Goal: Information Seeking & Learning: Learn about a topic

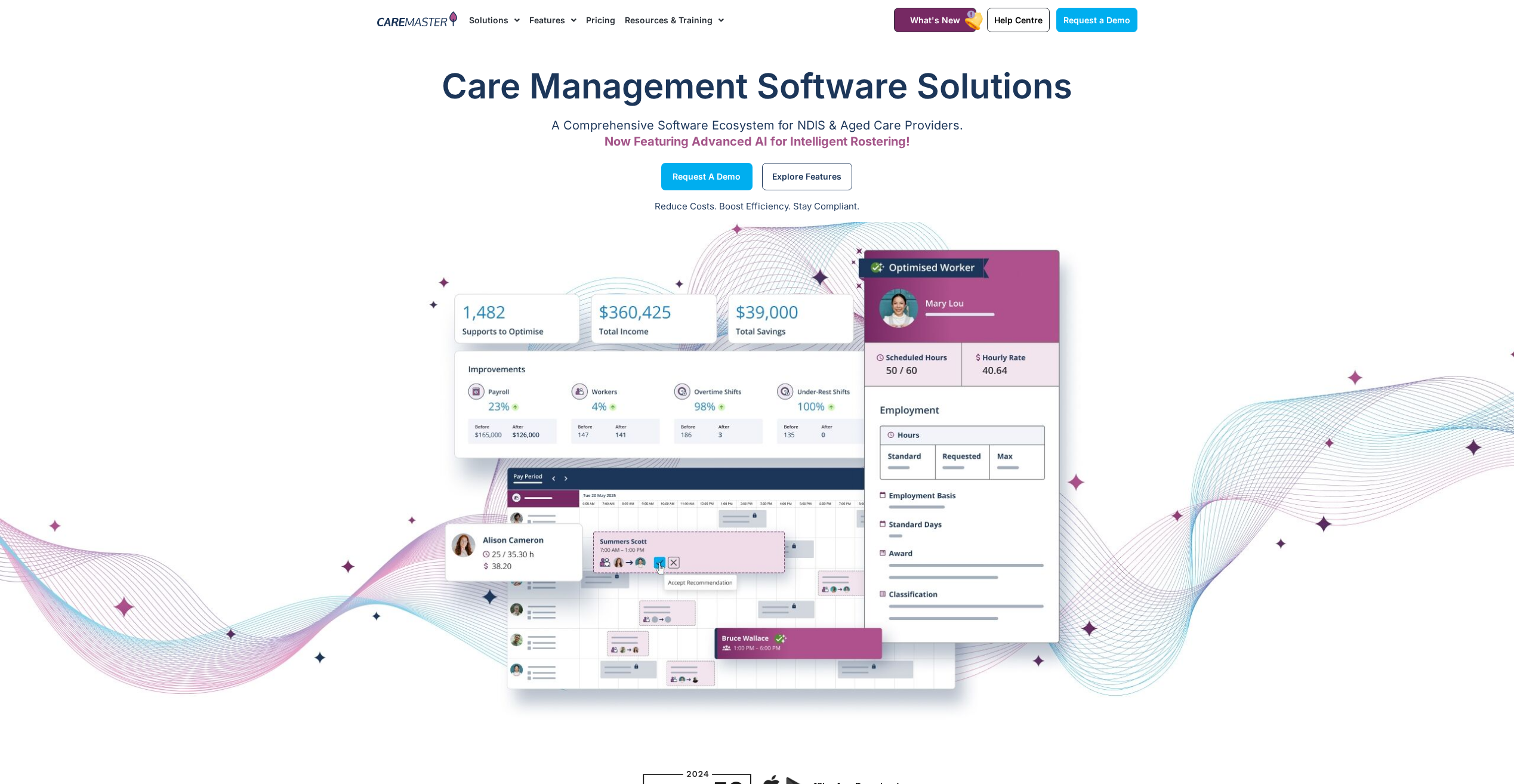
click at [601, 19] on link "Pricing" at bounding box center [601, 20] width 29 height 40
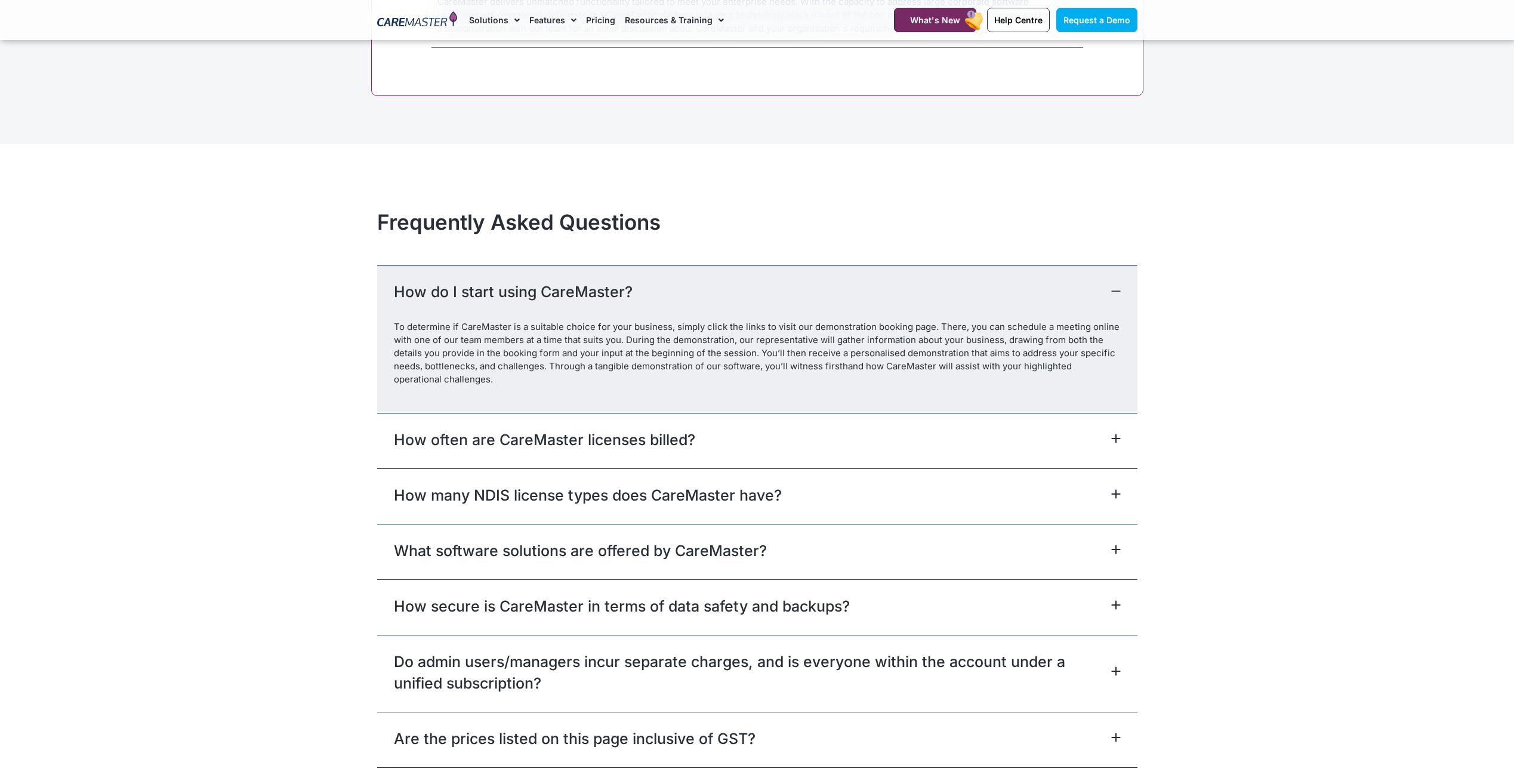
scroll to position [5071, 0]
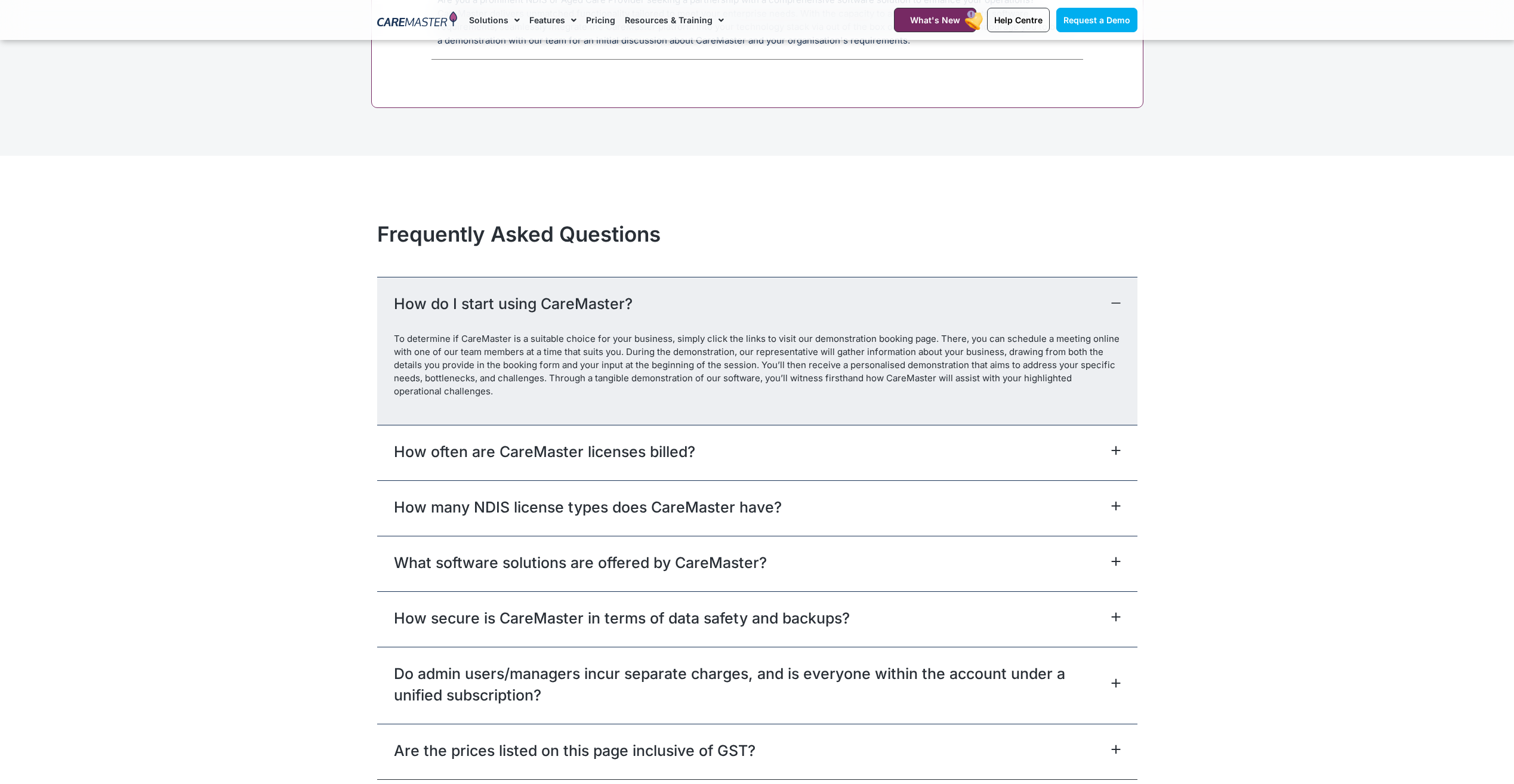
click at [630, 445] on link "How often are CareMaster licenses billed?" at bounding box center [545, 451] width 302 height 22
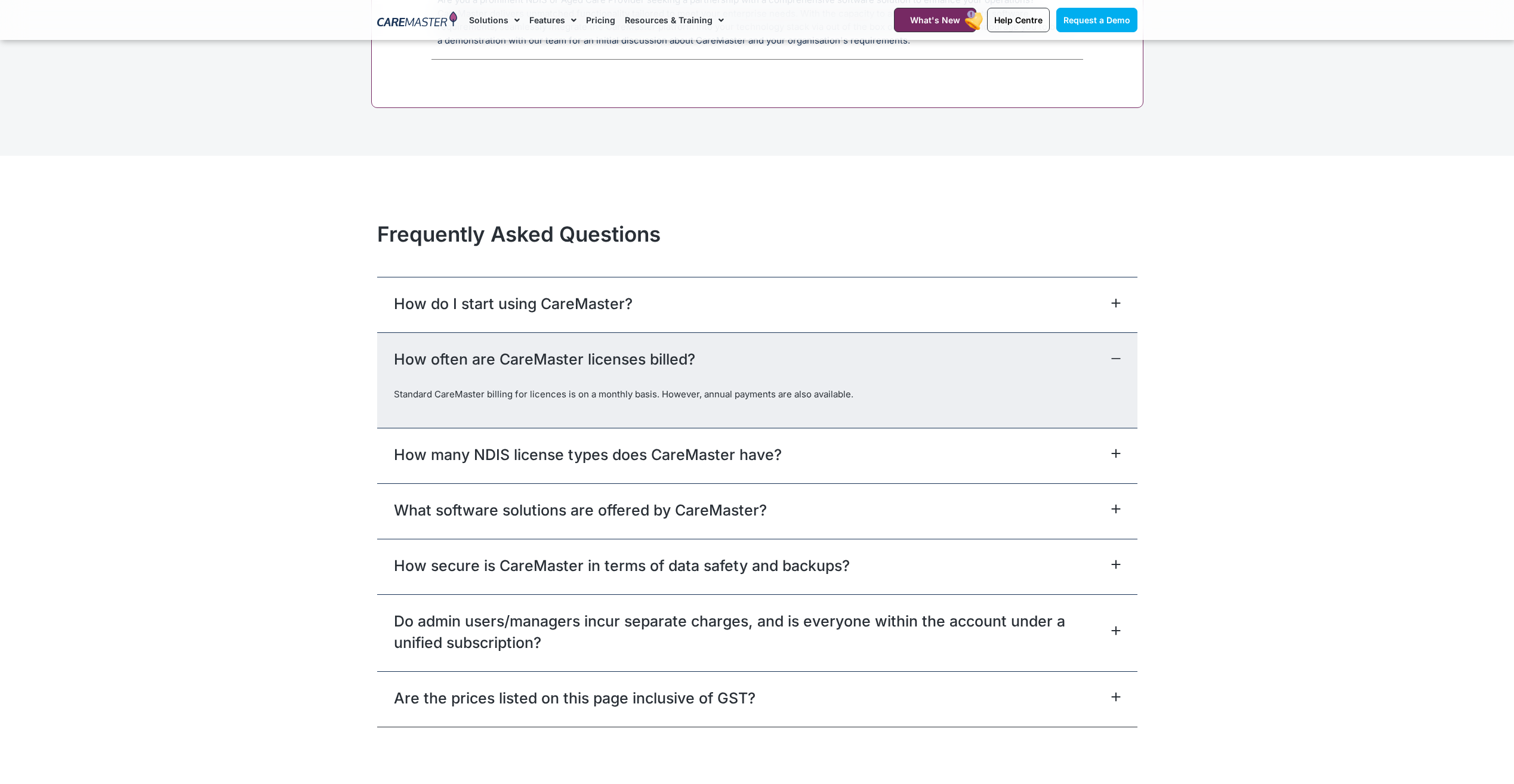
click at [614, 294] on link "How do I start using CareMaster?" at bounding box center [514, 303] width 239 height 22
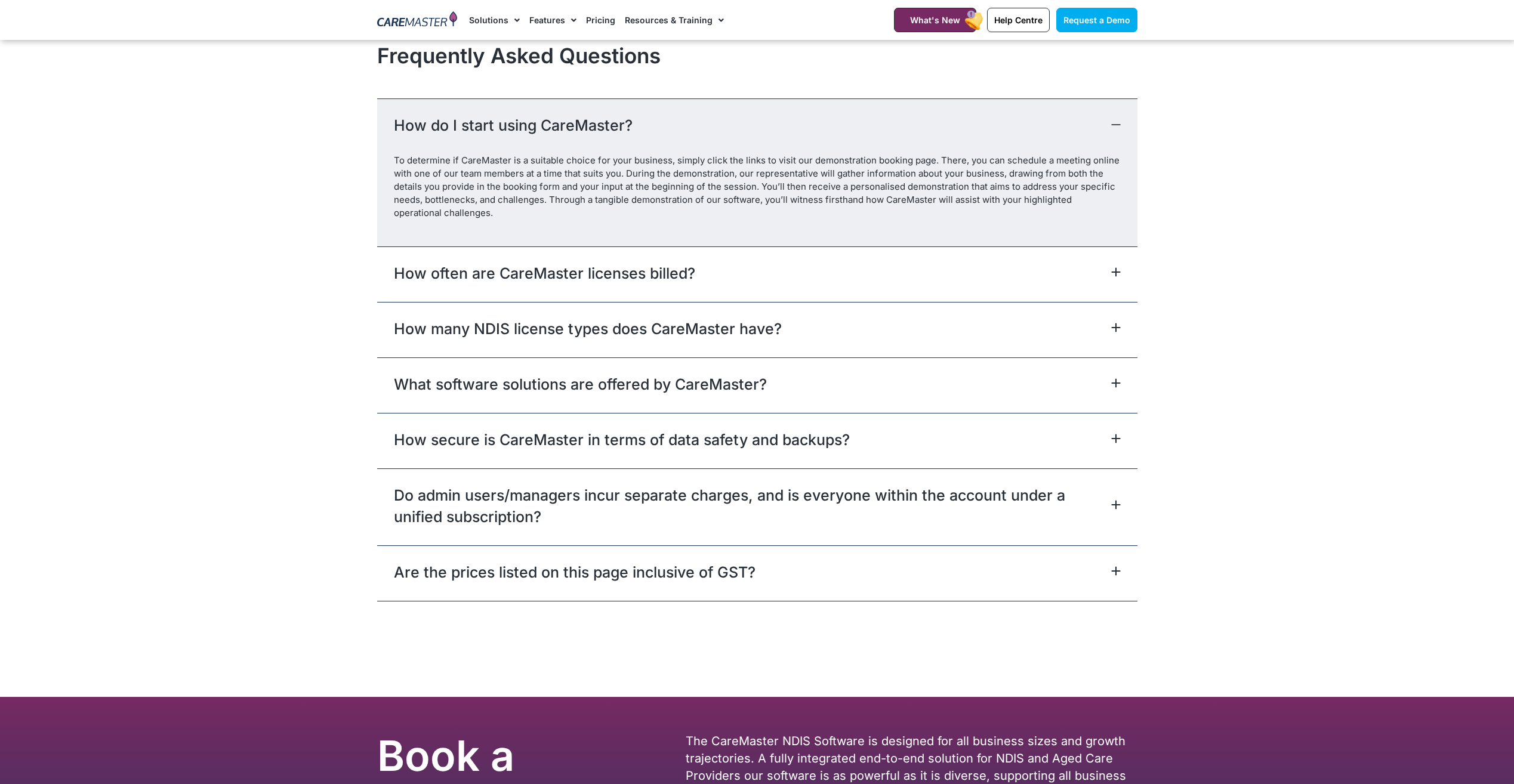
scroll to position [5249, 0]
click at [629, 393] on link "What software solutions are offered by CareMaster?" at bounding box center [580, 384] width 373 height 22
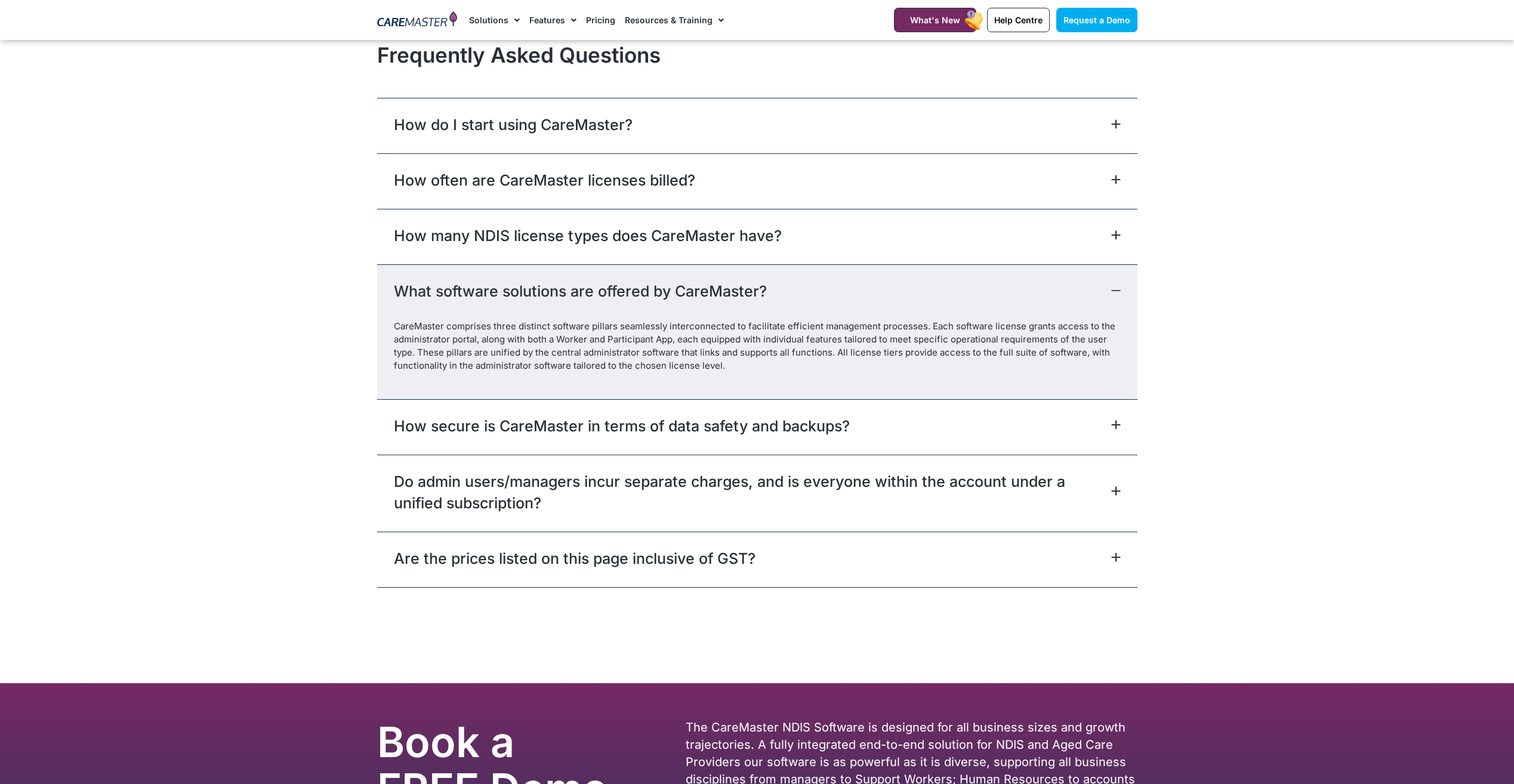
click at [644, 239] on link "How many NDIS license types does CareMaster have?" at bounding box center [588, 235] width 388 height 22
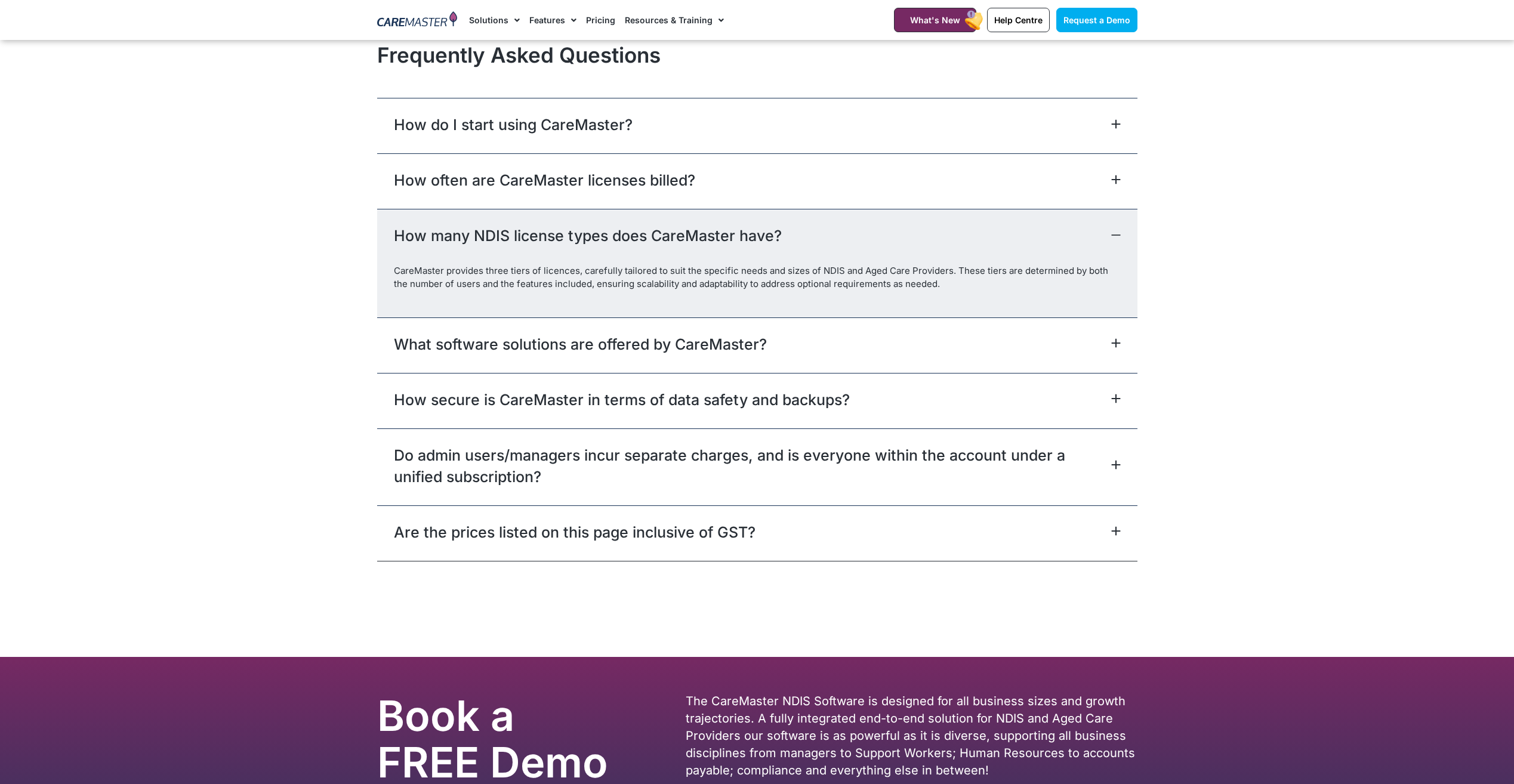
click at [1102, 233] on div "How many NDIS license types does CareMaster have?" at bounding box center [757, 236] width 760 height 56
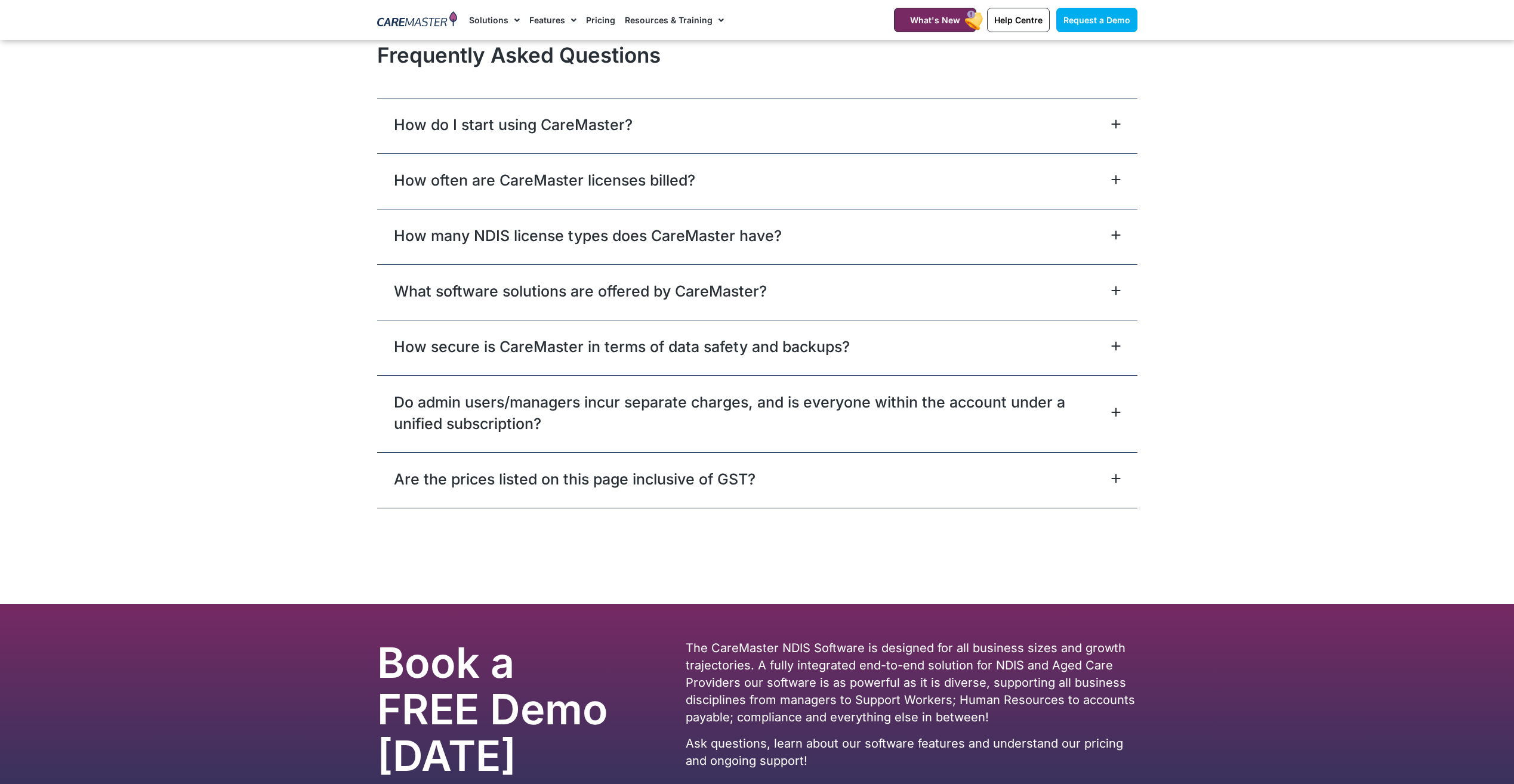
click at [615, 426] on link "Do admin users/managers incur separate charges, and is everyone within the acco…" at bounding box center [751, 413] width 714 height 43
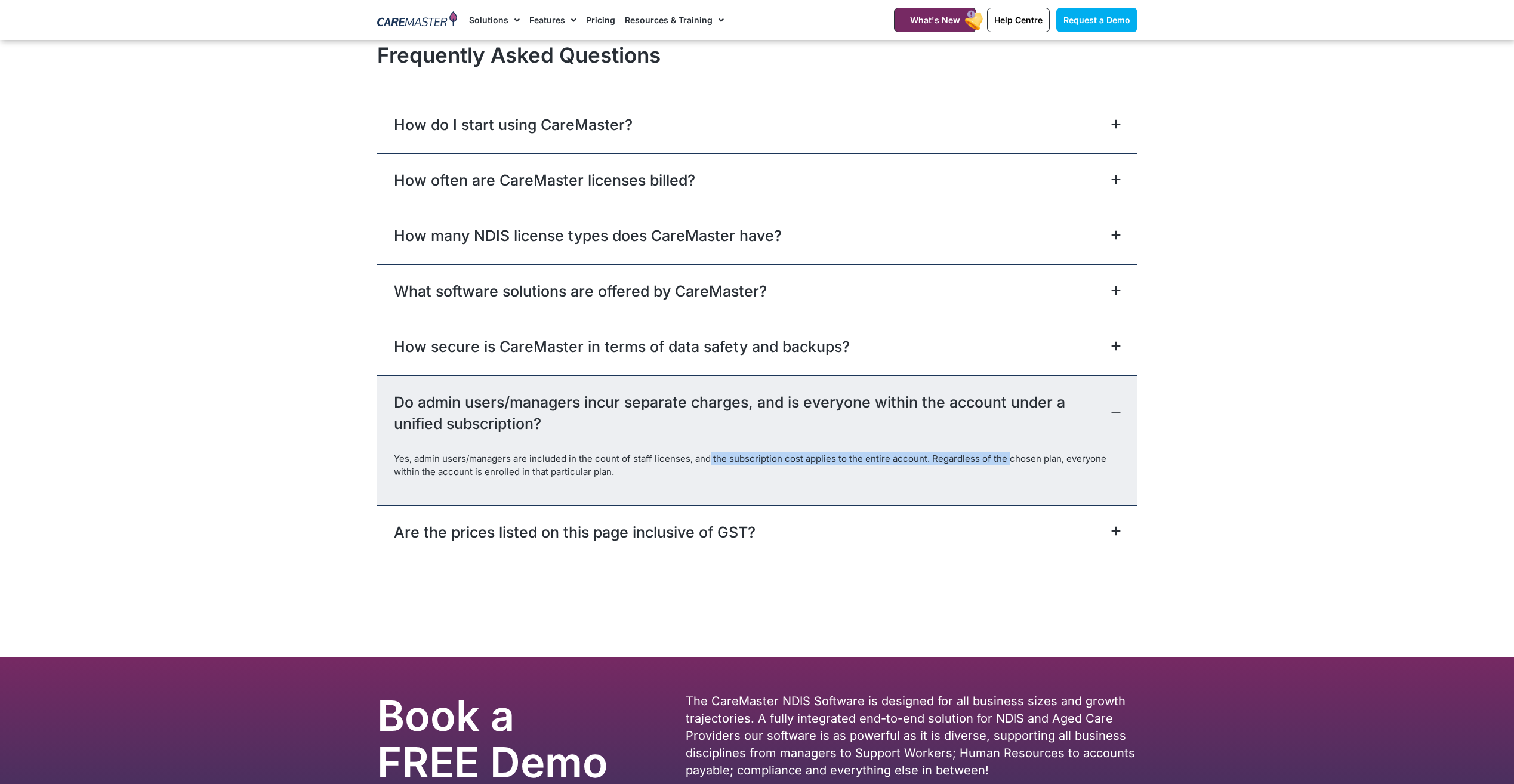
drag, startPoint x: 709, startPoint y: 456, endPoint x: 1004, endPoint y: 463, distance: 295.1
click at [1004, 463] on p "Yes, admin users/managers are included in the count of staff licenses, and the …" at bounding box center [758, 465] width 727 height 27
drag, startPoint x: 1004, startPoint y: 463, endPoint x: 716, endPoint y: 492, distance: 289.5
click at [725, 487] on div "Yes, admin users/managers are included in the count of staff licenses, and the …" at bounding box center [757, 478] width 760 height 52
click at [603, 539] on link "Are the prices listed on this page inclusive of GST?" at bounding box center [575, 532] width 362 height 22
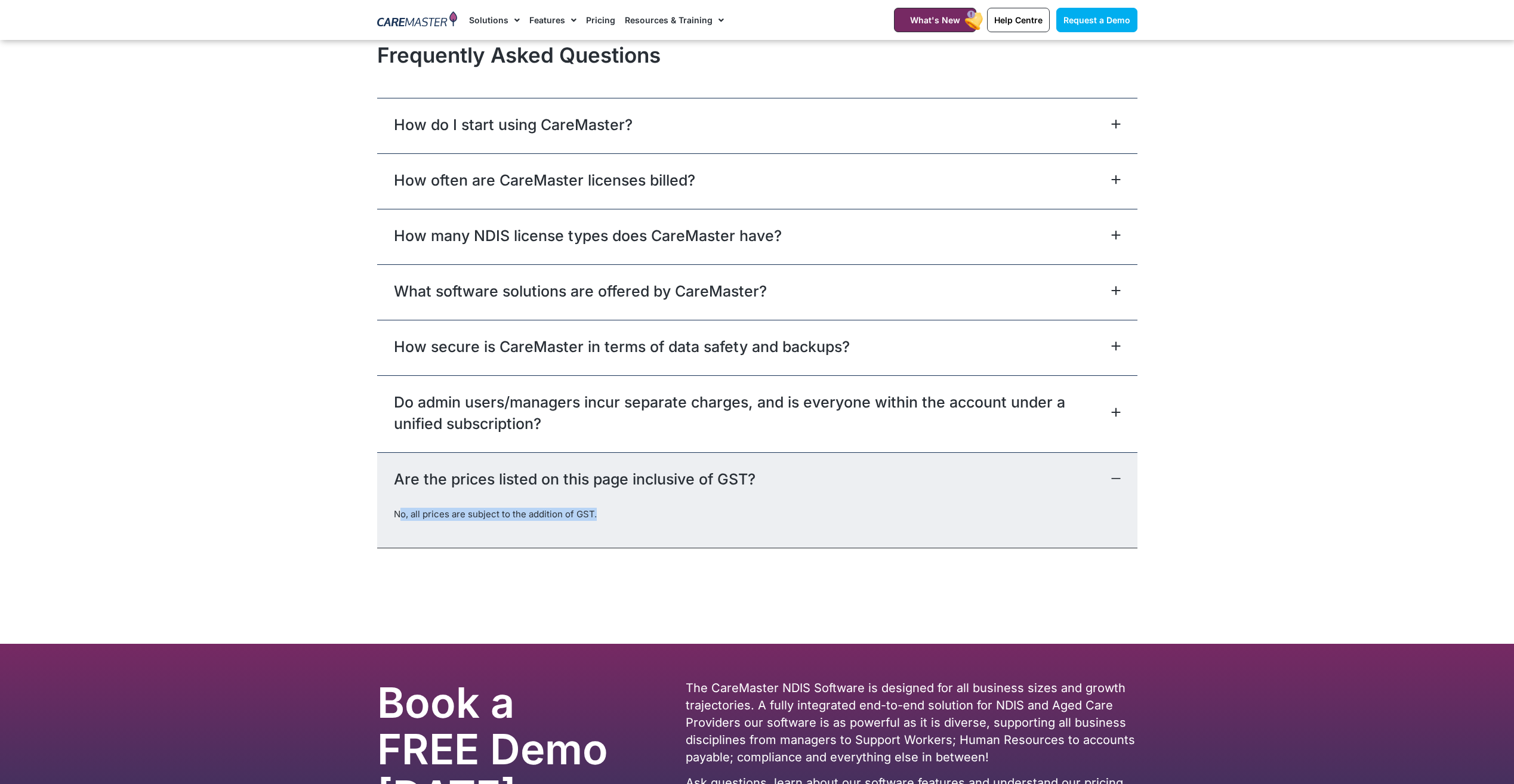
drag, startPoint x: 401, startPoint y: 514, endPoint x: 631, endPoint y: 515, distance: 230.0
click at [631, 515] on p "No, all prices are subject to the addition of GST." at bounding box center [758, 514] width 727 height 13
drag, startPoint x: 631, startPoint y: 515, endPoint x: 670, endPoint y: 521, distance: 39.5
click at [670, 521] on p "No, all prices are subject to the addition of GST." at bounding box center [758, 514] width 727 height 13
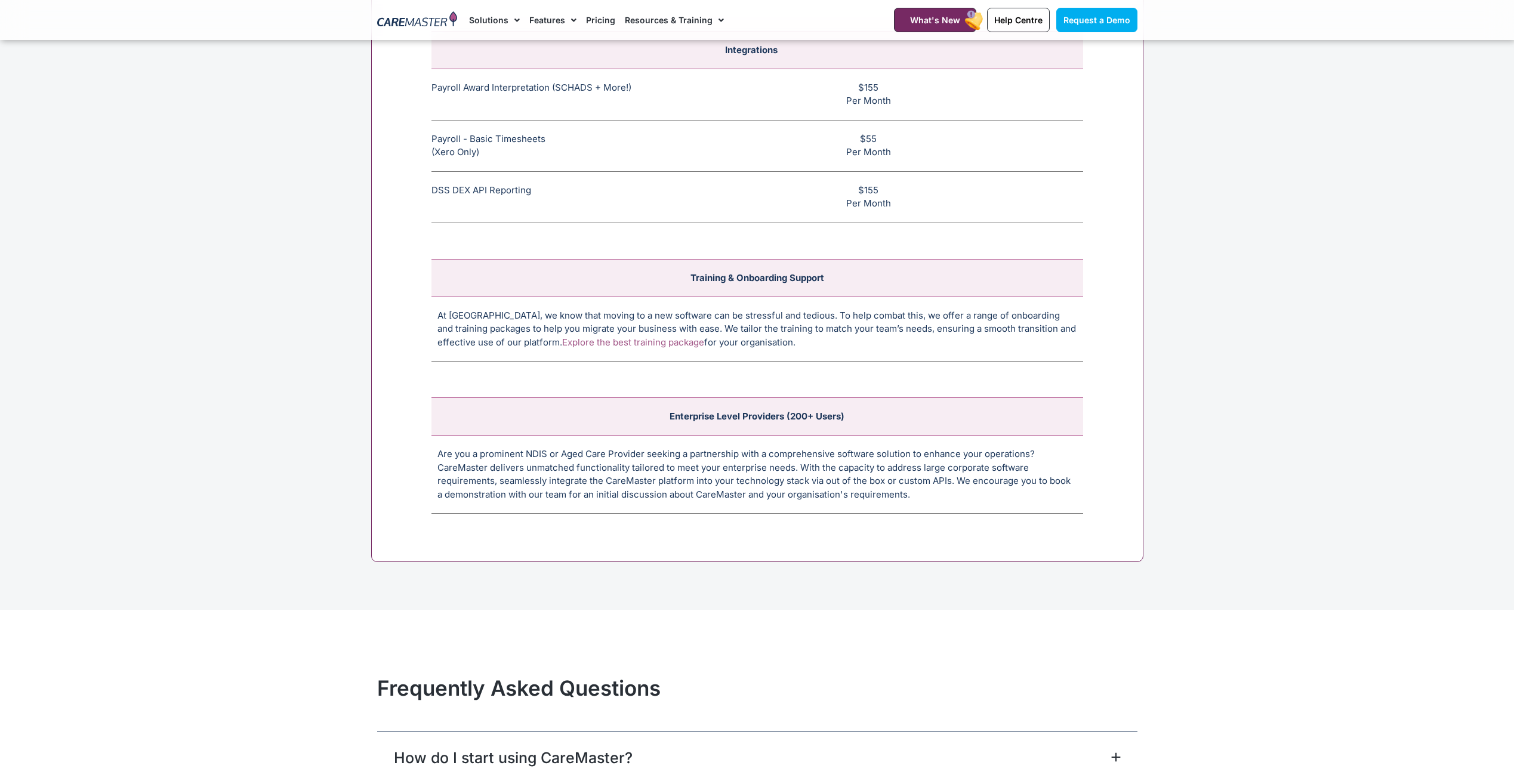
scroll to position [4615, 0]
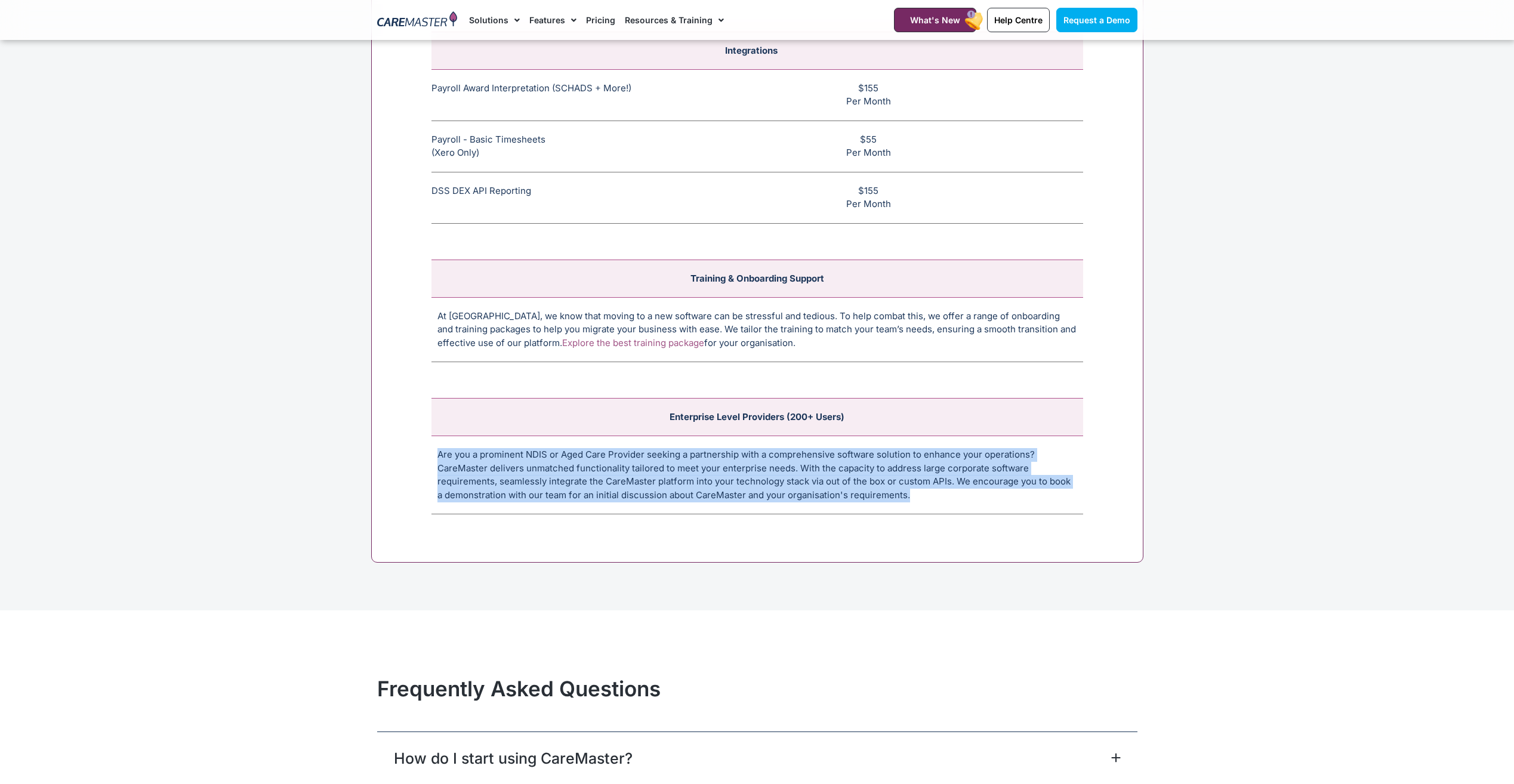
drag, startPoint x: 434, startPoint y: 459, endPoint x: 930, endPoint y: 500, distance: 497.7
click at [930, 500] on td "Are you a prominent NDIS or Aged Care Provider seeking a partnership with a com…" at bounding box center [757, 475] width 651 height 78
drag, startPoint x: 930, startPoint y: 500, endPoint x: 829, endPoint y: 500, distance: 101.0
click at [829, 500] on td "Are you a prominent NDIS or Aged Care Provider seeking a partnership with a com…" at bounding box center [757, 475] width 651 height 78
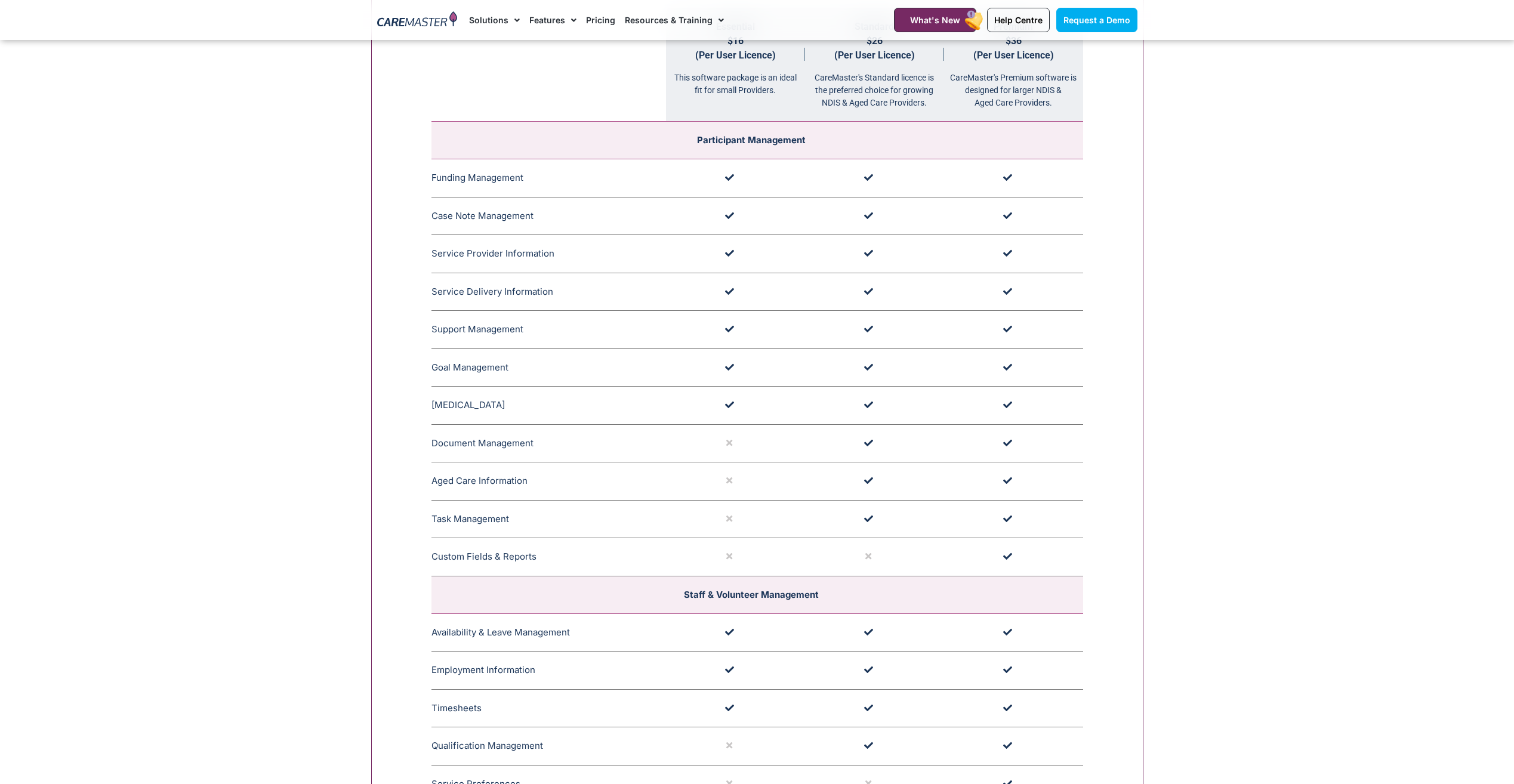
scroll to position [1335, 0]
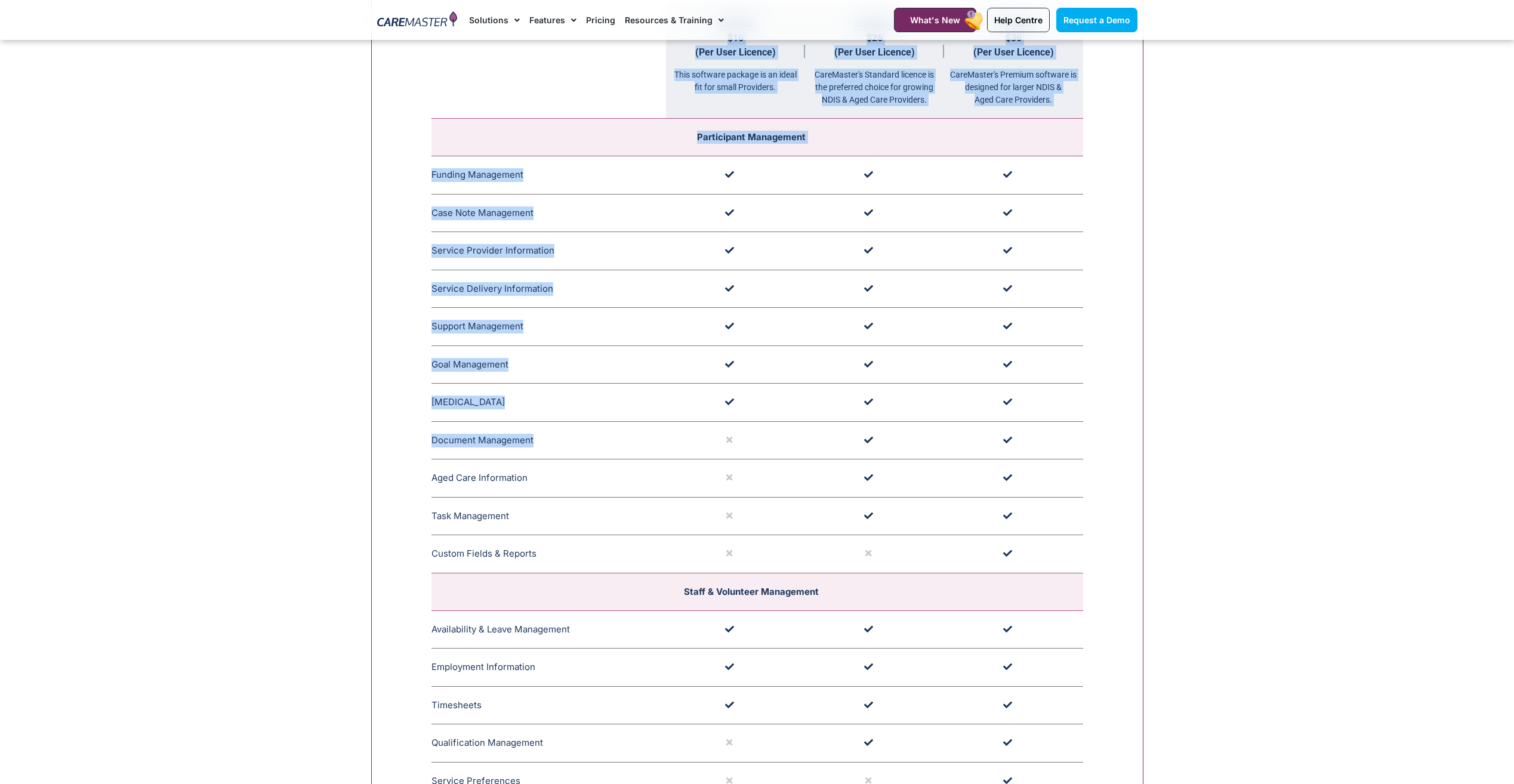
drag, startPoint x: 423, startPoint y: 444, endPoint x: 543, endPoint y: 454, distance: 120.4
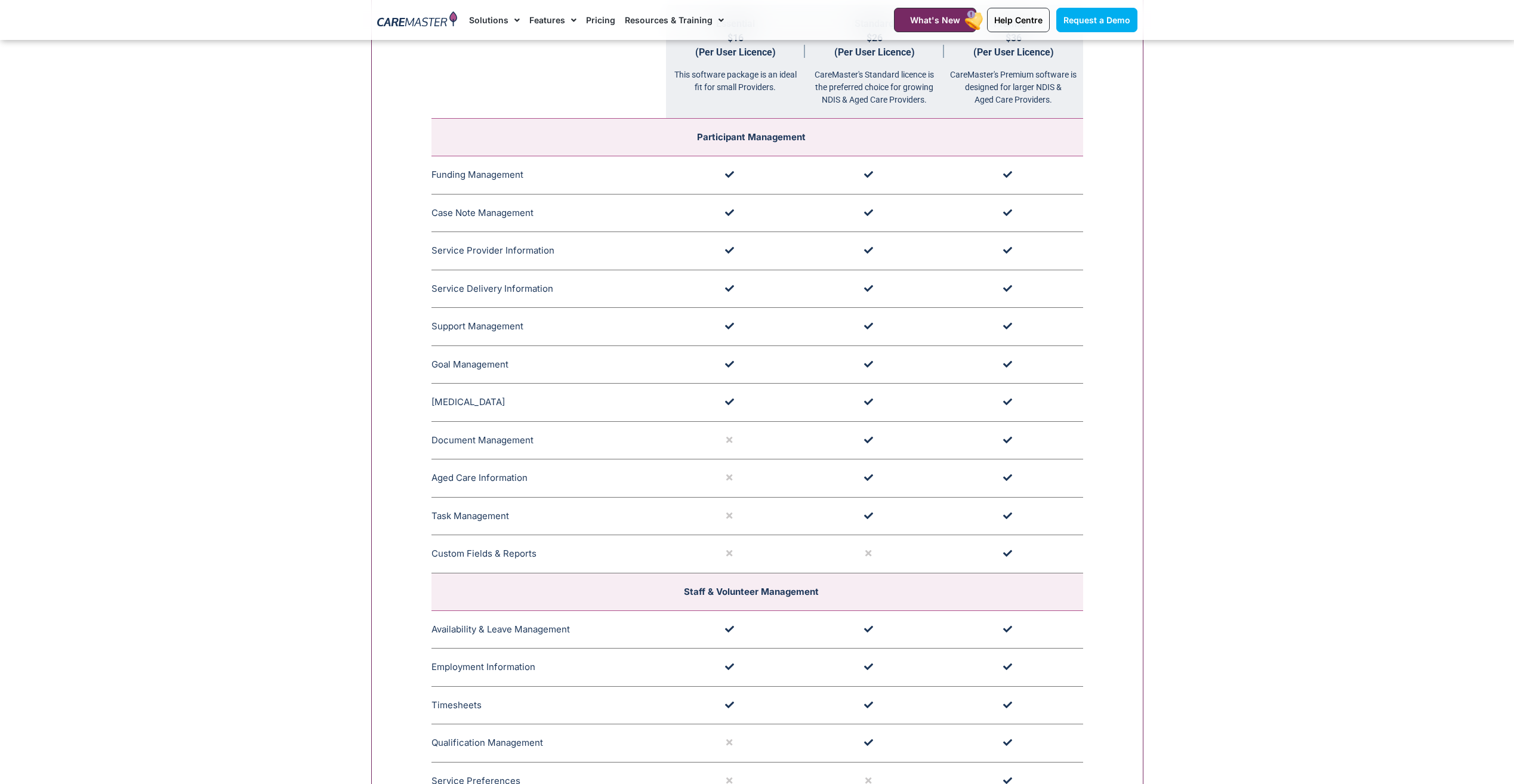
drag, startPoint x: 543, startPoint y: 454, endPoint x: 550, endPoint y: 455, distance: 7.1
click at [550, 455] on td "Document Management CareMaster's Document Management features allow providers t…" at bounding box center [548, 440] width 235 height 38
click at [551, 503] on td "Task Management CareMaster's Task Management feature facilitates generic or per…" at bounding box center [548, 516] width 235 height 38
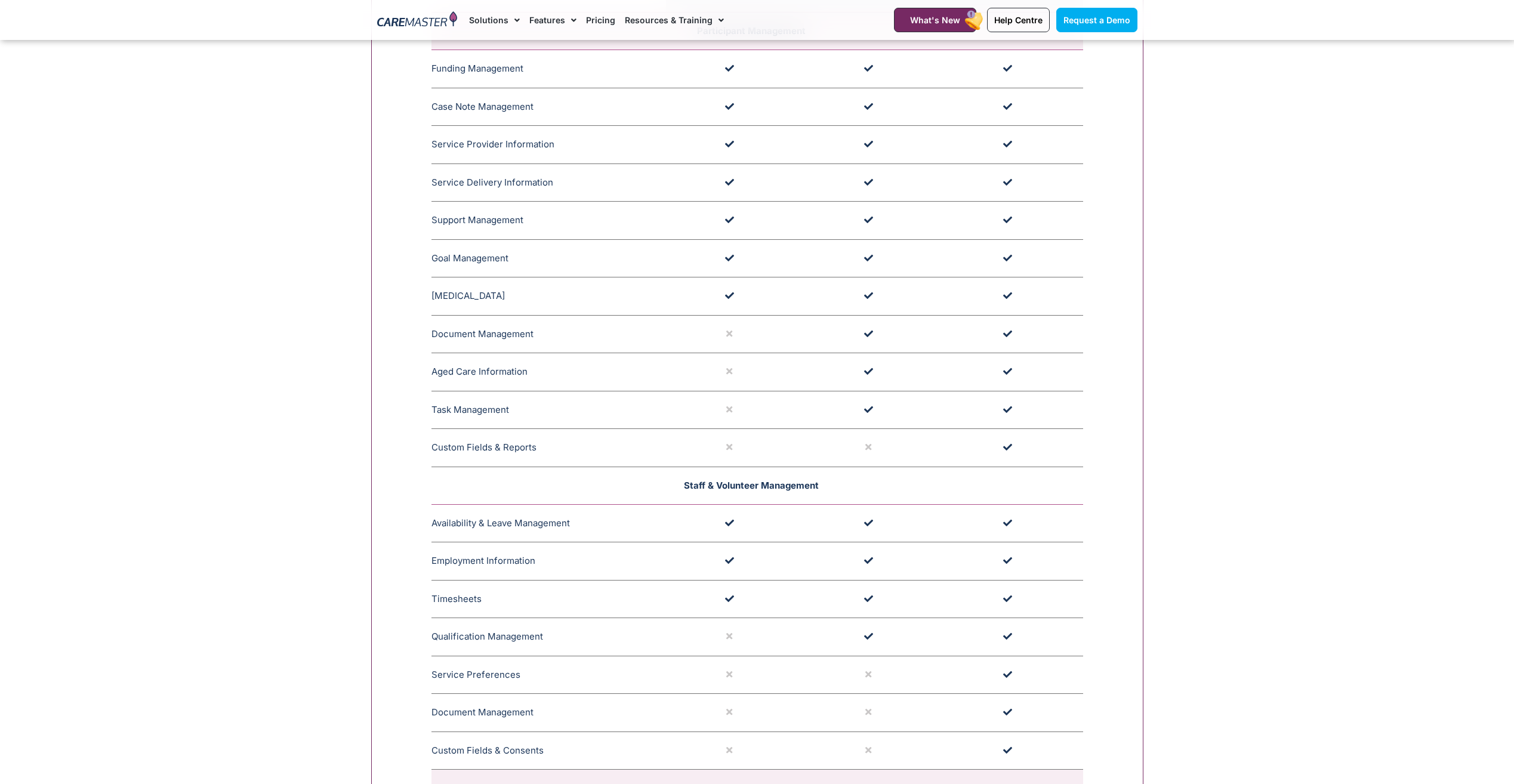
scroll to position [1574, 0]
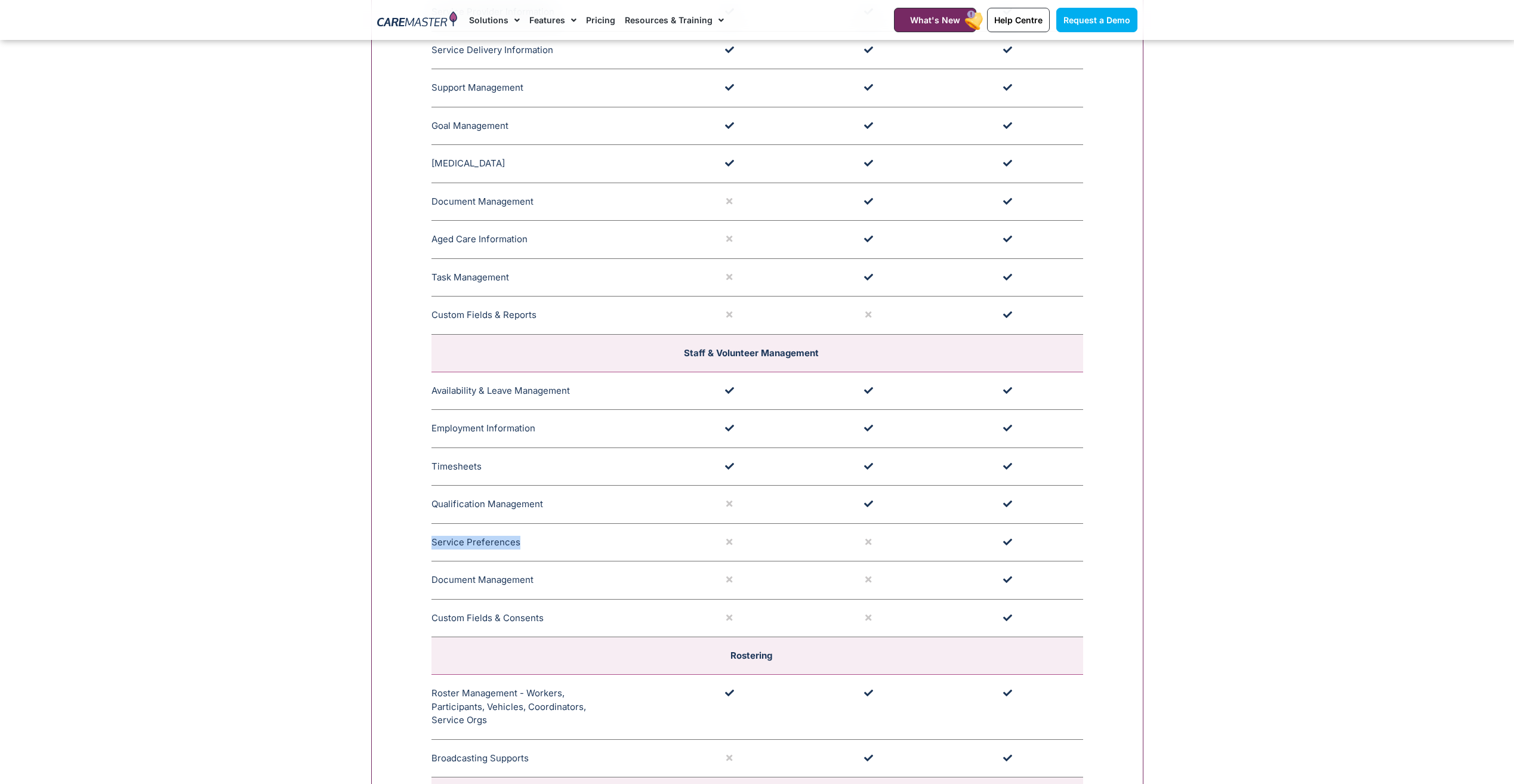
drag, startPoint x: 430, startPoint y: 545, endPoint x: 527, endPoint y: 545, distance: 97.0
click at [527, 545] on td "Service Preferences CareMaster Service Preferences feature Support Workers and …" at bounding box center [548, 541] width 235 height 38
drag, startPoint x: 527, startPoint y: 545, endPoint x: 484, endPoint y: 581, distance: 56.1
click at [484, 581] on td "Document Management CareMaster's Document Management feature offers alerts for …" at bounding box center [548, 580] width 235 height 38
drag, startPoint x: 434, startPoint y: 586, endPoint x: 537, endPoint y: 588, distance: 103.0
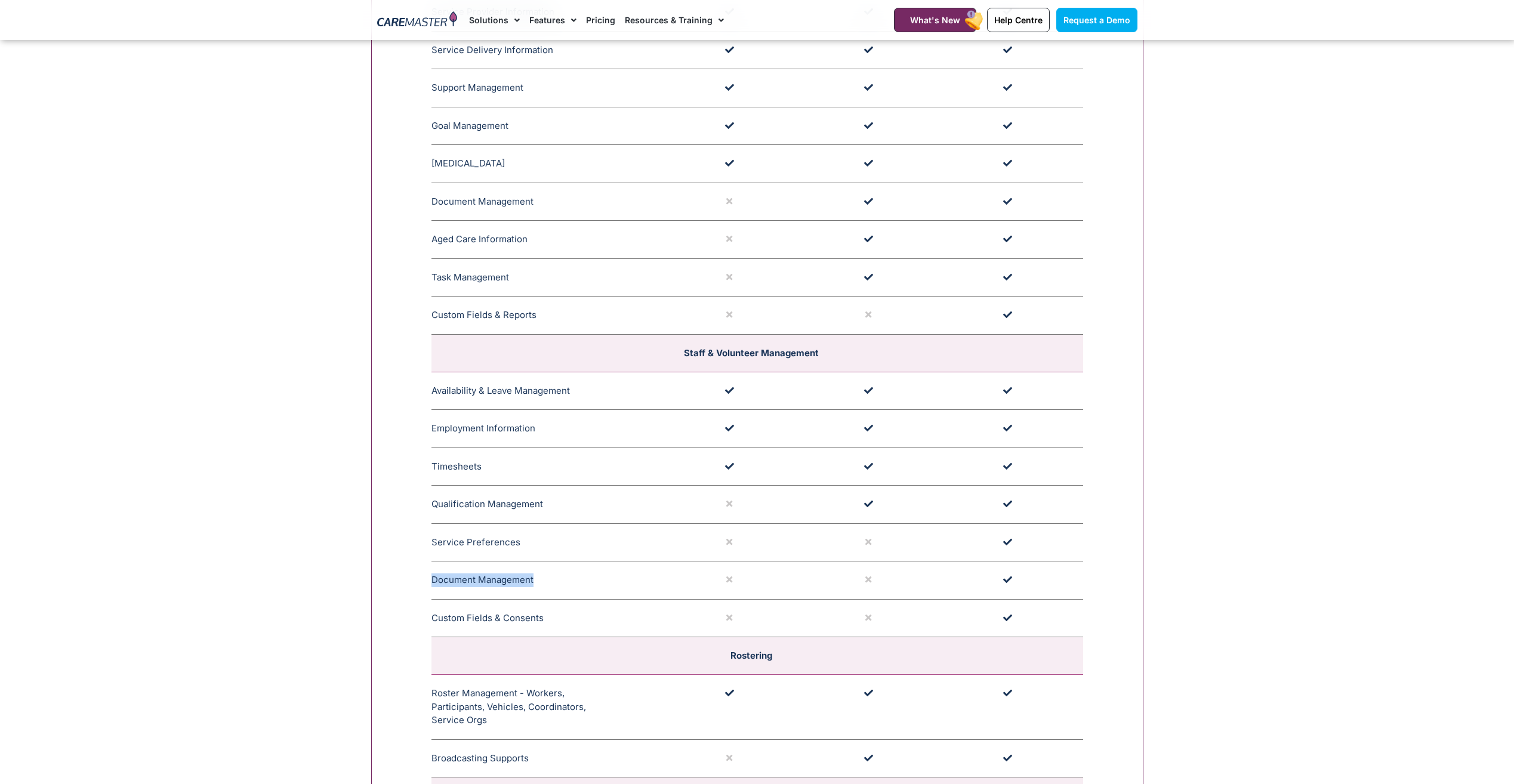
click at [537, 588] on td "Document Management CareMaster's Document Management feature offers alerts for …" at bounding box center [548, 580] width 235 height 38
drag, startPoint x: 537, startPoint y: 588, endPoint x: 511, endPoint y: 607, distance: 32.2
click at [512, 607] on td "Custom Fields & Consents The Custom Field and Reports feature in CareMaster all…" at bounding box center [548, 617] width 235 height 38
drag, startPoint x: 437, startPoint y: 616, endPoint x: 541, endPoint y: 615, distance: 104.0
click at [541, 615] on td "Custom Fields & Consents The Custom Field and Reports feature in CareMaster all…" at bounding box center [548, 617] width 235 height 38
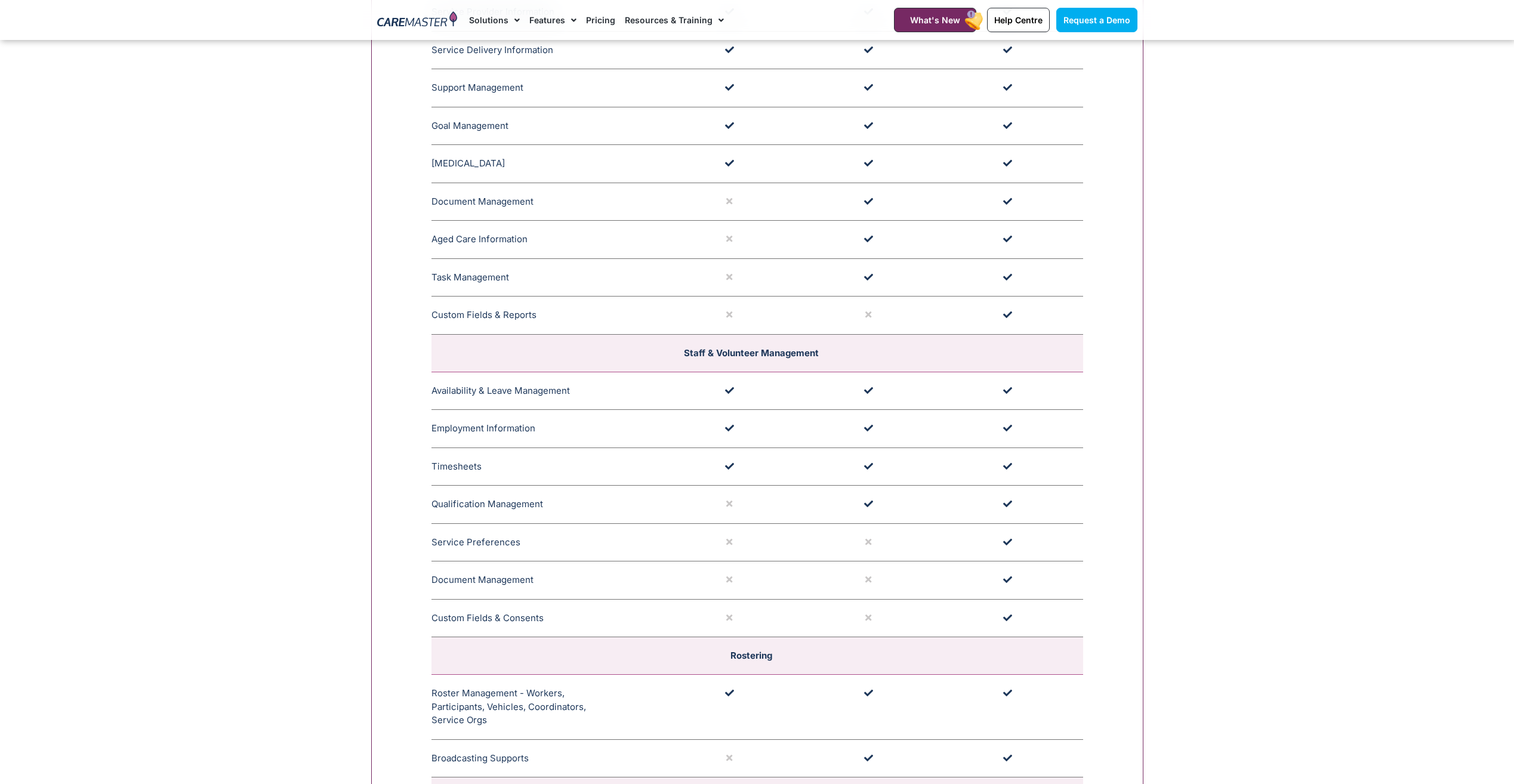
drag, startPoint x: 541, startPoint y: 615, endPoint x: 550, endPoint y: 616, distance: 9.1
click at [550, 616] on icon at bounding box center [548, 617] width 10 height 10
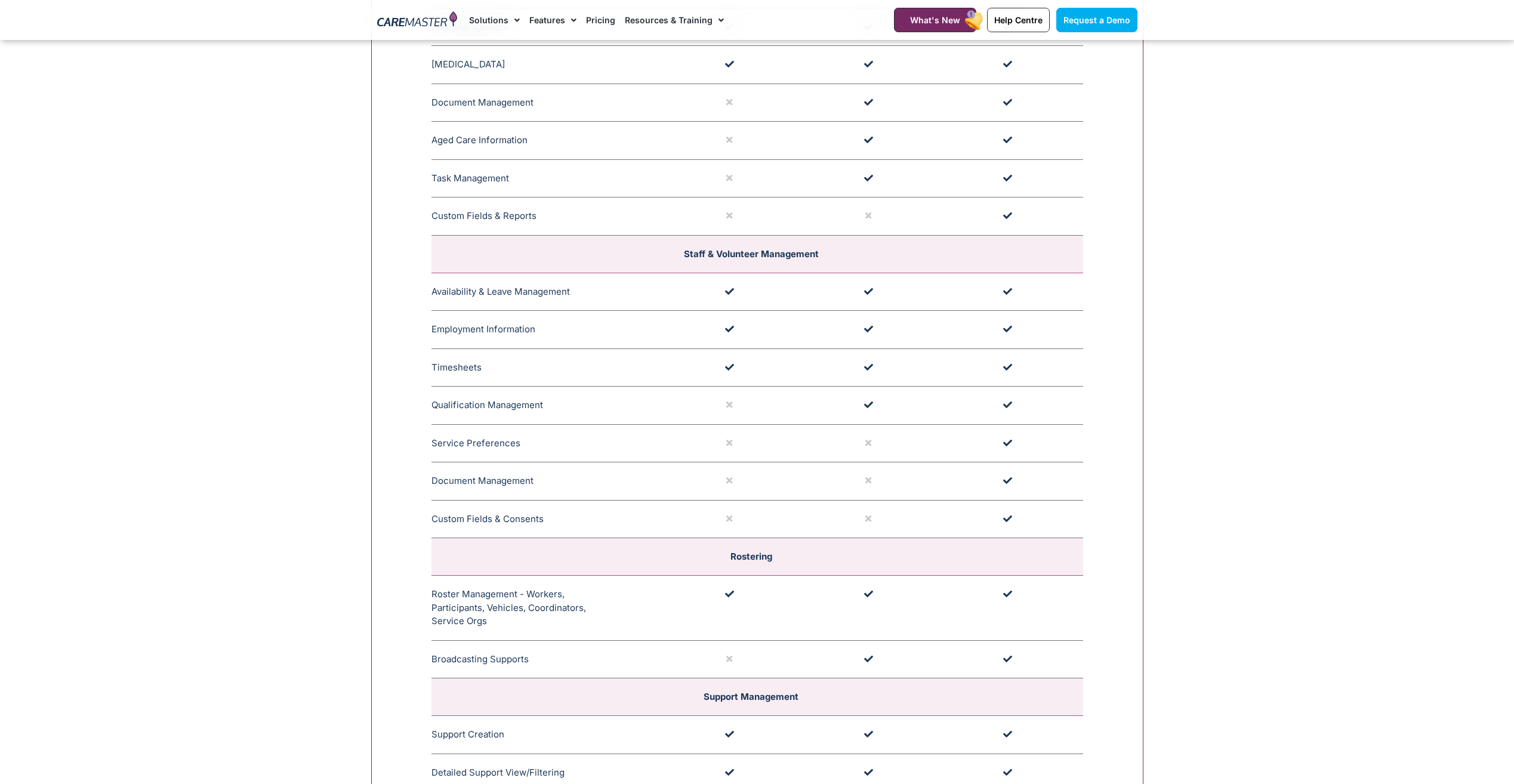
scroll to position [1753, 0]
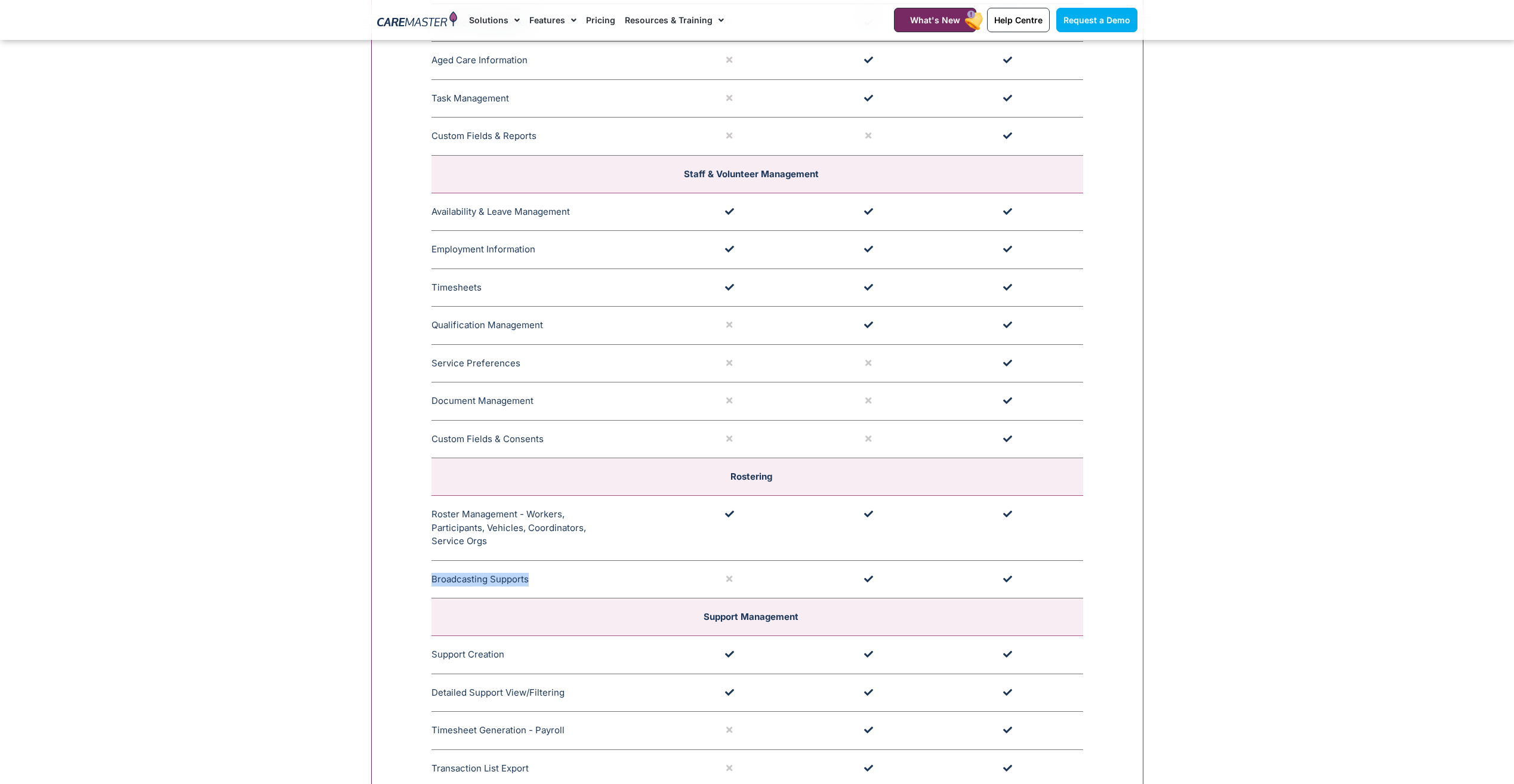
drag, startPoint x: 432, startPoint y: 583, endPoint x: 539, endPoint y: 588, distance: 107.1
click at [539, 588] on td "Broadcasting Supports CareMaster's Broadcasting Support functionality notifies …" at bounding box center [548, 579] width 235 height 38
drag, startPoint x: 539, startPoint y: 588, endPoint x: 587, endPoint y: 587, distance: 48.0
click at [587, 587] on td "Broadcasting Supports CareMaster's Broadcasting Support functionality notifies …" at bounding box center [548, 579] width 235 height 38
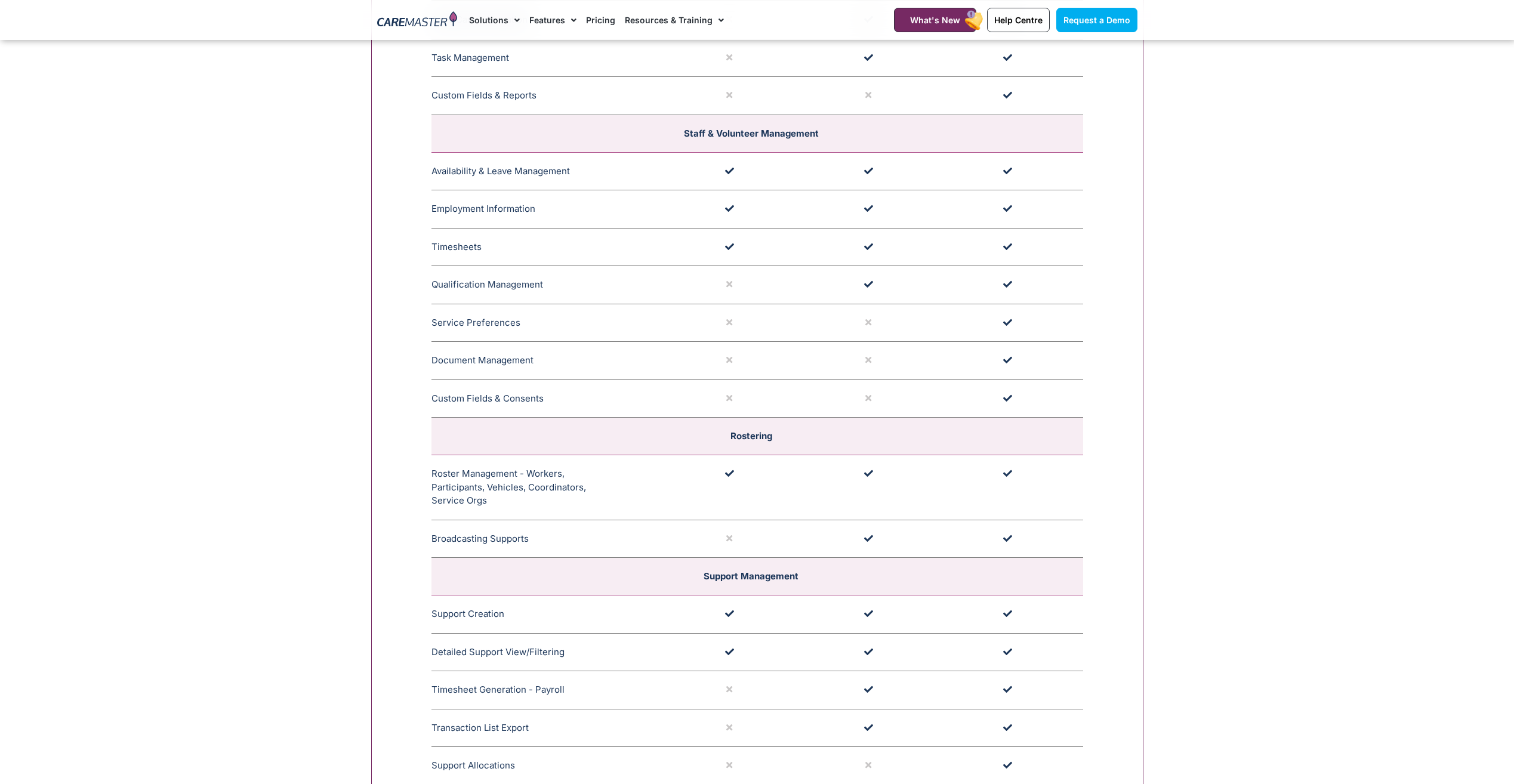
scroll to position [1872, 0]
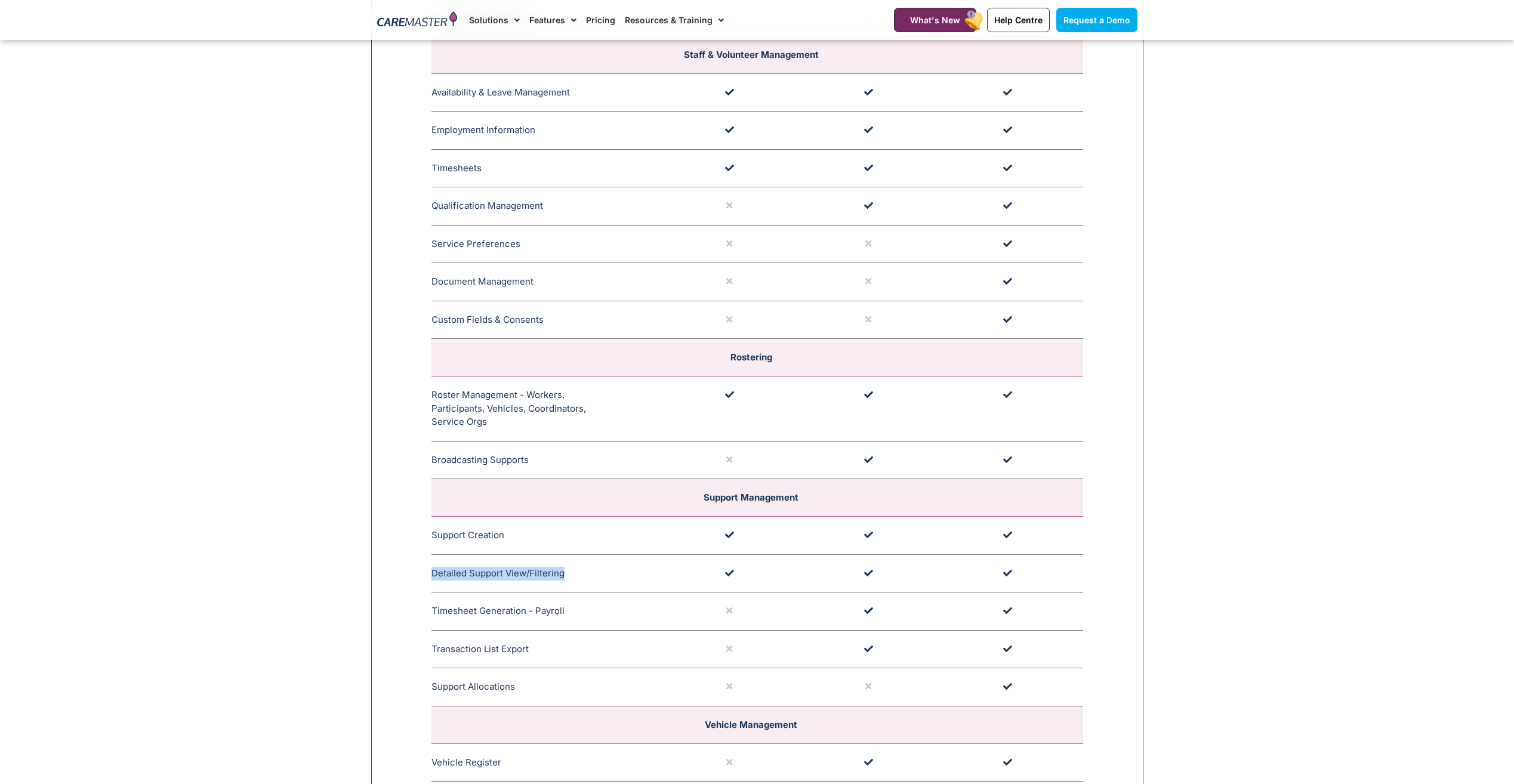
drag, startPoint x: 430, startPoint y: 575, endPoint x: 574, endPoint y: 581, distance: 144.1
click at [574, 581] on td "Detailed Support View/Filtering The Detailed Support View/Filtering capability …" at bounding box center [548, 573] width 235 height 38
drag, startPoint x: 574, startPoint y: 581, endPoint x: 541, endPoint y: 592, distance: 34.8
click at [541, 592] on td "Detailed Support View/Filtering The Detailed Support View/Filtering capability …" at bounding box center [548, 573] width 235 height 38
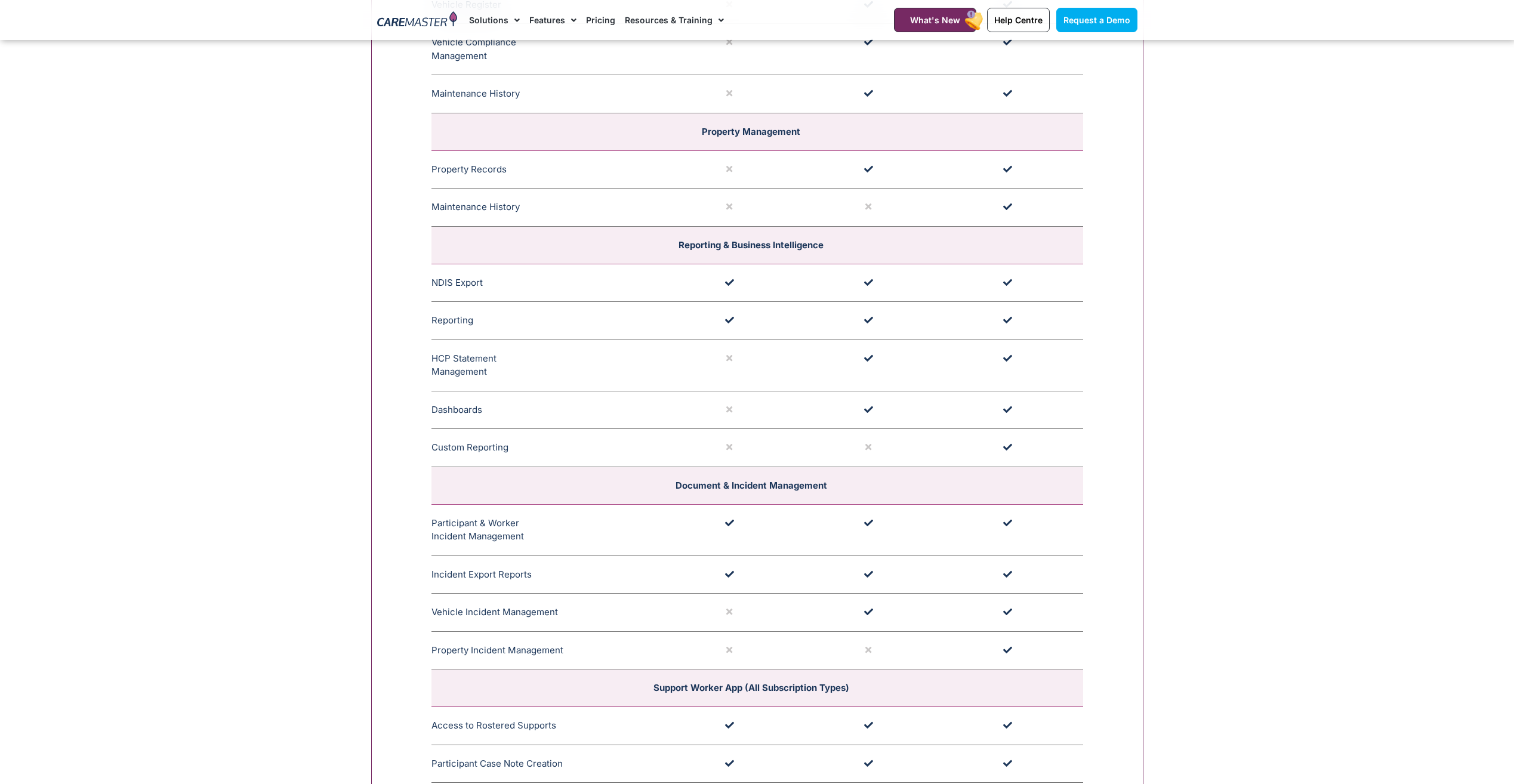
scroll to position [2647, 0]
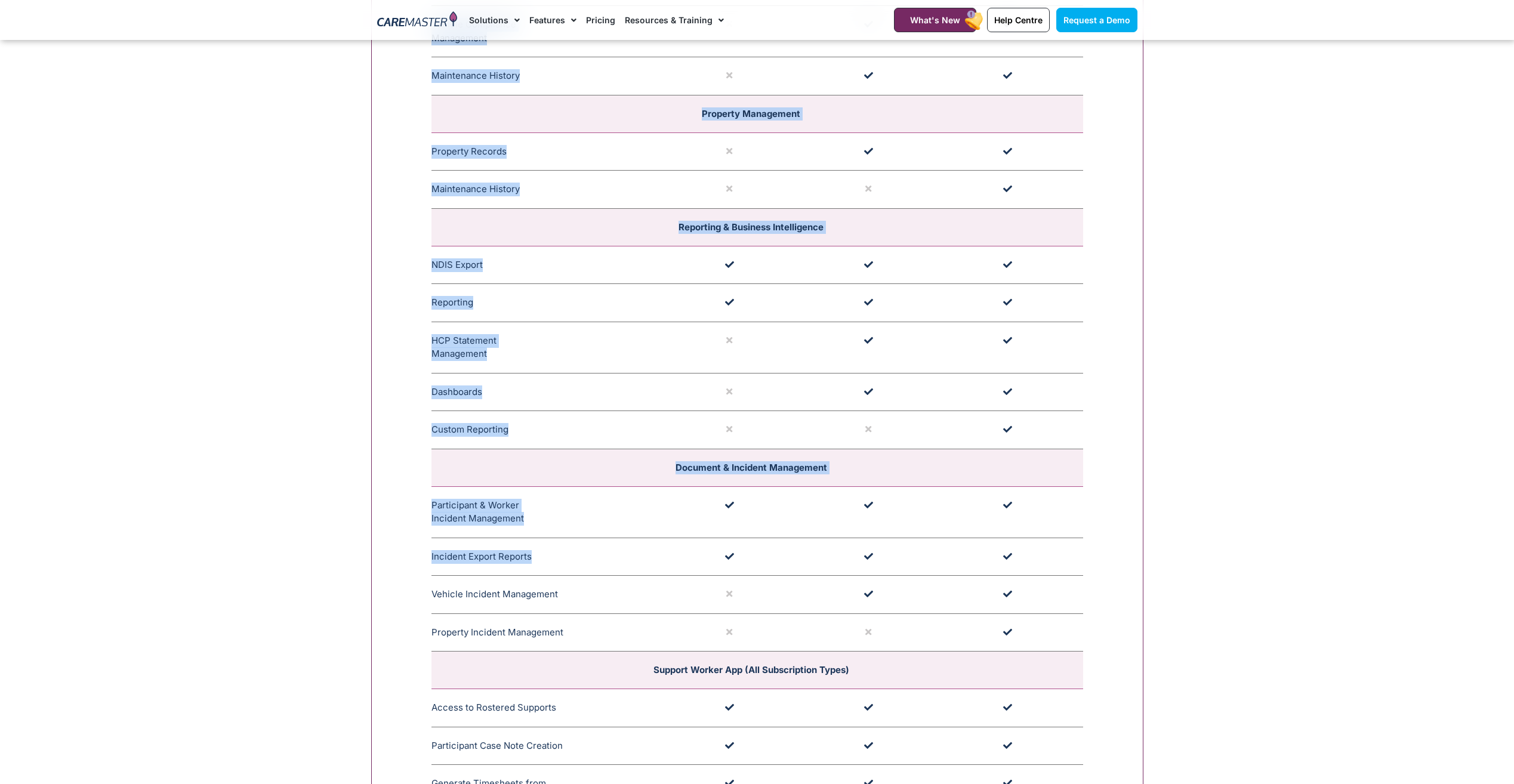
drag, startPoint x: 429, startPoint y: 558, endPoint x: 534, endPoint y: 554, distance: 105.1
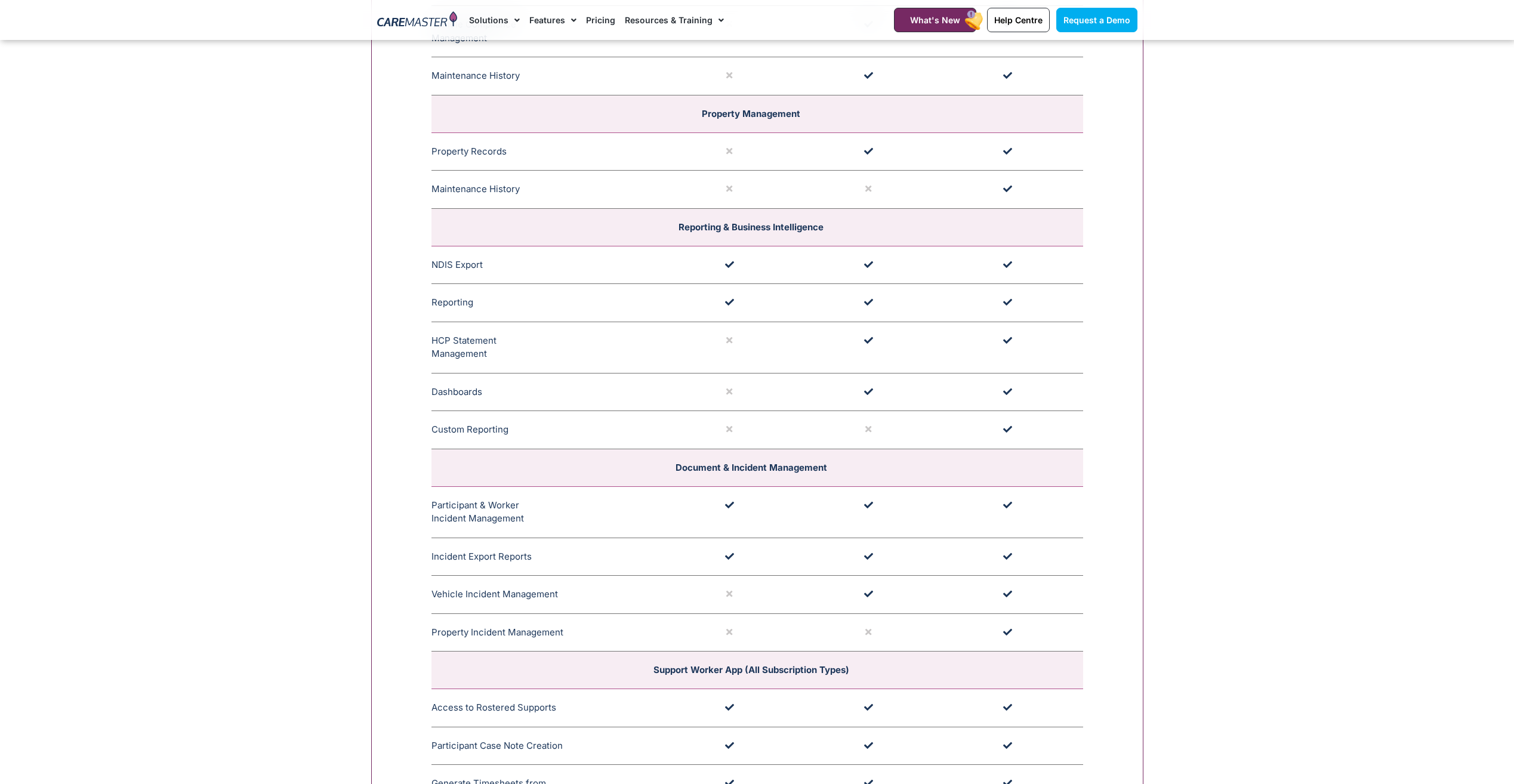
drag, startPoint x: 534, startPoint y: 554, endPoint x: 559, endPoint y: 557, distance: 25.2
click at [559, 557] on span "Experience seamless incident report extraction with CareMaster's innovative sof…" at bounding box center [614, 557] width 119 height 184
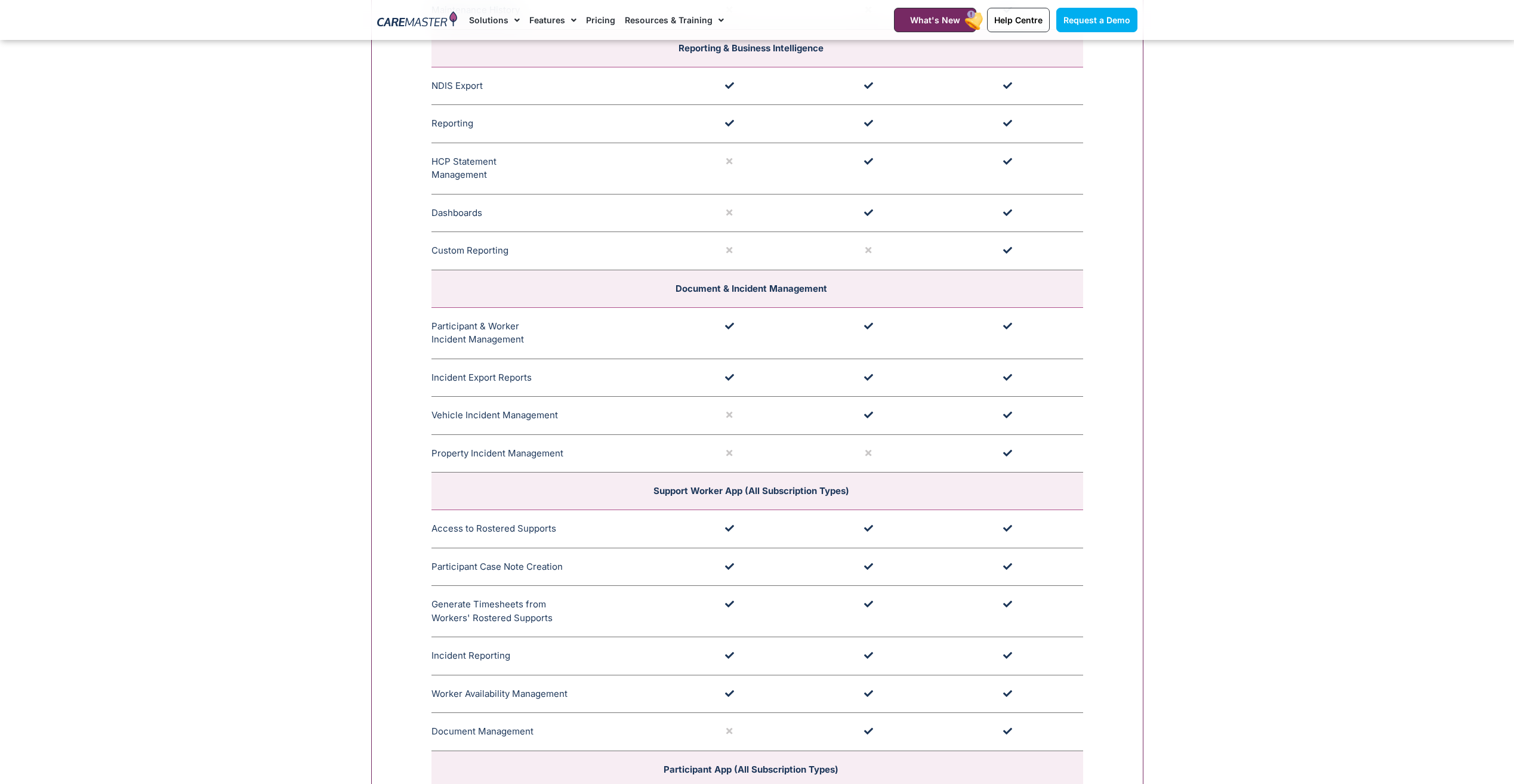
scroll to position [2886, 0]
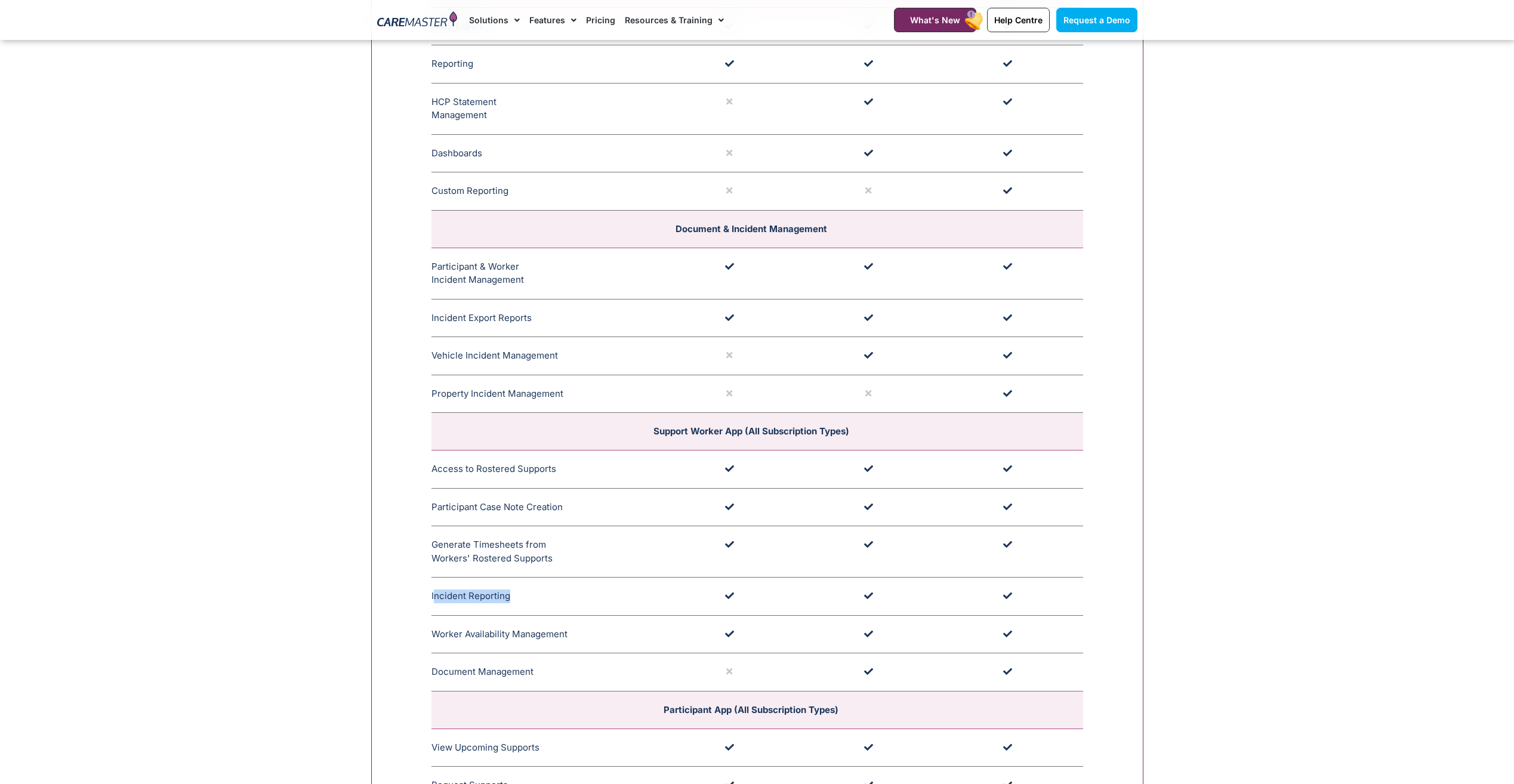
drag, startPoint x: 433, startPoint y: 600, endPoint x: 550, endPoint y: 594, distance: 117.2
click at [550, 594] on td "Incident Reporting Support Workers can report incidents through the App, prompt…" at bounding box center [548, 596] width 235 height 38
drag, startPoint x: 550, startPoint y: 594, endPoint x: 578, endPoint y: 591, distance: 28.2
click at [578, 591] on td "Incident Reporting Support Workers can report incidents through the App, prompt…" at bounding box center [548, 596] width 235 height 38
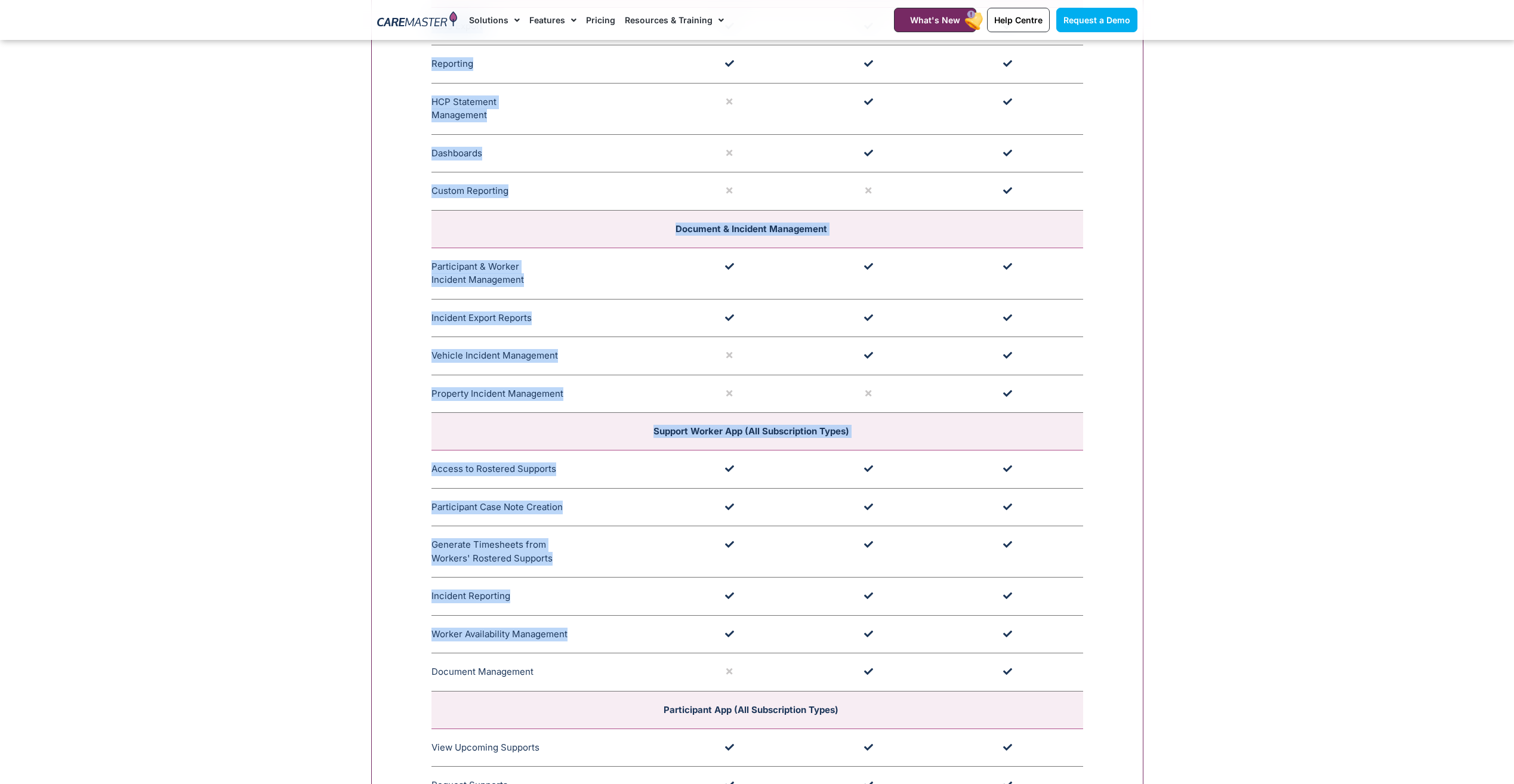
drag, startPoint x: 430, startPoint y: 639, endPoint x: 575, endPoint y: 630, distance: 145.3
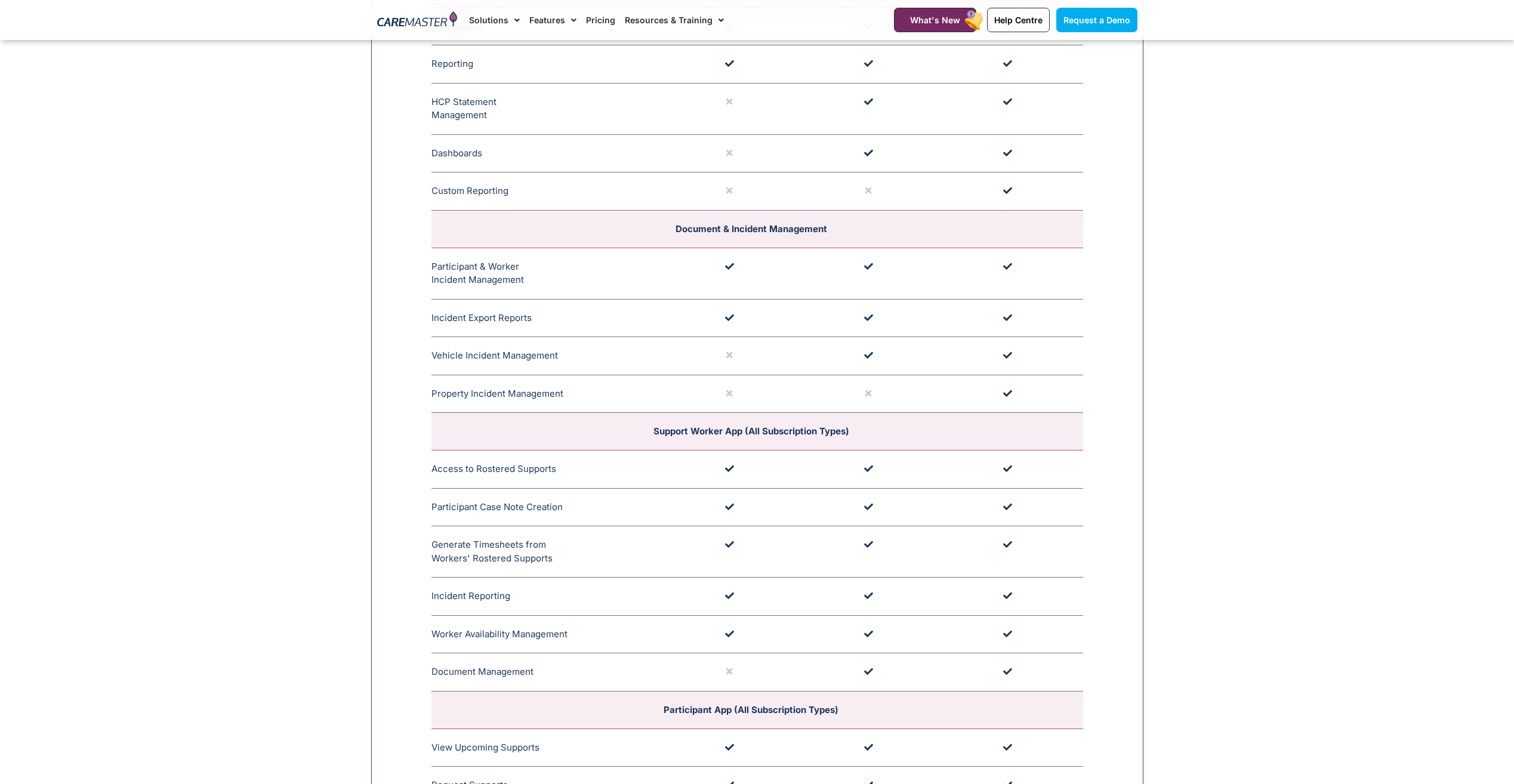
drag, startPoint x: 575, startPoint y: 630, endPoint x: 601, endPoint y: 631, distance: 26.0
click at [601, 631] on span "Support Workers can easily log their work availability and request leave via th…" at bounding box center [649, 634] width 119 height 55
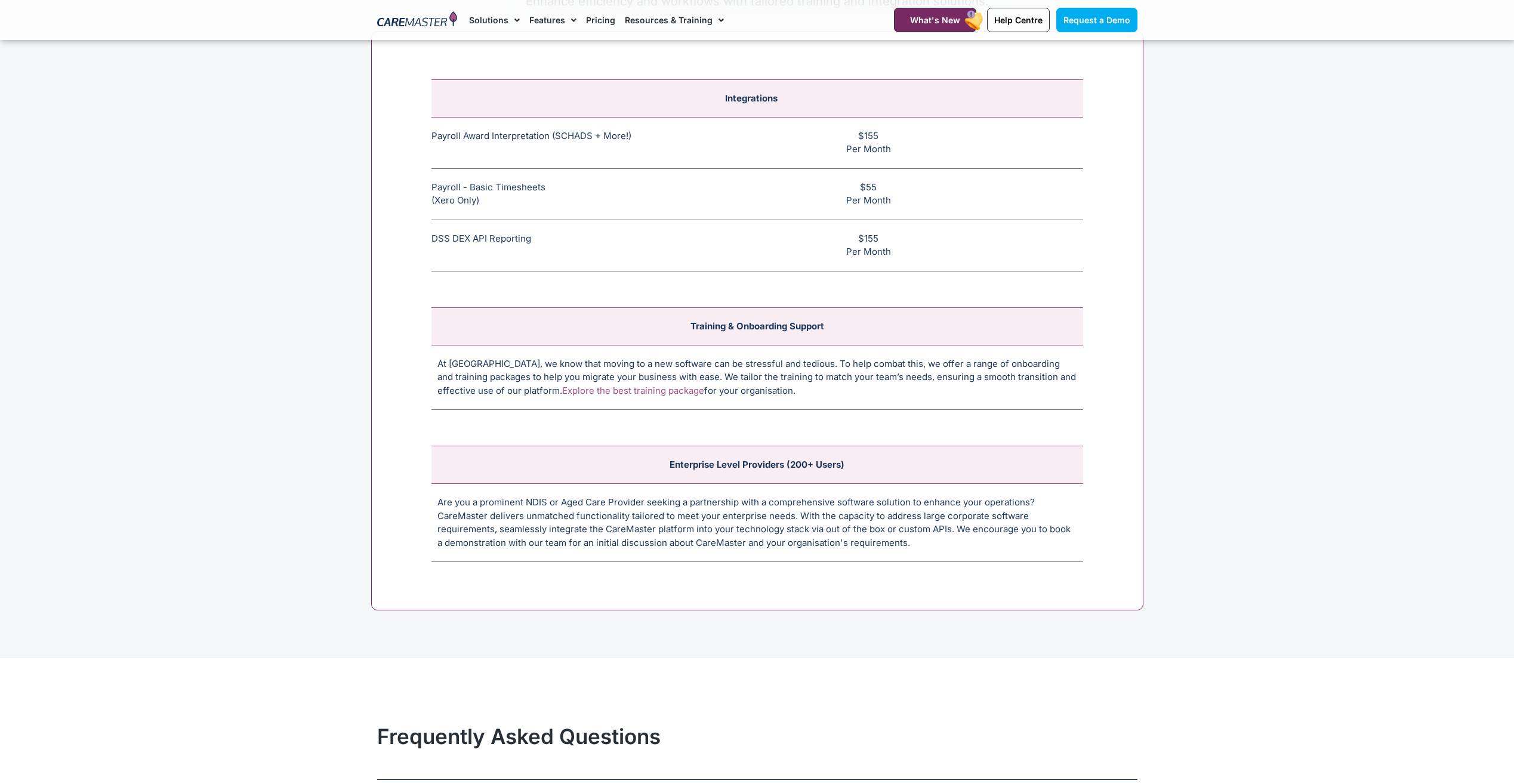
scroll to position [4735, 0]
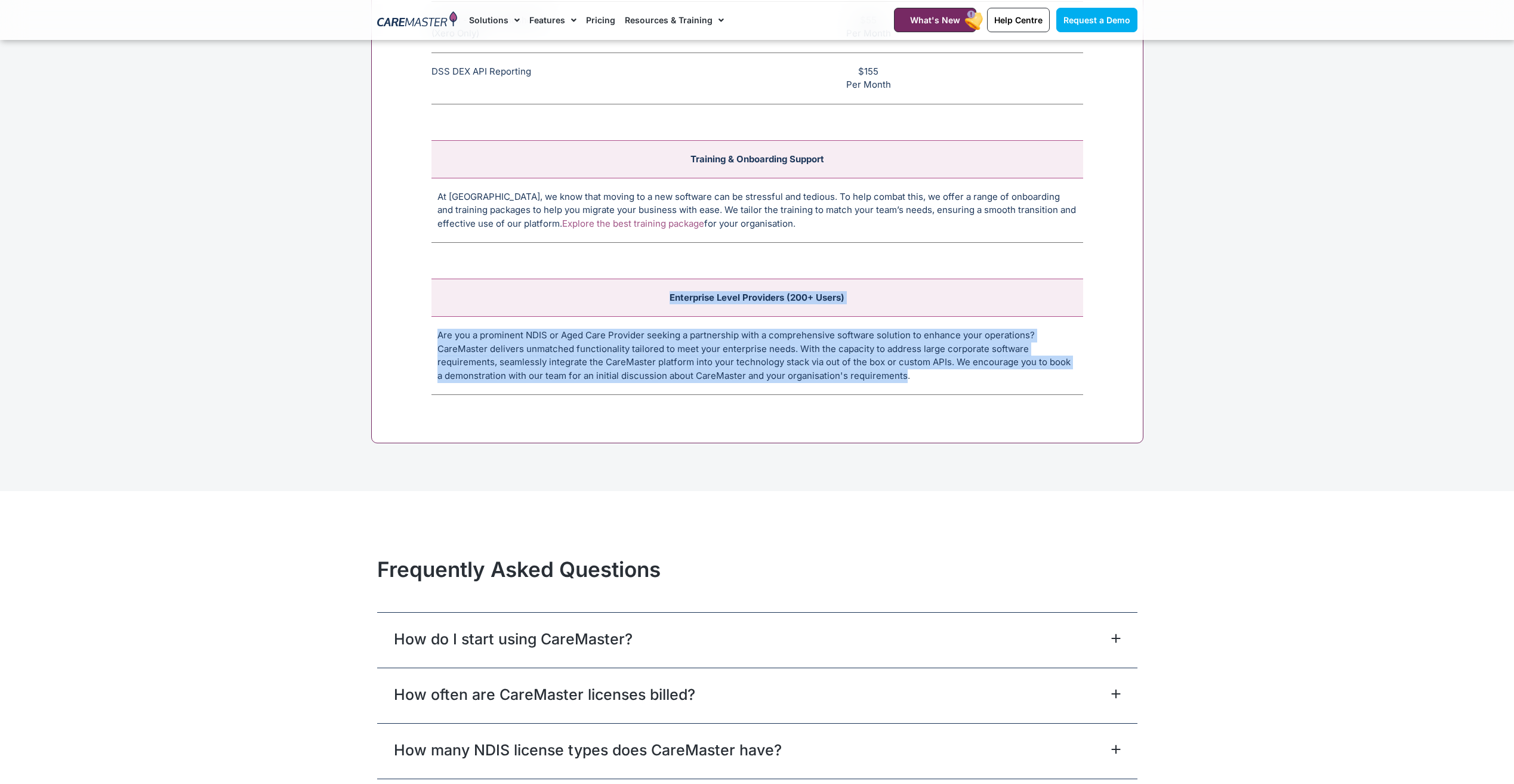
drag, startPoint x: 896, startPoint y: 374, endPoint x: 403, endPoint y: 335, distance: 494.5
click at [403, 335] on div "Integrations Payroll Award Interpretation (SCHADS + More!) The SCHADS Award int…" at bounding box center [757, 154] width 772 height 580
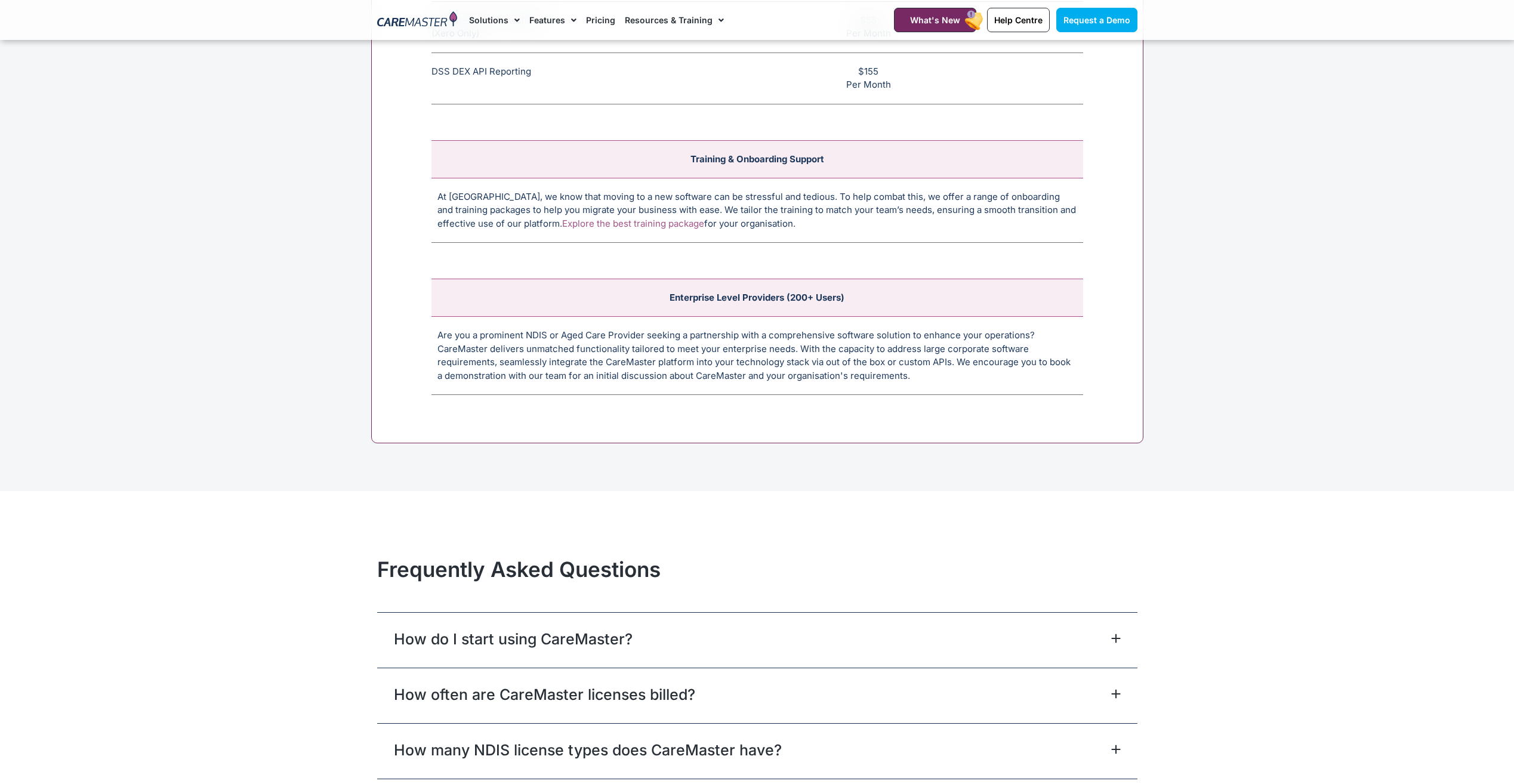
click at [1000, 381] on td "Are you a prominent NDIS or Aged Care Provider seeking a partnership with a com…" at bounding box center [757, 355] width 651 height 78
click at [584, 222] on link "Explore the best training package" at bounding box center [633, 223] width 142 height 11
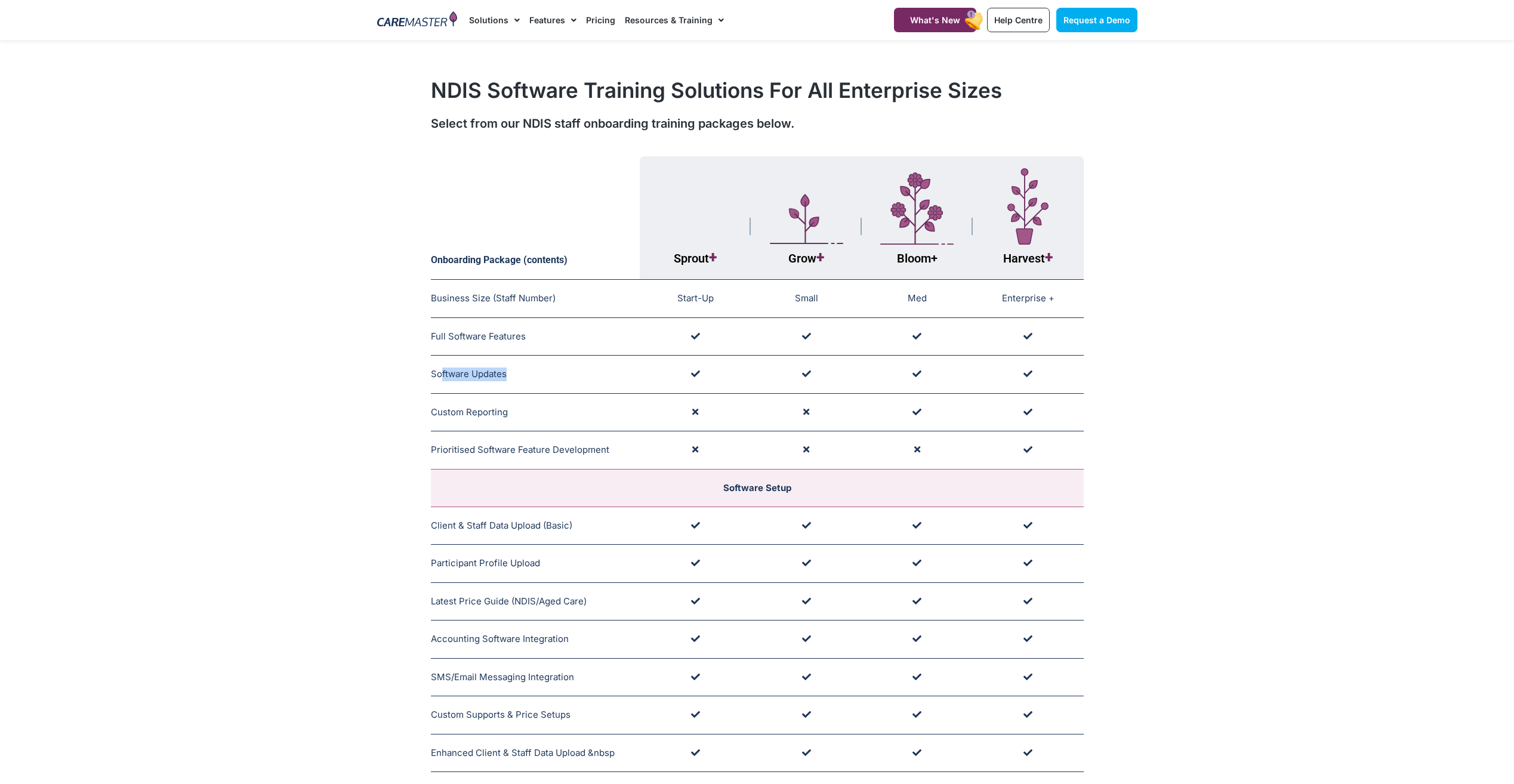
drag, startPoint x: 442, startPoint y: 374, endPoint x: 518, endPoint y: 385, distance: 76.8
click at [518, 385] on td "Software Updates Applicable to All Software & User Licenses" at bounding box center [535, 374] width 210 height 38
drag, startPoint x: 518, startPoint y: 385, endPoint x: 469, endPoint y: 419, distance: 59.6
click at [469, 419] on td "Custom Reporting Applicable to Training Packages Designed for Large Providers." at bounding box center [535, 412] width 210 height 38
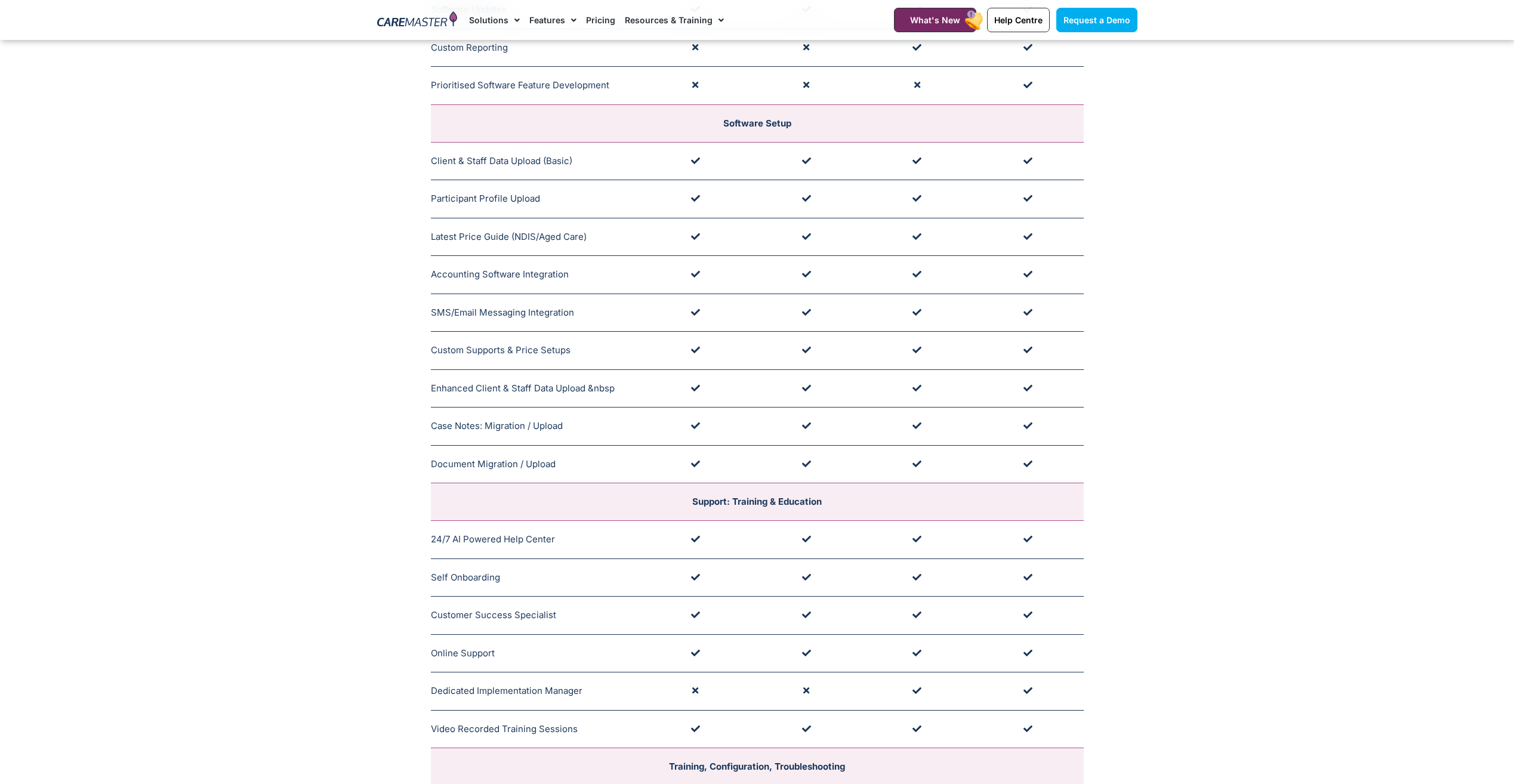
scroll to position [417, 0]
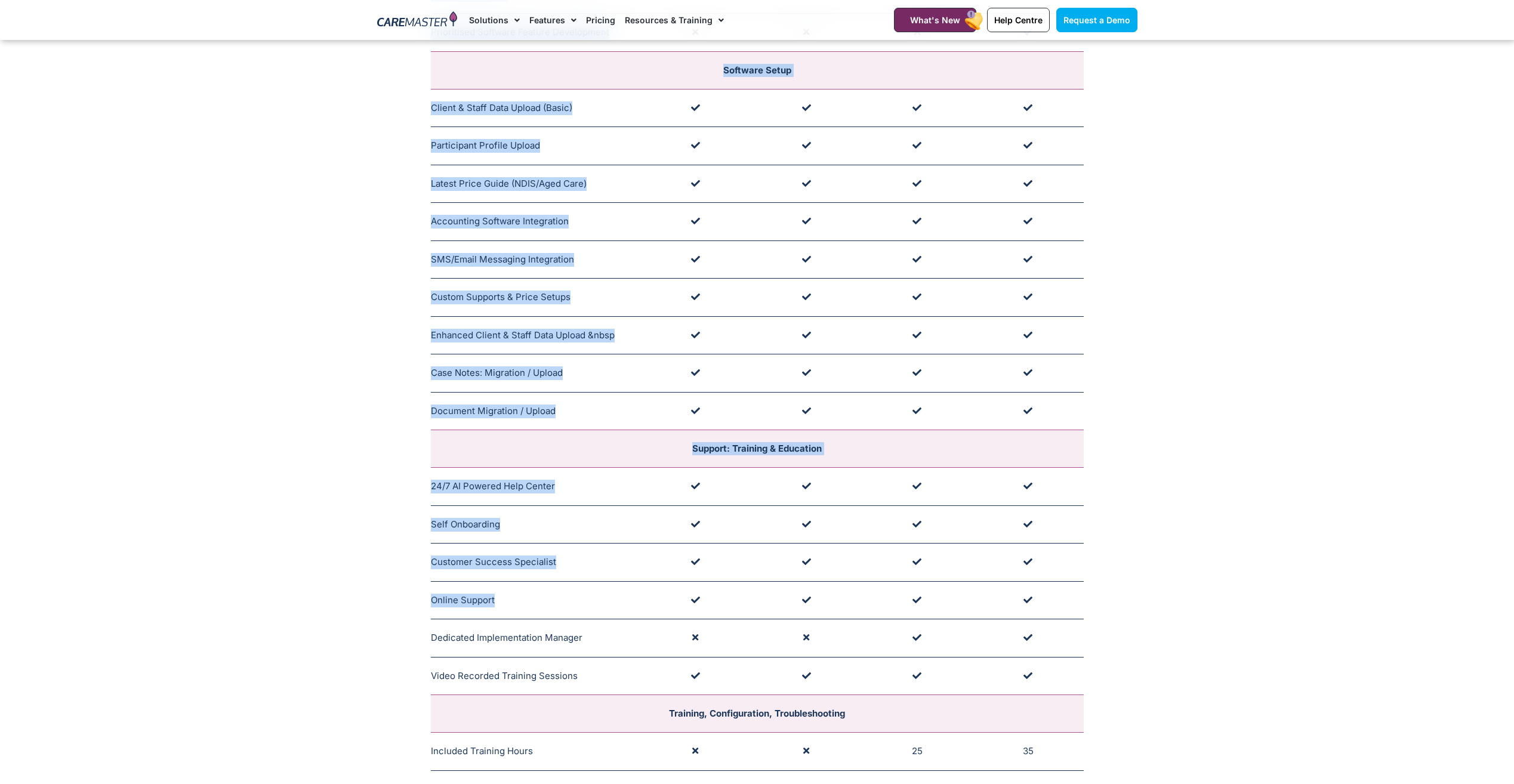
drag, startPoint x: 430, startPoint y: 600, endPoint x: 505, endPoint y: 604, distance: 75.1
click at [505, 604] on div "Onboarding Package (contents) Sprout + Grow + Bloom + Harvest + Business Size (…" at bounding box center [757, 255] width 772 height 1044
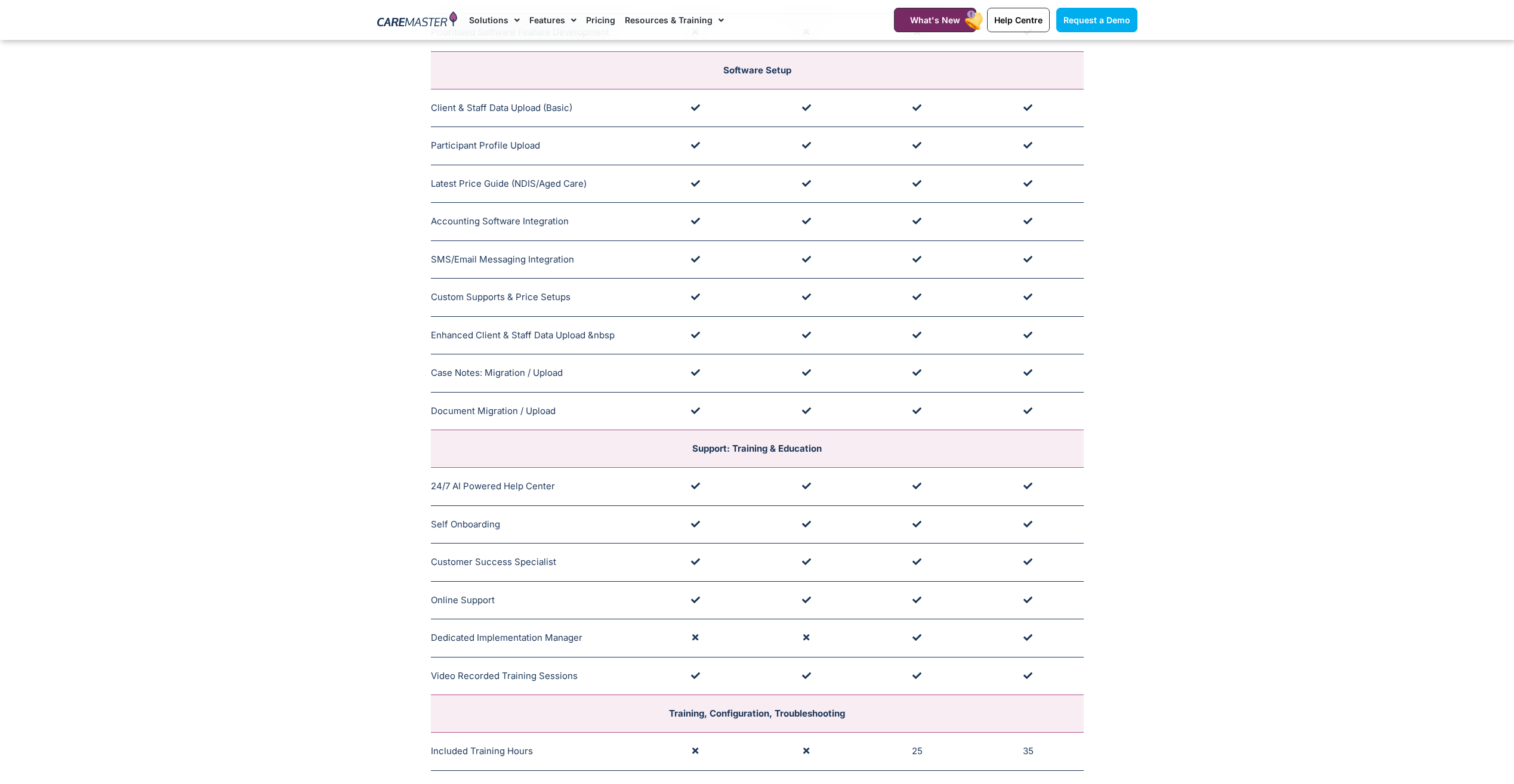
drag, startPoint x: 505, startPoint y: 604, endPoint x: 505, endPoint y: 621, distance: 17.0
click at [505, 620] on td "Dedicated Implementation Manager Supported by Onboarding Team" at bounding box center [535, 637] width 210 height 38
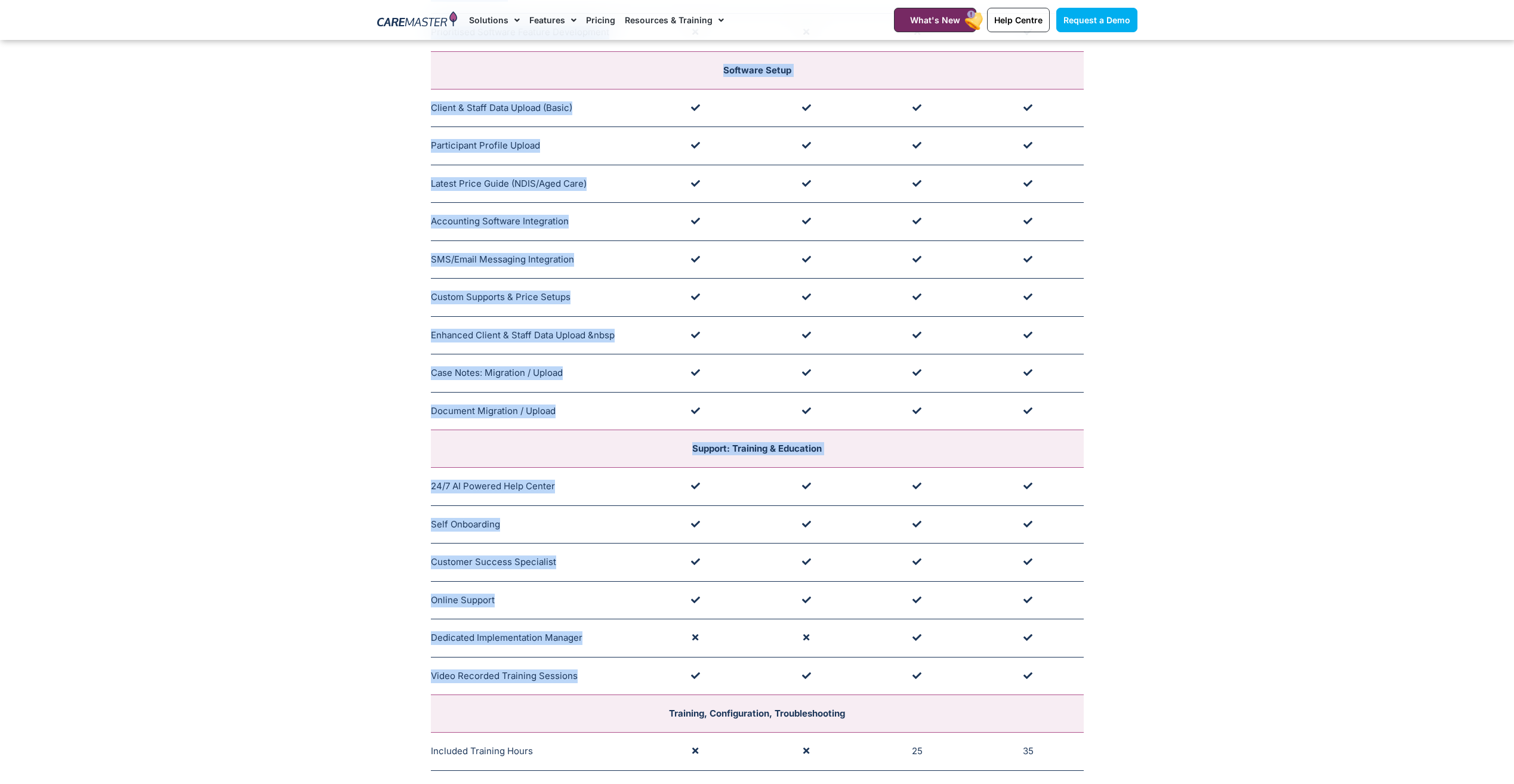
drag, startPoint x: 430, startPoint y: 676, endPoint x: 608, endPoint y: 682, distance: 178.1
click at [608, 682] on div "Onboarding Package (contents) Sprout + Grow + Bloom + Harvest + Business Size (…" at bounding box center [757, 255] width 772 height 1044
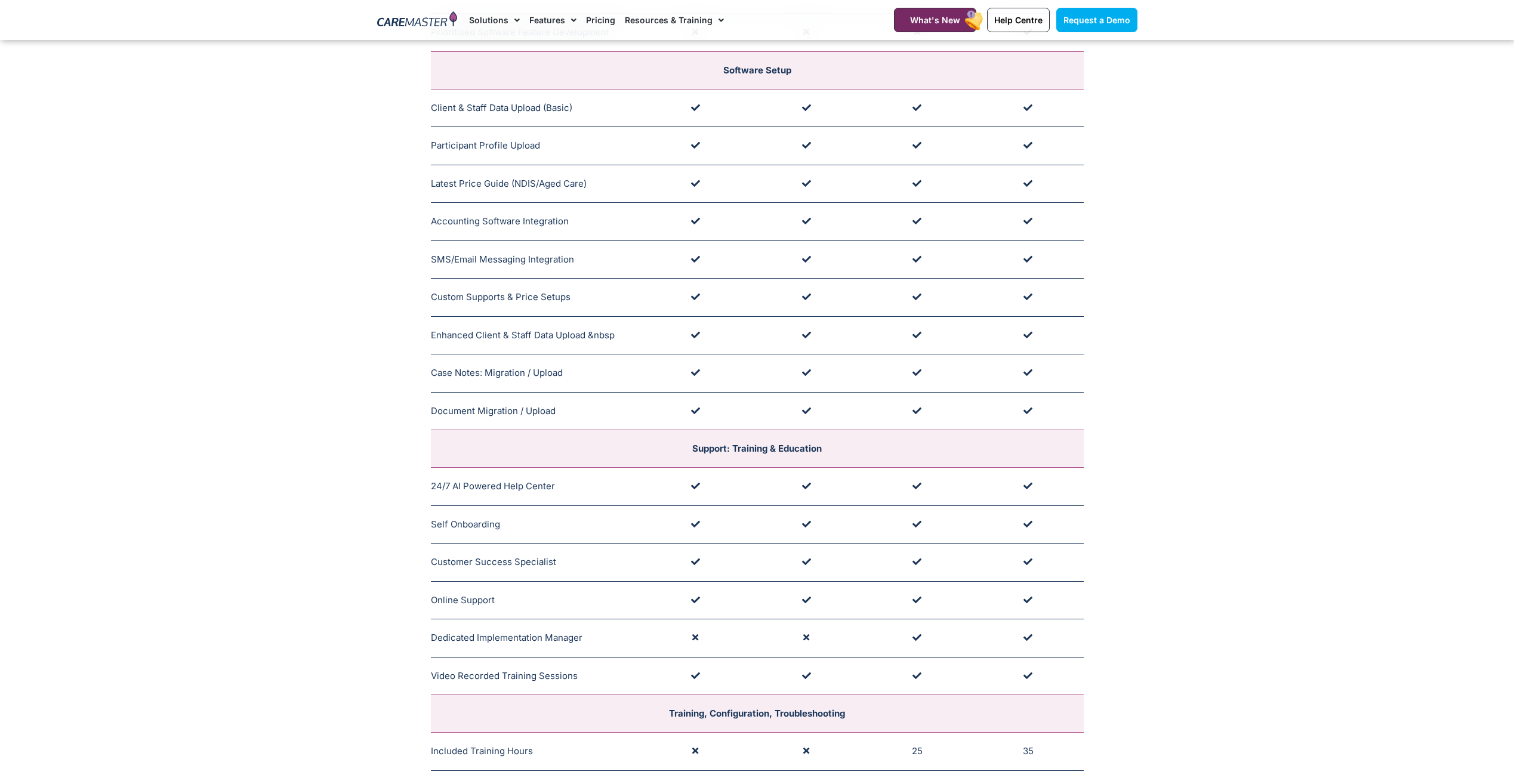
drag, startPoint x: 608, startPoint y: 682, endPoint x: 613, endPoint y: 676, distance: 7.8
click at [613, 676] on td "Video Recorded Training Sessions Links Provided at Onboarding" at bounding box center [535, 675] width 210 height 38
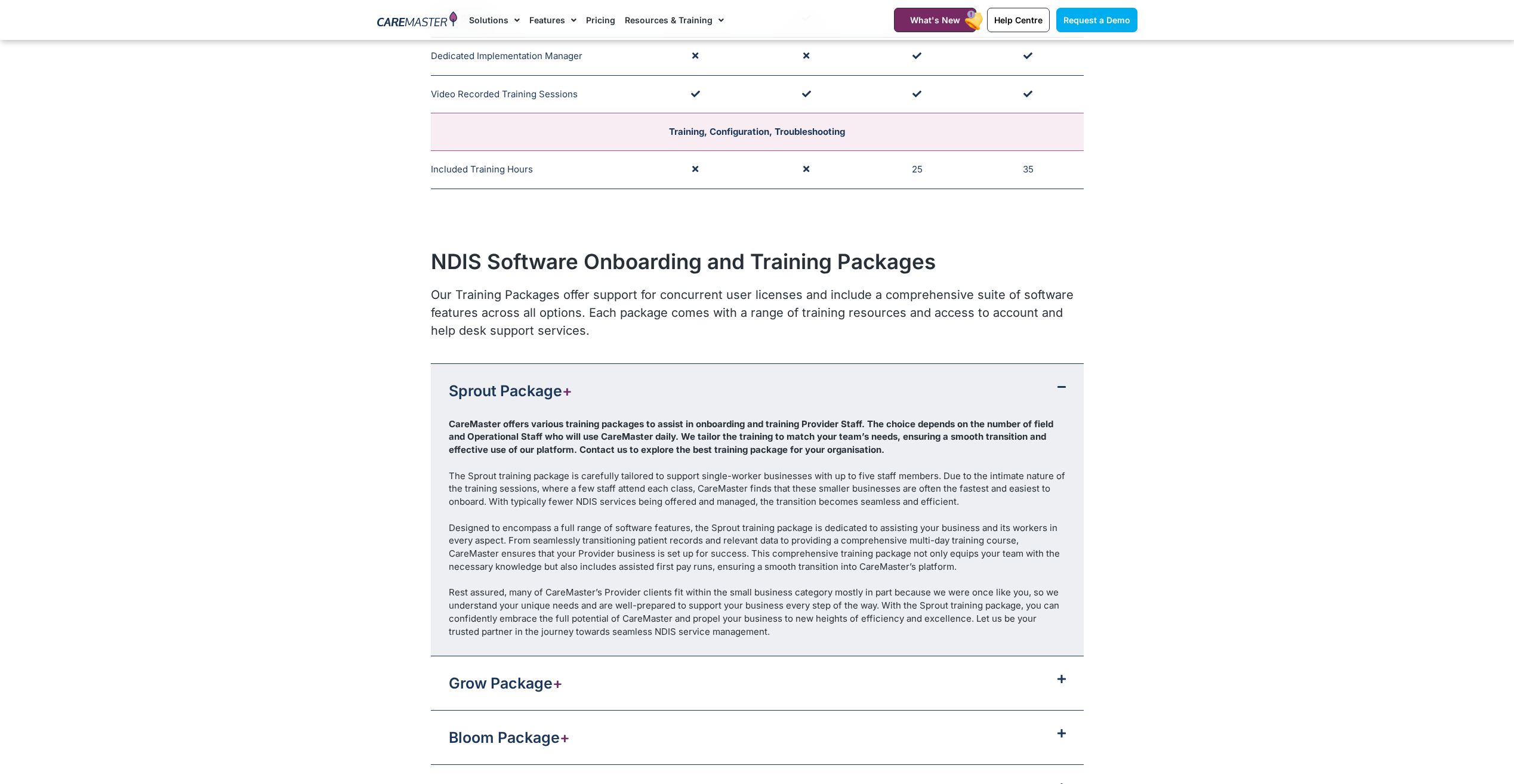
scroll to position [1014, 0]
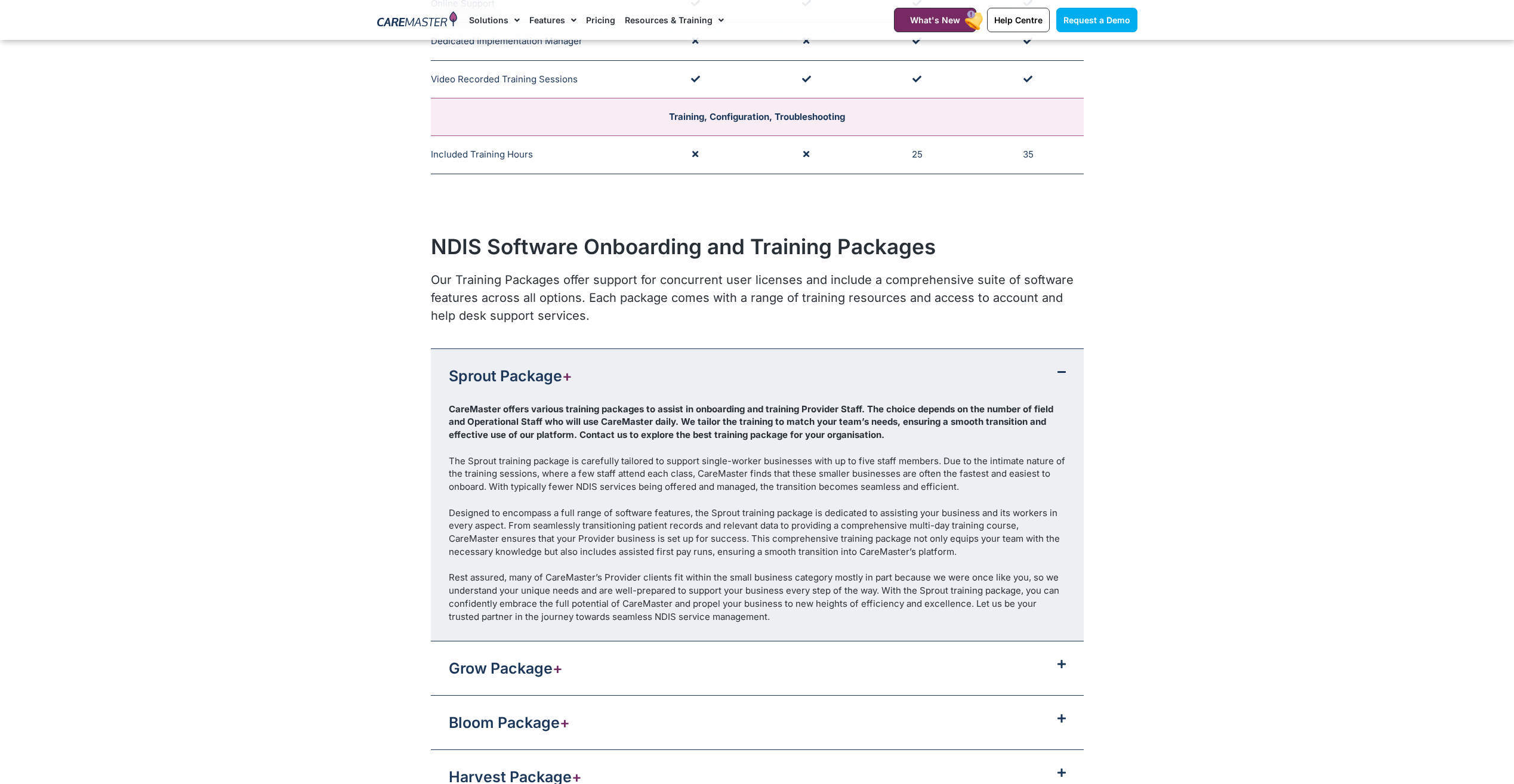
click at [571, 678] on div "Grow Package +" at bounding box center [757, 668] width 653 height 54
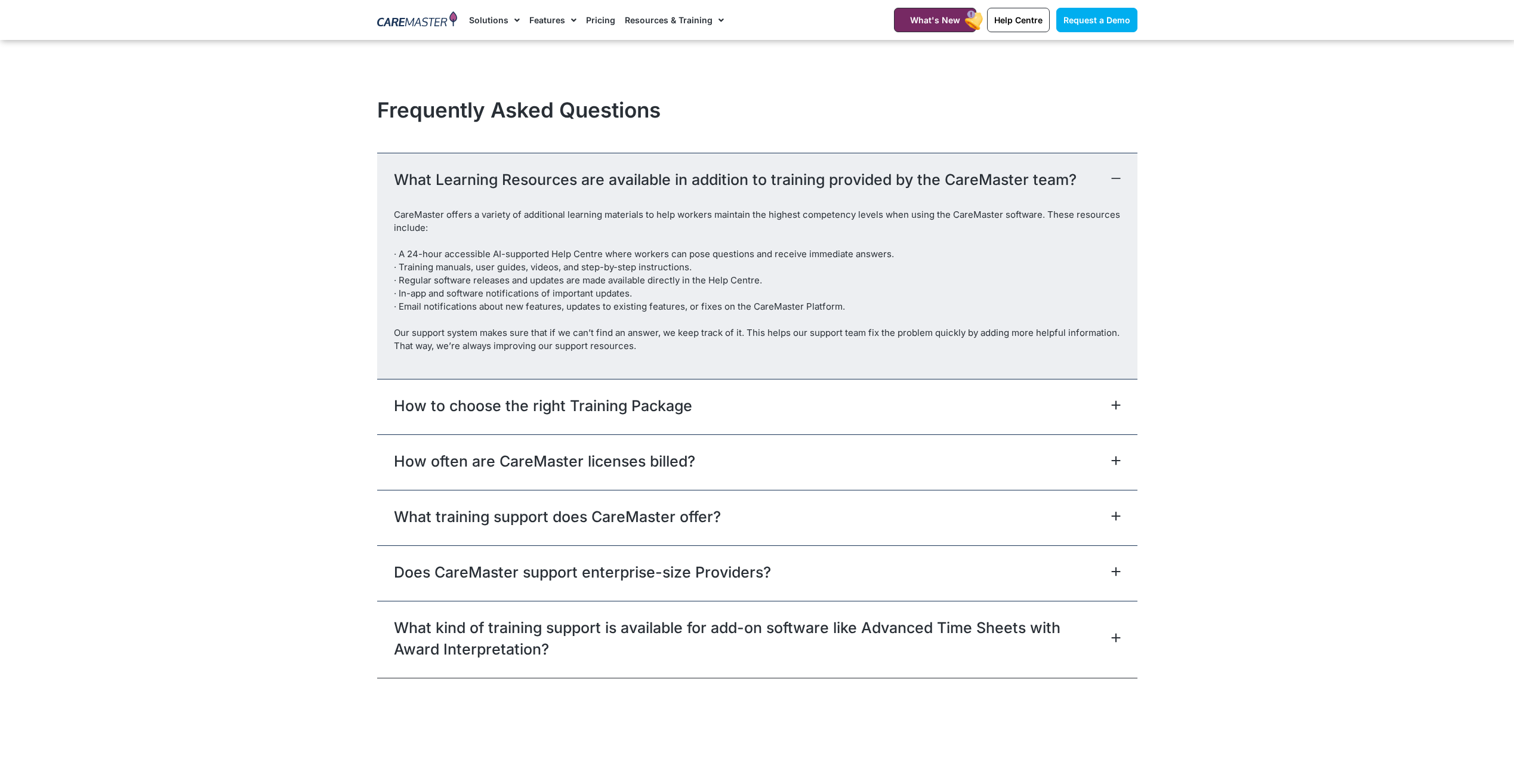
scroll to position [2326, 0]
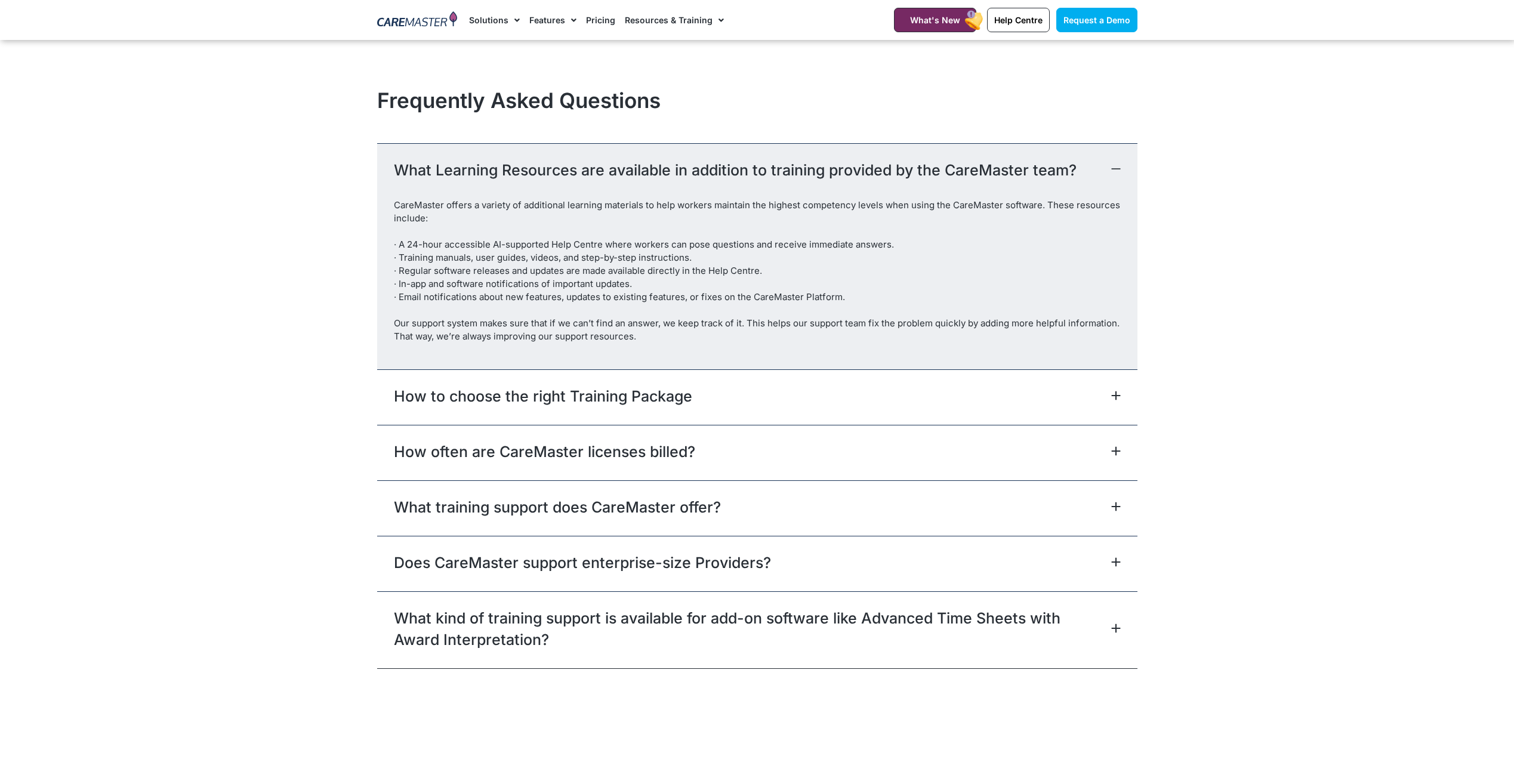
click at [611, 460] on link "How often are CareMaster licenses billed?" at bounding box center [545, 451] width 302 height 22
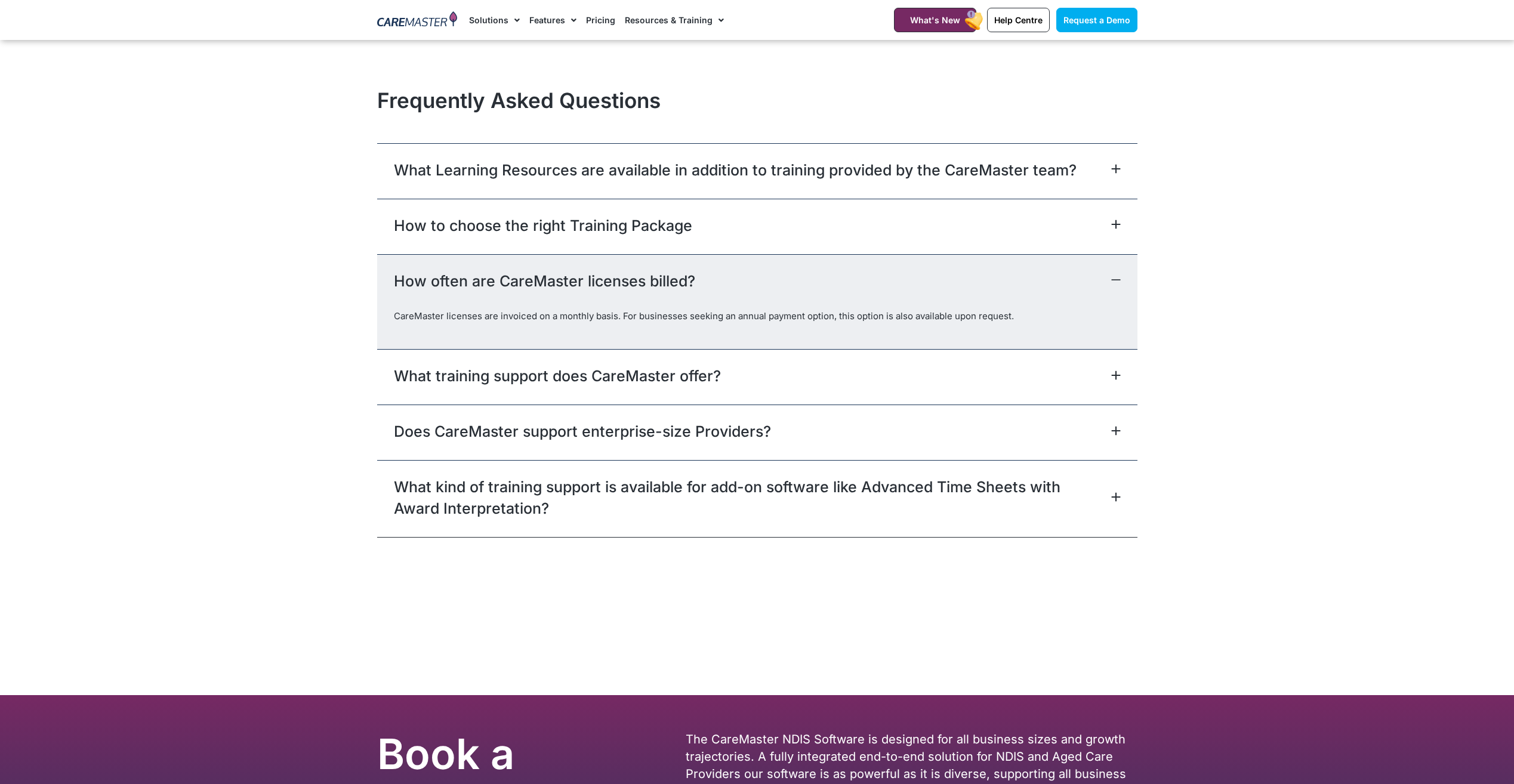
click at [610, 388] on div "What training support does CareMaster offer?" at bounding box center [757, 376] width 760 height 56
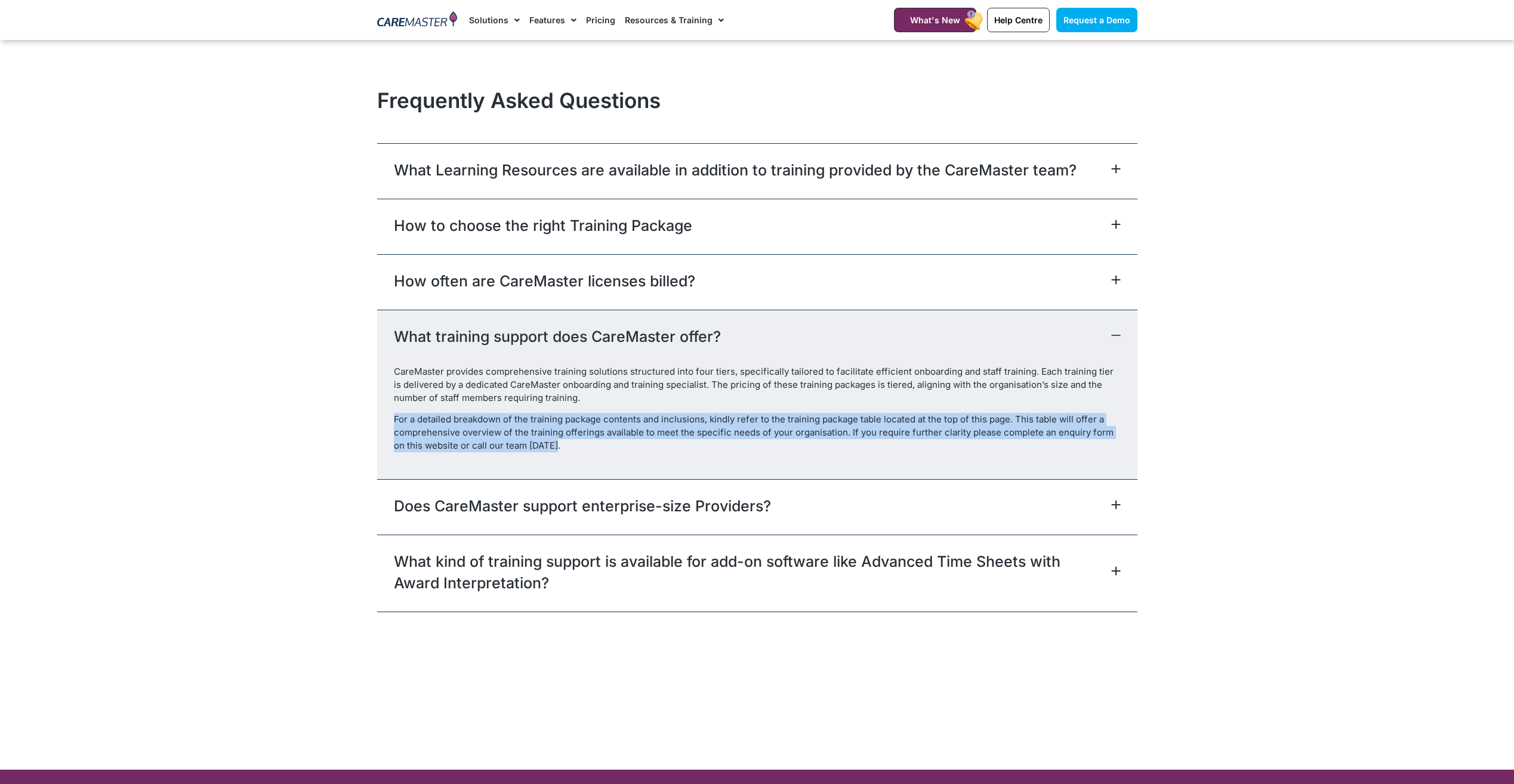
drag, startPoint x: 390, startPoint y: 418, endPoint x: 817, endPoint y: 449, distance: 428.1
click at [817, 449] on div "CareMaster provides comprehensive training solutions structured into four tiers…" at bounding box center [757, 421] width 760 height 114
click at [594, 449] on p "For a detailed breakdown of the training package contents and inclusions, kindl…" at bounding box center [758, 432] width 727 height 39
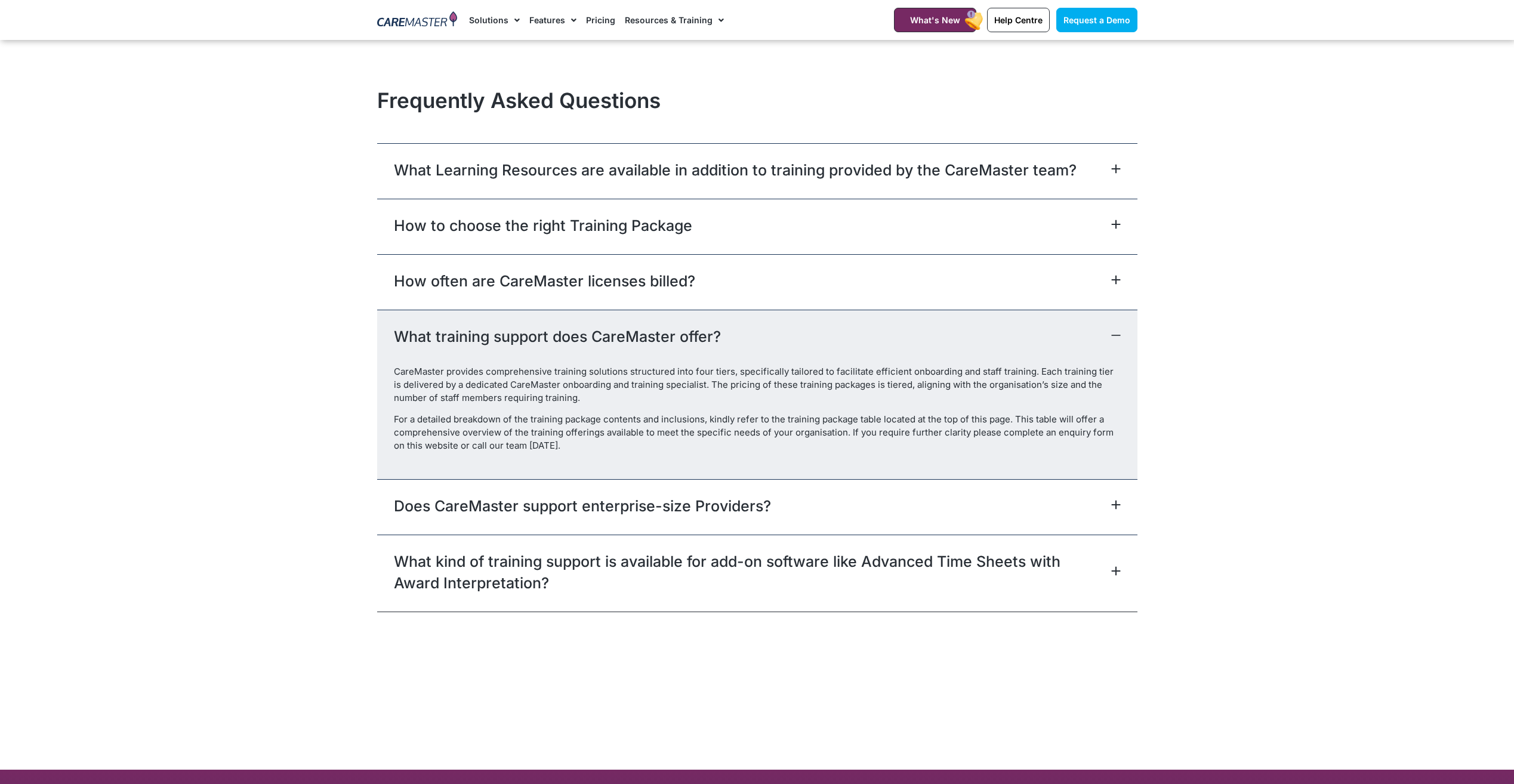
click at [725, 523] on div "Does CareMaster support enterprise-size Providers?" at bounding box center [757, 506] width 760 height 56
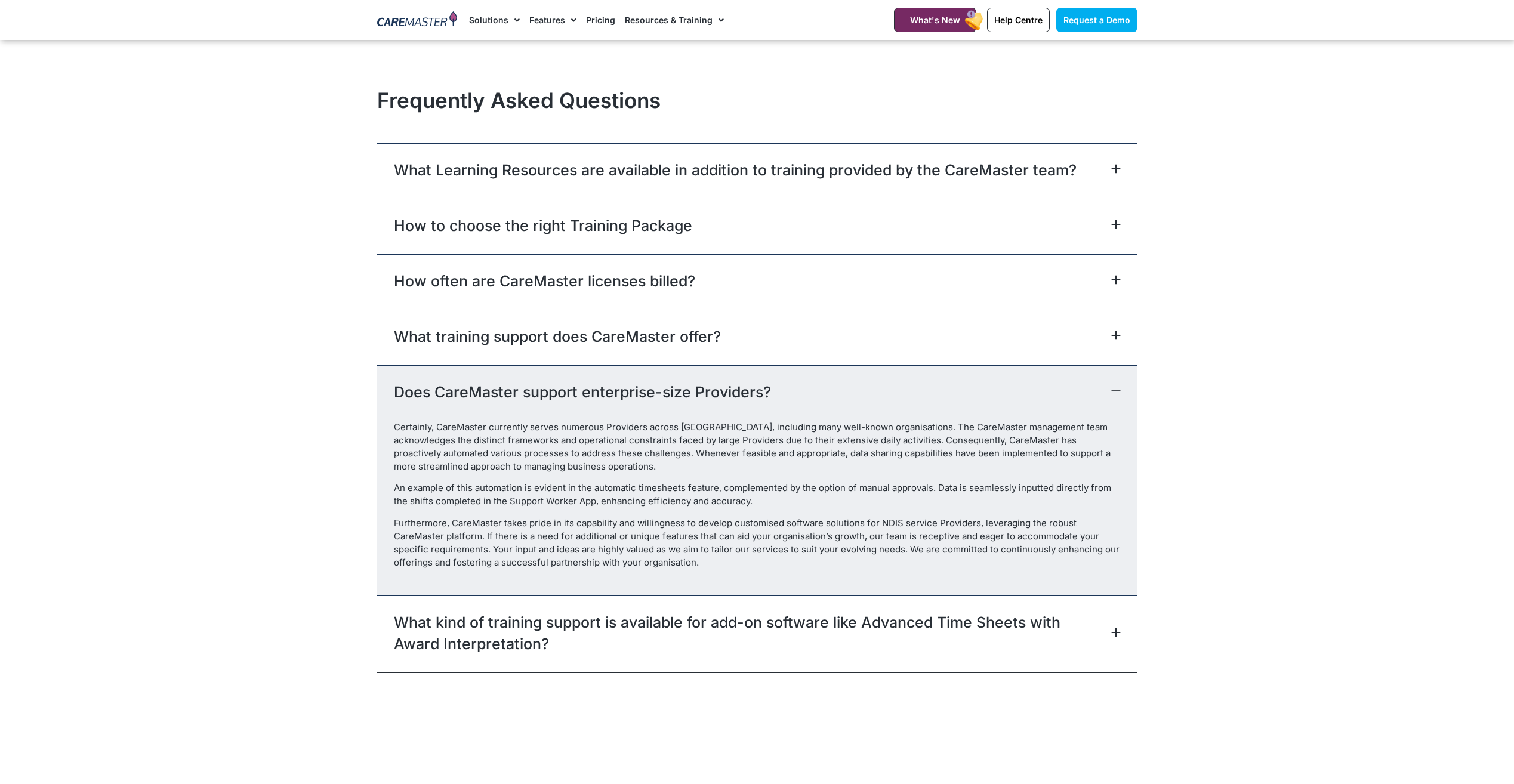
click at [526, 631] on link "What kind of training support is available for add-on software like Advanced Ti…" at bounding box center [751, 633] width 714 height 43
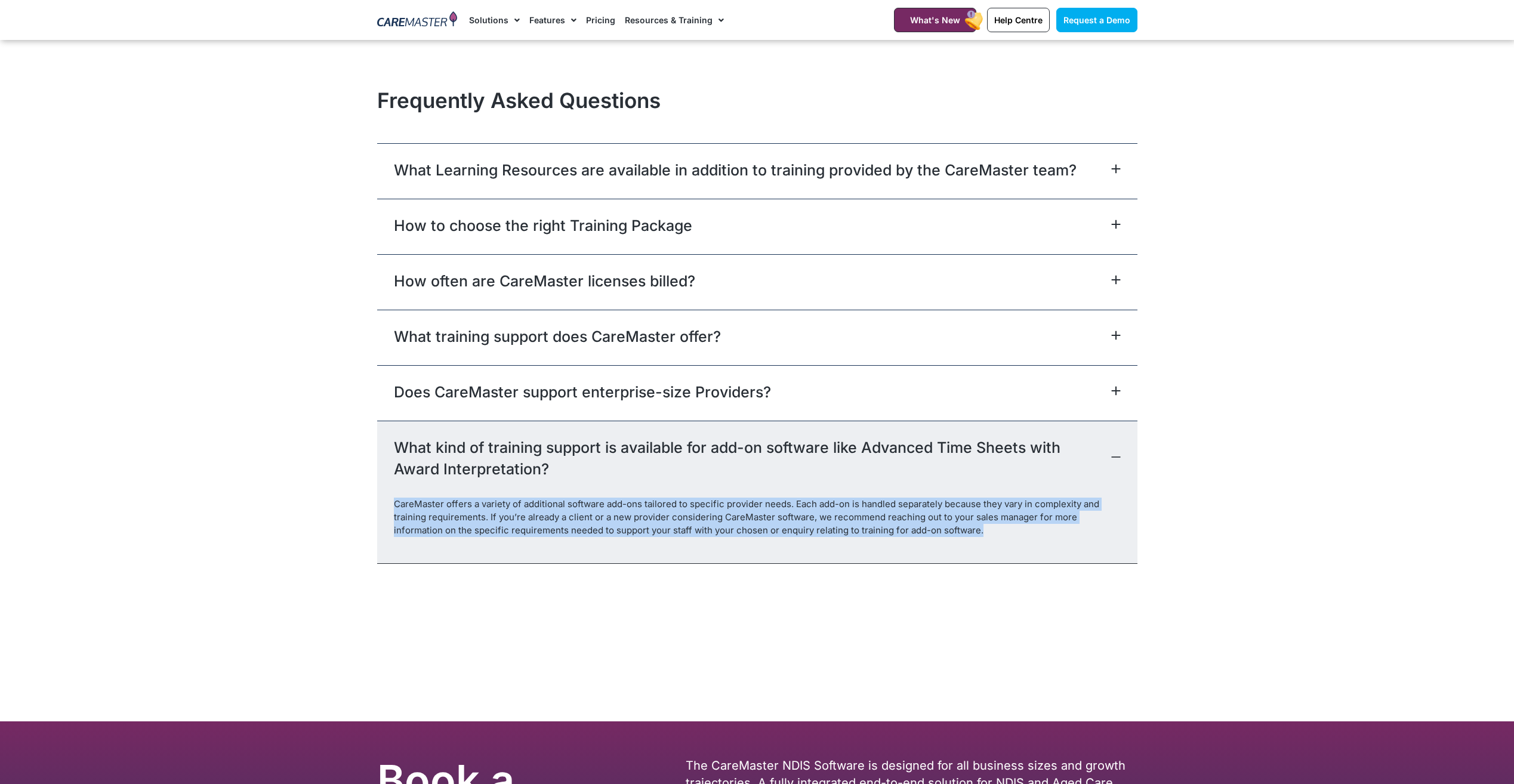
drag, startPoint x: 391, startPoint y: 504, endPoint x: 983, endPoint y: 535, distance: 592.8
click at [983, 535] on div "CareMaster offers a variety of additional software add-ons tailored to specific…" at bounding box center [757, 529] width 760 height 65
drag, startPoint x: 983, startPoint y: 535, endPoint x: 964, endPoint y: 537, distance: 19.1
click at [964, 537] on div "CareMaster offers a variety of additional software add-ons tailored to specific…" at bounding box center [757, 529] width 760 height 65
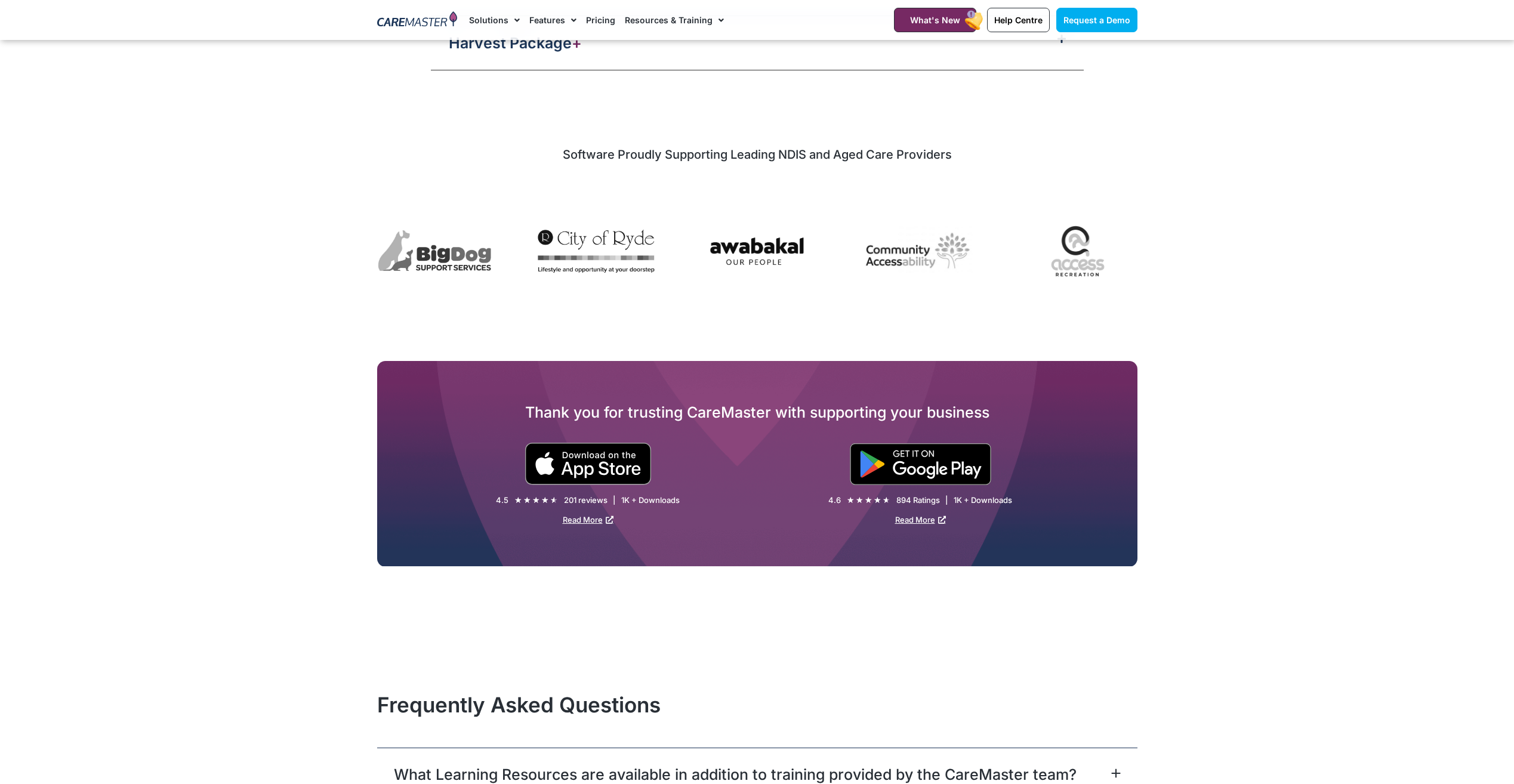
scroll to position [1551, 0]
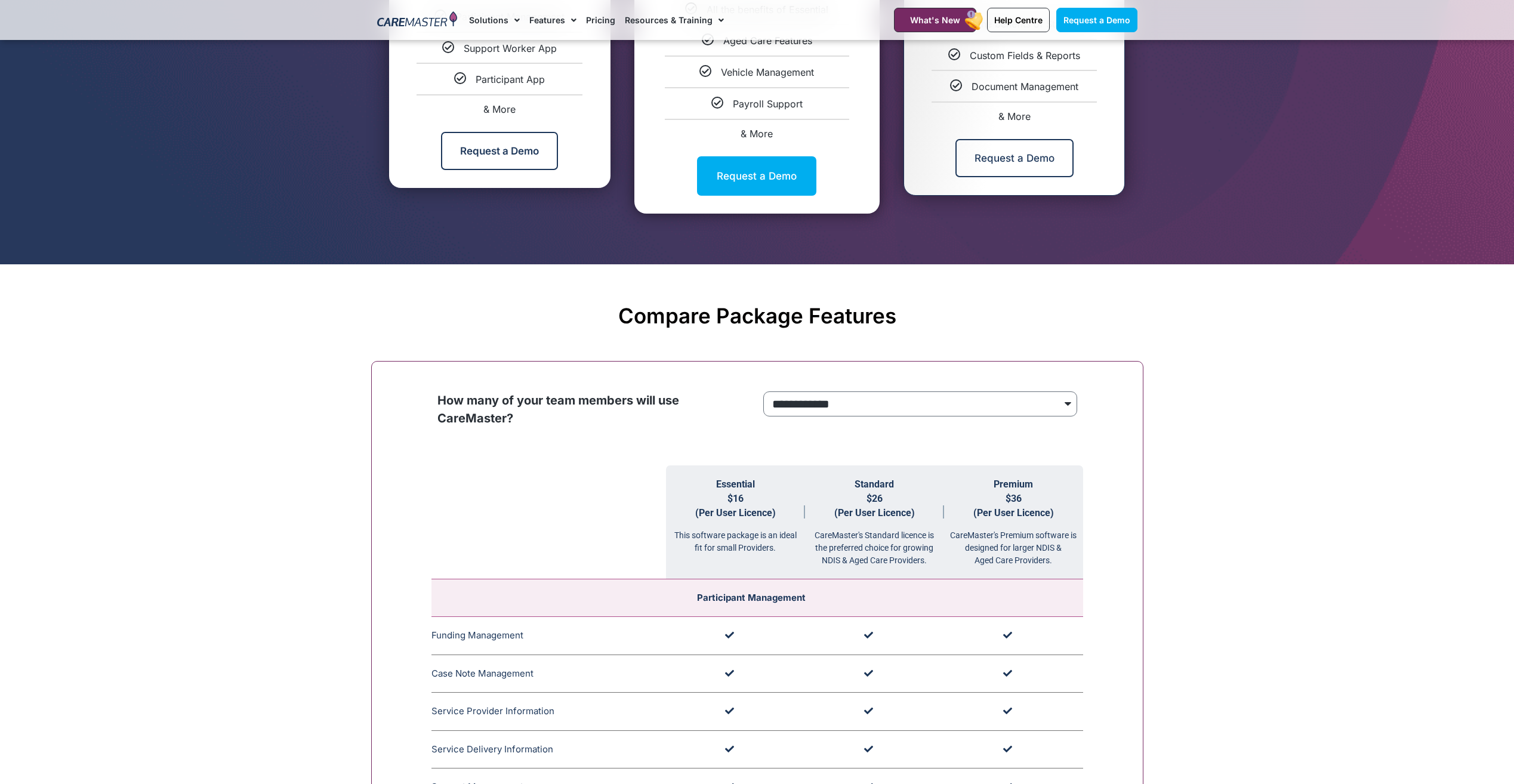
scroll to position [858, 0]
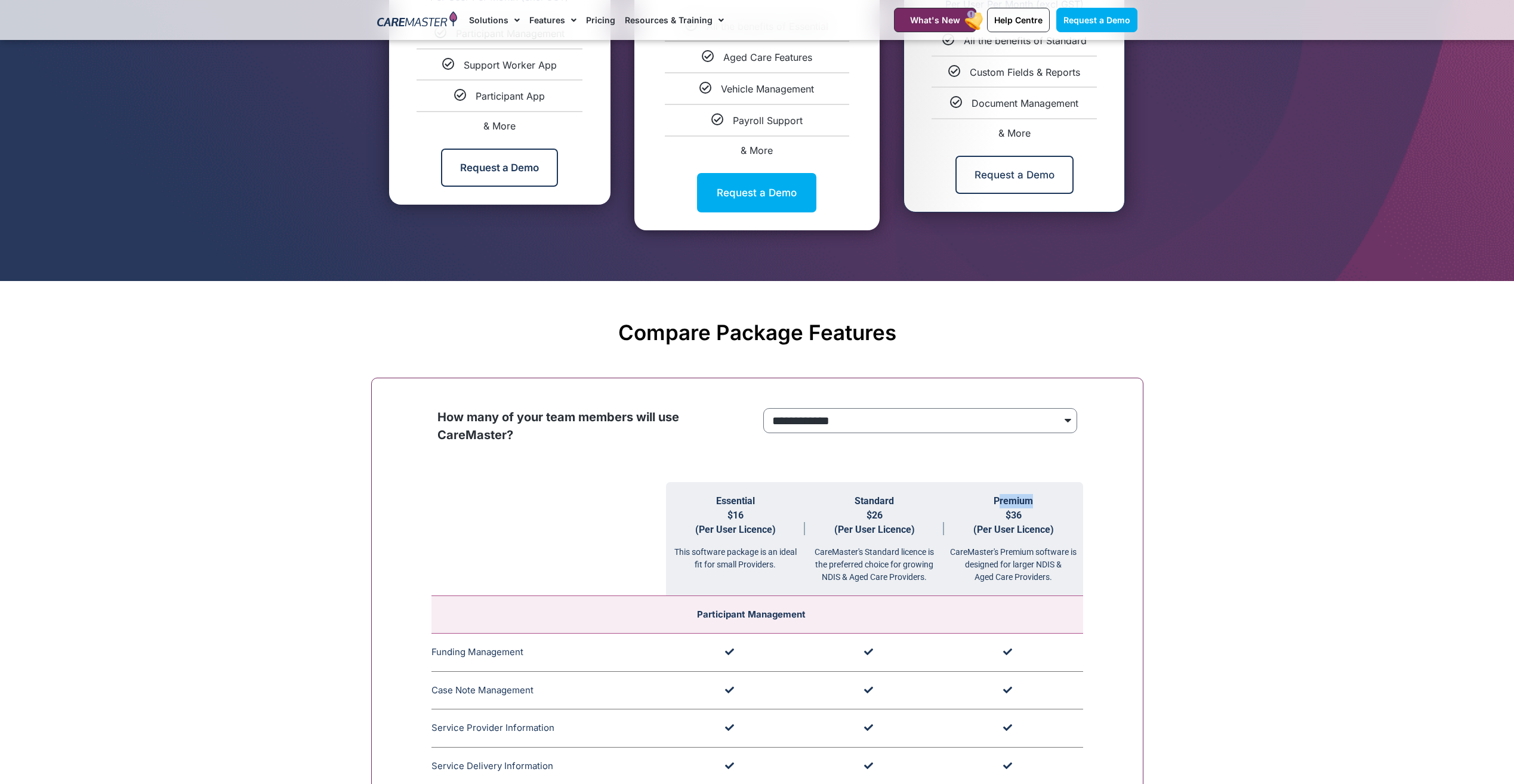
drag, startPoint x: 998, startPoint y: 503, endPoint x: 1032, endPoint y: 502, distance: 34.0
click at [1032, 502] on th "Premium $36 (Per User Licence) CareMaster's Premium software is designed for la…" at bounding box center [1013, 538] width 139 height 114
drag, startPoint x: 1032, startPoint y: 502, endPoint x: 1014, endPoint y: 550, distance: 51.3
click at [1014, 550] on div "CareMaster's Premium software is designed for larger NDIS & Aged Care Providers." at bounding box center [1013, 560] width 139 height 47
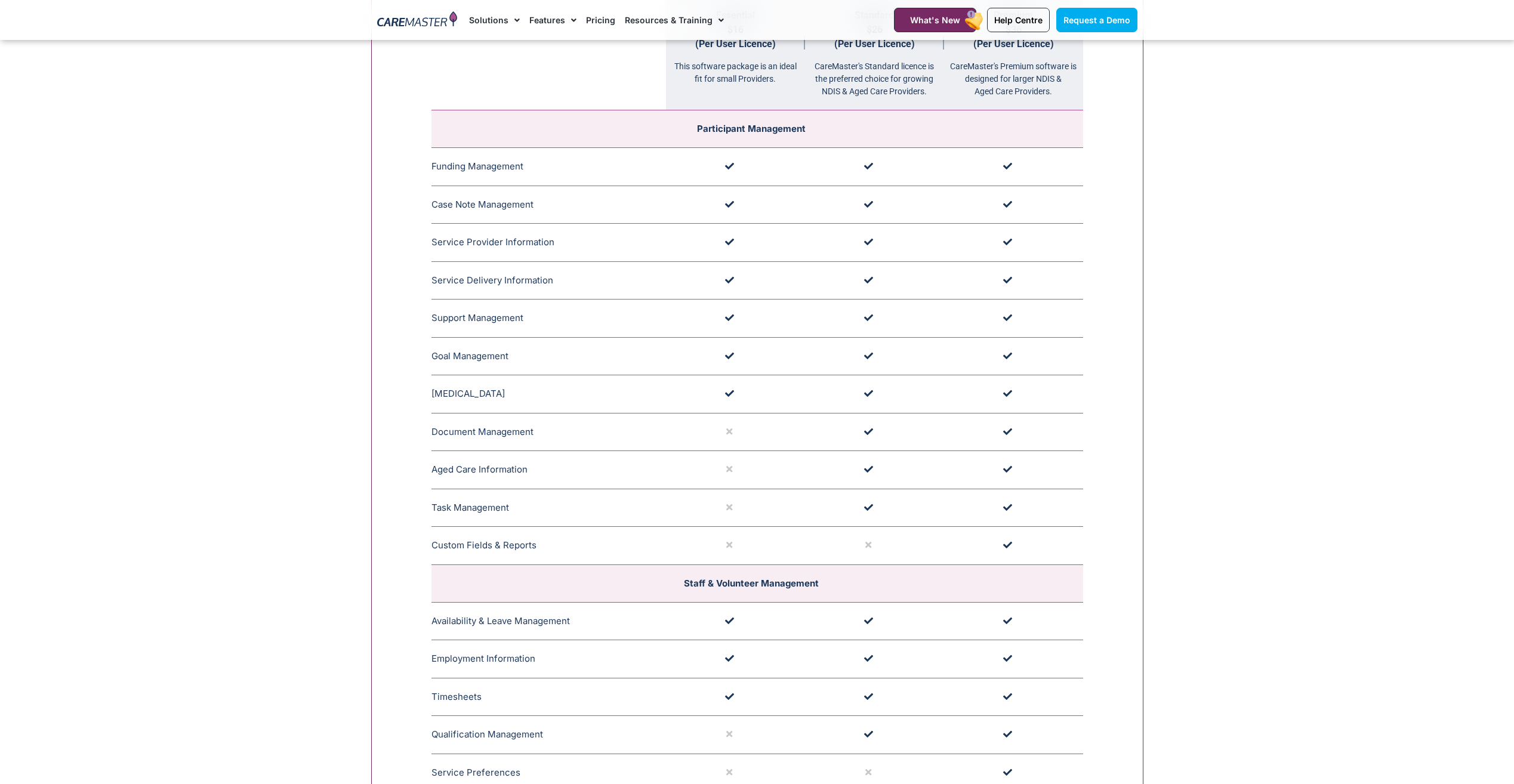
scroll to position [1335, 0]
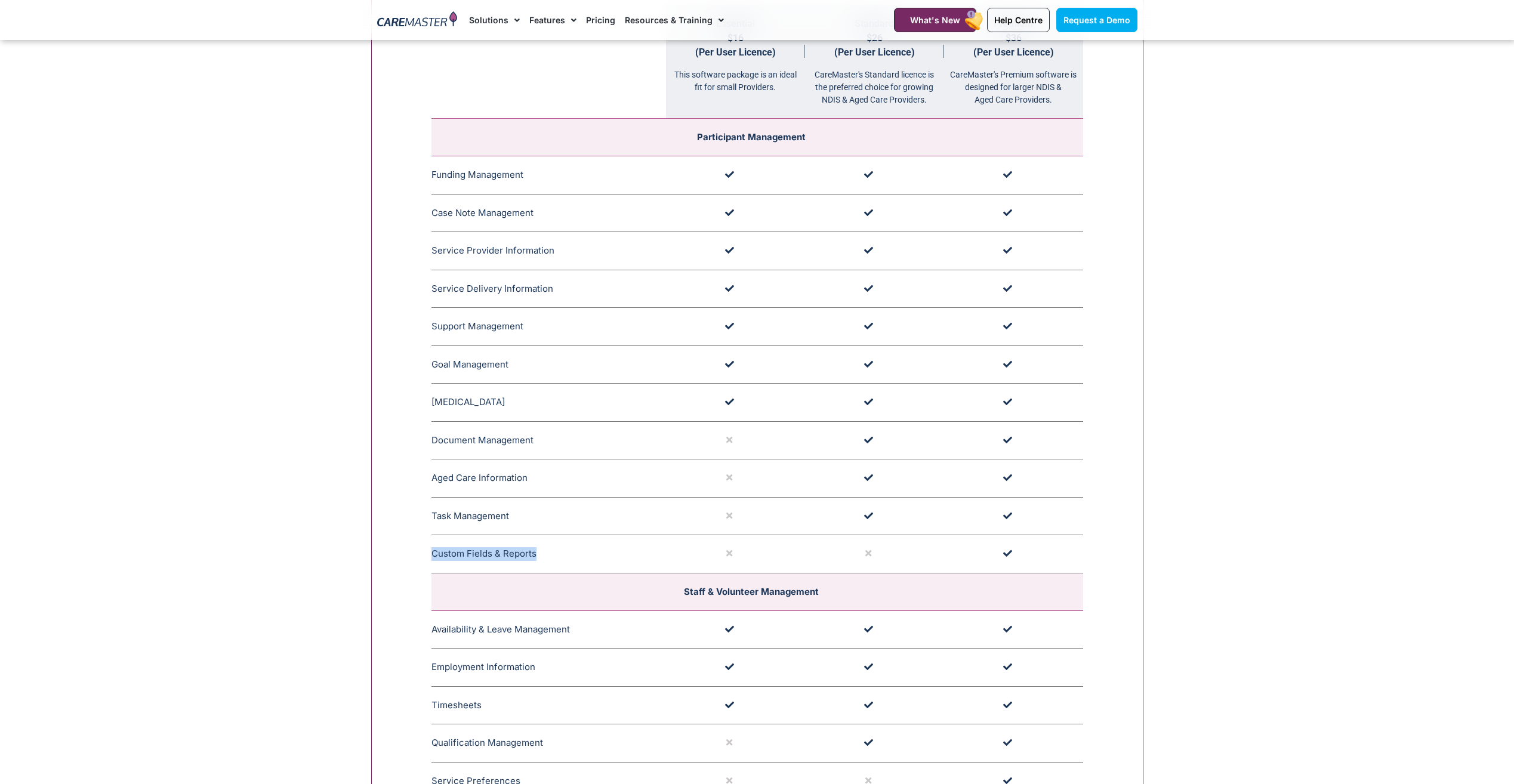
drag, startPoint x: 539, startPoint y: 558, endPoint x: 433, endPoint y: 545, distance: 106.8
click at [433, 545] on td "Custom Fields & Reports The Custom Field and Reports feature in CareMaster allo…" at bounding box center [548, 554] width 235 height 38
drag, startPoint x: 433, startPoint y: 545, endPoint x: 489, endPoint y: 542, distance: 56.1
click at [489, 542] on td "Custom Fields & Reports The Custom Field and Reports feature in CareMaster allo…" at bounding box center [548, 554] width 235 height 38
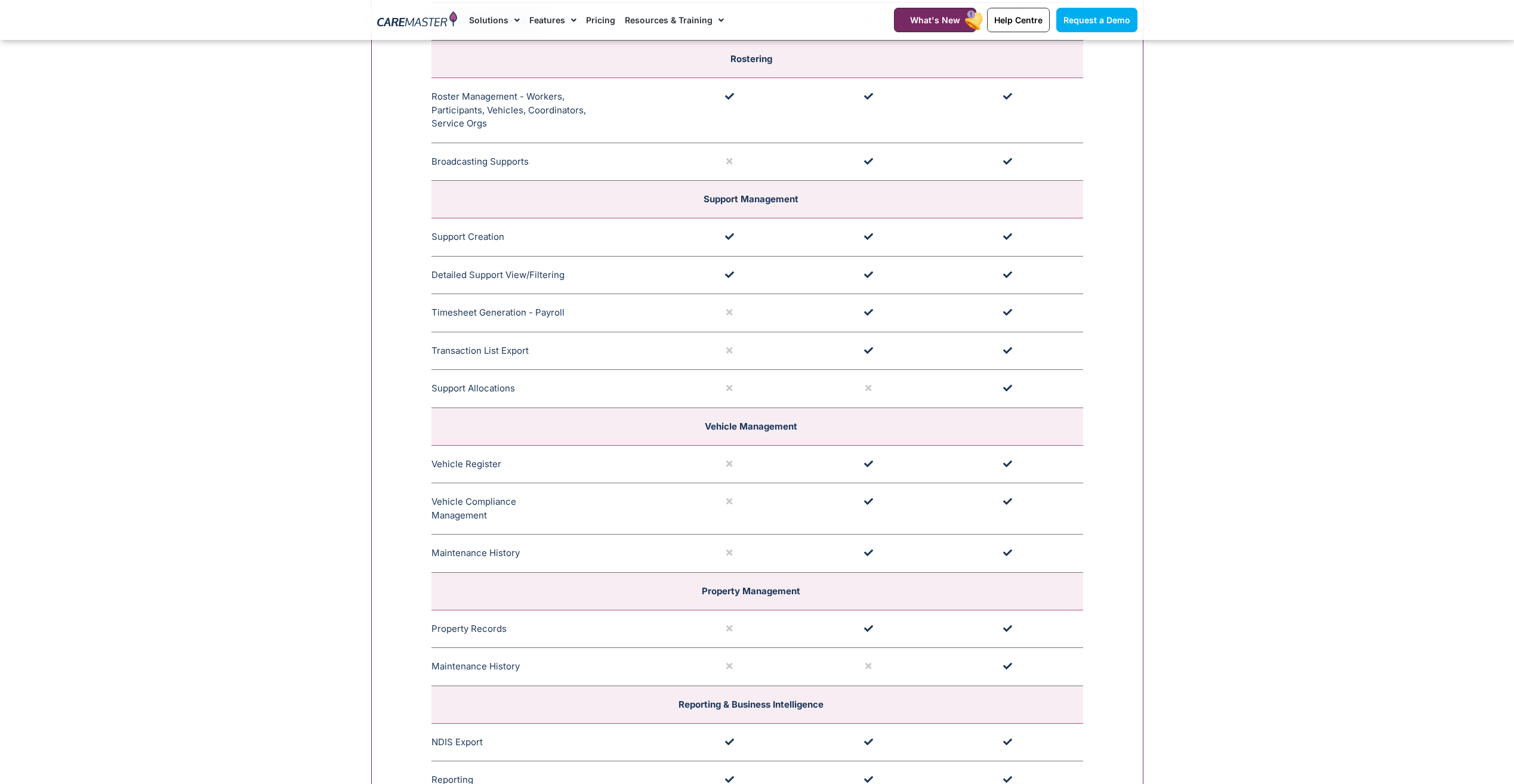
scroll to position [2230, 0]
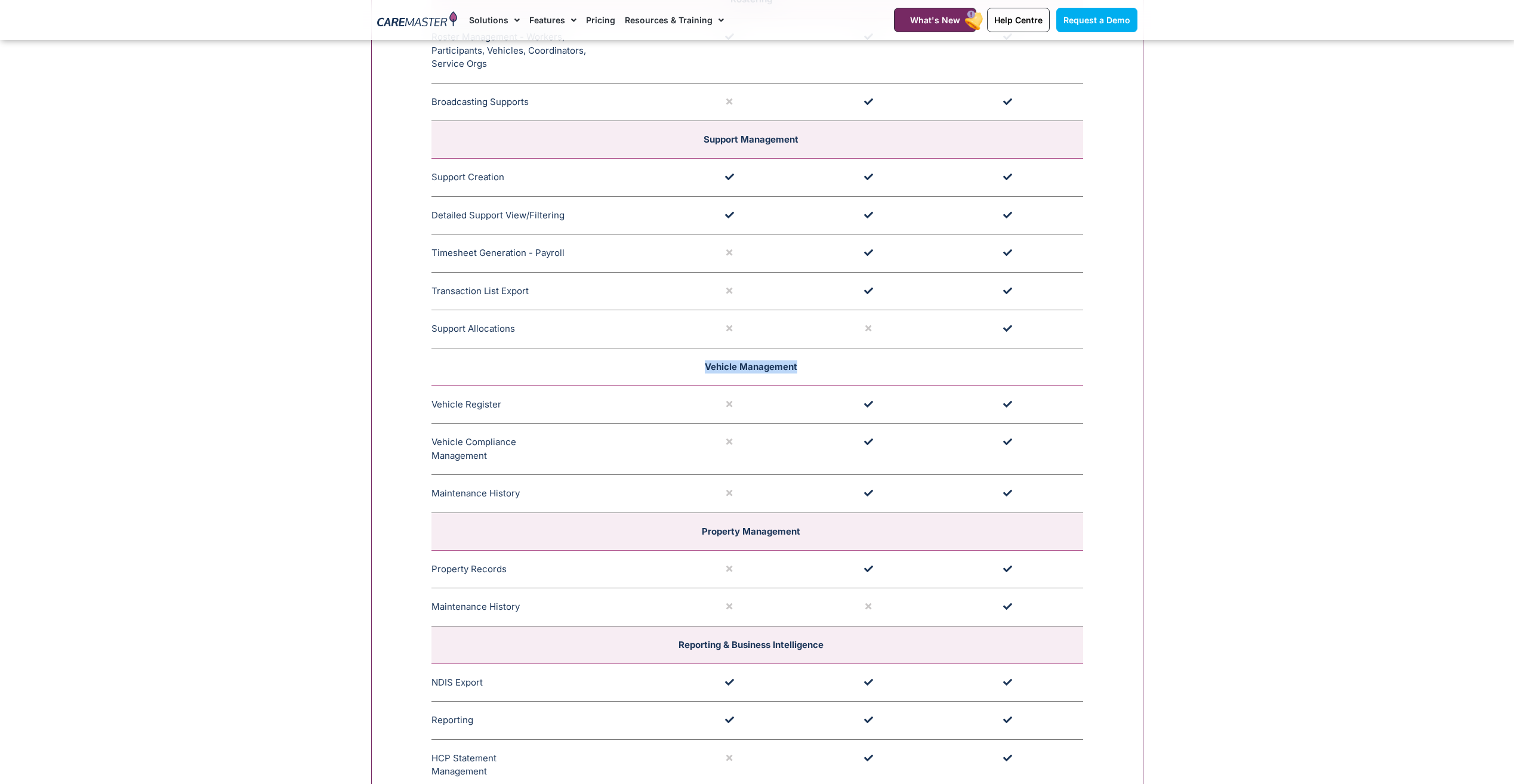
drag, startPoint x: 705, startPoint y: 369, endPoint x: 821, endPoint y: 375, distance: 116.2
click at [821, 375] on td "Vehicle Management" at bounding box center [757, 367] width 651 height 38
drag, startPoint x: 821, startPoint y: 375, endPoint x: 789, endPoint y: 382, distance: 32.8
click at [789, 382] on td "Vehicle Management" at bounding box center [757, 367] width 651 height 38
click at [802, 373] on td "Vehicle Management" at bounding box center [757, 367] width 651 height 38
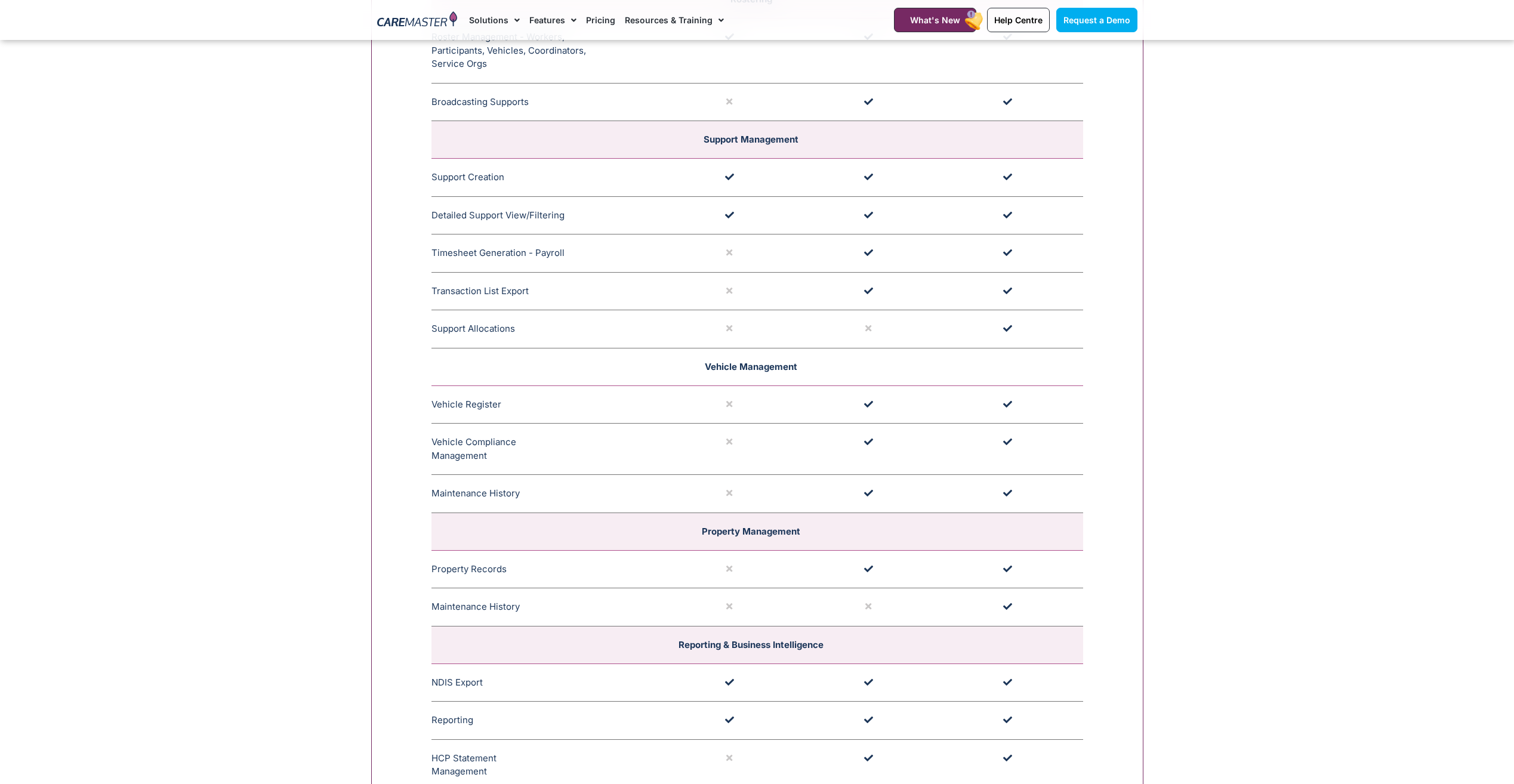
click at [802, 373] on td "Vehicle Management" at bounding box center [757, 367] width 651 height 38
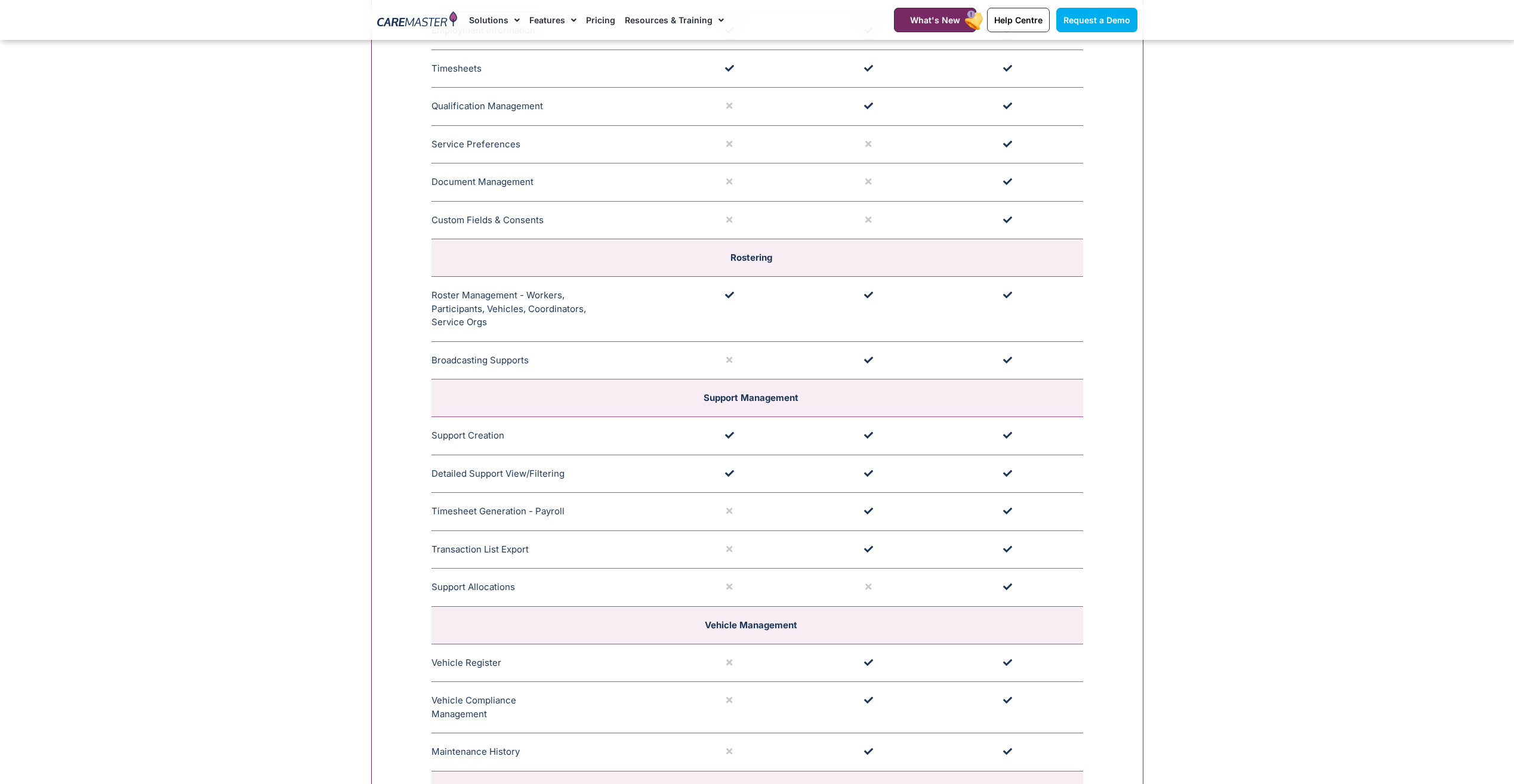
scroll to position [1991, 0]
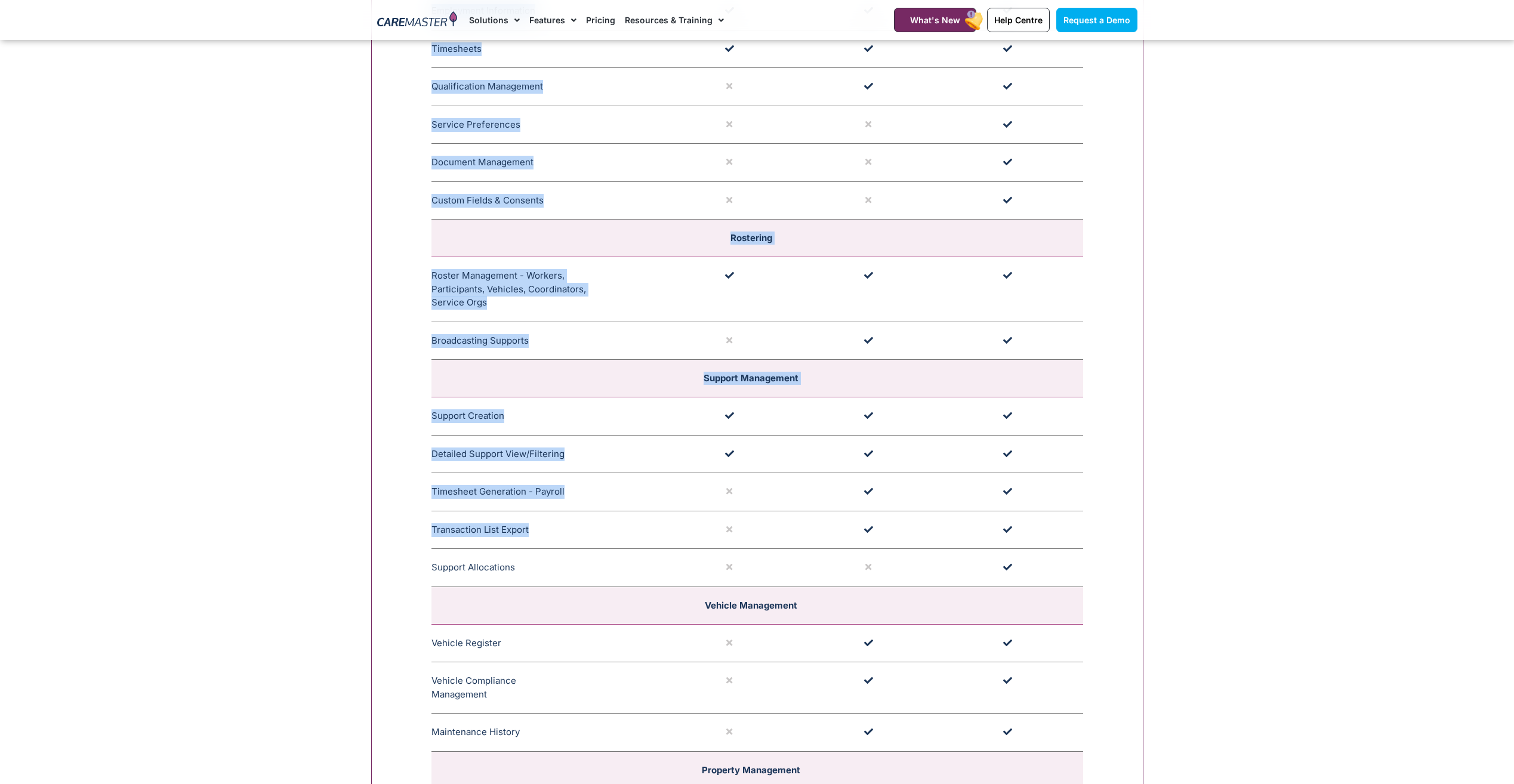
drag, startPoint x: 424, startPoint y: 529, endPoint x: 552, endPoint y: 541, distance: 128.6
click at [552, 541] on div "**********" at bounding box center [757, 533] width 772 height 2579
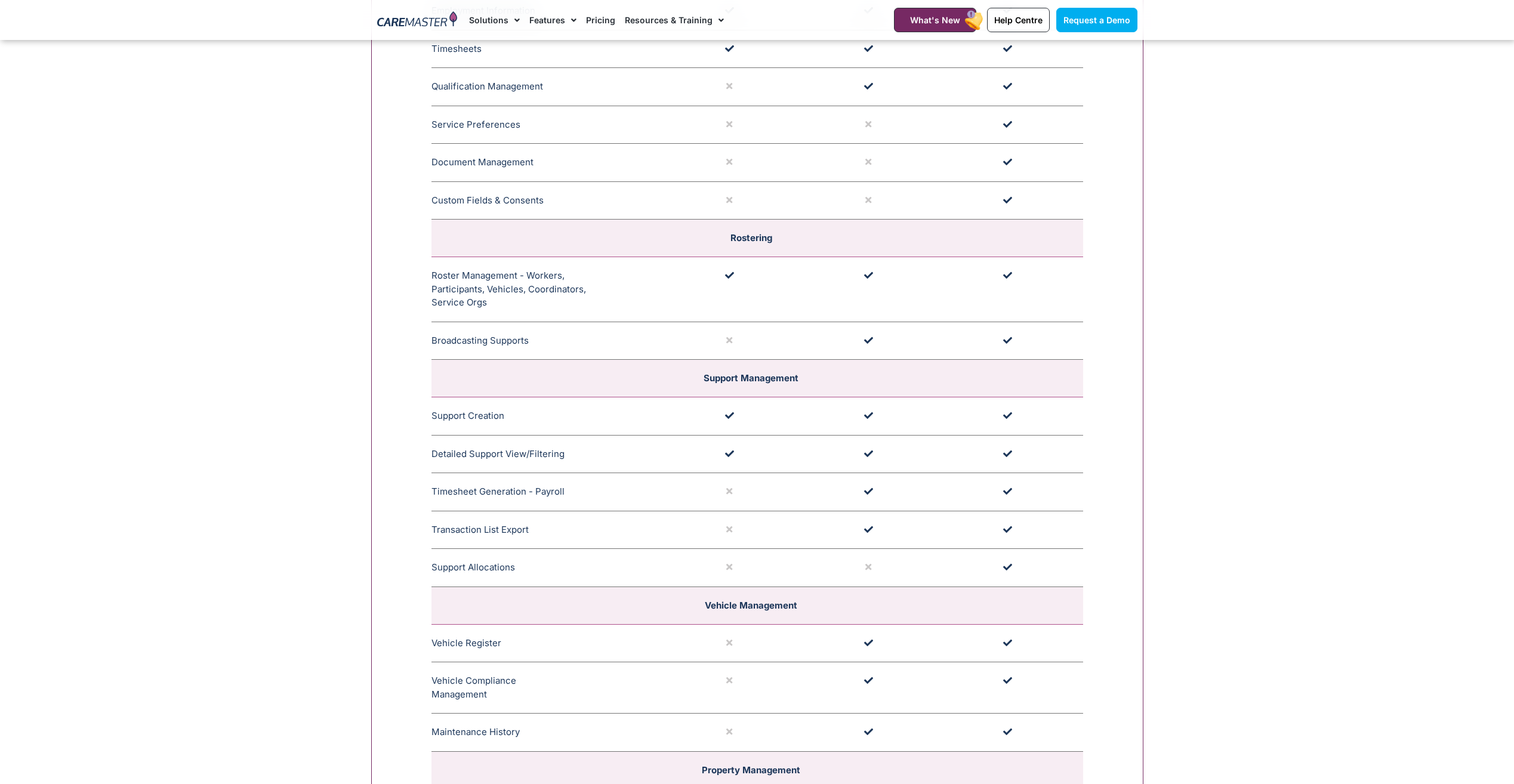
drag, startPoint x: 552, startPoint y: 541, endPoint x: 588, endPoint y: 545, distance: 36.2
click at [588, 545] on td "Transaction List Export Allows data to be exported from CareMaster in a customi…" at bounding box center [548, 529] width 235 height 38
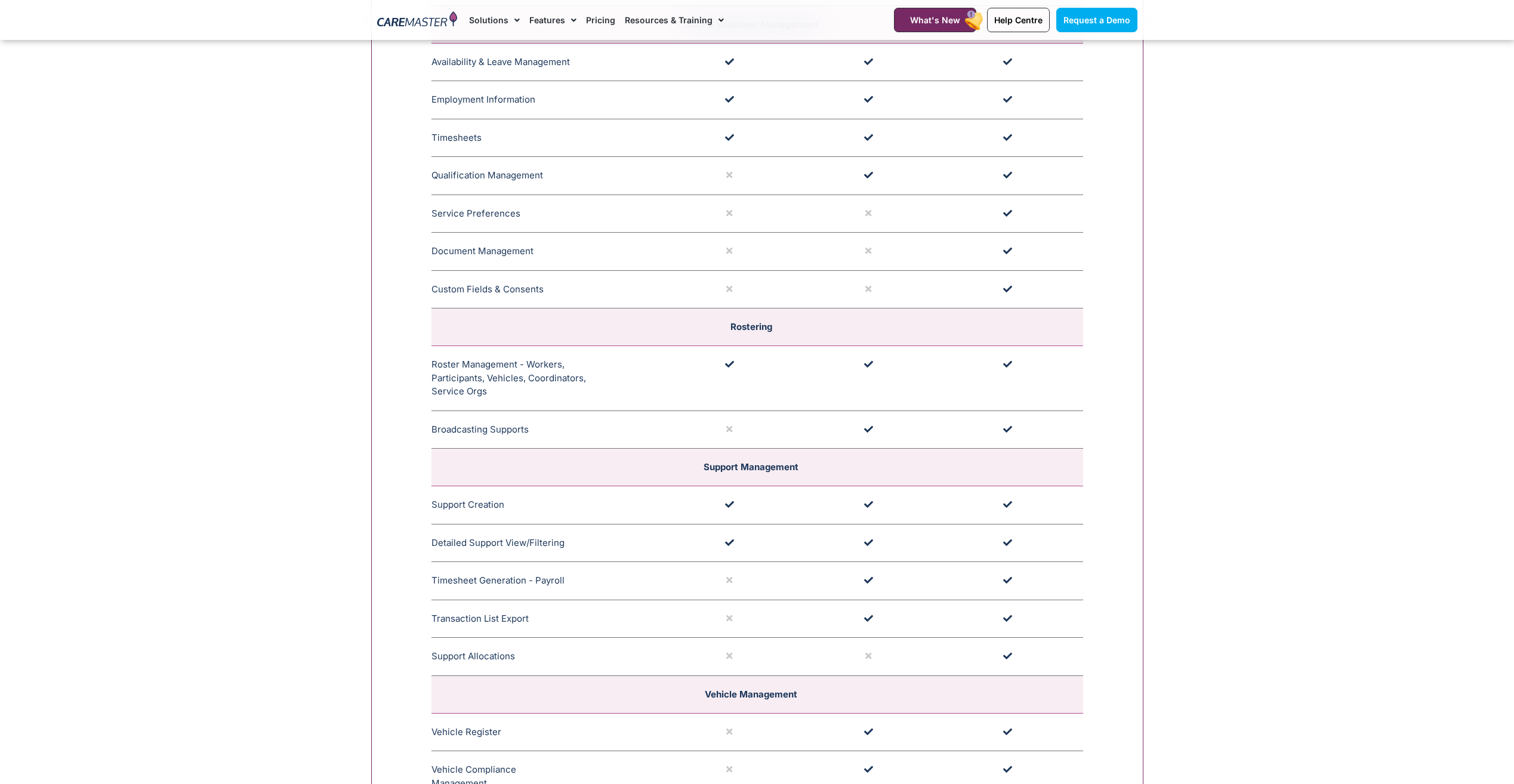
scroll to position [1872, 0]
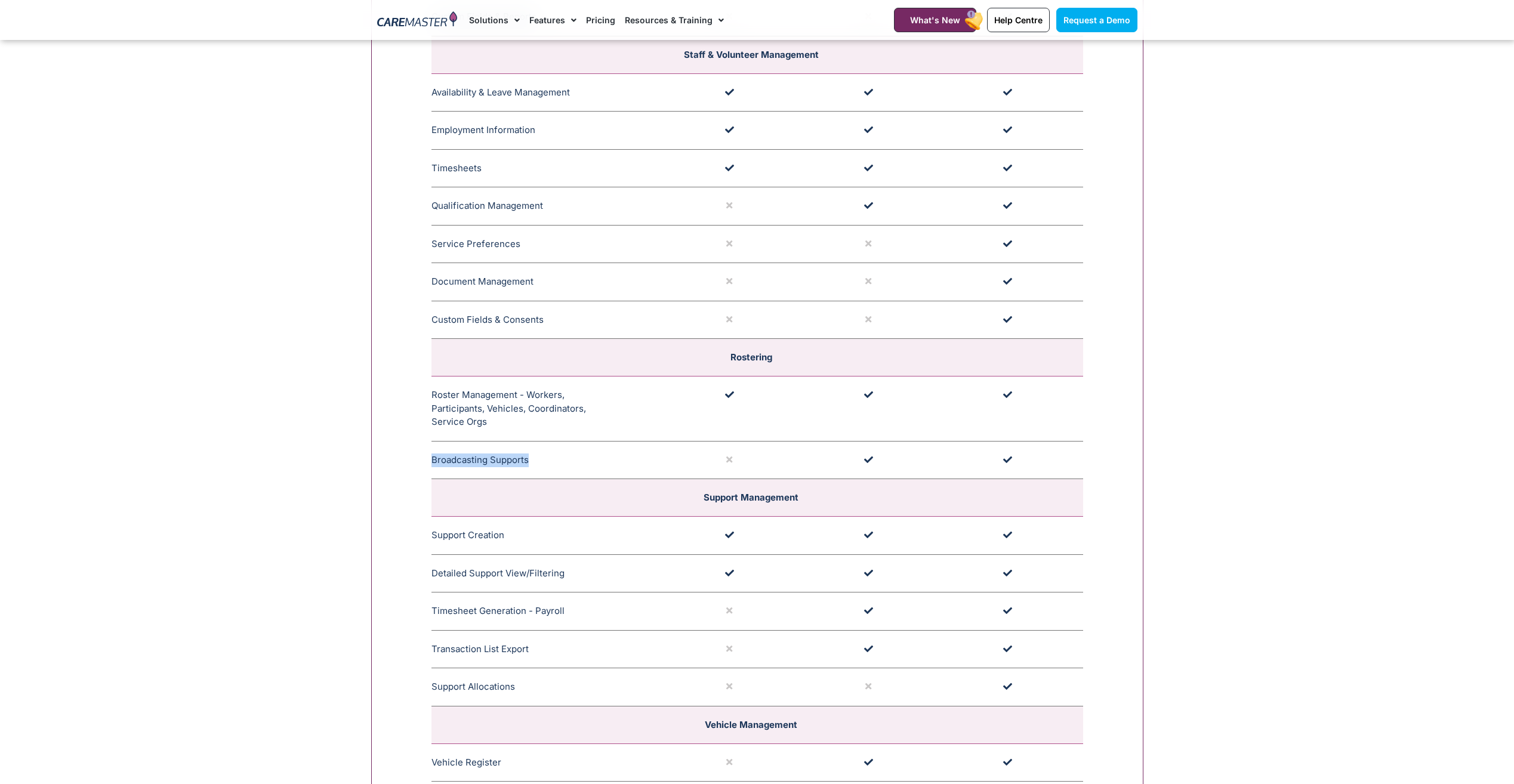
drag, startPoint x: 432, startPoint y: 461, endPoint x: 535, endPoint y: 471, distance: 103.5
click at [535, 471] on td "Broadcasting Supports CareMaster's Broadcasting Support functionality notifies …" at bounding box center [548, 459] width 235 height 38
drag, startPoint x: 535, startPoint y: 471, endPoint x: 643, endPoint y: 465, distance: 108.2
click at [643, 465] on td "Broadcasting Supports CareMaster's Broadcasting Support functionality notifies …" at bounding box center [548, 459] width 235 height 38
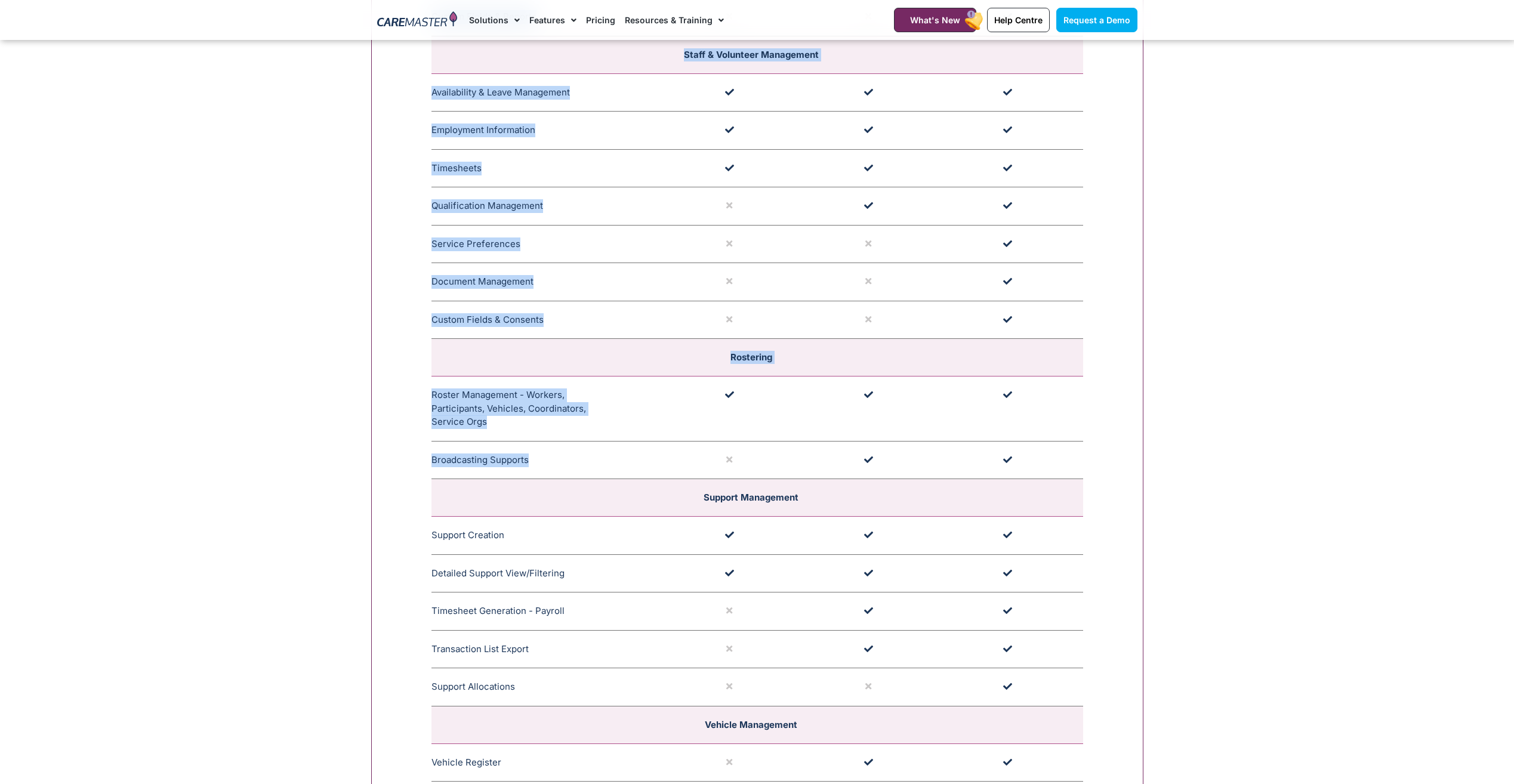
drag, startPoint x: 429, startPoint y: 461, endPoint x: 528, endPoint y: 465, distance: 99.1
click at [528, 465] on div "**********" at bounding box center [757, 653] width 772 height 2579
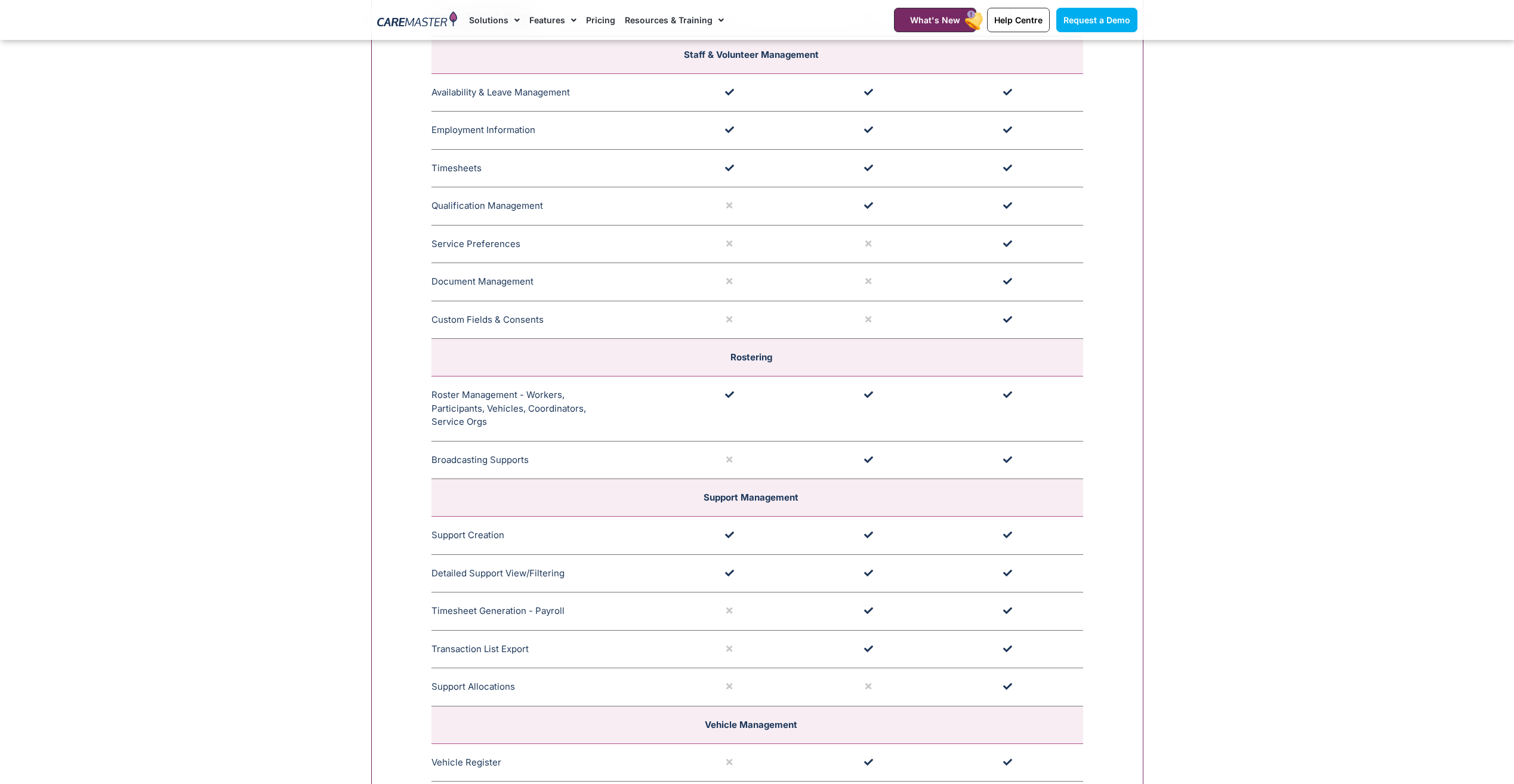
drag, startPoint x: 528, startPoint y: 465, endPoint x: 549, endPoint y: 465, distance: 21.0
click at [549, 465] on td "Broadcasting Supports CareMaster's Broadcasting Support functionality notifies …" at bounding box center [548, 459] width 235 height 38
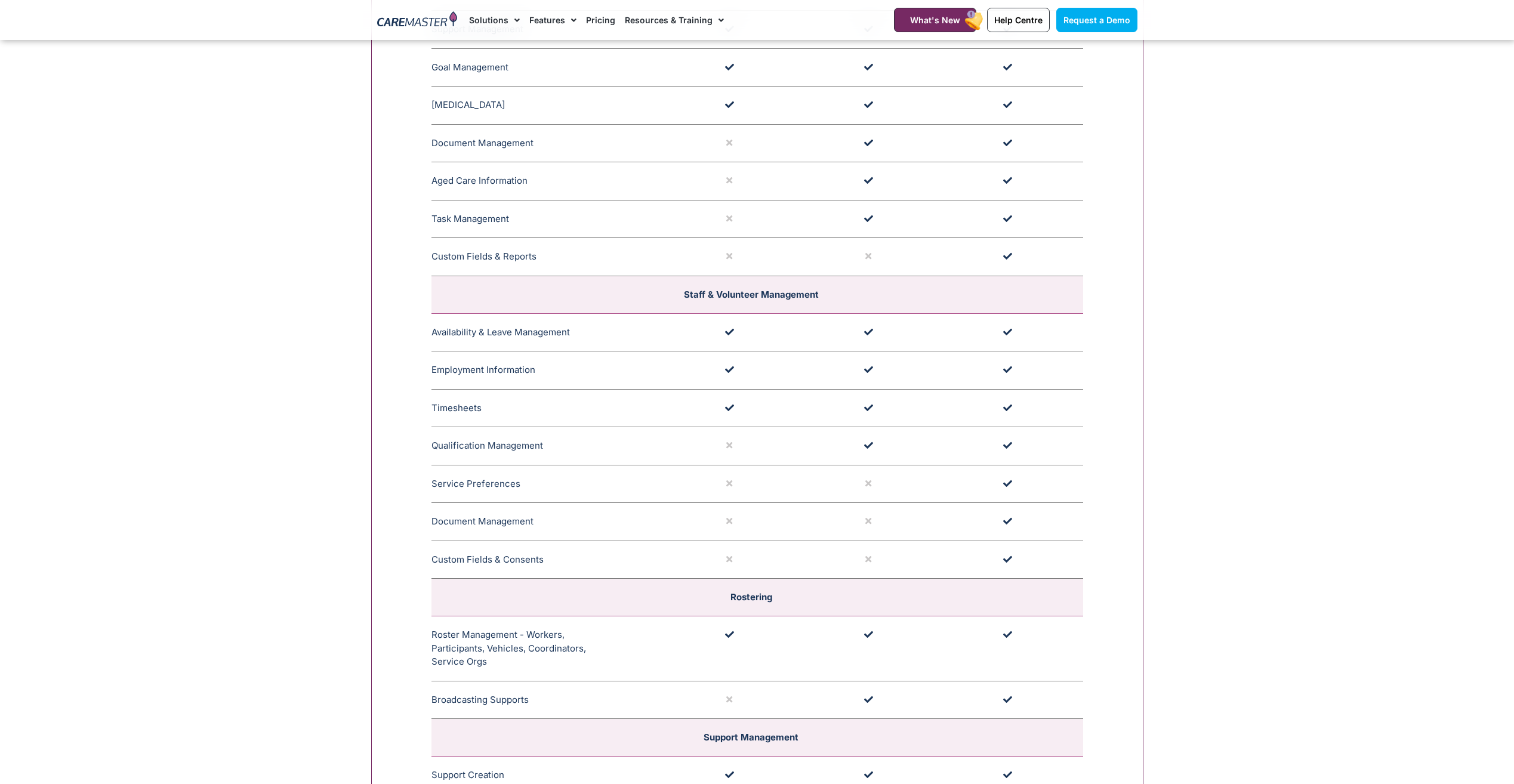
scroll to position [1633, 0]
drag, startPoint x: 433, startPoint y: 446, endPoint x: 553, endPoint y: 454, distance: 120.3
click at [553, 454] on td "Qualification Management CareMaster's Qualification Management for Staff or Vol…" at bounding box center [548, 445] width 235 height 38
drag, startPoint x: 553, startPoint y: 454, endPoint x: 516, endPoint y: 483, distance: 47.0
click at [516, 483] on td "Service Preferences CareMaster Service Preferences feature Support Workers and …" at bounding box center [548, 482] width 235 height 38
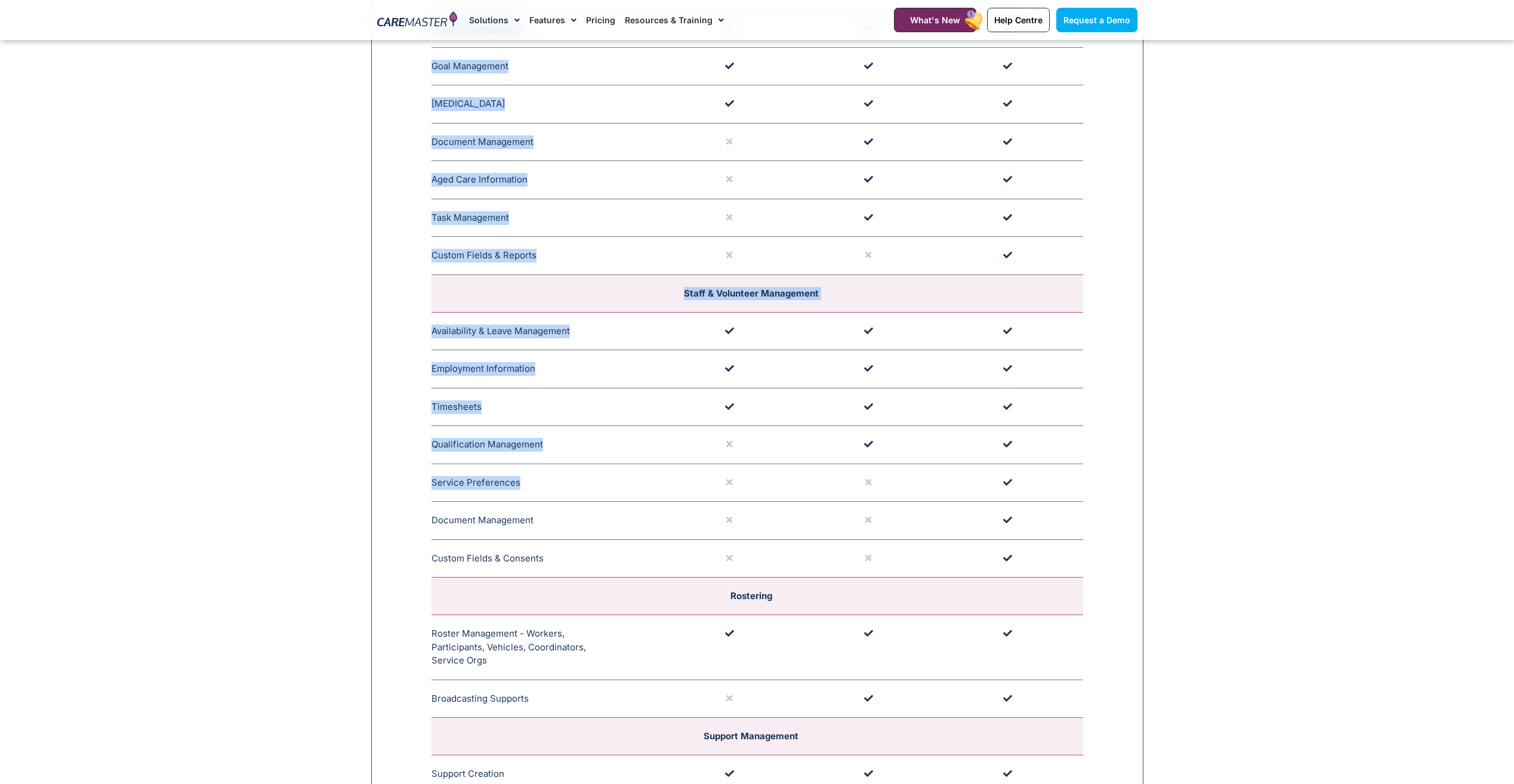
drag, startPoint x: 426, startPoint y: 482, endPoint x: 547, endPoint y: 485, distance: 121.0
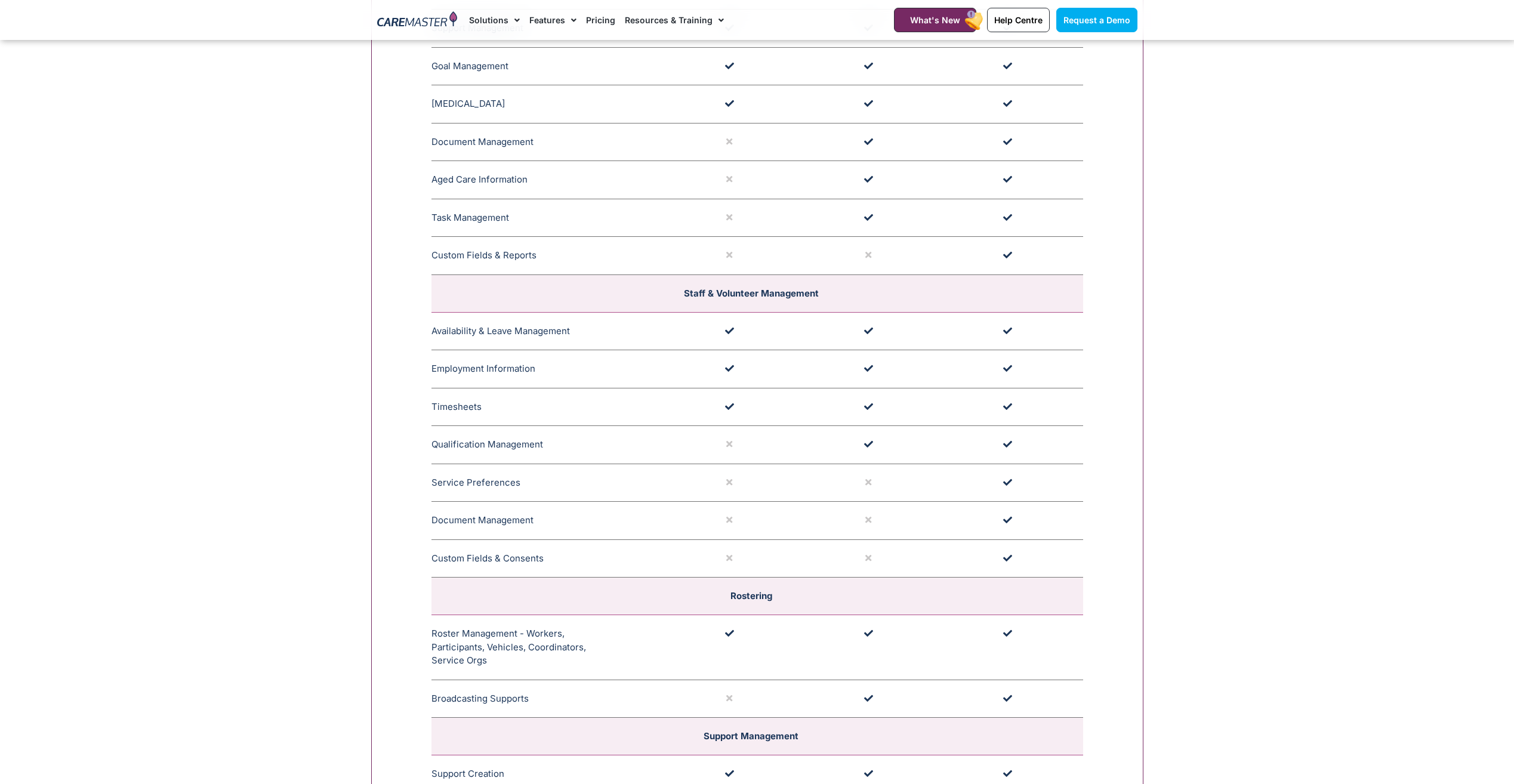
drag, startPoint x: 547, startPoint y: 485, endPoint x: 553, endPoint y: 488, distance: 6.7
click at [553, 488] on td "Service Preferences CareMaster Service Preferences feature Support Workers and …" at bounding box center [548, 482] width 235 height 38
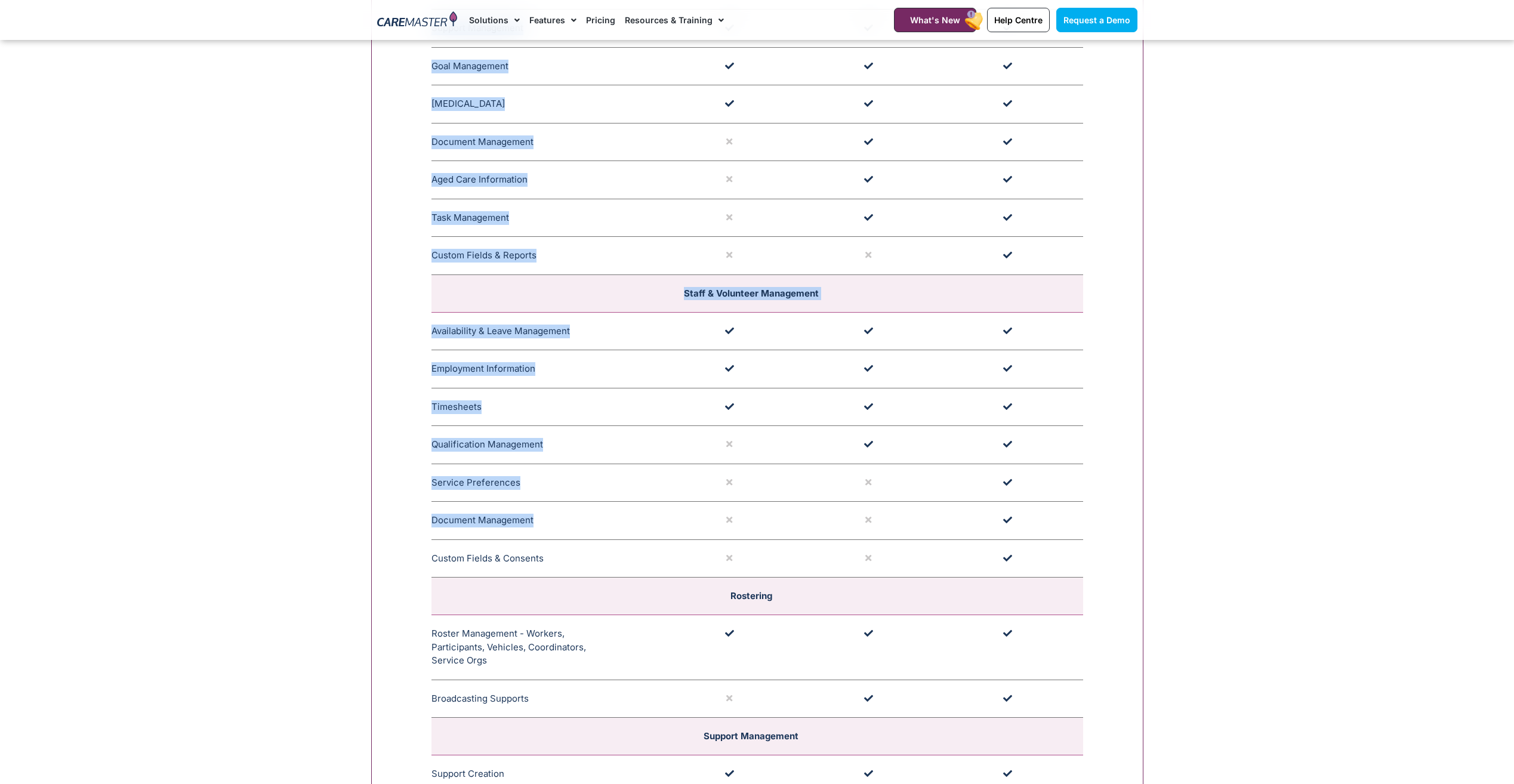
drag, startPoint x: 428, startPoint y: 517, endPoint x: 563, endPoint y: 525, distance: 135.2
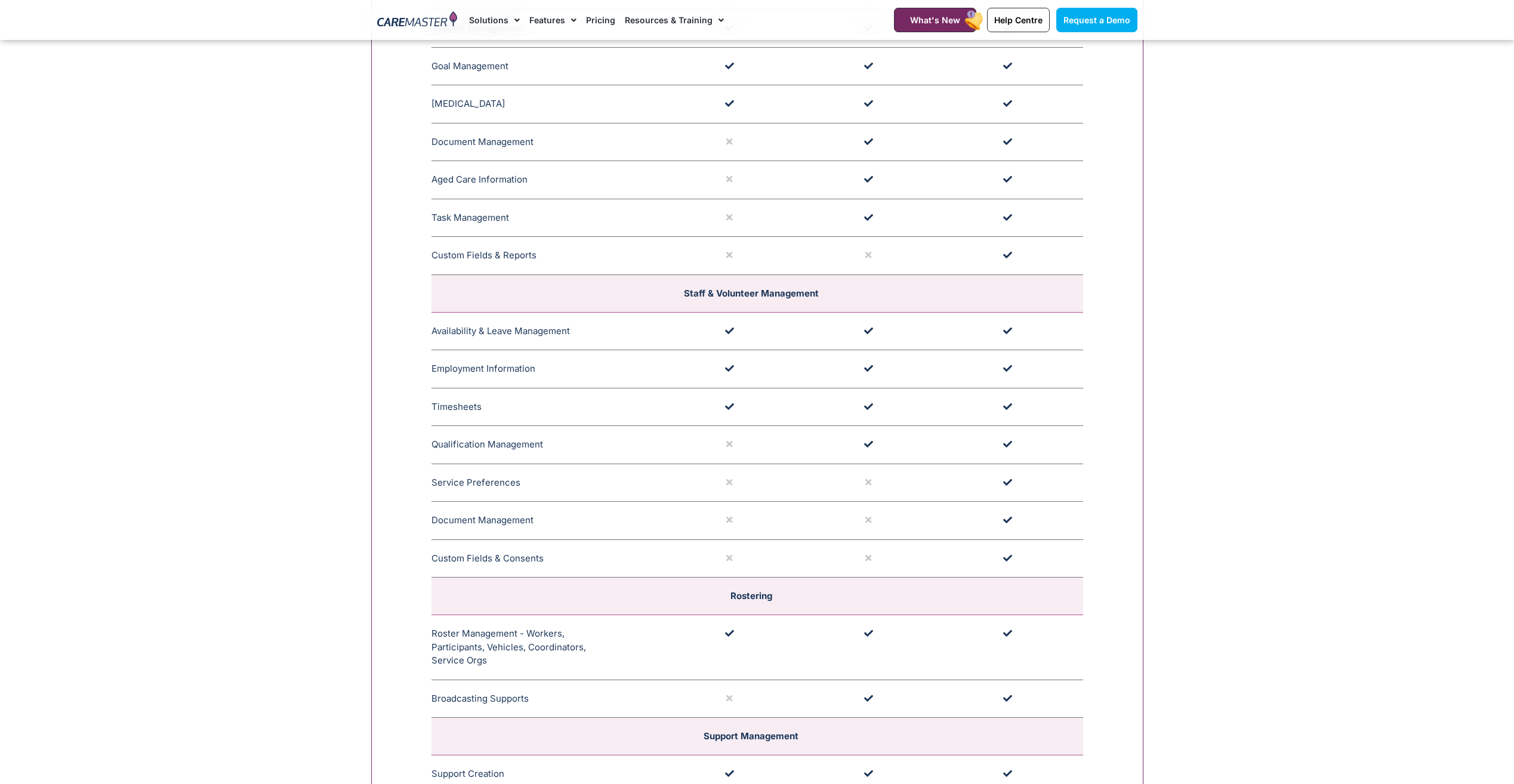
click at [563, 525] on td "Document Management CareMaster's Document Management feature offers alerts for …" at bounding box center [548, 521] width 235 height 38
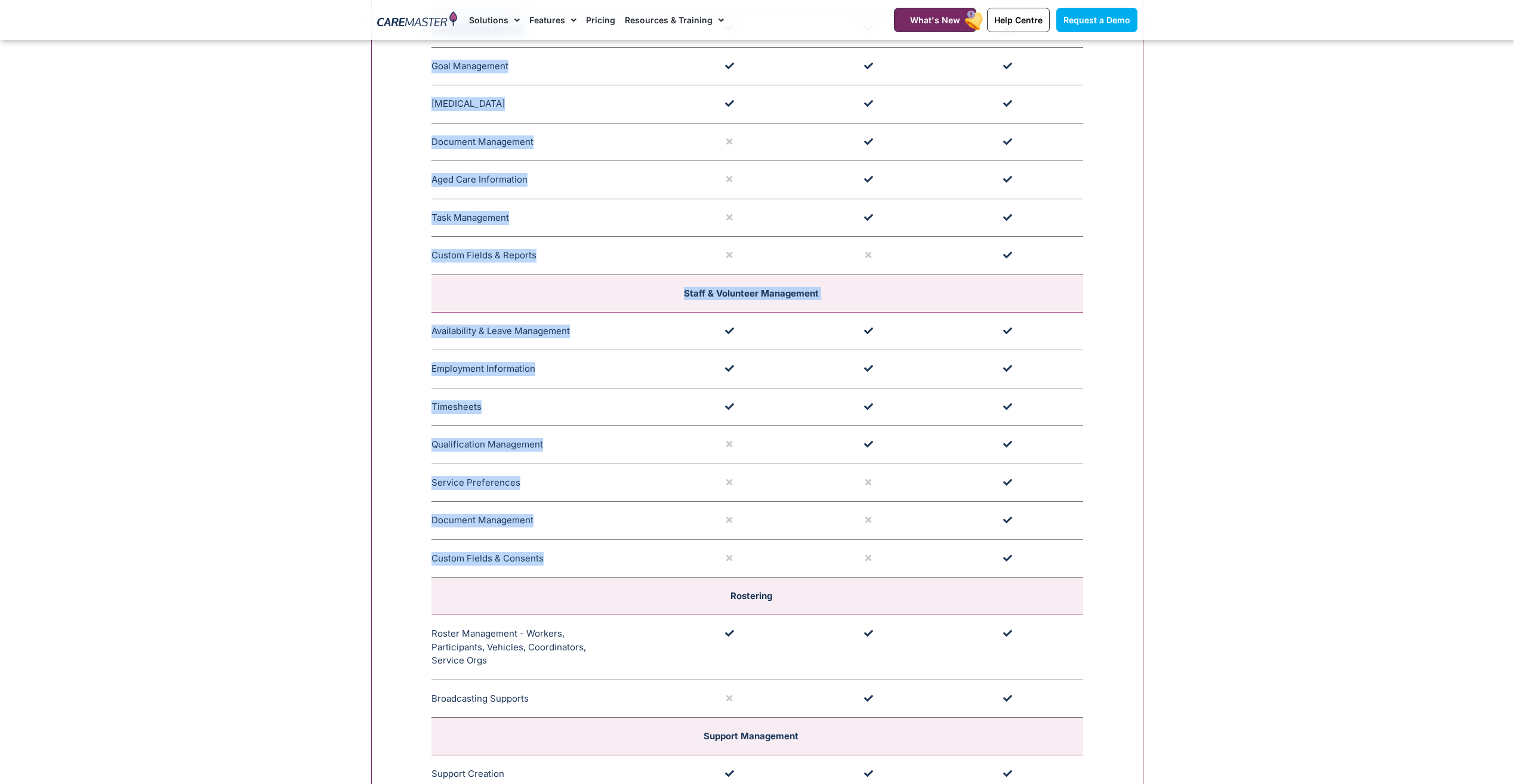
drag, startPoint x: 430, startPoint y: 559, endPoint x: 555, endPoint y: 554, distance: 125.1
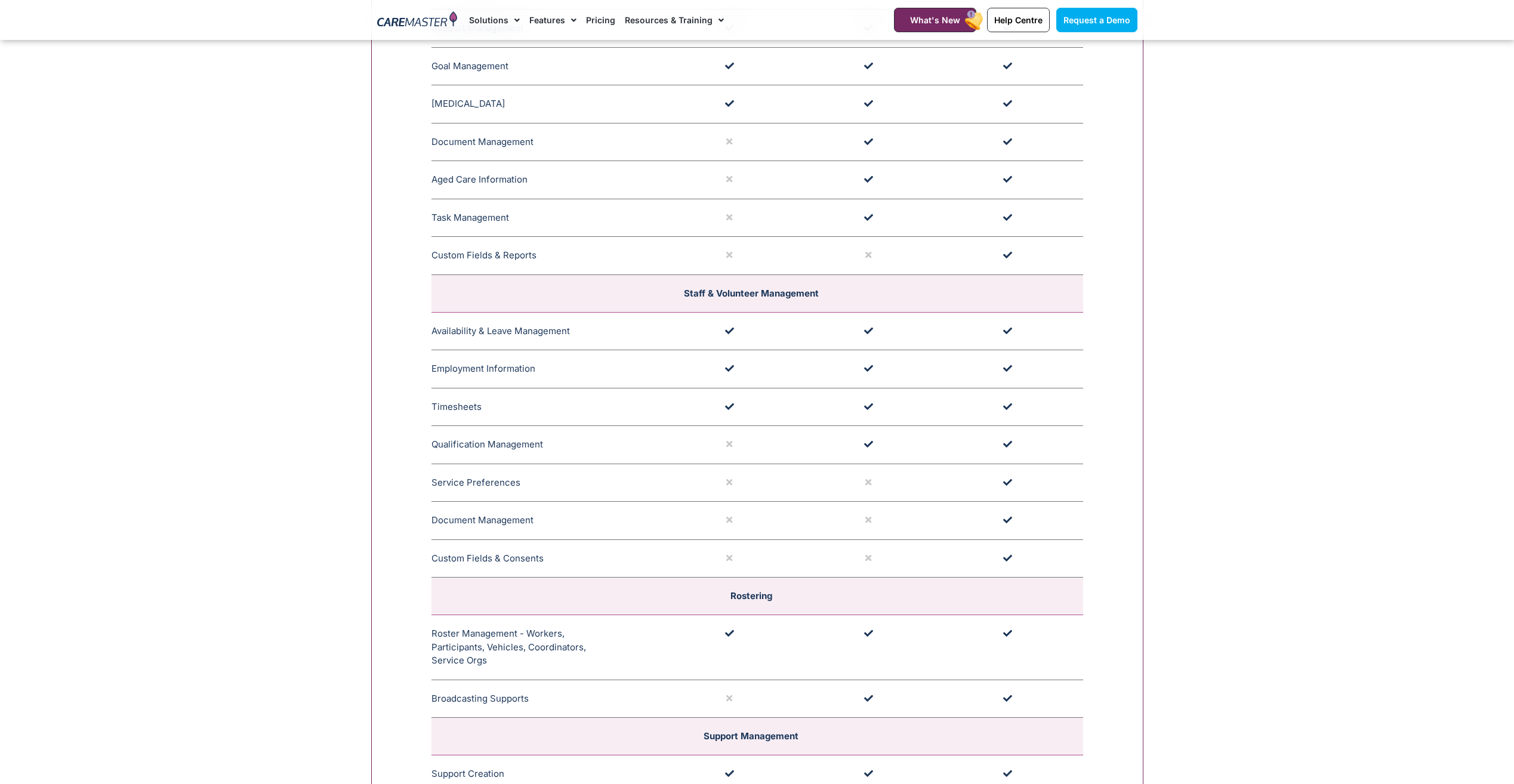
drag, startPoint x: 555, startPoint y: 554, endPoint x: 600, endPoint y: 568, distance: 47.1
click at [600, 568] on td "Custom Fields & Consents The Custom Field and Reports feature in CareMaster all…" at bounding box center [548, 558] width 235 height 38
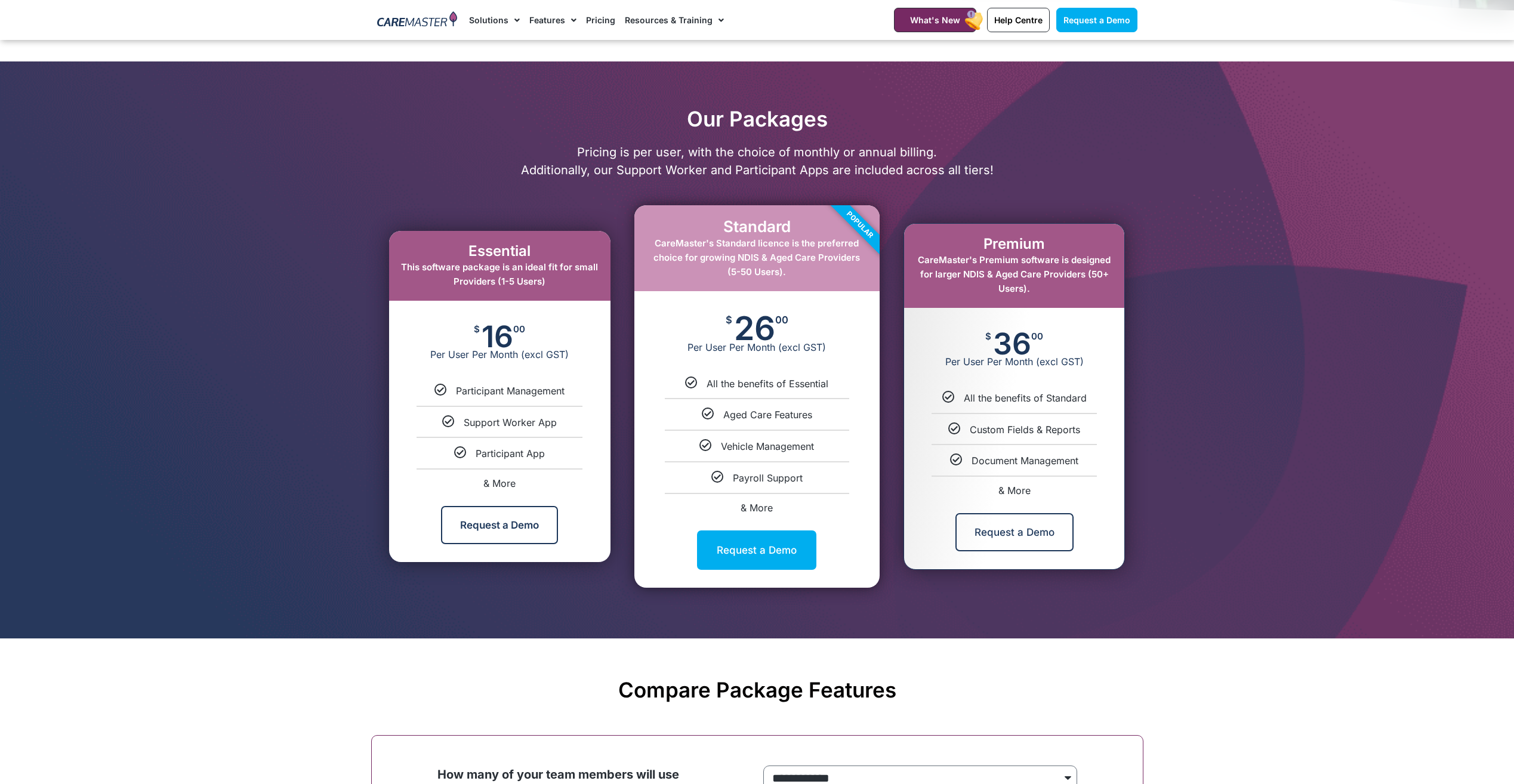
scroll to position [500, 0]
drag, startPoint x: 480, startPoint y: 338, endPoint x: 511, endPoint y: 338, distance: 31.0
click at [511, 338] on div "$ 16 00 Per User Per Month (excl GST)" at bounding box center [500, 343] width 222 height 84
drag, startPoint x: 511, startPoint y: 338, endPoint x: 559, endPoint y: 367, distance: 56.1
click at [559, 367] on div "$ 16 00 Per User Per Month (excl GST)" at bounding box center [500, 343] width 222 height 84
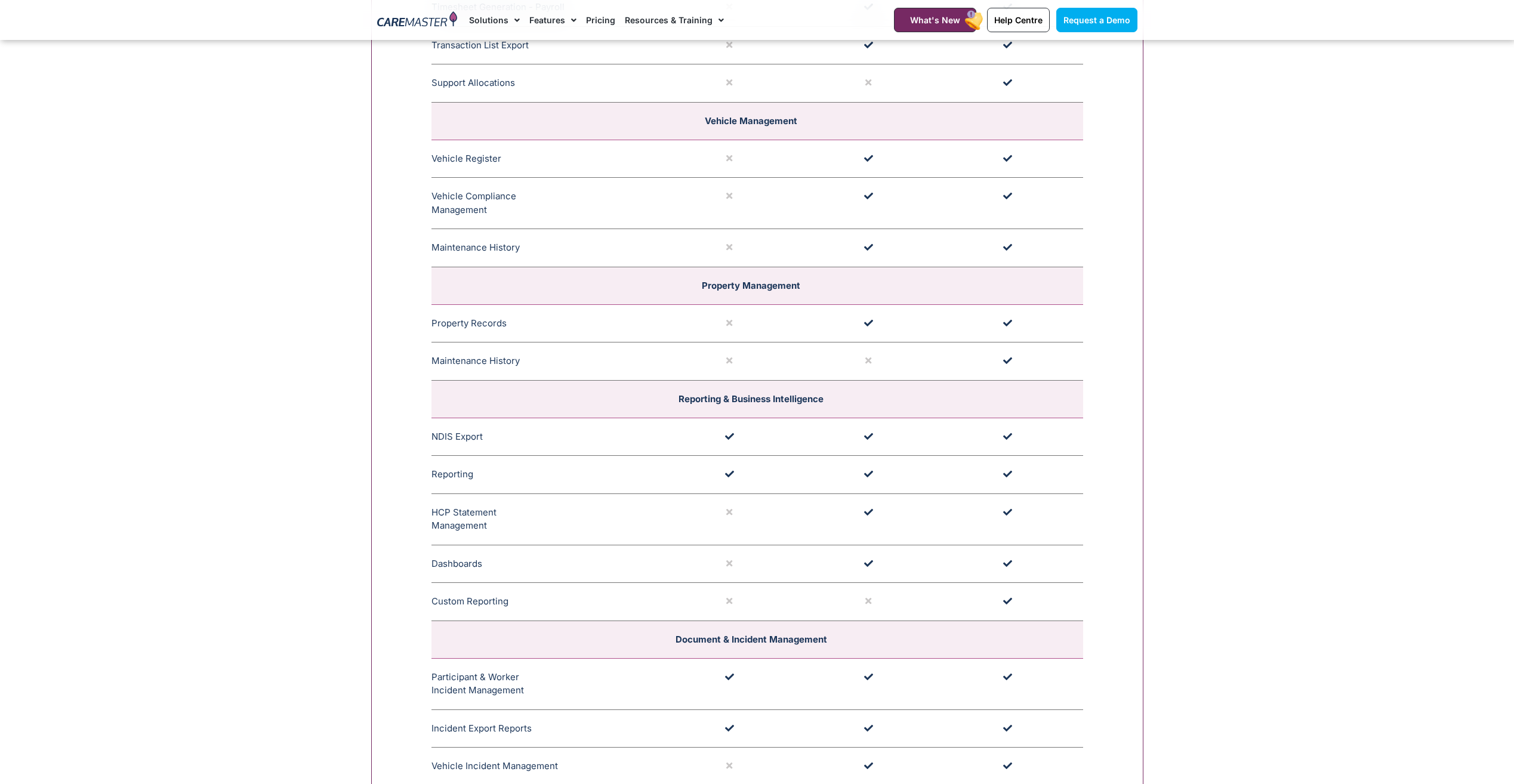
scroll to position [2468, 0]
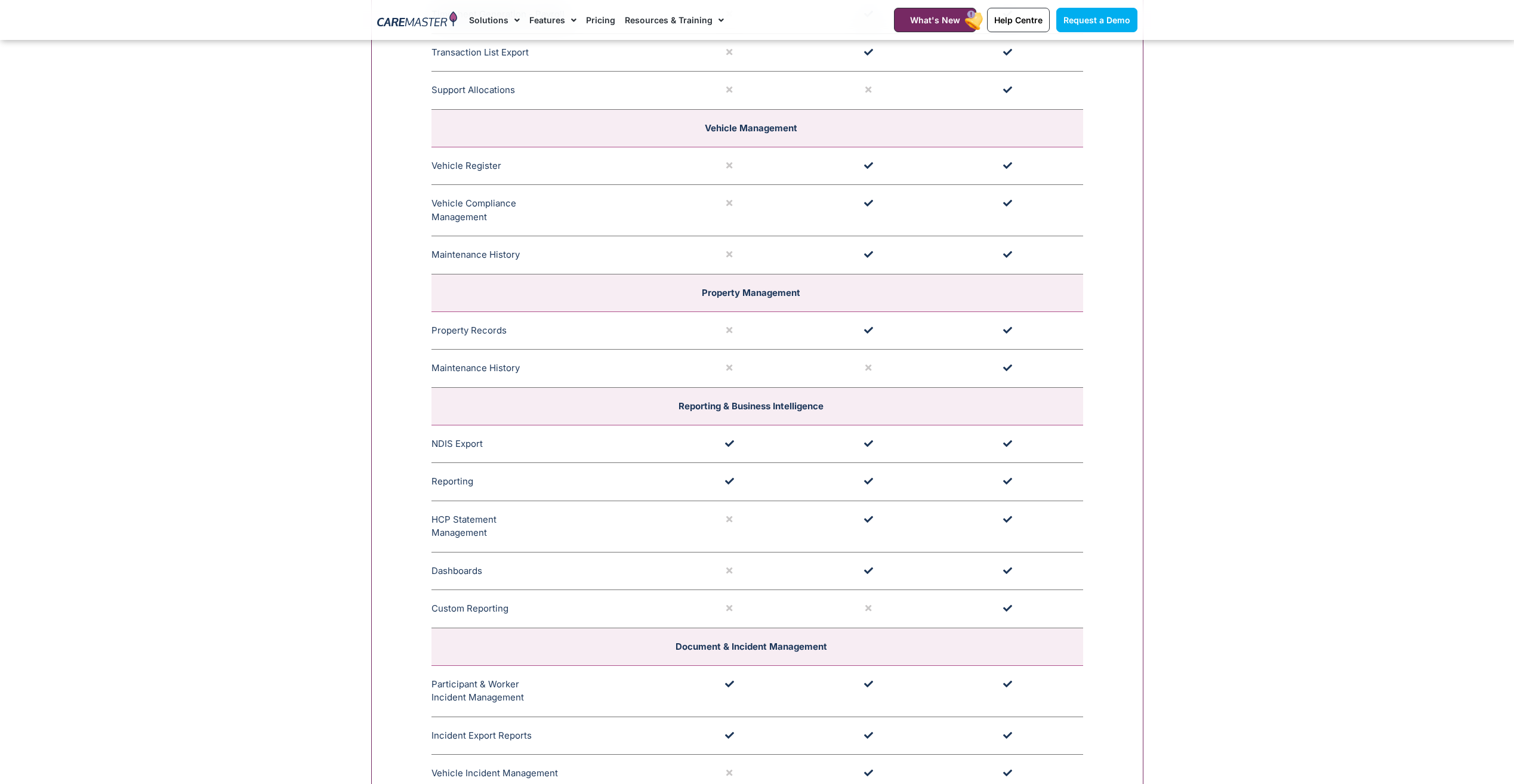
drag, startPoint x: 489, startPoint y: 537, endPoint x: 427, endPoint y: 515, distance: 65.8
click at [427, 515] on div "**********" at bounding box center [757, 56] width 772 height 2579
drag, startPoint x: 427, startPoint y: 515, endPoint x: 505, endPoint y: 533, distance: 80.0
click at [505, 533] on td "HCP Statement Management Comprehensive HCP statement management allows for stat…" at bounding box center [548, 526] width 235 height 52
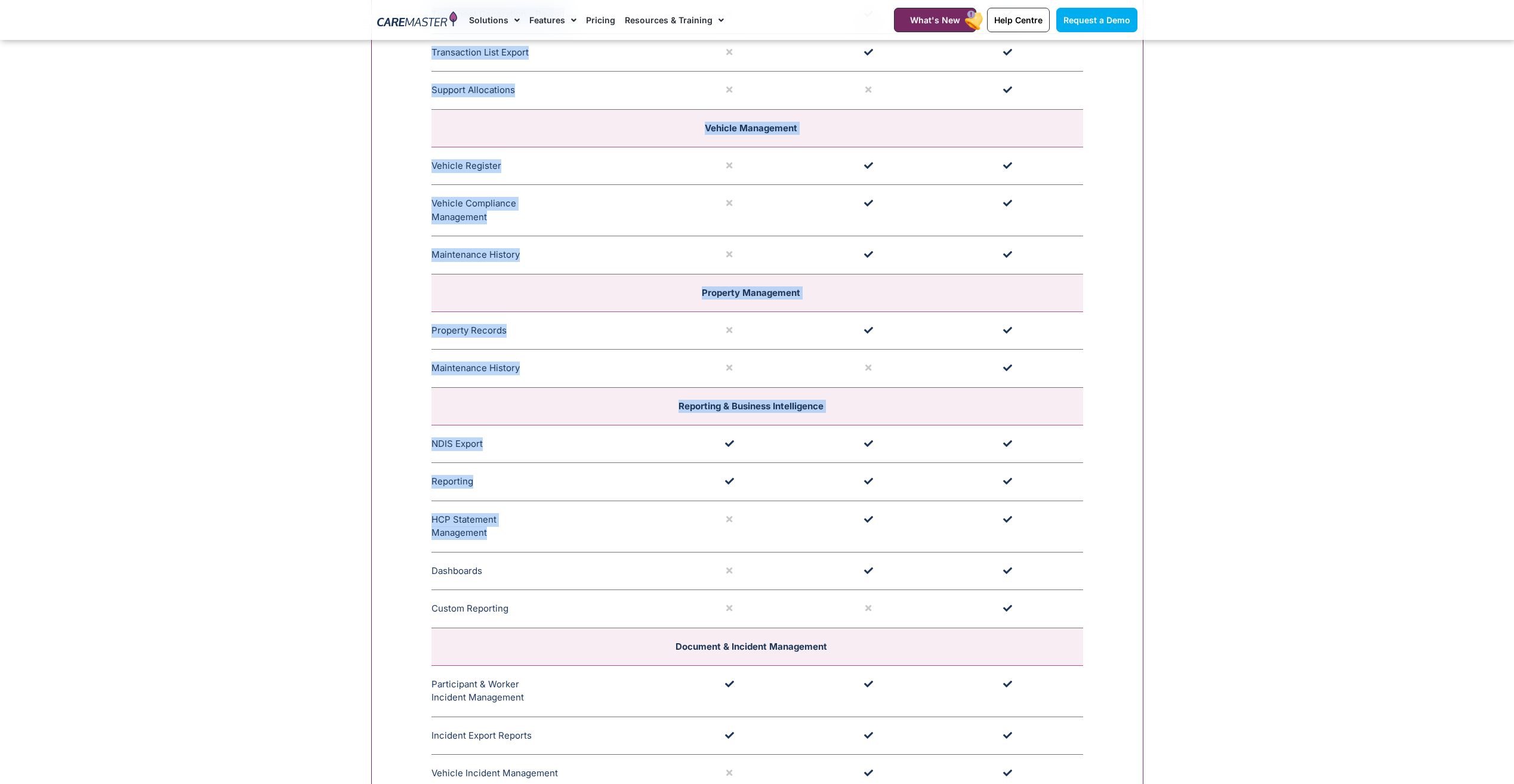
drag, startPoint x: 502, startPoint y: 536, endPoint x: 427, endPoint y: 521, distance: 76.5
click at [427, 521] on div "**********" at bounding box center [757, 56] width 772 height 2579
drag, startPoint x: 427, startPoint y: 521, endPoint x: 485, endPoint y: 536, distance: 59.9
click at [485, 536] on td "HCP Statement Management Comprehensive HCP statement management allows for stat…" at bounding box center [548, 526] width 235 height 52
drag, startPoint x: 497, startPoint y: 538, endPoint x: 430, endPoint y: 519, distance: 69.6
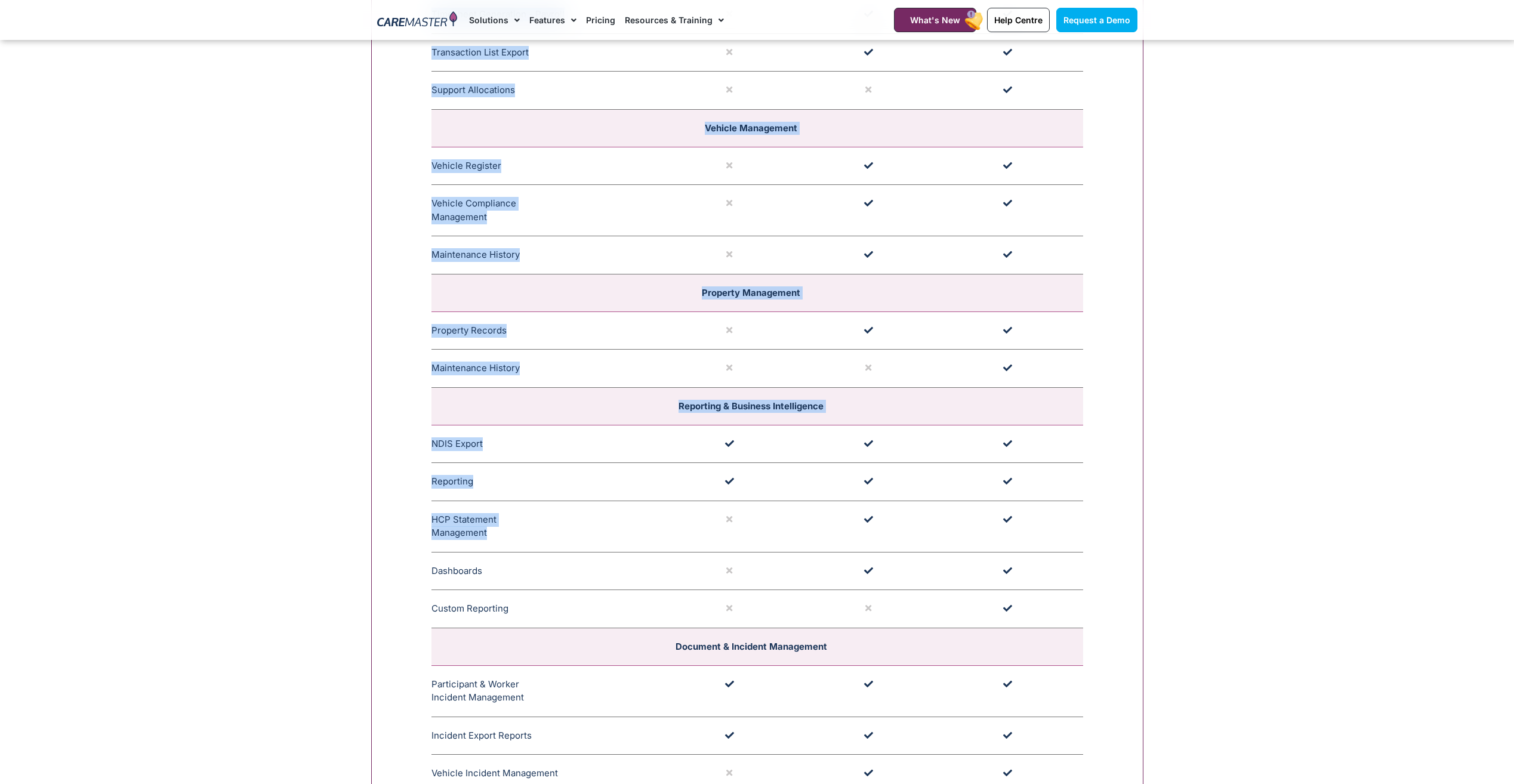
click at [430, 519] on div "**********" at bounding box center [757, 56] width 772 height 2579
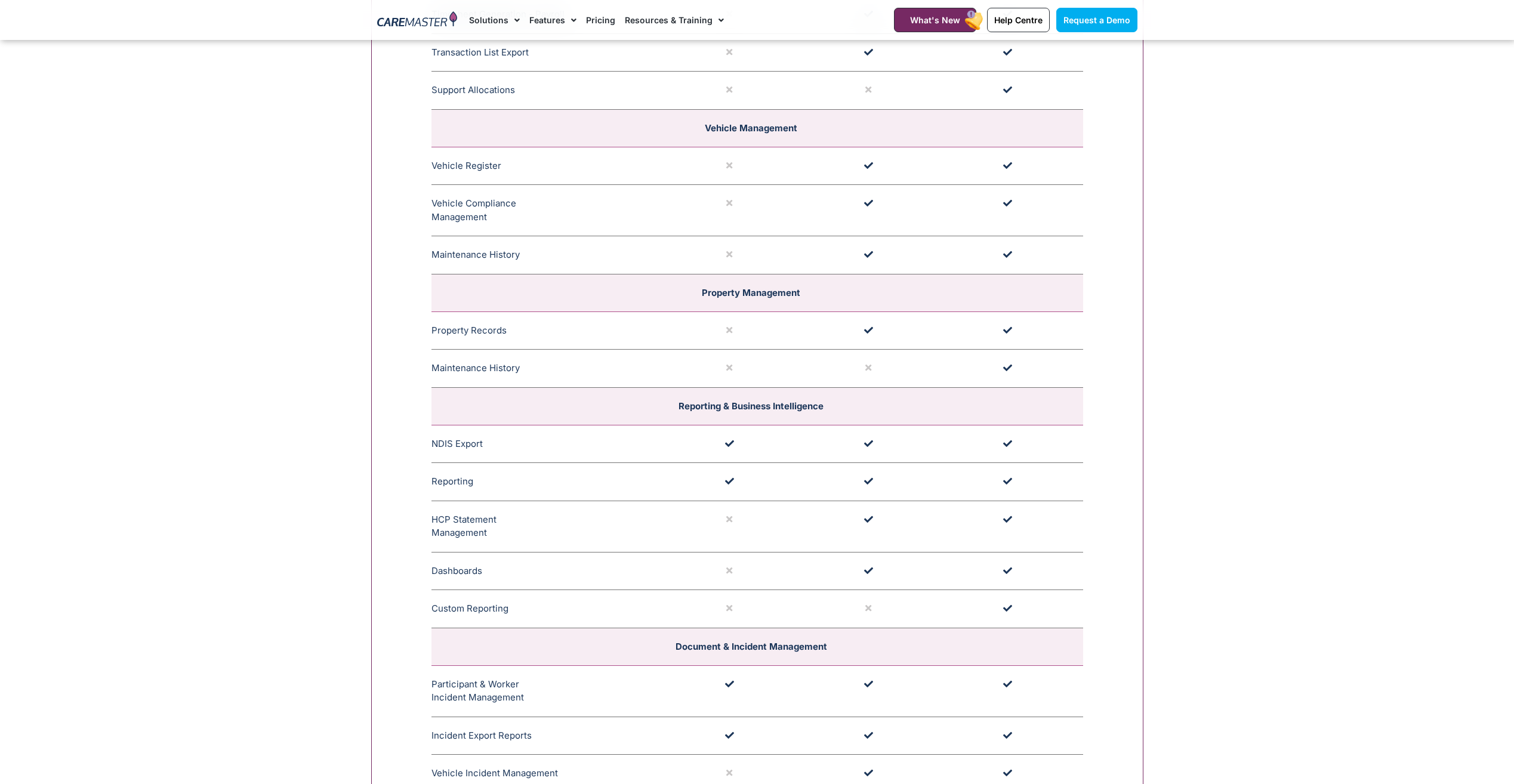
drag, startPoint x: 430, startPoint y: 519, endPoint x: 516, endPoint y: 537, distance: 87.9
click at [516, 537] on td "HCP Statement Management Comprehensive HCP statement management allows for stat…" at bounding box center [548, 526] width 235 height 52
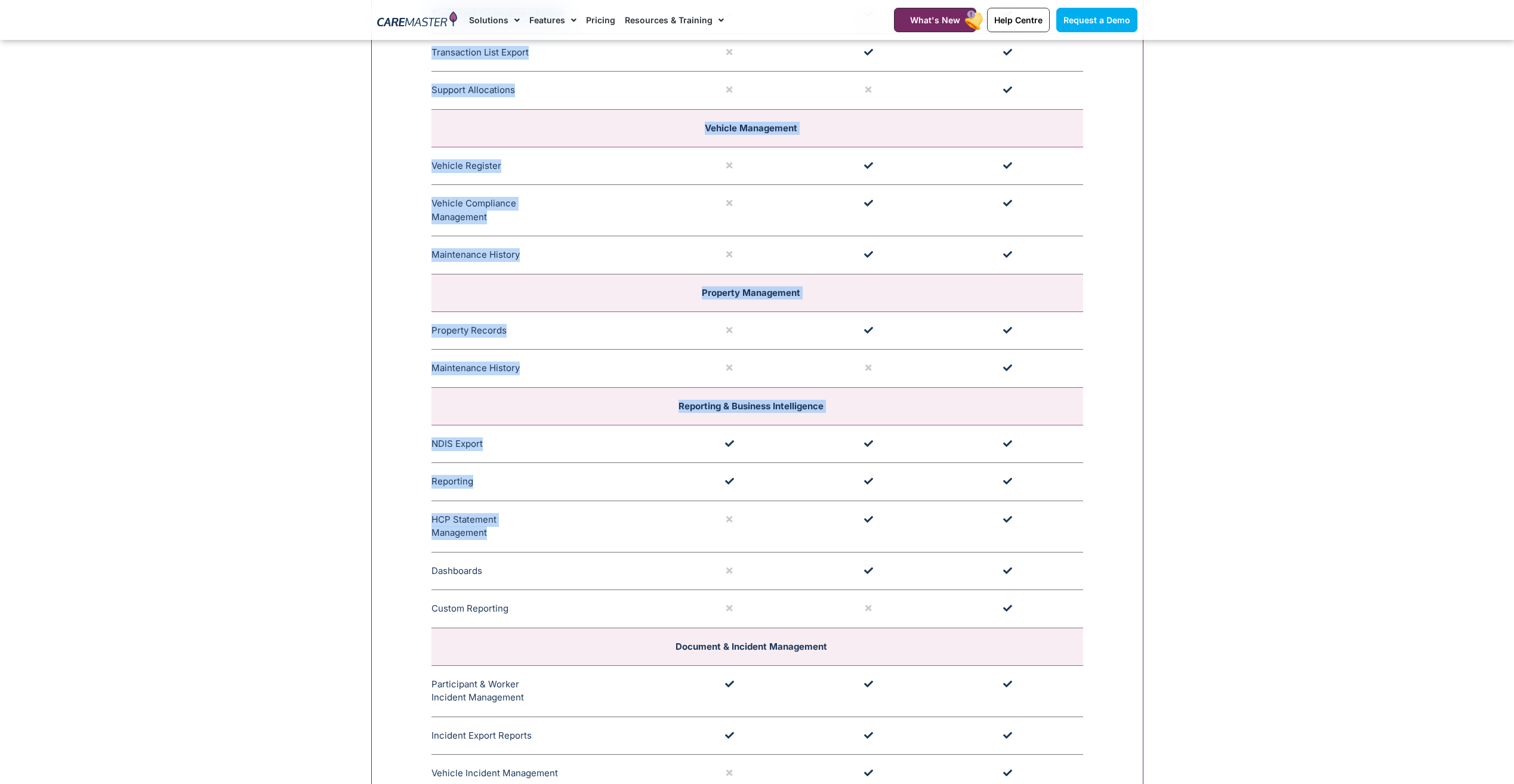
drag, startPoint x: 505, startPoint y: 538, endPoint x: 422, endPoint y: 521, distance: 84.7
click at [422, 521] on div "**********" at bounding box center [757, 56] width 772 height 2579
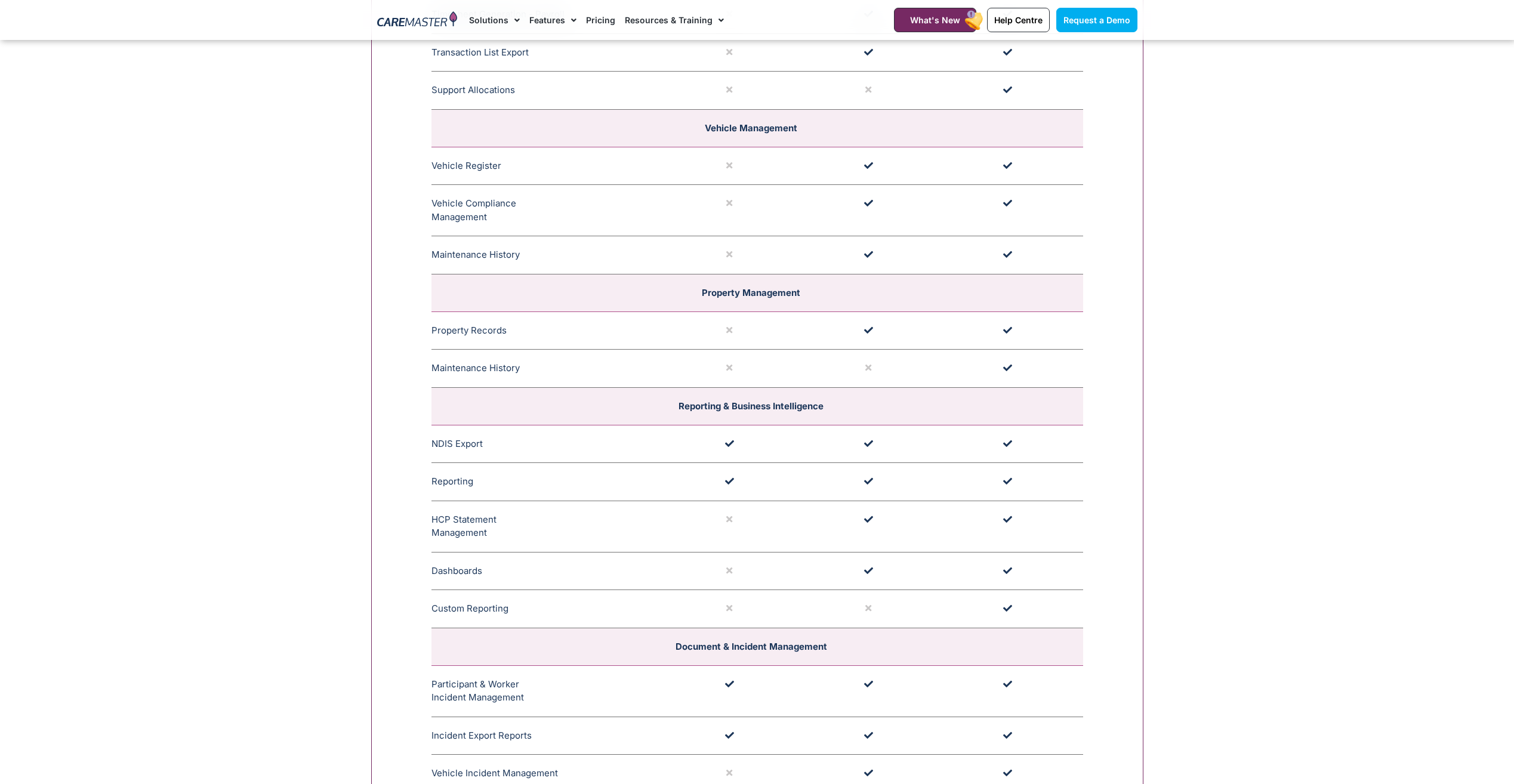
drag, startPoint x: 422, startPoint y: 521, endPoint x: 511, endPoint y: 537, distance: 90.4
click at [511, 537] on td "HCP Statement Management Comprehensive HCP statement management allows for stat…" at bounding box center [548, 526] width 235 height 52
click at [479, 545] on td "HCP Statement Management Comprehensive HCP statement management allows for stat…" at bounding box center [548, 526] width 235 height 52
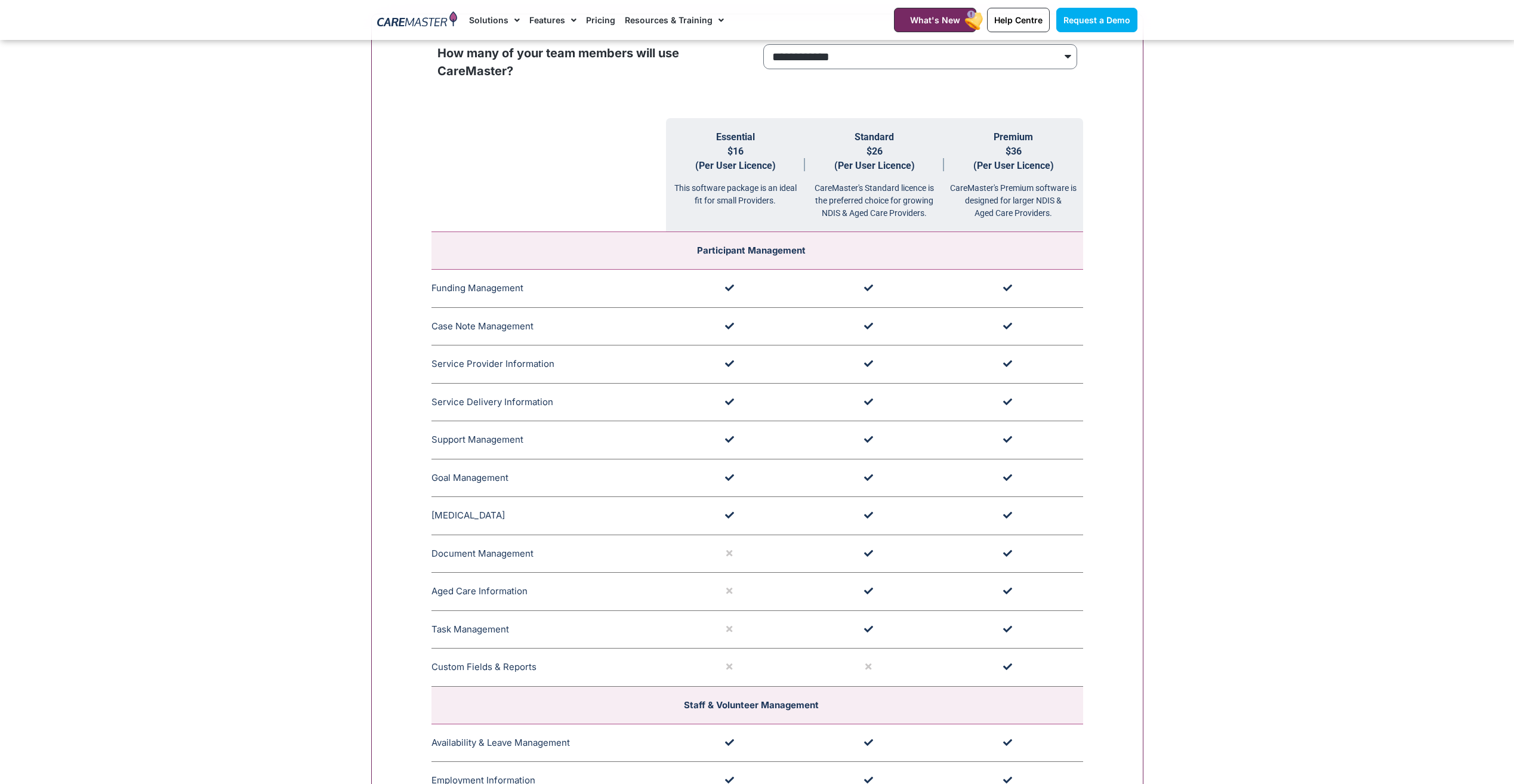
scroll to position [1216, 0]
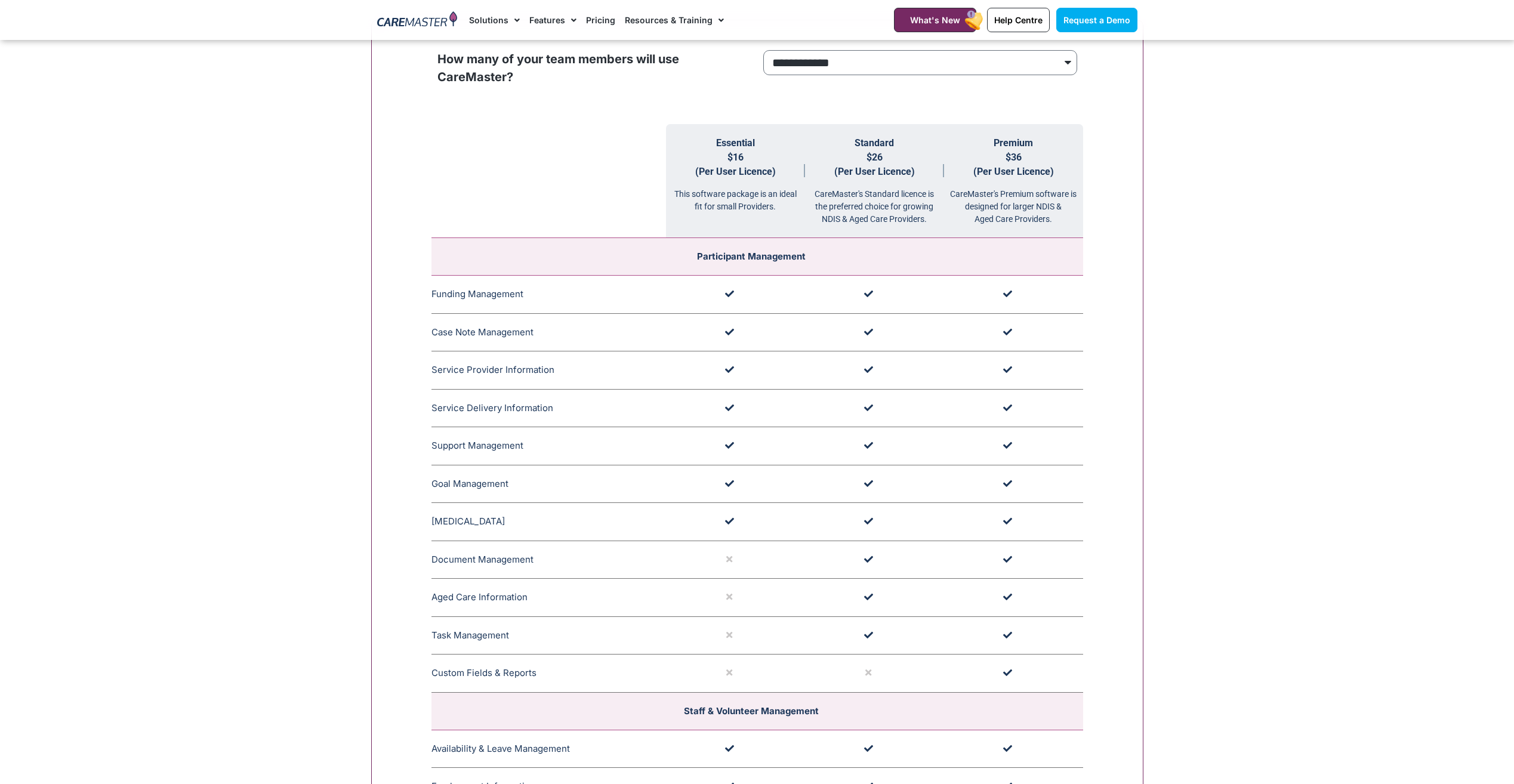
drag, startPoint x: 432, startPoint y: 410, endPoint x: 563, endPoint y: 419, distance: 131.3
click at [563, 419] on td "Service Delivery Information CareMaster's Service Delivery Information includes…" at bounding box center [548, 408] width 235 height 38
drag, startPoint x: 563, startPoint y: 419, endPoint x: 518, endPoint y: 435, distance: 47.8
click at [518, 435] on td "Support Management CareMaster's Support Management section is capable of schedu…" at bounding box center [548, 446] width 235 height 38
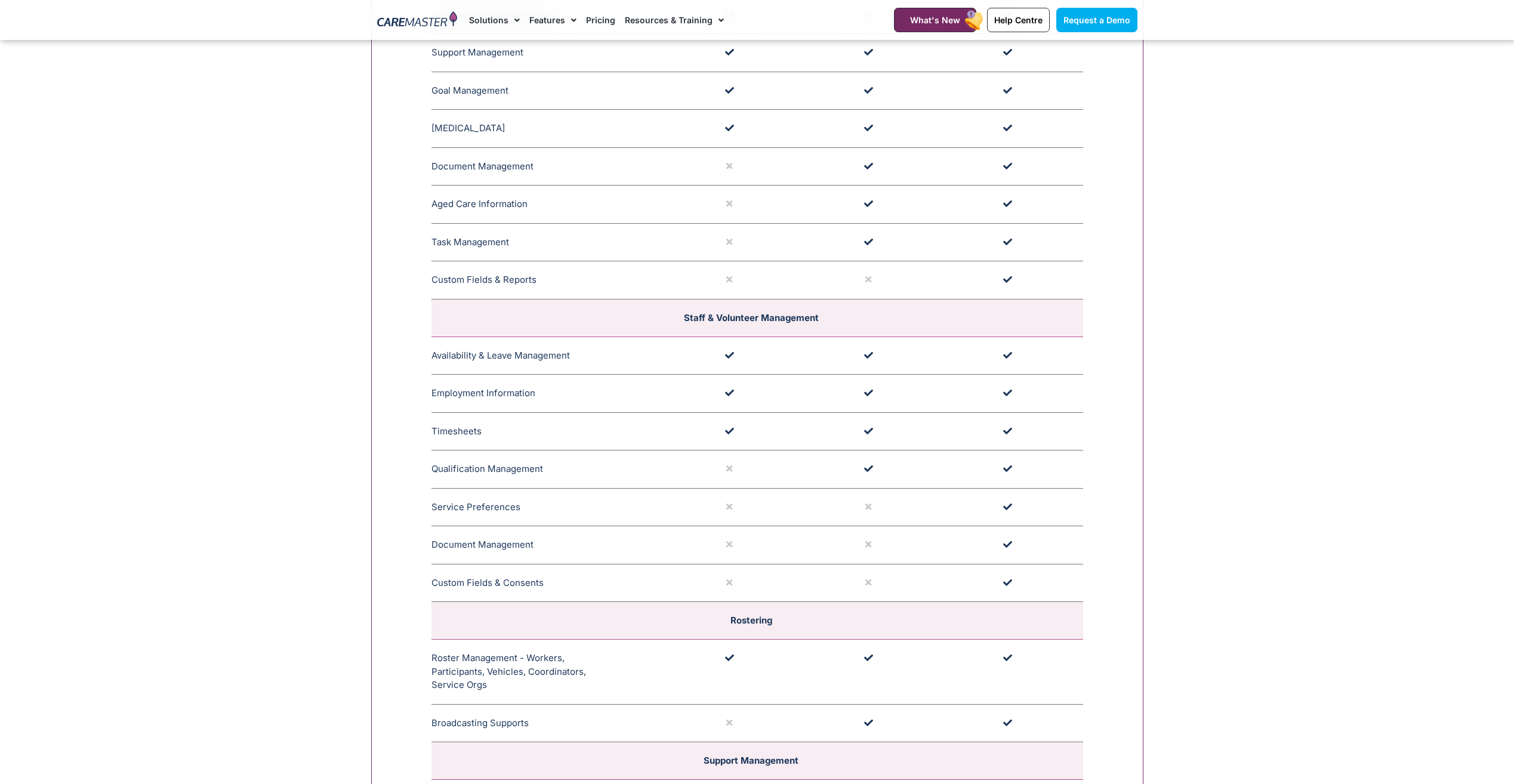
scroll to position [1633, 0]
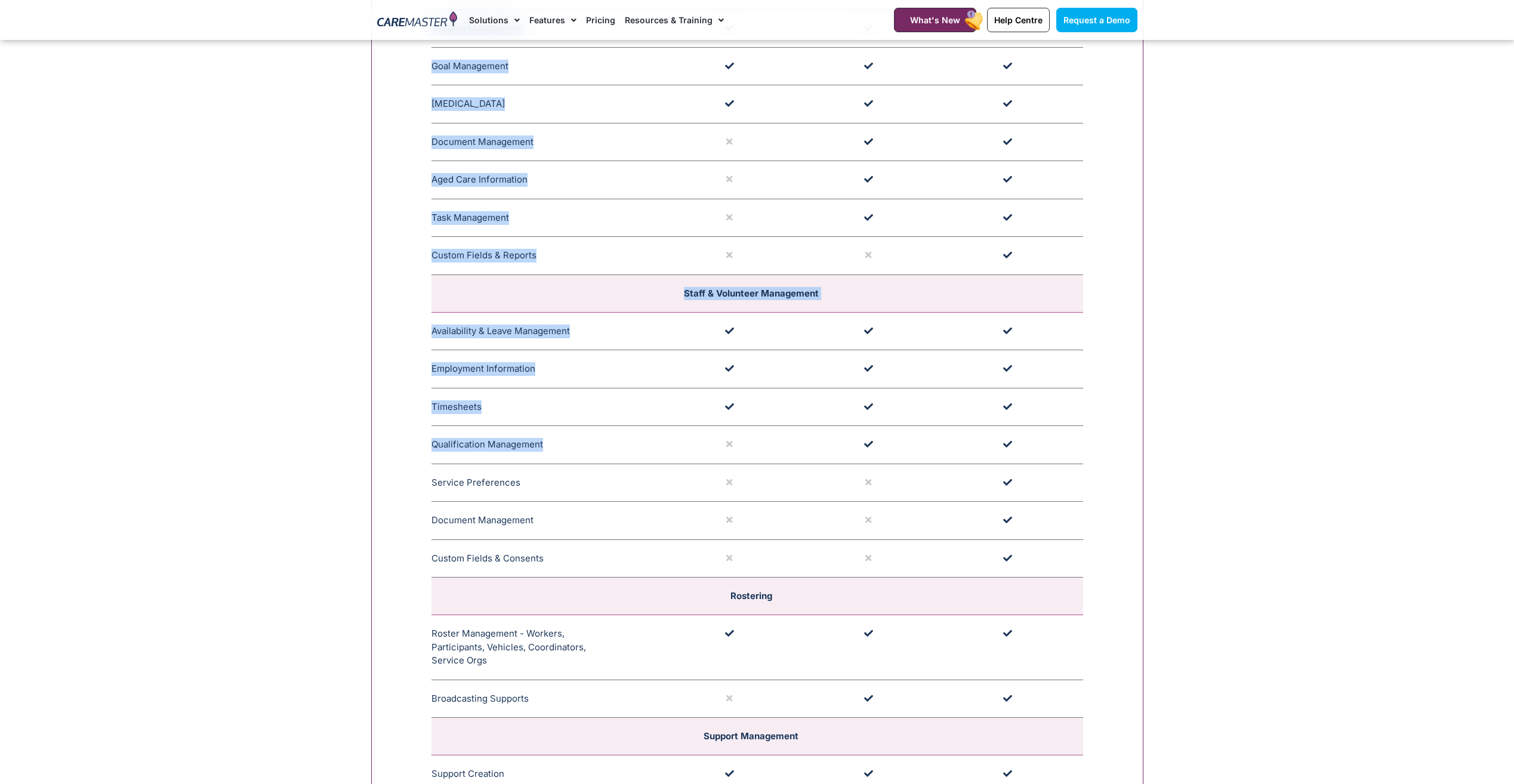
drag, startPoint x: 430, startPoint y: 446, endPoint x: 577, endPoint y: 455, distance: 147.3
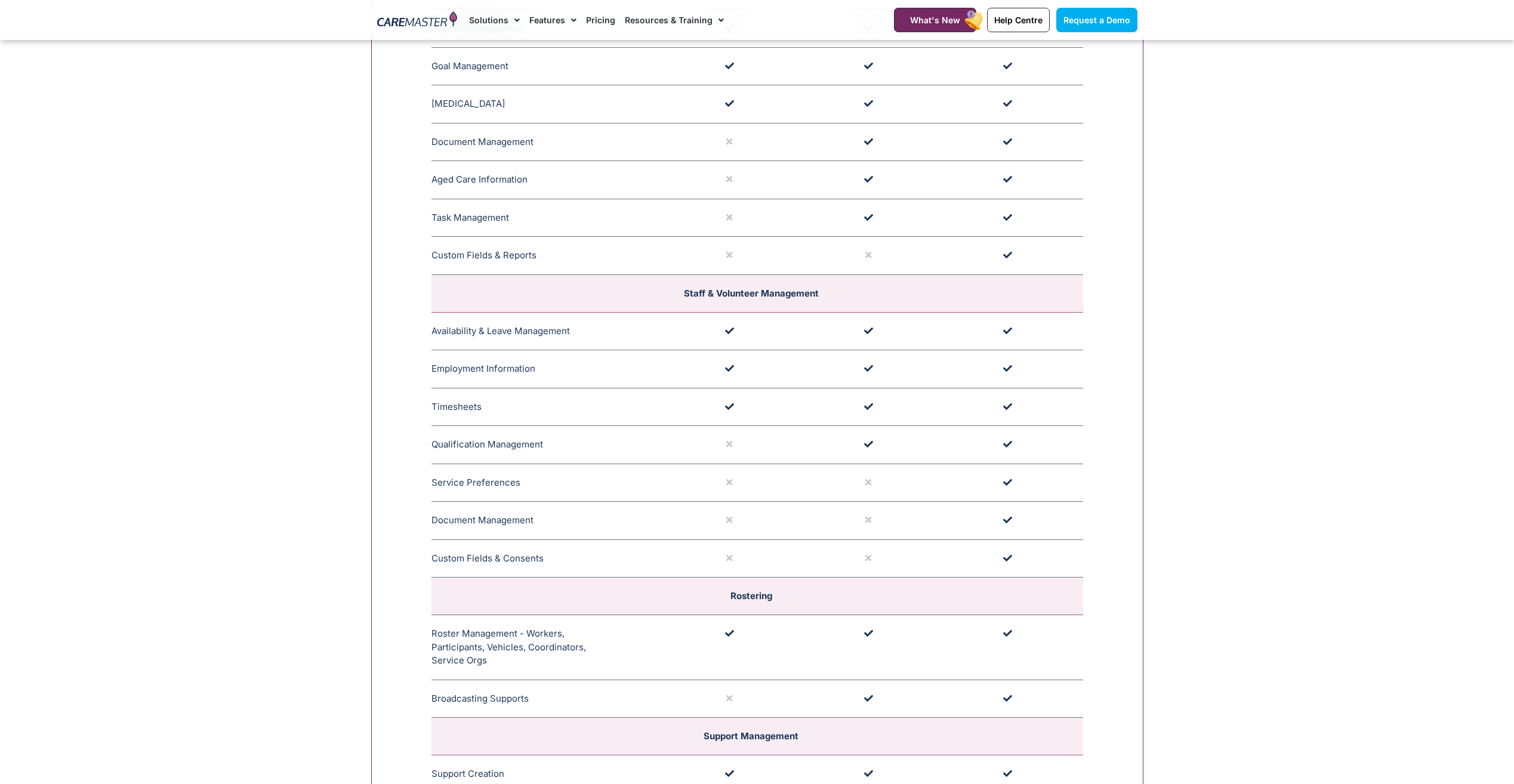
click at [577, 455] on td "Qualification Management CareMaster's Qualification Management for Staff or Vol…" at bounding box center [548, 445] width 235 height 38
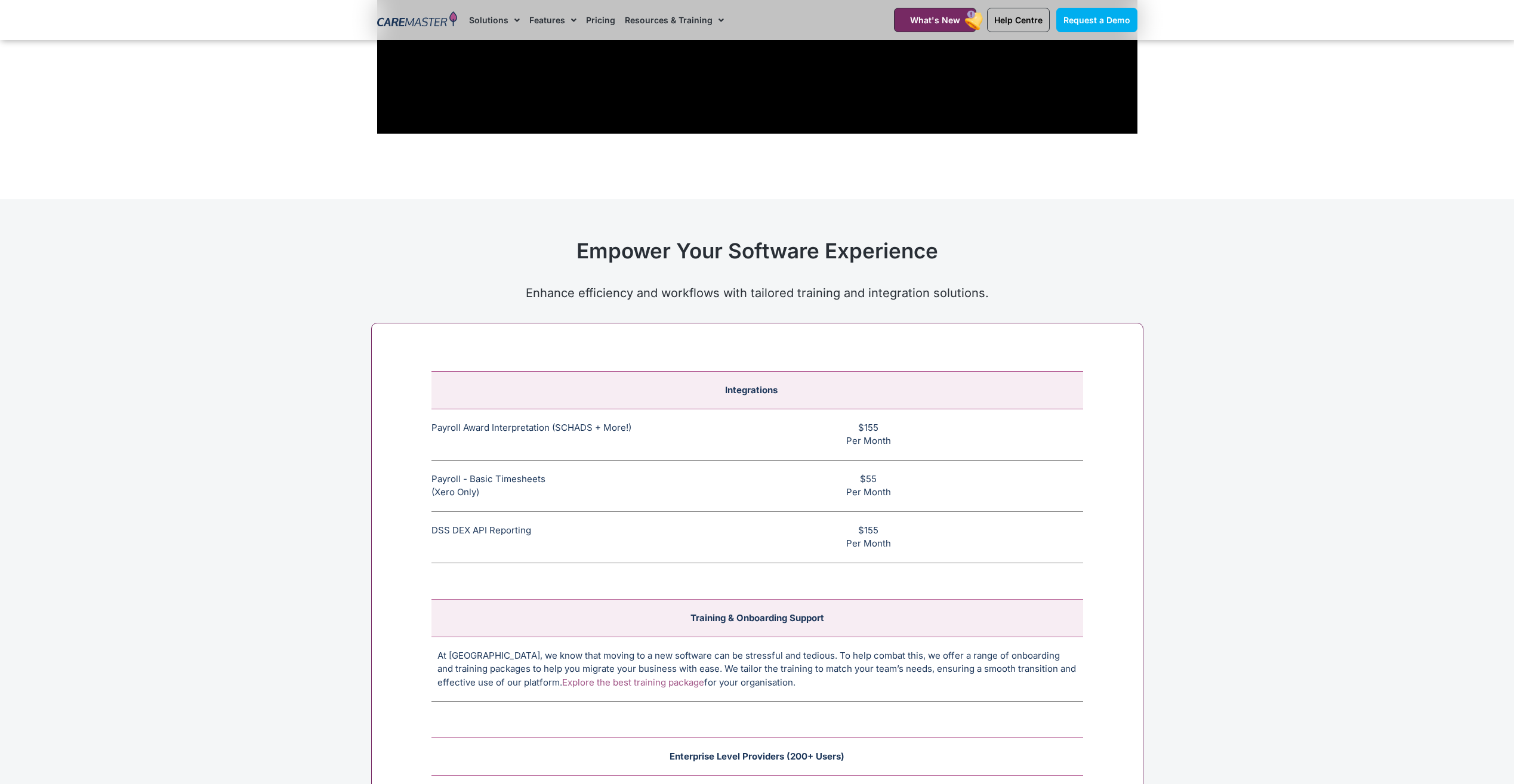
scroll to position [4258, 0]
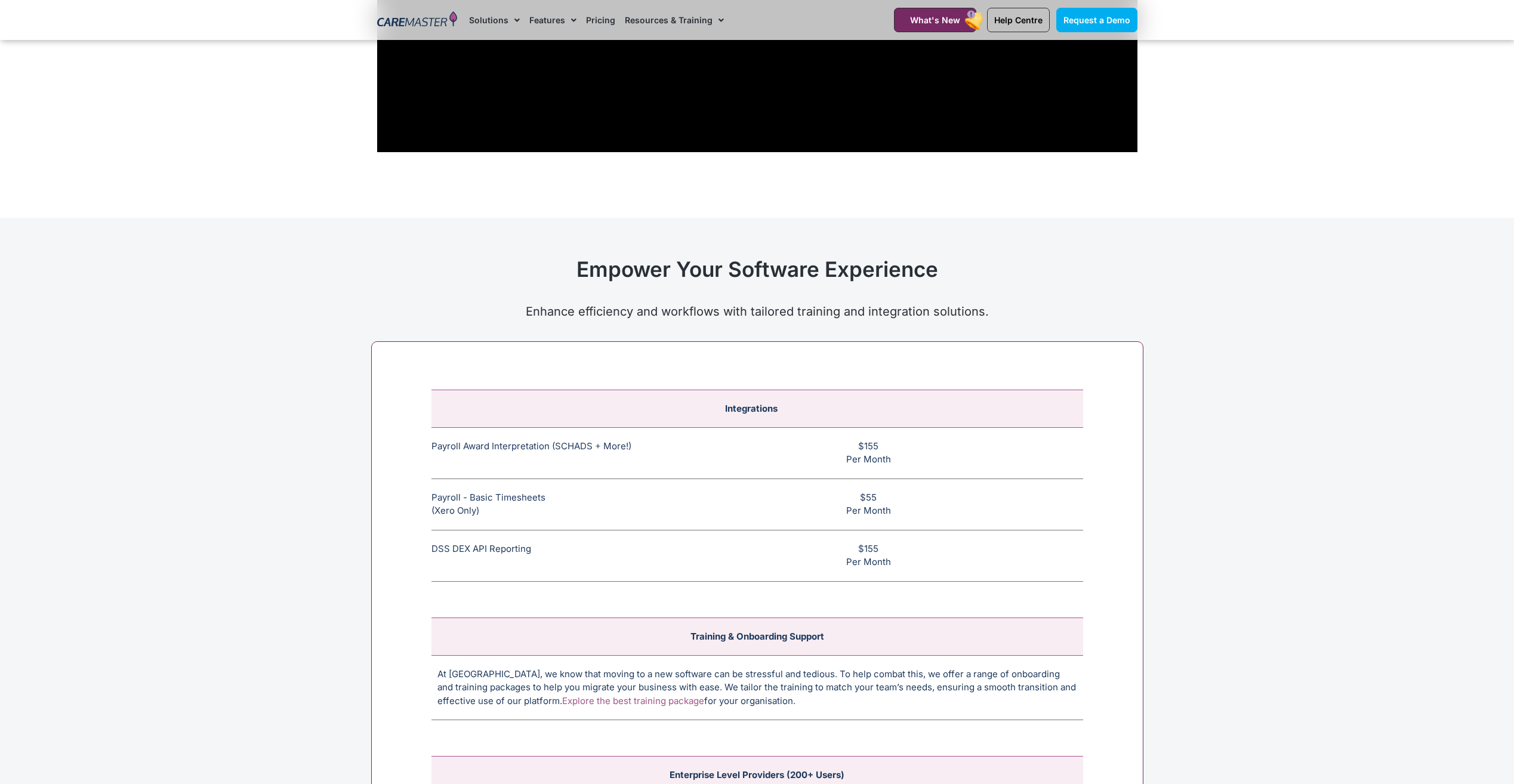
click at [602, 441] on td "Payroll Award Interpretation (SCHADS + More!) The SCHADS Award interpretation e…" at bounding box center [548, 453] width 235 height 52
drag, startPoint x: 422, startPoint y: 448, endPoint x: 633, endPoint y: 455, distance: 211.1
click at [633, 455] on div "Integrations Payroll Award Interpretation (SCHADS + More!) The SCHADS Award int…" at bounding box center [757, 631] width 772 height 580
drag, startPoint x: 633, startPoint y: 455, endPoint x: 601, endPoint y: 459, distance: 32.2
click at [601, 459] on td "Payroll Award Interpretation (SCHADS + More!) The SCHADS Award interpretation e…" at bounding box center [548, 453] width 235 height 52
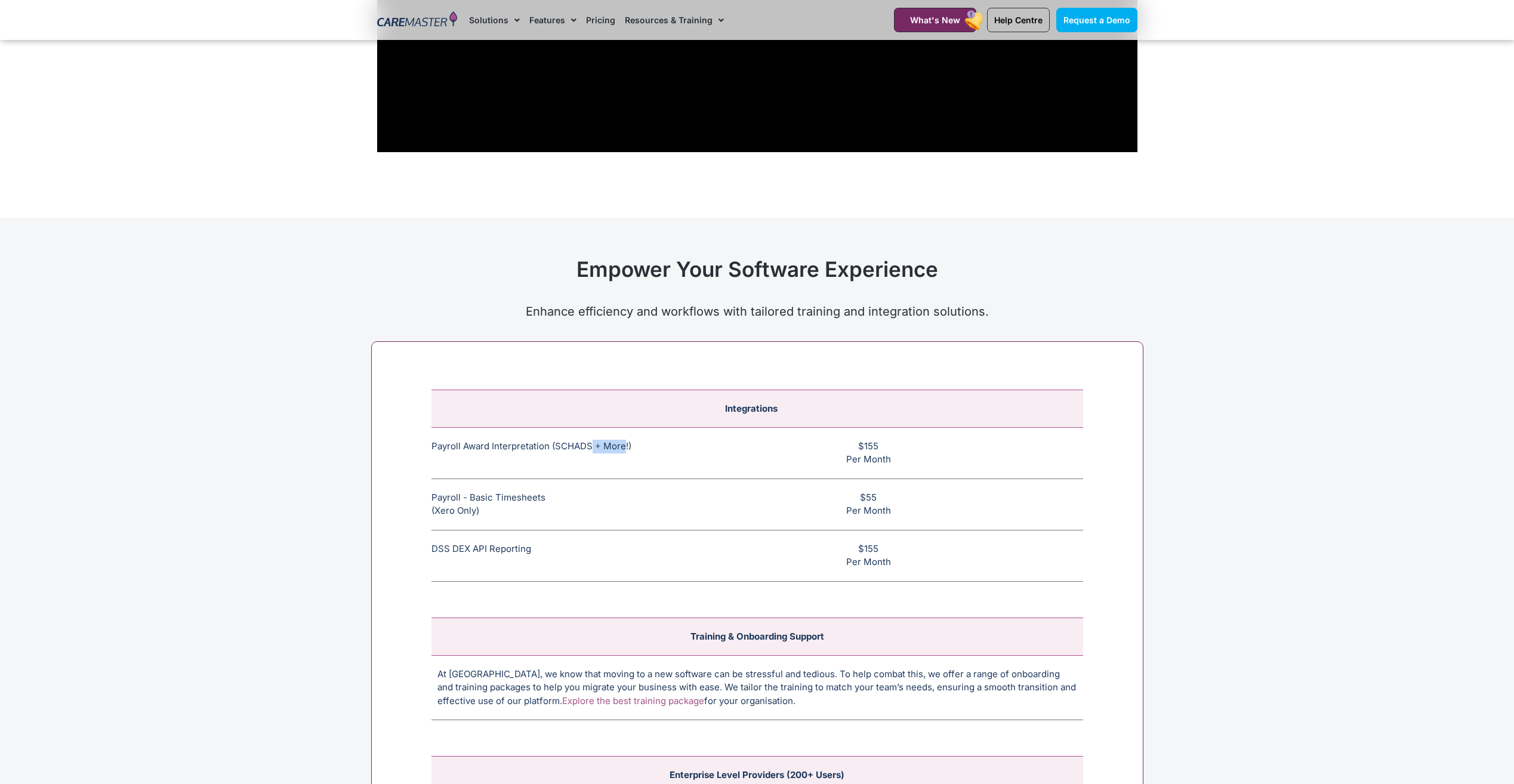
drag, startPoint x: 592, startPoint y: 447, endPoint x: 623, endPoint y: 447, distance: 31.0
click at [623, 447] on td "Payroll Award Interpretation (SCHADS + More!) The SCHADS Award interpretation e…" at bounding box center [548, 453] width 235 height 52
drag, startPoint x: 623, startPoint y: 447, endPoint x: 617, endPoint y: 456, distance: 10.8
click at [617, 456] on td "Payroll Award Interpretation (SCHADS + More!) The SCHADS Award interpretation e…" at bounding box center [548, 453] width 235 height 52
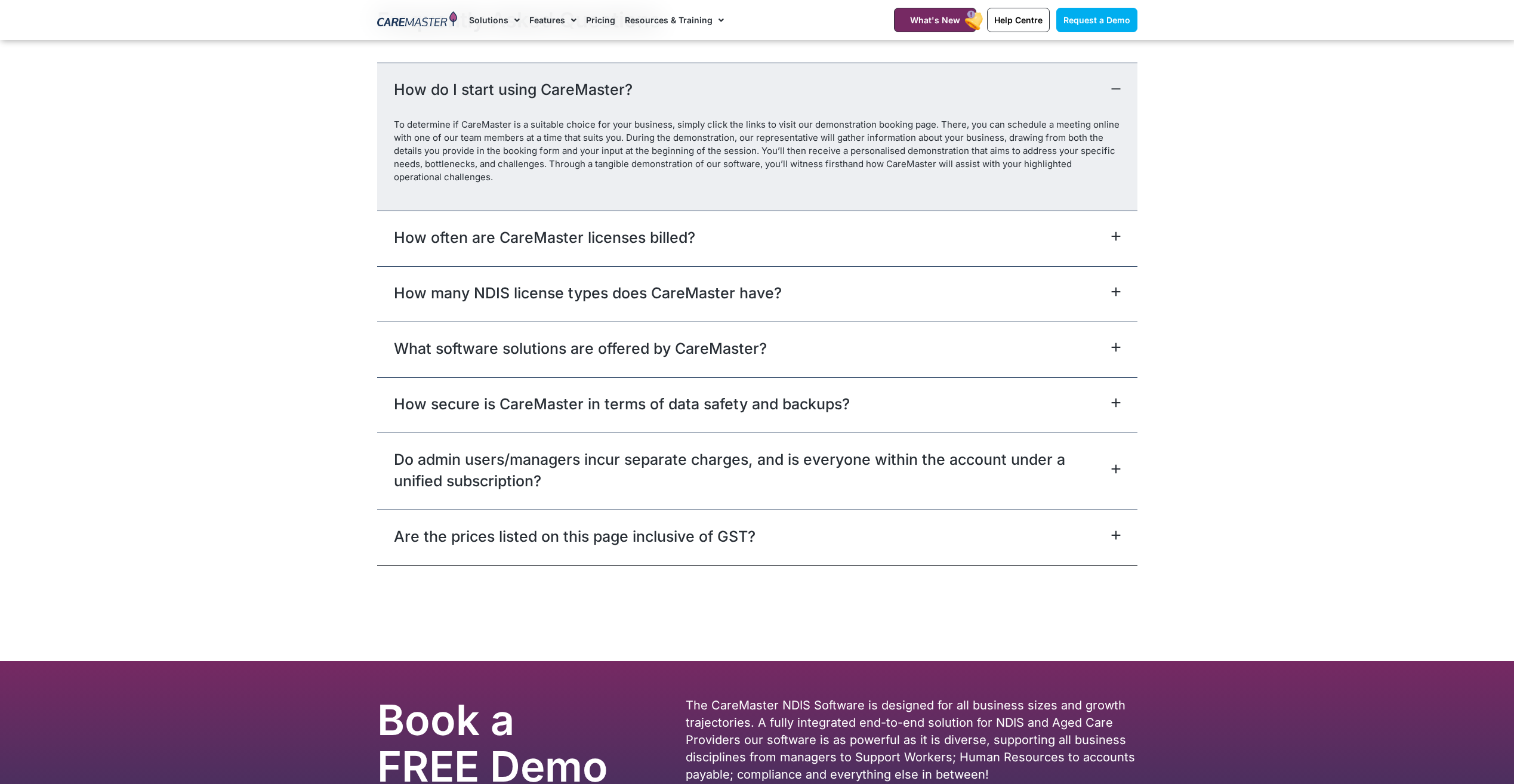
scroll to position [5212, 0]
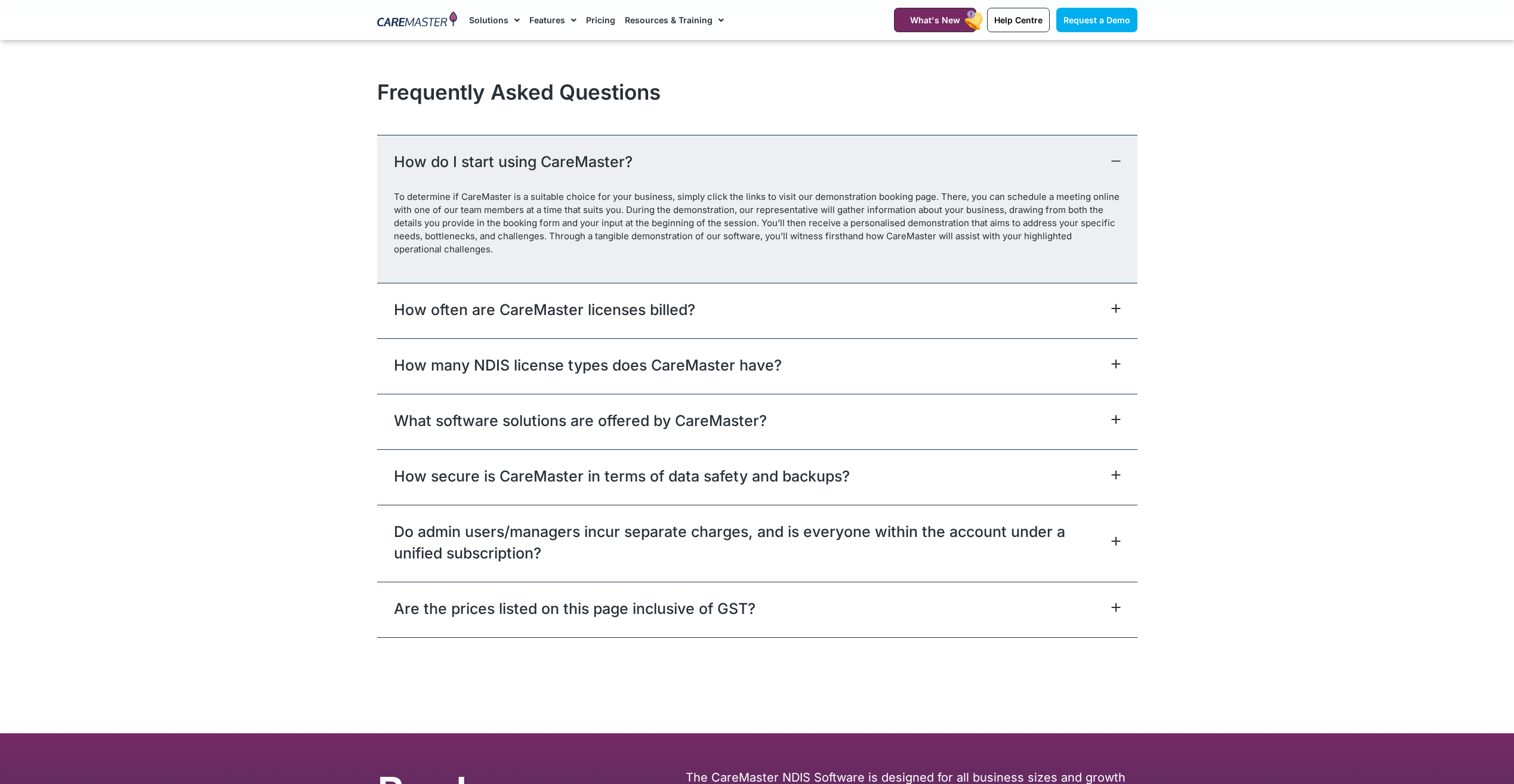
click at [651, 600] on link "Are the prices listed on this page inclusive of GST?" at bounding box center [575, 608] width 362 height 22
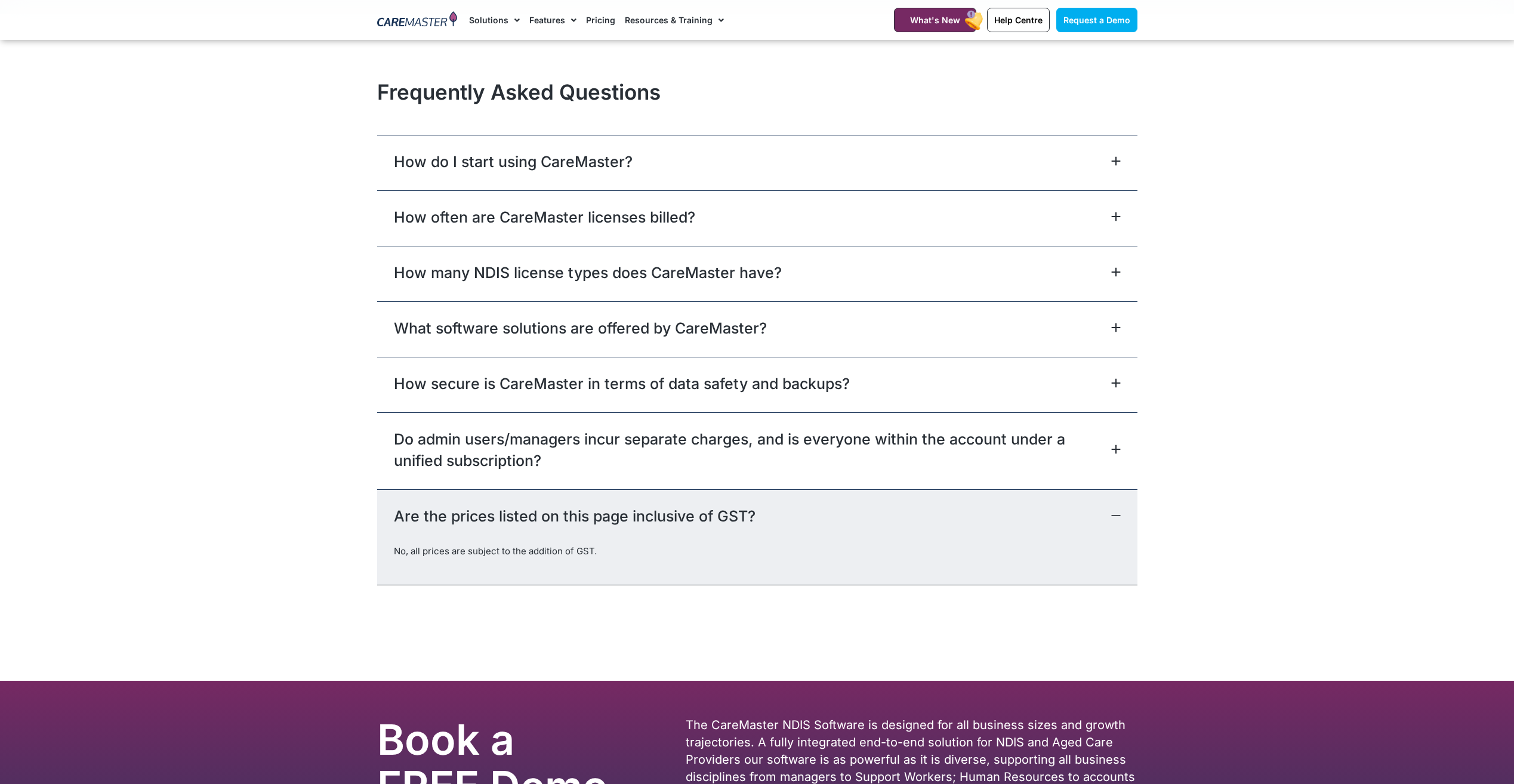
click at [479, 467] on link "Do admin users/managers incur separate charges, and is everyone within the acco…" at bounding box center [751, 450] width 714 height 43
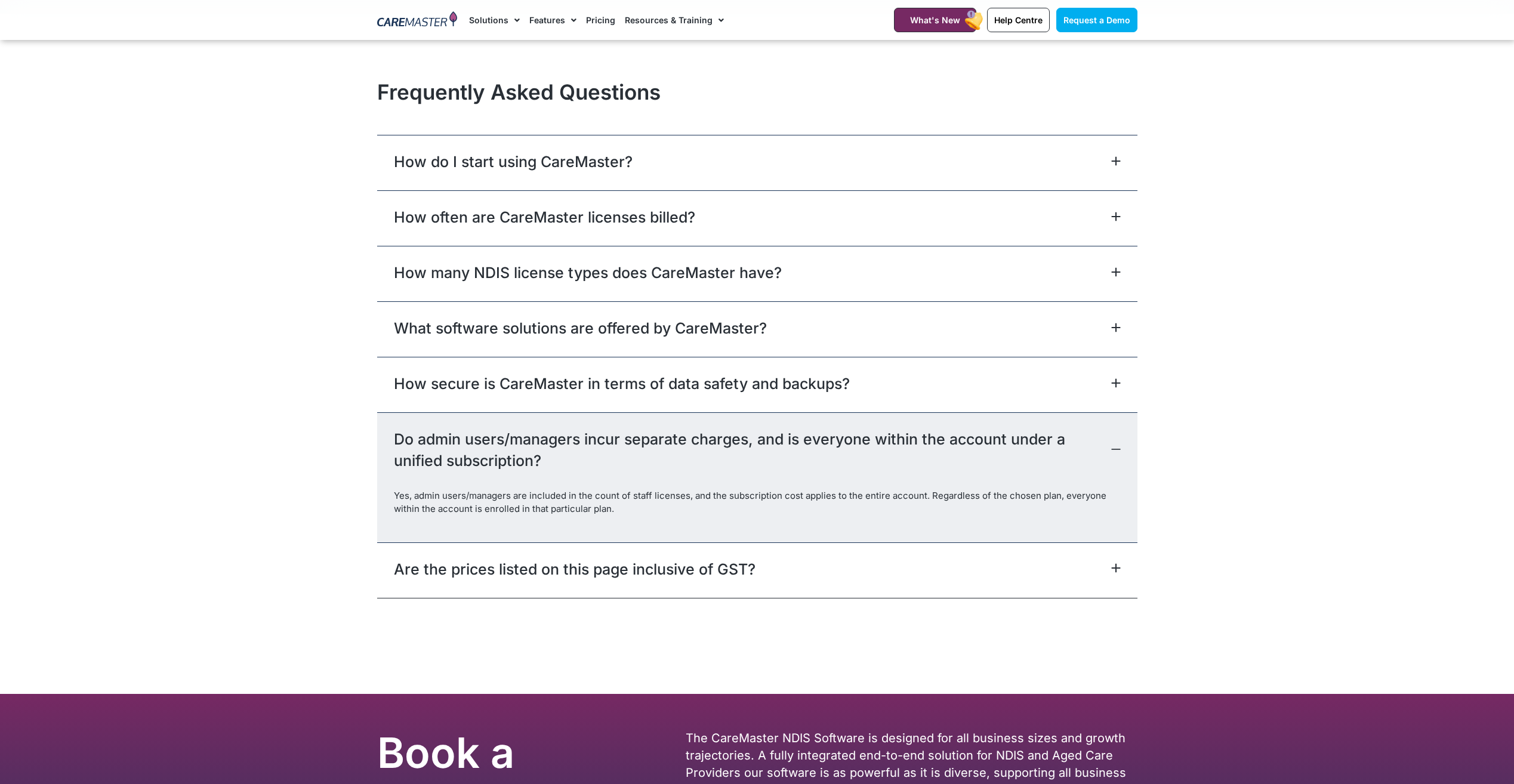
click at [540, 392] on link "How secure is CareMaster in terms of data safety and backups?" at bounding box center [622, 384] width 456 height 22
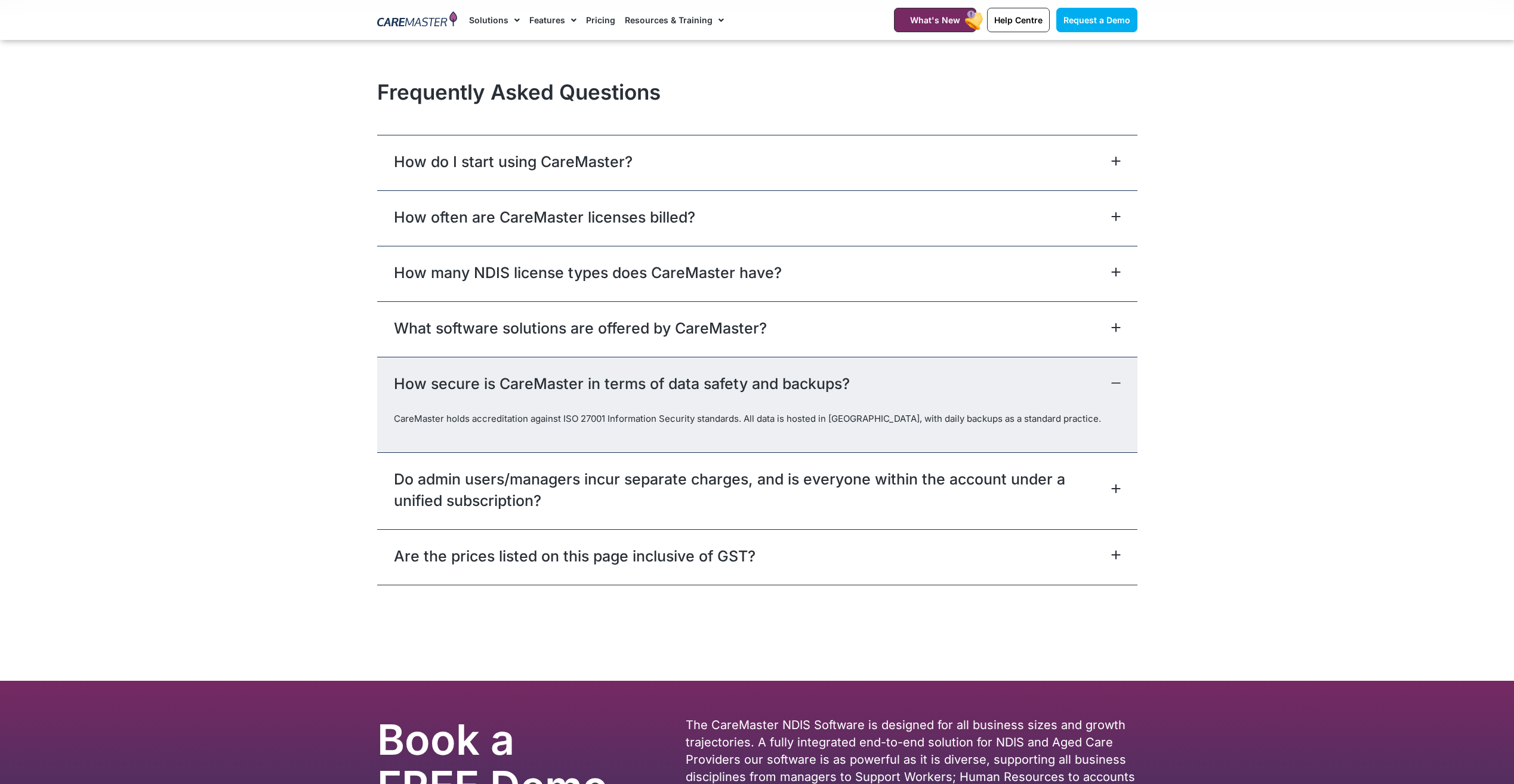
click at [551, 321] on link "What software solutions are offered by CareMaster?" at bounding box center [580, 328] width 373 height 22
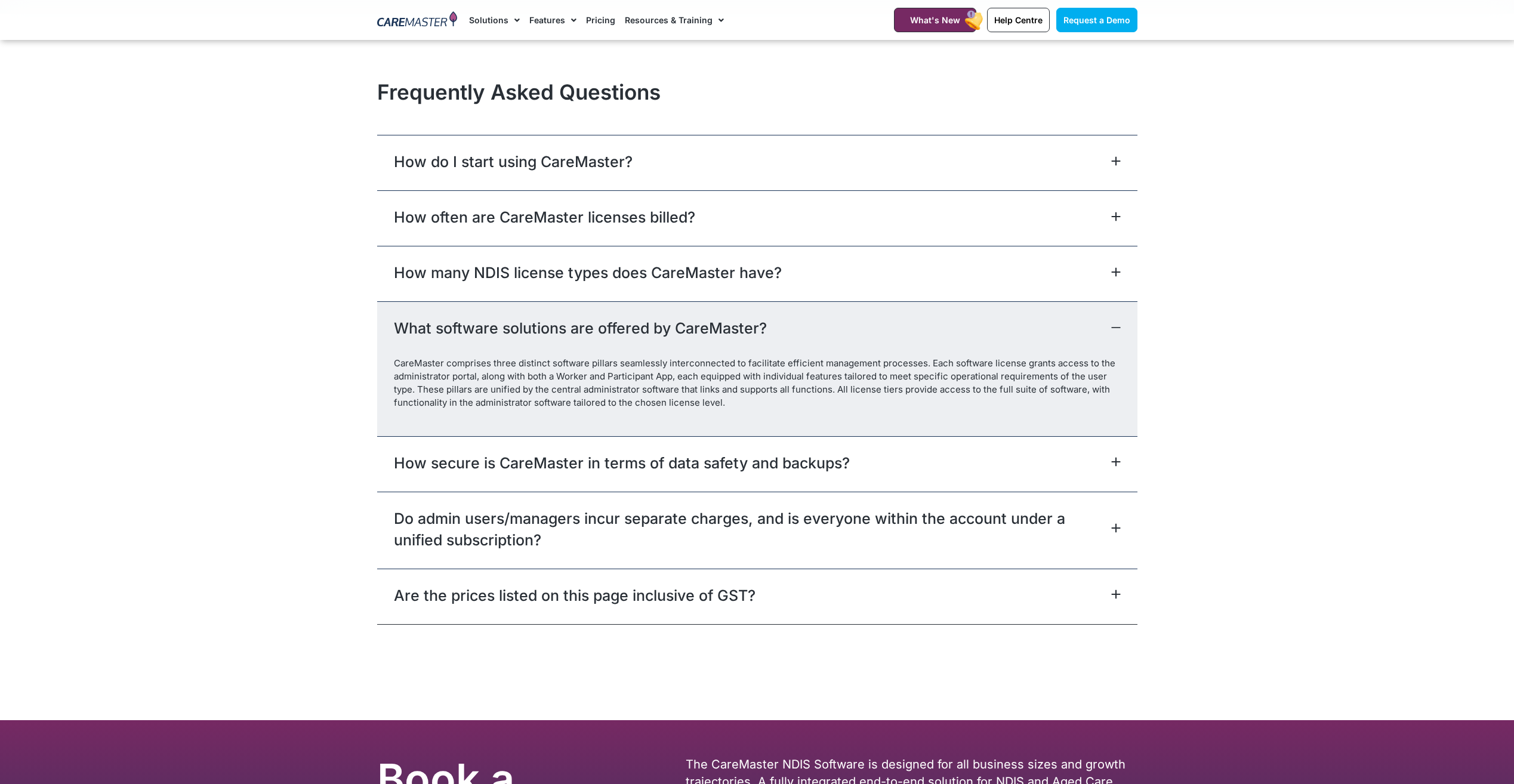
click at [576, 271] on link "How many NDIS license types does CareMaster have?" at bounding box center [588, 272] width 388 height 22
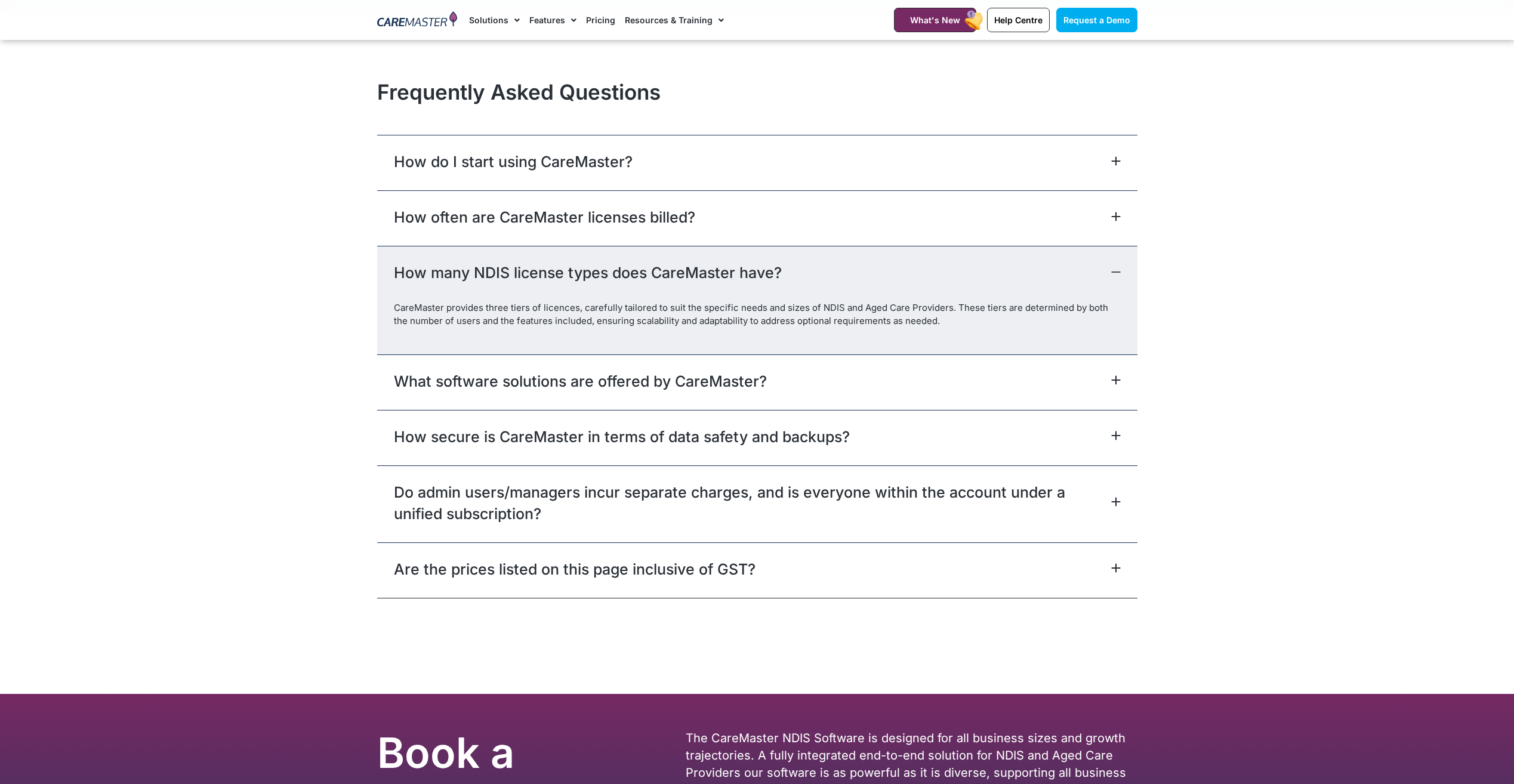
click at [576, 216] on link "How often are CareMaster licenses billed?" at bounding box center [545, 217] width 302 height 22
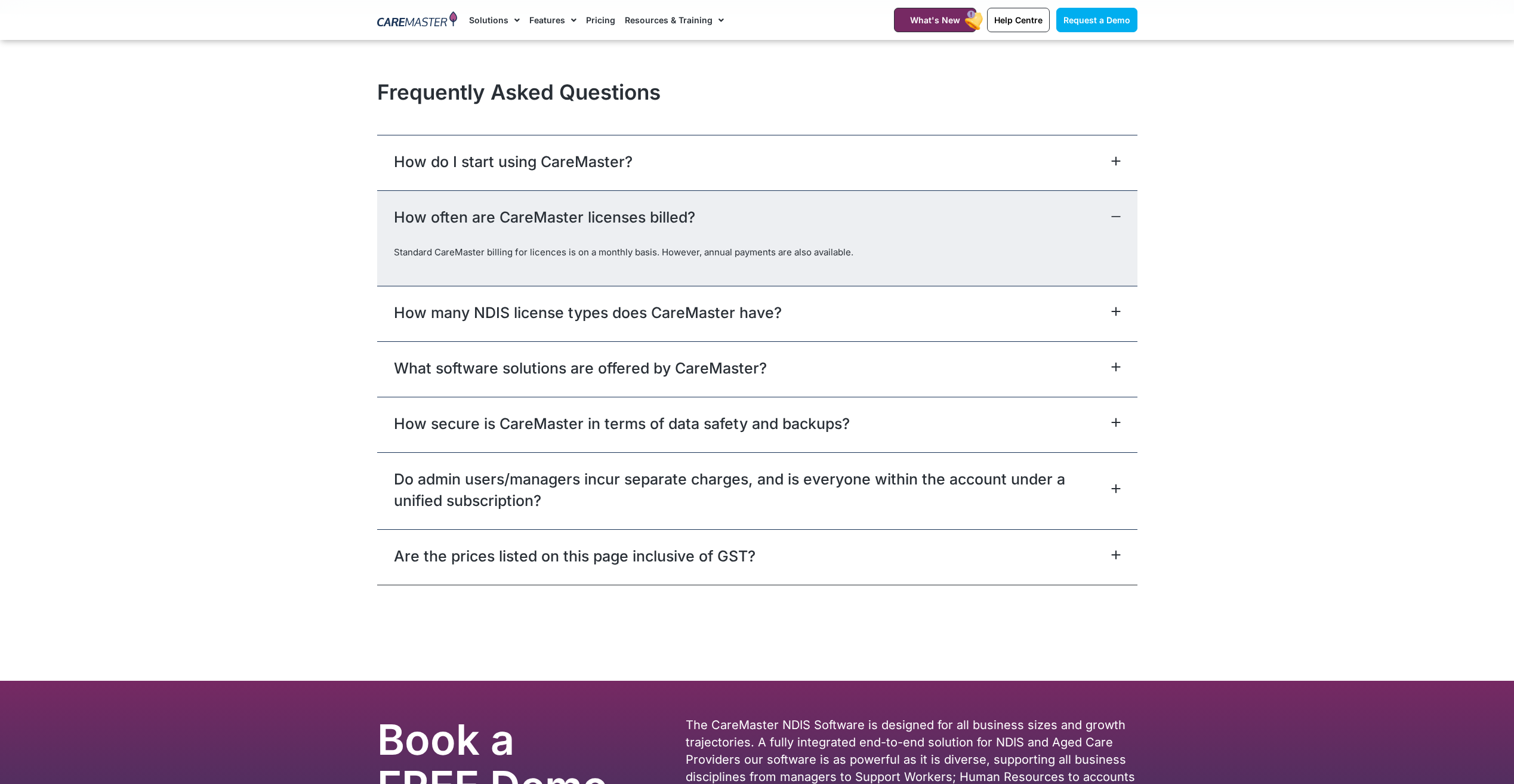
click at [578, 172] on link "How do I start using CareMaster?" at bounding box center [514, 161] width 239 height 22
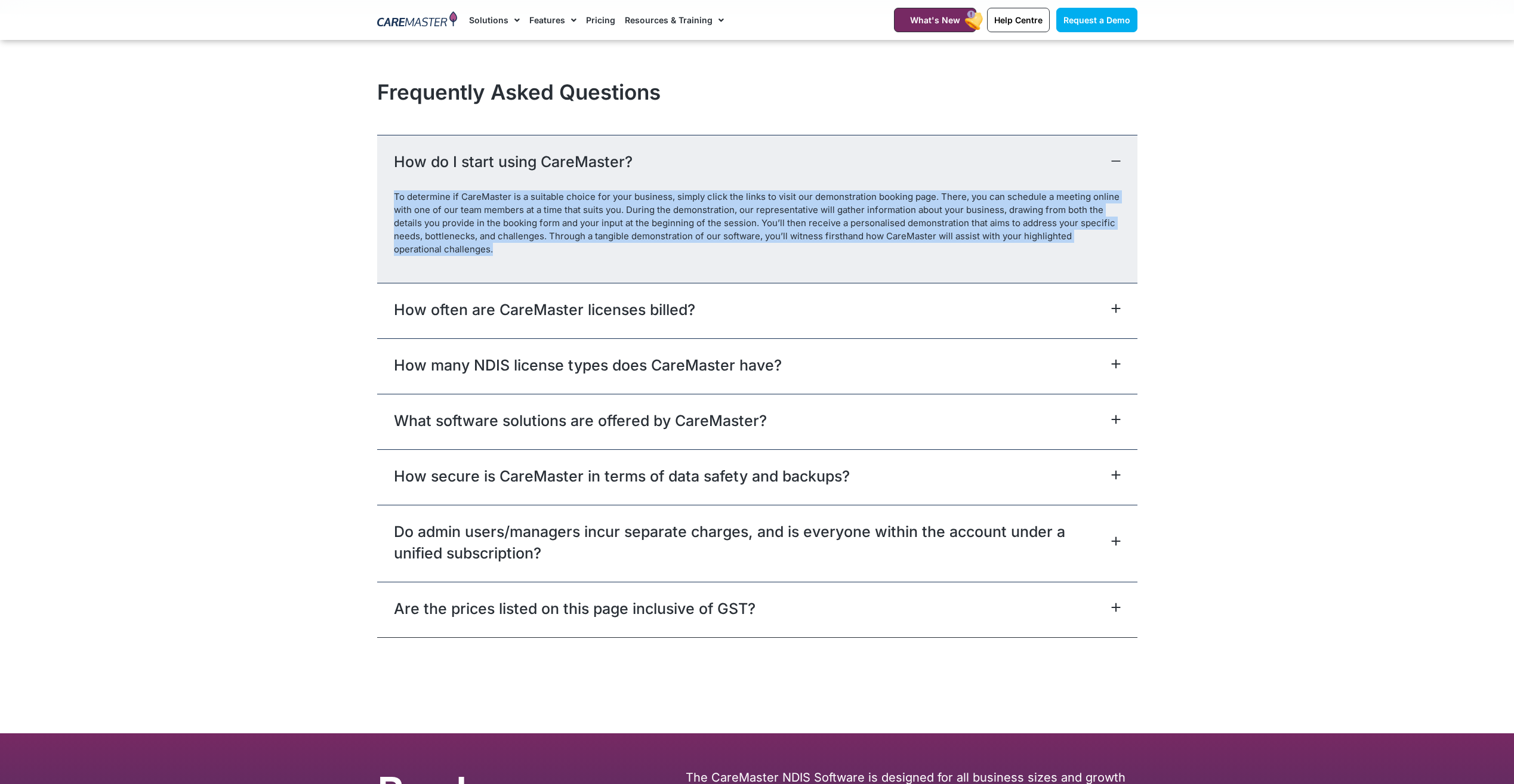
drag, startPoint x: 394, startPoint y: 197, endPoint x: 472, endPoint y: 251, distance: 94.9
click at [472, 251] on p "To determine if CareMaster is a suitable choice for your business, simply click…" at bounding box center [758, 222] width 727 height 65
drag, startPoint x: 472, startPoint y: 251, endPoint x: 451, endPoint y: 254, distance: 21.2
click at [451, 254] on p "To determine if CareMaster is a suitable choice for your business, simply click…" at bounding box center [758, 222] width 727 height 65
drag, startPoint x: 449, startPoint y: 254, endPoint x: 387, endPoint y: 192, distance: 87.7
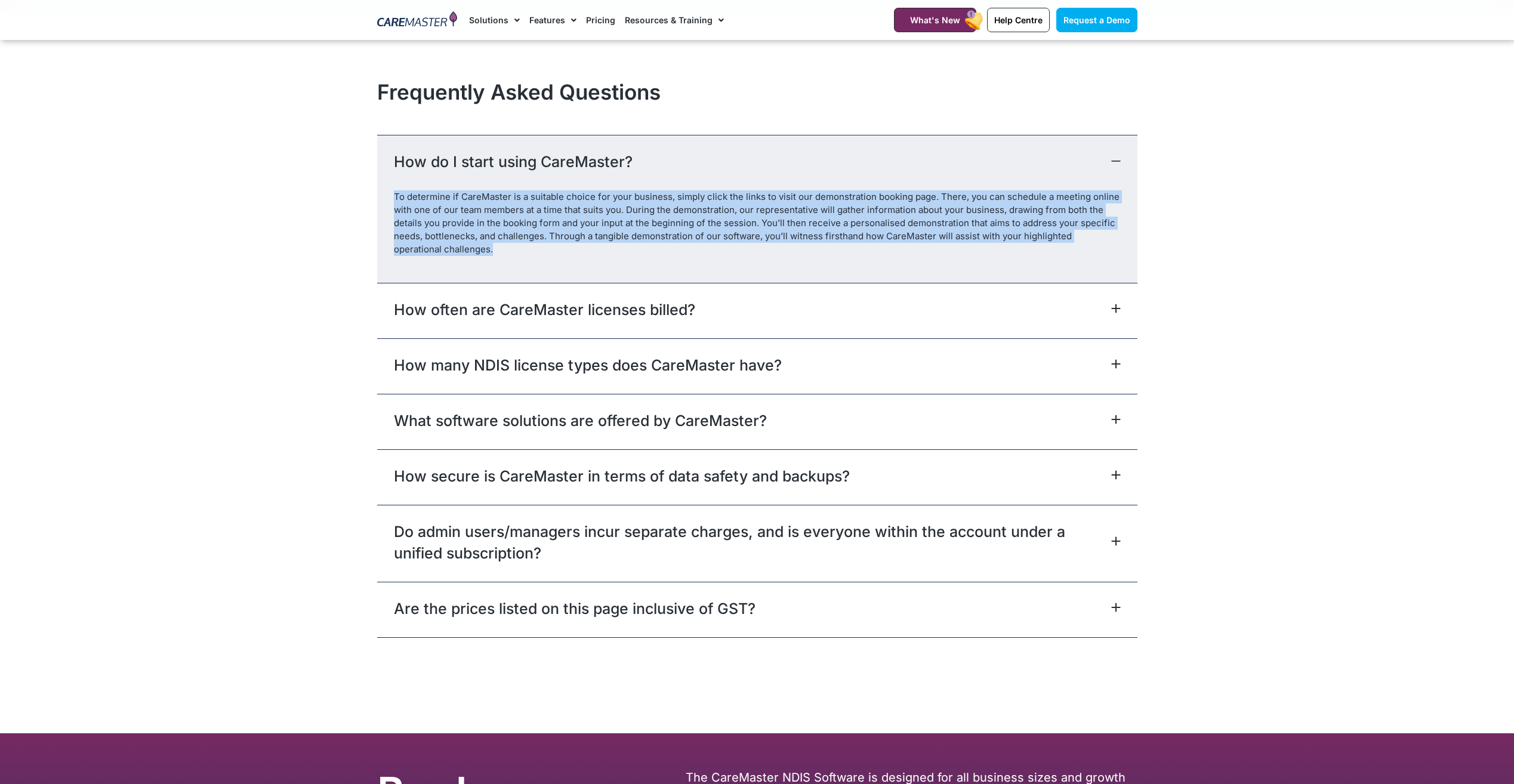
click at [387, 192] on div "To determine if CareMaster is a suitable choice for your business, simply click…" at bounding box center [757, 236] width 760 height 92
drag, startPoint x: 387, startPoint y: 192, endPoint x: 430, endPoint y: 230, distance: 57.4
click at [430, 230] on p "To determine if CareMaster is a suitable choice for your business, simply click…" at bounding box center [758, 222] width 727 height 65
drag, startPoint x: 445, startPoint y: 257, endPoint x: 396, endPoint y: 190, distance: 83.0
click at [396, 190] on div "How do I start using CareMaster? To determine if CareMaster is a suitable choic…" at bounding box center [757, 208] width 760 height 147
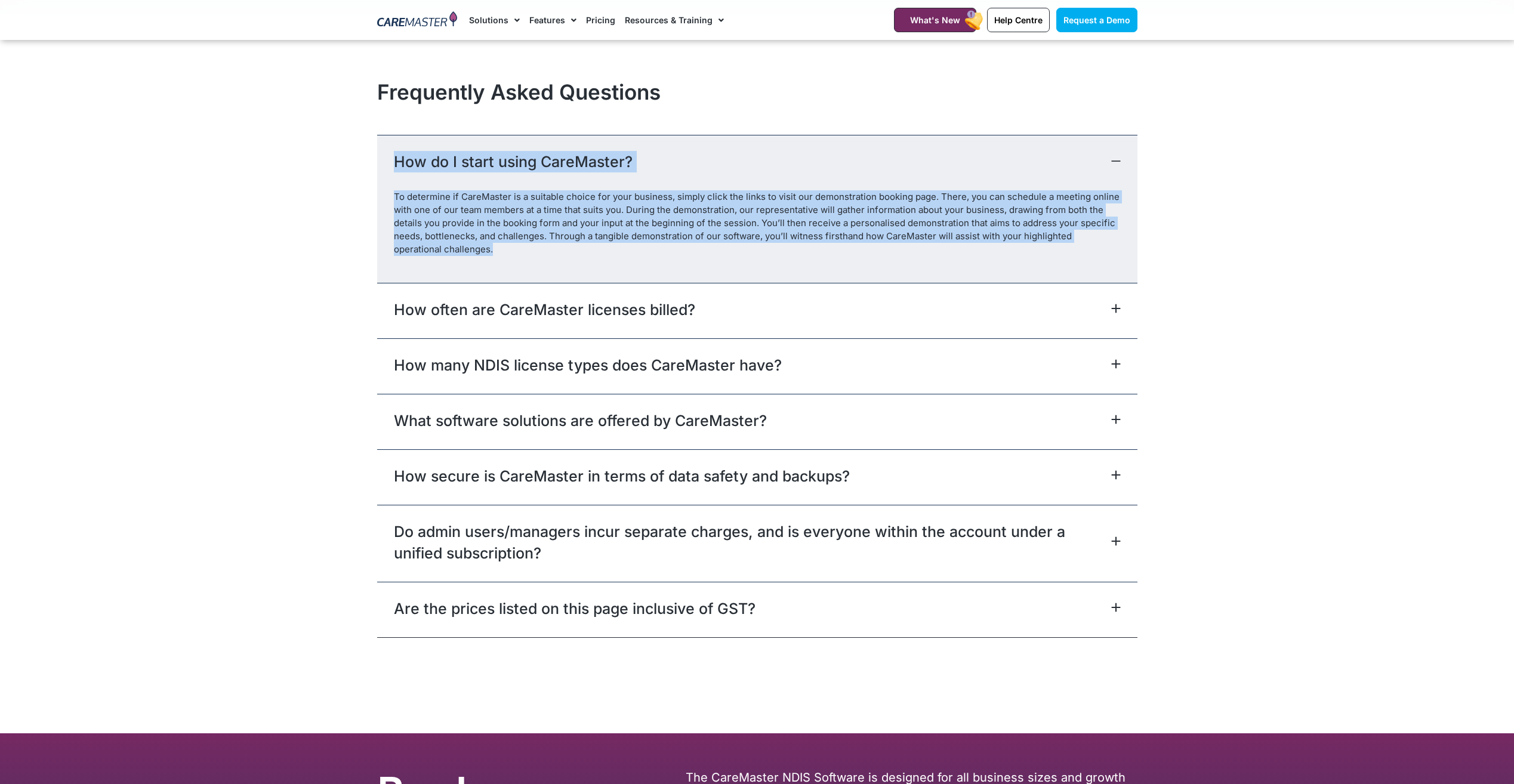
drag, startPoint x: 396, startPoint y: 190, endPoint x: 398, endPoint y: 207, distance: 17.1
click at [398, 207] on p "To determine if CareMaster is a suitable choice for your business, simply click…" at bounding box center [758, 222] width 727 height 65
drag, startPoint x: 394, startPoint y: 197, endPoint x: 449, endPoint y: 252, distance: 77.8
click at [449, 252] on p "To determine if CareMaster is a suitable choice for your business, simply click…" at bounding box center [758, 222] width 727 height 65
drag, startPoint x: 449, startPoint y: 252, endPoint x: 438, endPoint y: 262, distance: 14.9
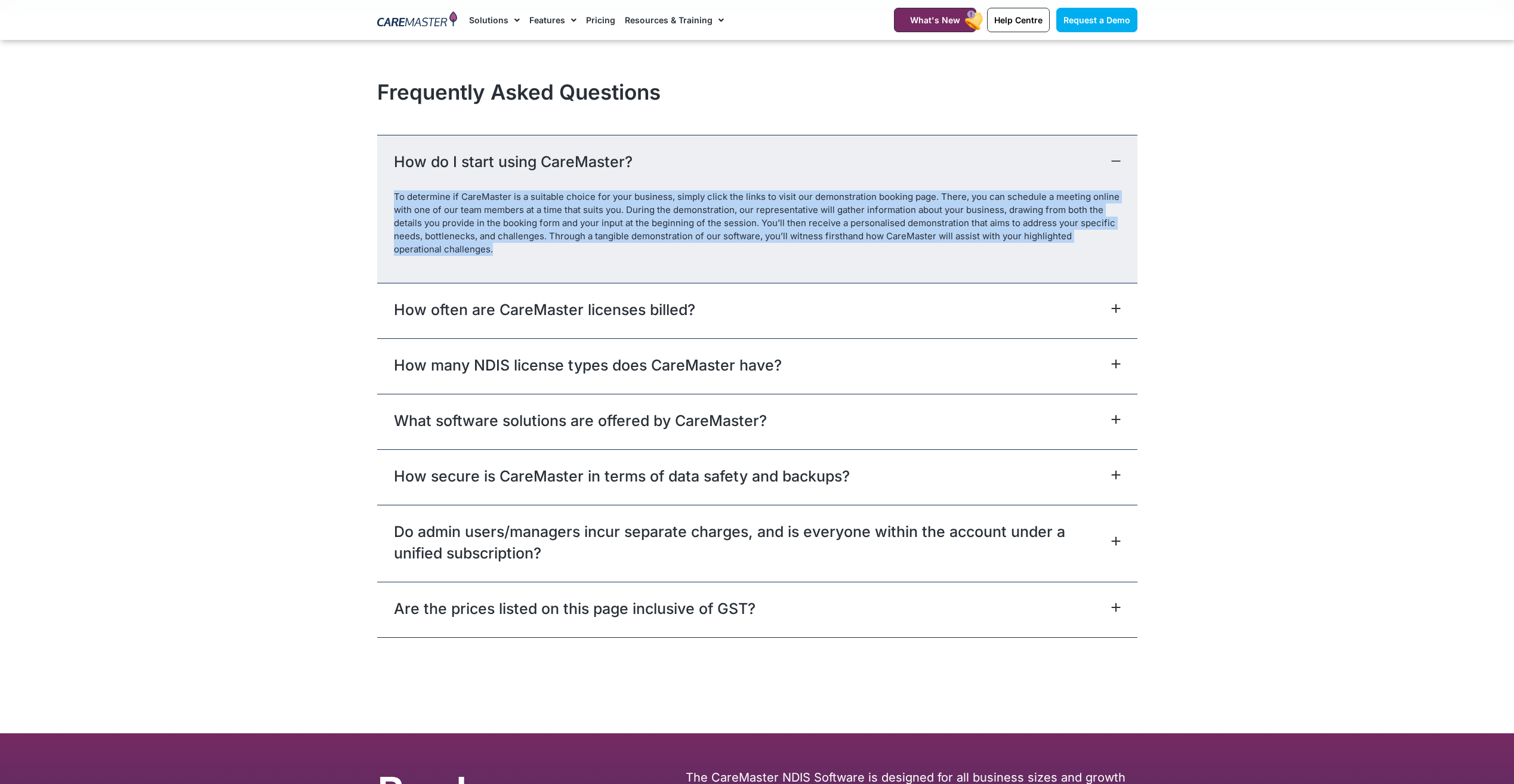
click at [438, 262] on div "To determine if CareMaster is a suitable choice for your business, simply click…" at bounding box center [757, 236] width 760 height 92
drag, startPoint x: 444, startPoint y: 251, endPoint x: 393, endPoint y: 193, distance: 77.2
click at [394, 193] on p "To determine if CareMaster is a suitable choice for your business, simply click…" at bounding box center [758, 222] width 727 height 65
drag, startPoint x: 393, startPoint y: 193, endPoint x: 397, endPoint y: 222, distance: 29.3
click at [397, 220] on p "To determine if CareMaster is a suitable choice for your business, simply click…" at bounding box center [758, 222] width 727 height 65
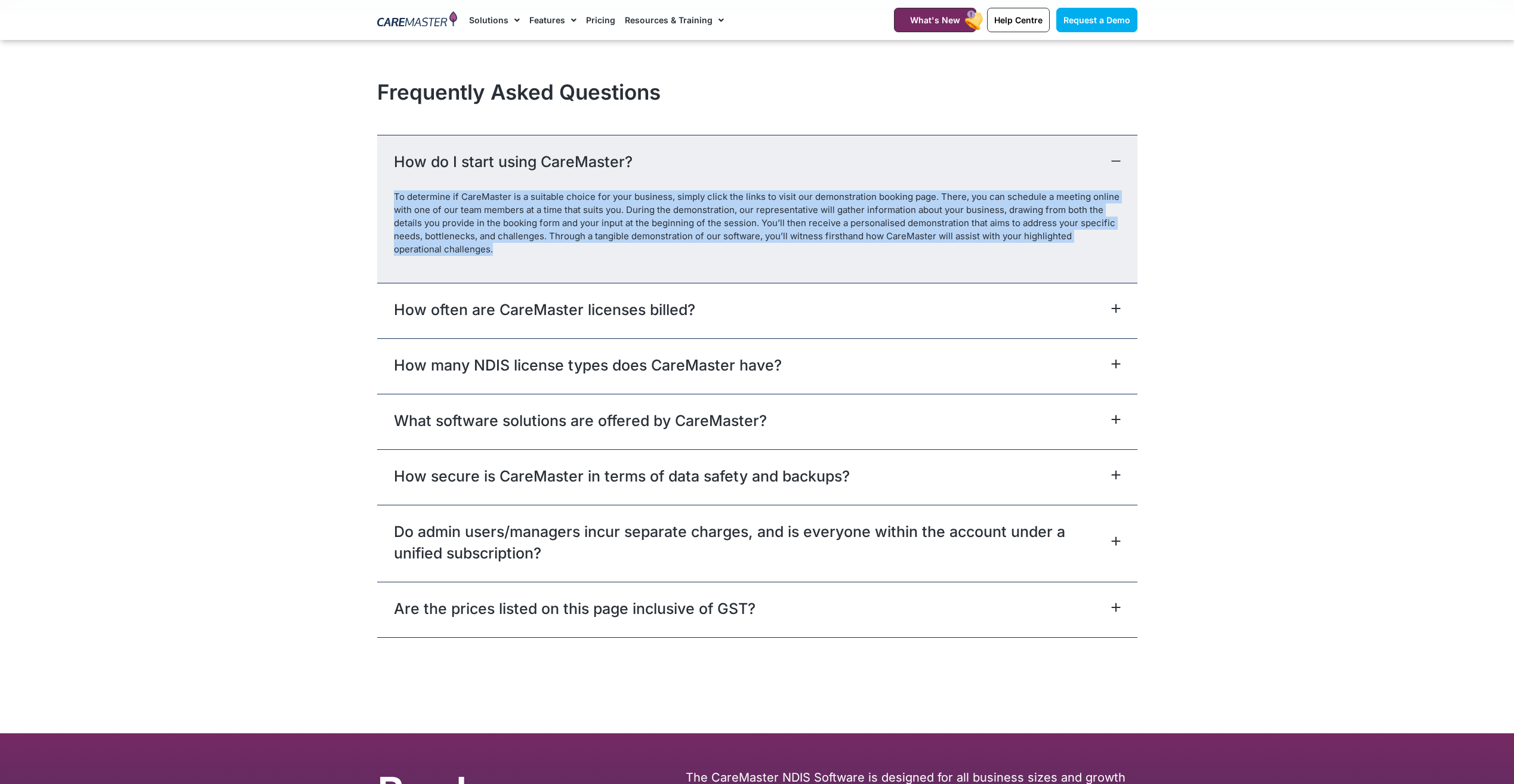
drag, startPoint x: 445, startPoint y: 255, endPoint x: 392, endPoint y: 192, distance: 82.3
click at [392, 192] on div "To determine if CareMaster is a suitable choice for your business, simply click…" at bounding box center [757, 236] width 760 height 92
drag, startPoint x: 392, startPoint y: 192, endPoint x: 433, endPoint y: 226, distance: 53.3
click at [433, 226] on p "To determine if CareMaster is a suitable choice for your business, simply click…" at bounding box center [758, 222] width 727 height 65
drag, startPoint x: 445, startPoint y: 247, endPoint x: 394, endPoint y: 191, distance: 75.7
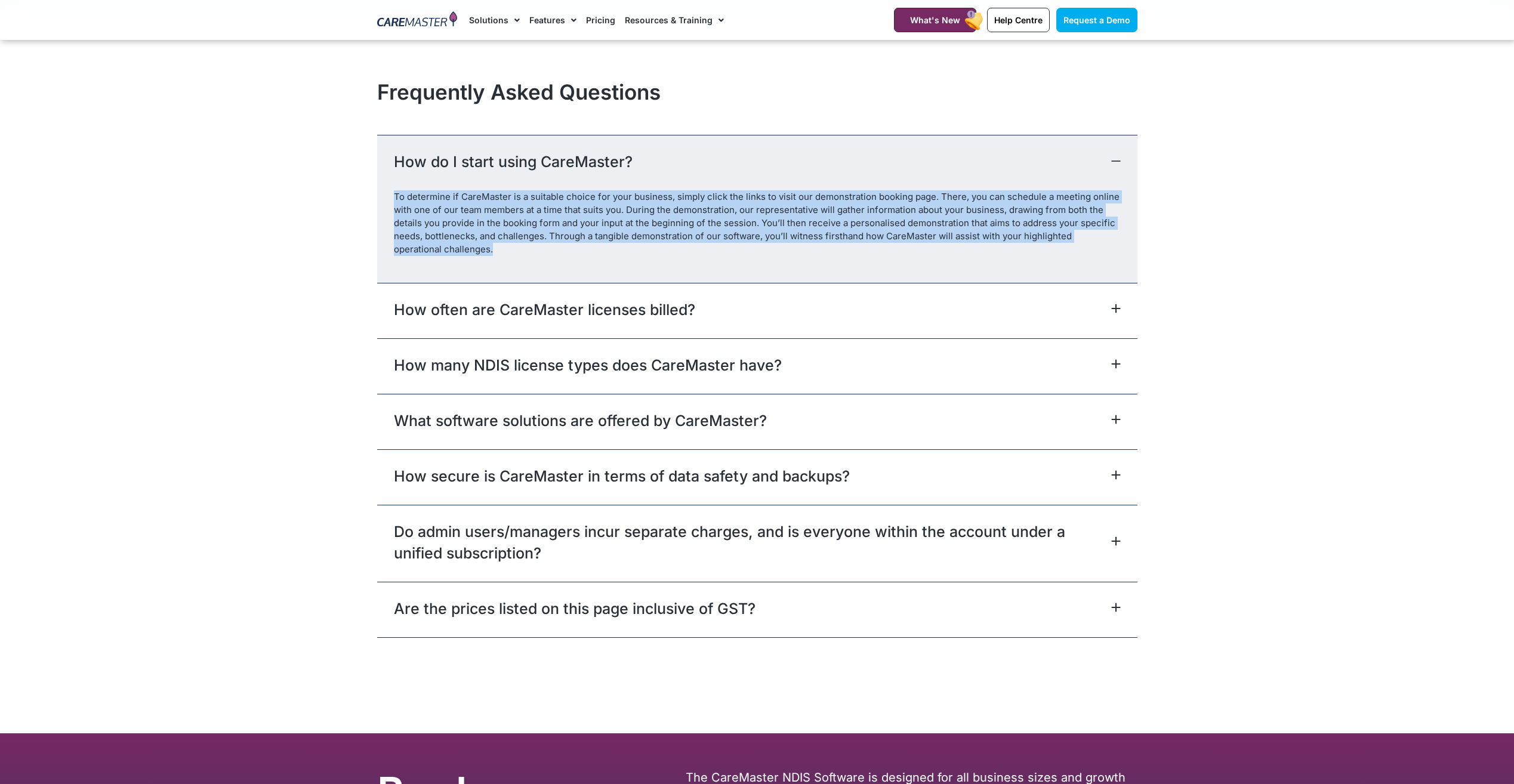
click at [394, 191] on p "To determine if CareMaster is a suitable choice for your business, simply click…" at bounding box center [758, 222] width 727 height 65
drag, startPoint x: 394, startPoint y: 191, endPoint x: 418, endPoint y: 232, distance: 47.5
click at [414, 227] on p "To determine if CareMaster is a suitable choice for your business, simply click…" at bounding box center [758, 222] width 727 height 65
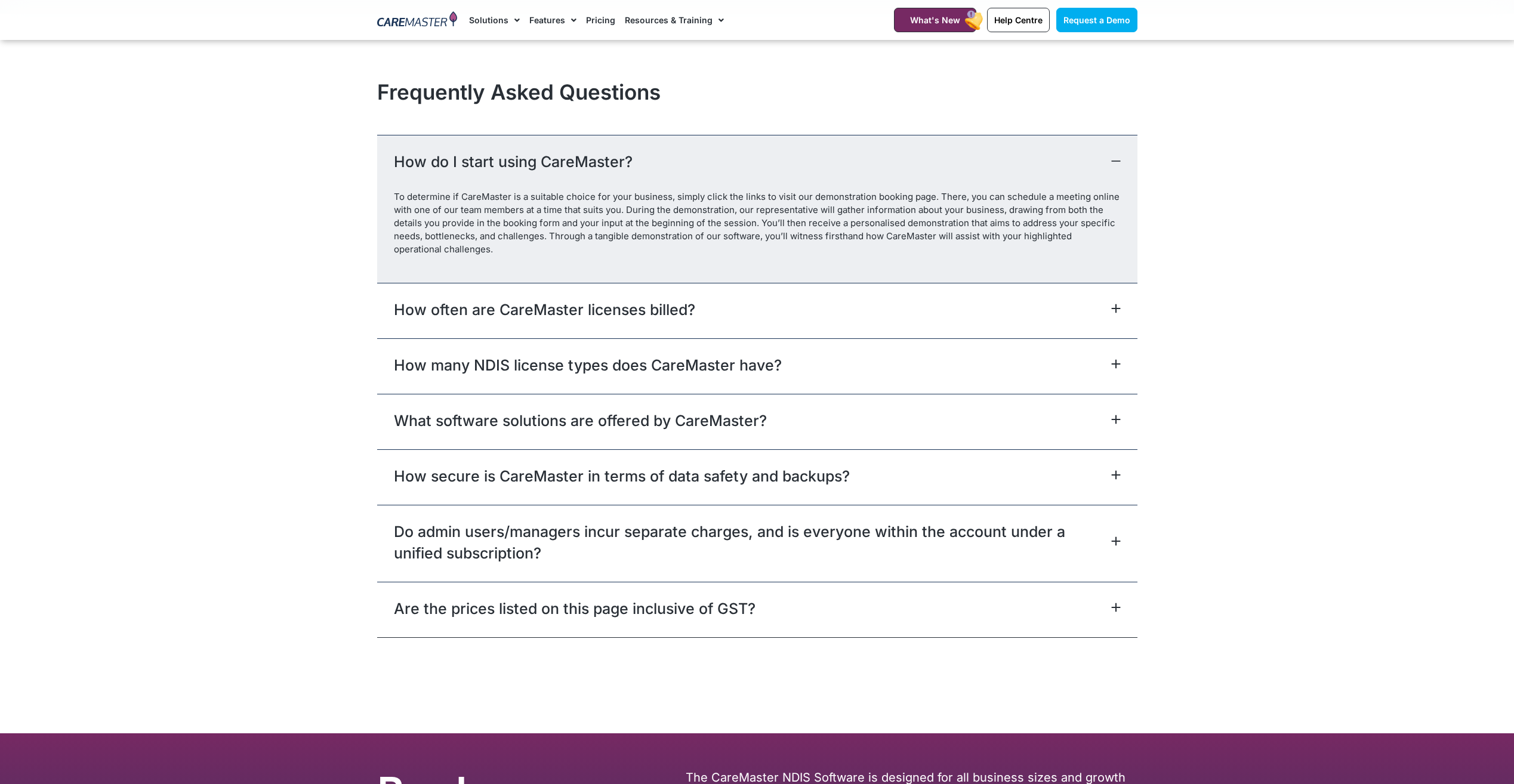
drag, startPoint x: 444, startPoint y: 261, endPoint x: 443, endPoint y: 249, distance: 12.0
click at [443, 259] on div "To determine if CareMaster is a suitable choice for your business, simply click…" at bounding box center [757, 236] width 760 height 92
click at [443, 249] on p "To determine if CareMaster is a suitable choice for your business, simply click…" at bounding box center [758, 222] width 727 height 65
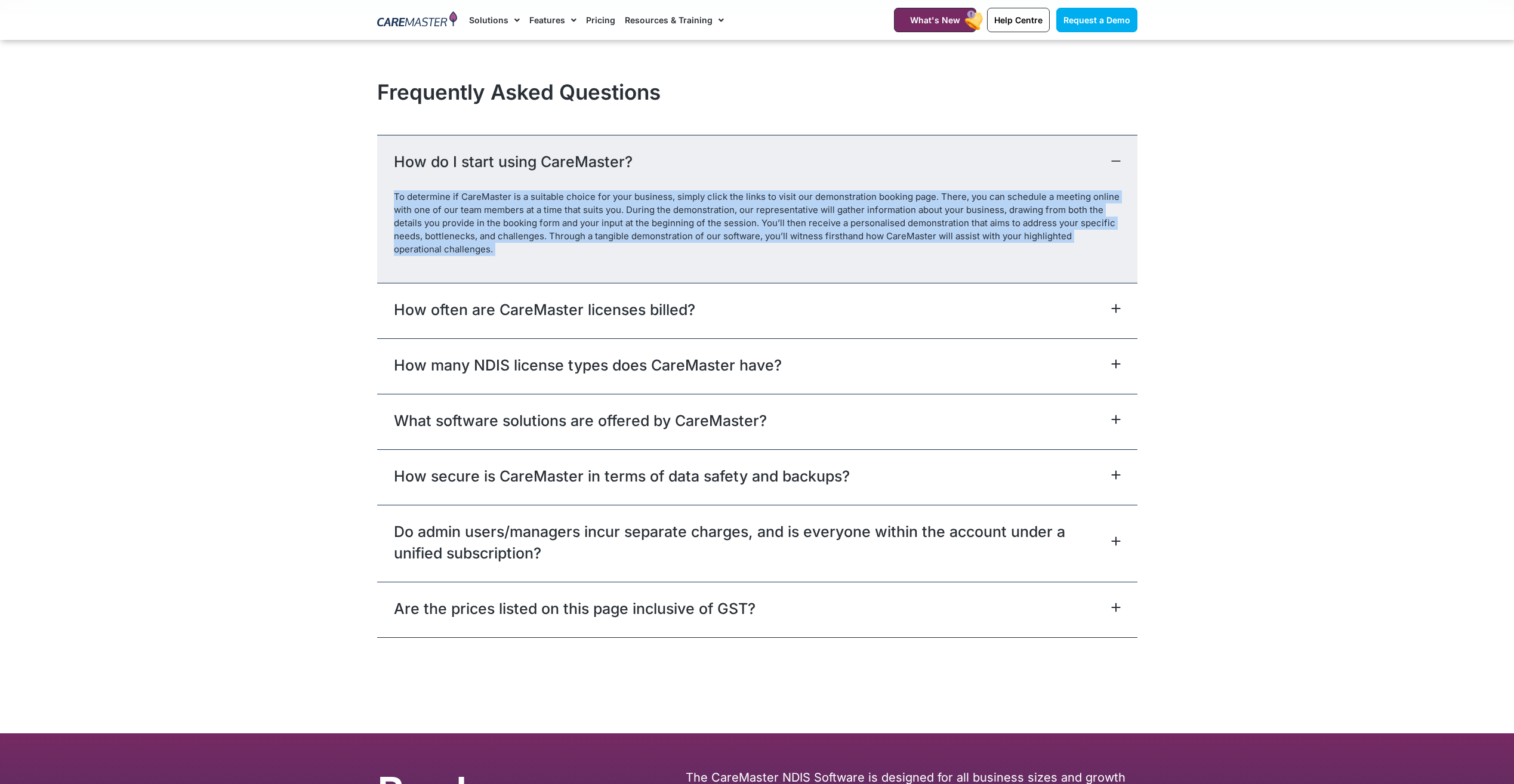
drag, startPoint x: 443, startPoint y: 249, endPoint x: 397, endPoint y: 198, distance: 68.7
click at [397, 198] on p "To determine if CareMaster is a suitable choice for your business, simply click…" at bounding box center [758, 222] width 727 height 65
drag, startPoint x: 397, startPoint y: 198, endPoint x: 403, endPoint y: 222, distance: 24.7
click at [403, 222] on p "To determine if CareMaster is a suitable choice for your business, simply click…" at bounding box center [758, 222] width 727 height 65
drag, startPoint x: 442, startPoint y: 254, endPoint x: 383, endPoint y: 199, distance: 80.7
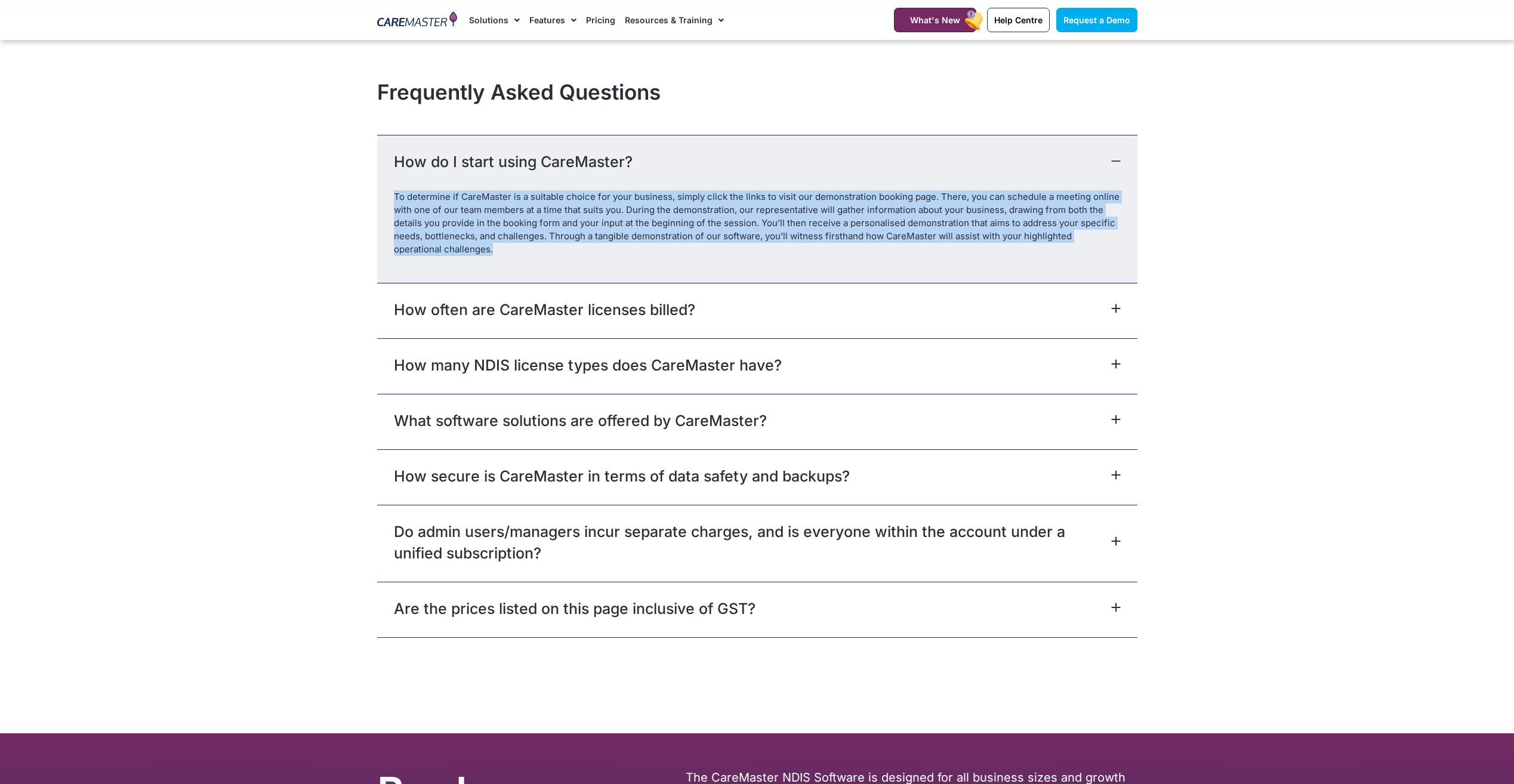
click at [383, 199] on div "To determine if CareMaster is a suitable choice for your business, simply click…" at bounding box center [757, 236] width 760 height 92
drag, startPoint x: 383, startPoint y: 199, endPoint x: 413, endPoint y: 238, distance: 49.2
click at [413, 238] on p "To determine if CareMaster is a suitable choice for your business, simply click…" at bounding box center [758, 222] width 727 height 65
drag, startPoint x: 448, startPoint y: 256, endPoint x: 390, endPoint y: 194, distance: 84.9
click at [390, 194] on div "To determine if CareMaster is a suitable choice for your business, simply click…" at bounding box center [757, 236] width 760 height 92
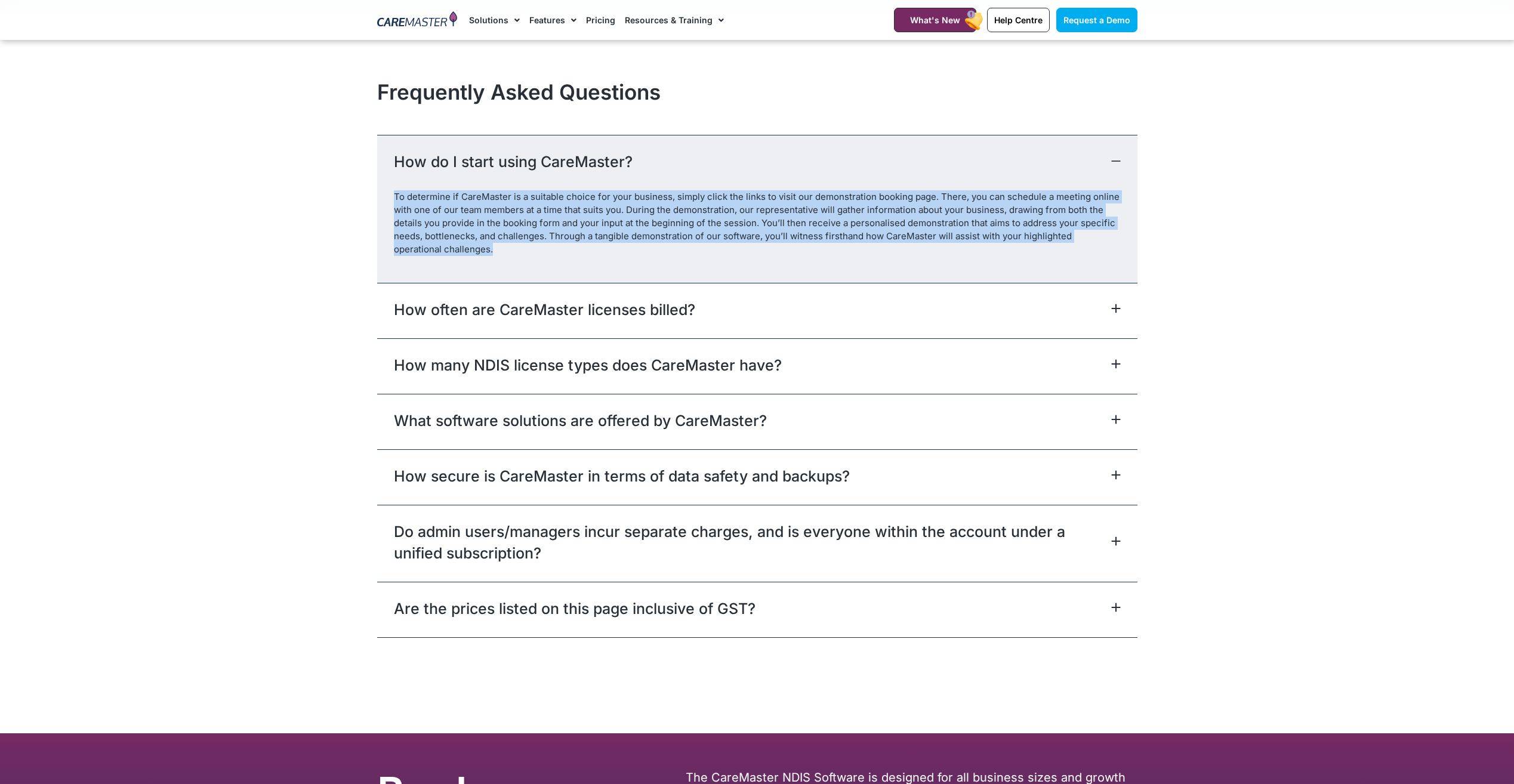
drag, startPoint x: 390, startPoint y: 194, endPoint x: 426, endPoint y: 240, distance: 58.4
click at [426, 240] on p "To determine if CareMaster is a suitable choice for your business, simply click…" at bounding box center [758, 222] width 727 height 65
drag, startPoint x: 455, startPoint y: 254, endPoint x: 393, endPoint y: 194, distance: 86.3
click at [393, 194] on div "To determine if CareMaster is a suitable choice for your business, simply click…" at bounding box center [757, 236] width 760 height 92
drag, startPoint x: 393, startPoint y: 194, endPoint x: 433, endPoint y: 218, distance: 46.6
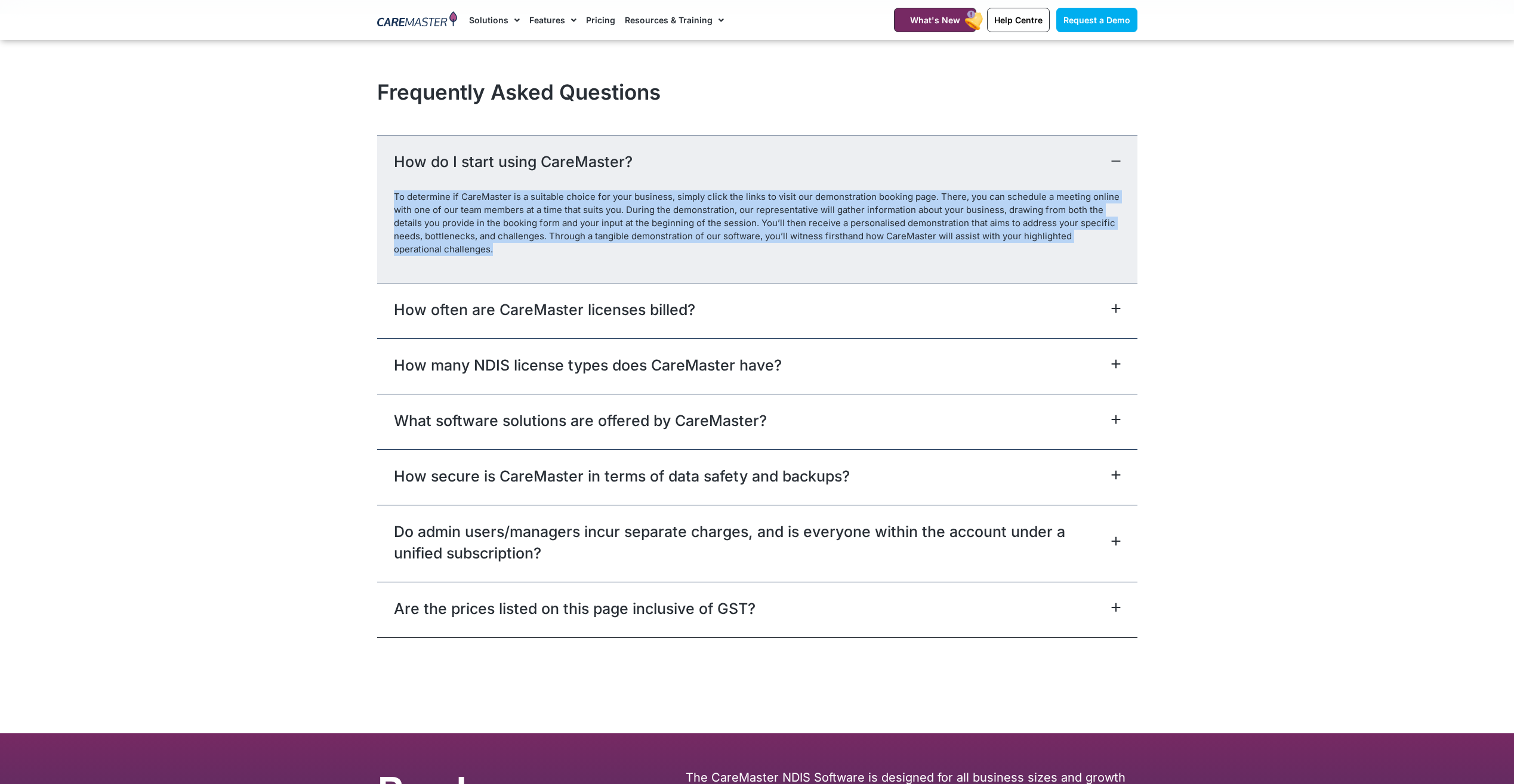
click at [433, 218] on p "To determine if CareMaster is a suitable choice for your business, simply click…" at bounding box center [758, 222] width 727 height 65
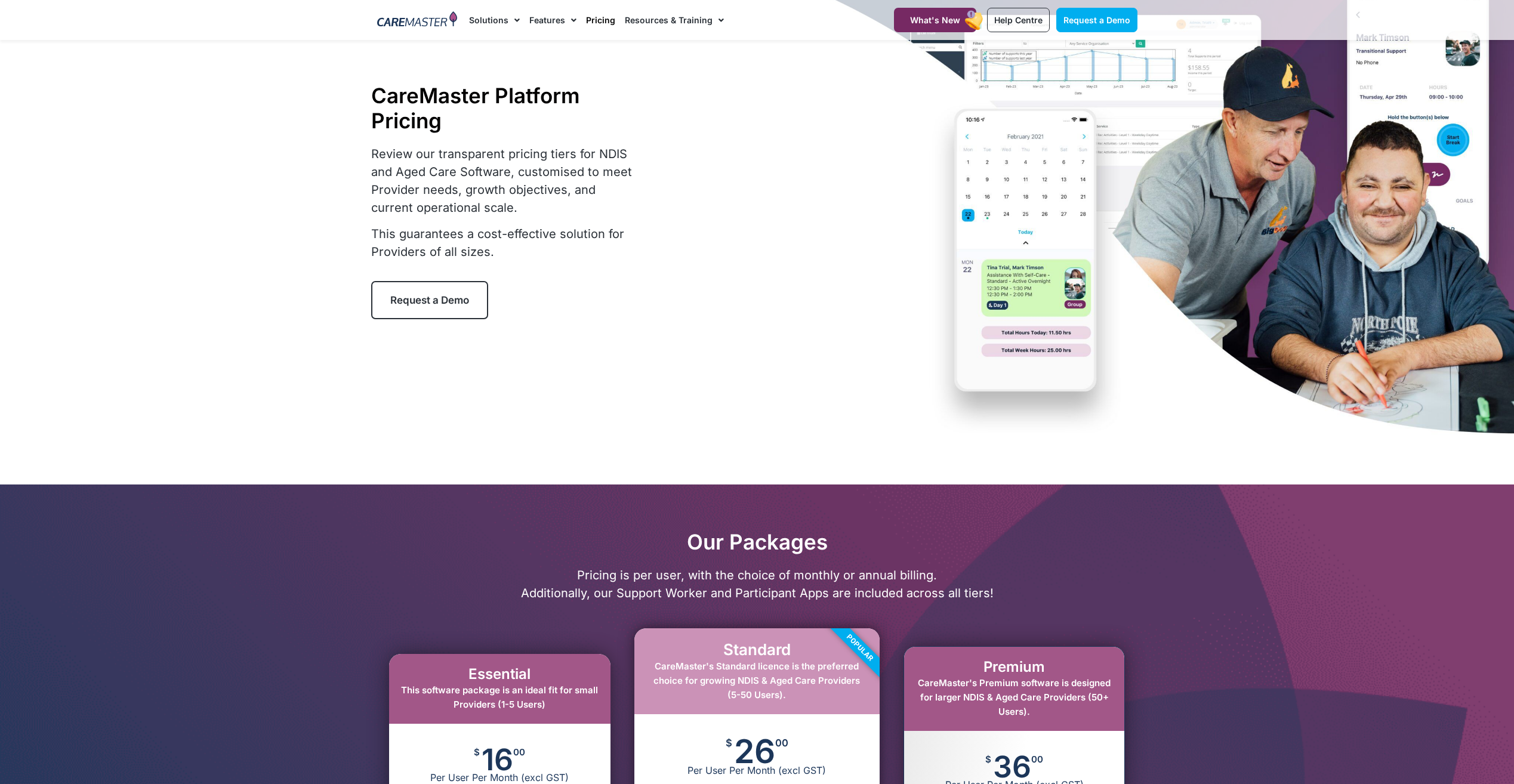
scroll to position [0, 0]
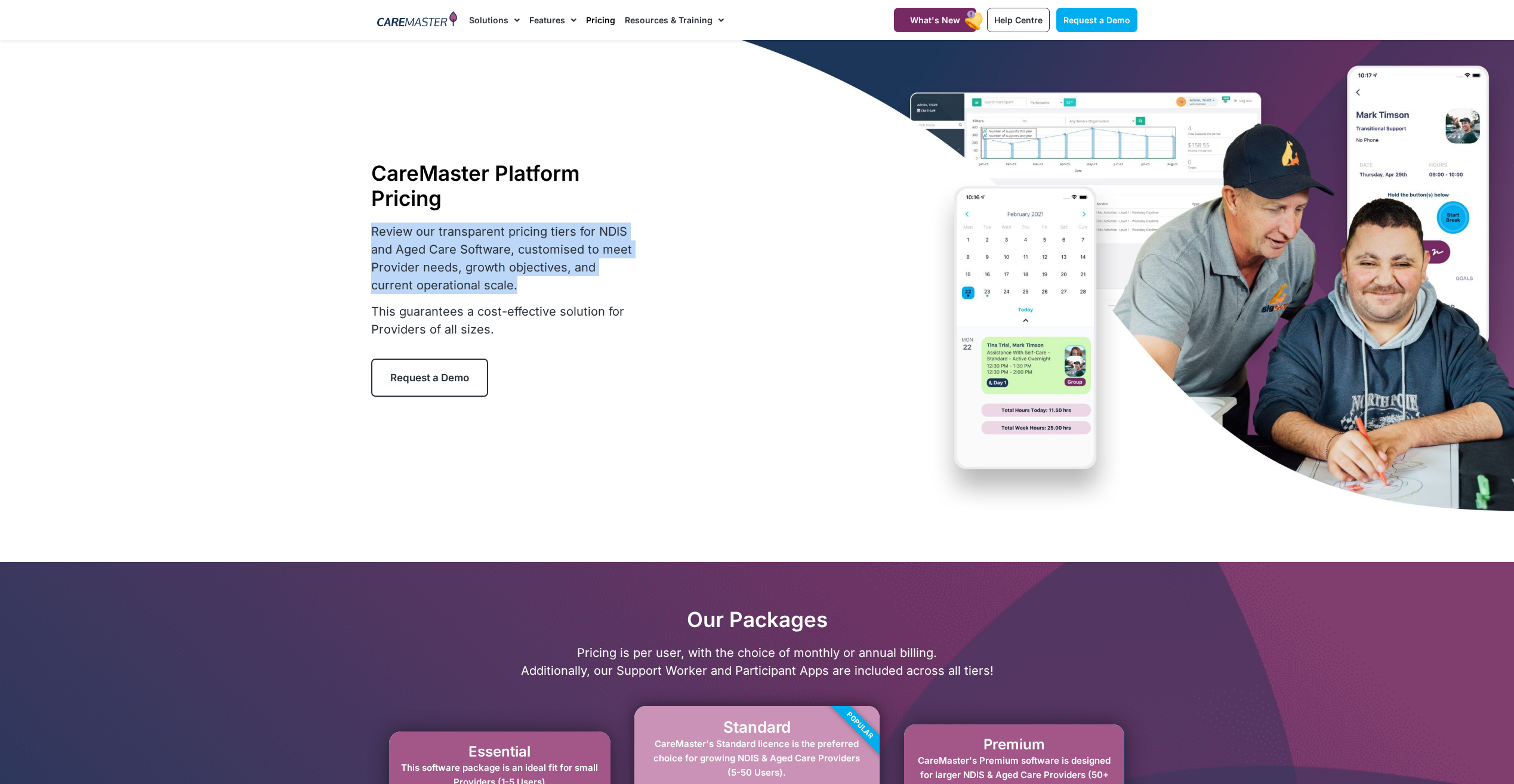
drag, startPoint x: 371, startPoint y: 232, endPoint x: 480, endPoint y: 284, distance: 120.8
click at [480, 284] on p "Review our transparent pricing tiers for NDIS and Aged Care Software, customise…" at bounding box center [503, 258] width 265 height 72
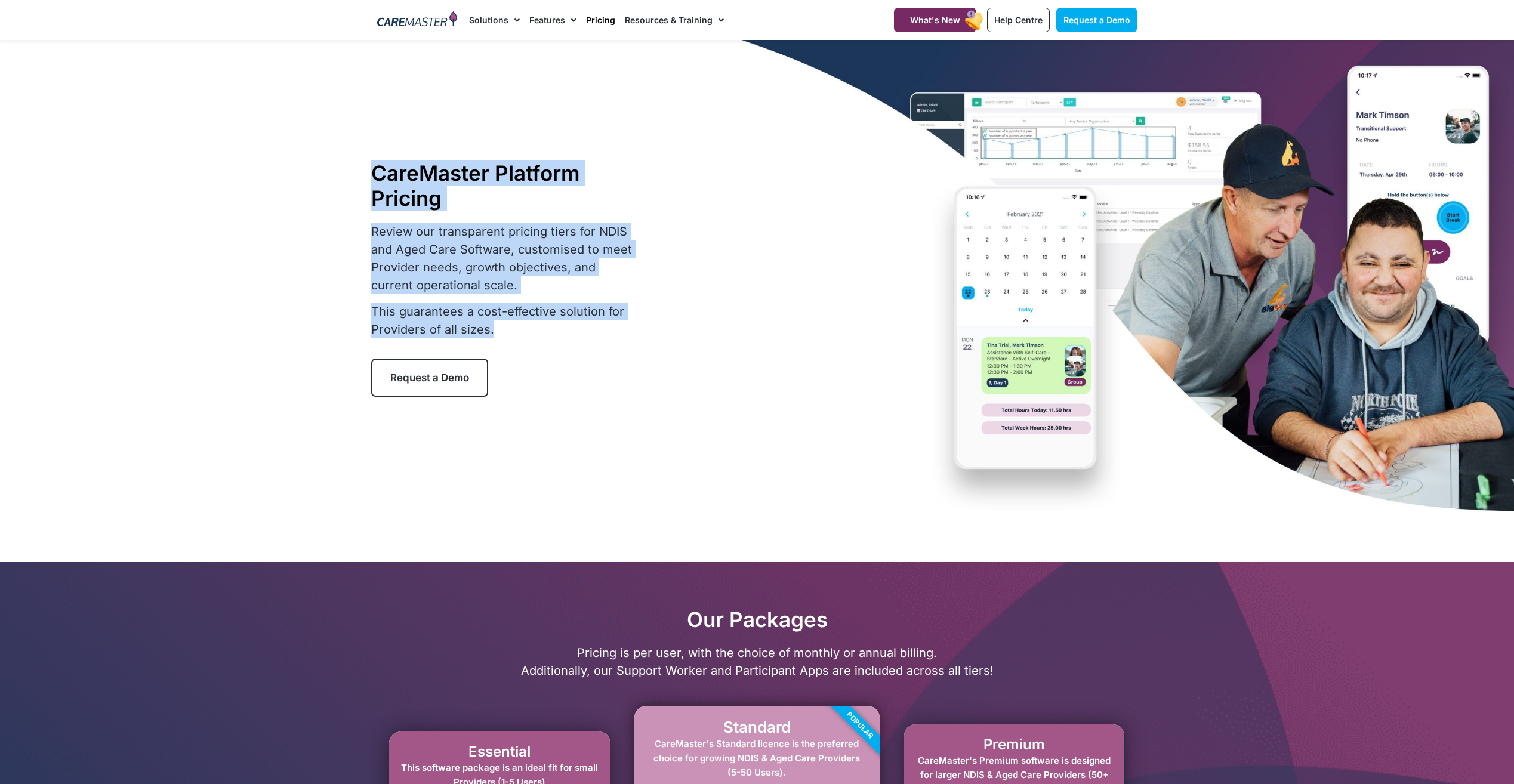
drag, startPoint x: 491, startPoint y: 330, endPoint x: 370, endPoint y: 309, distance: 122.8
click at [370, 309] on section "CareMaster Platform Pricing Review our transparent pricing tiers for NDIS and A…" at bounding box center [757, 279] width 1514 height 477
click at [370, 309] on div at bounding box center [757, 279] width 1514 height 477
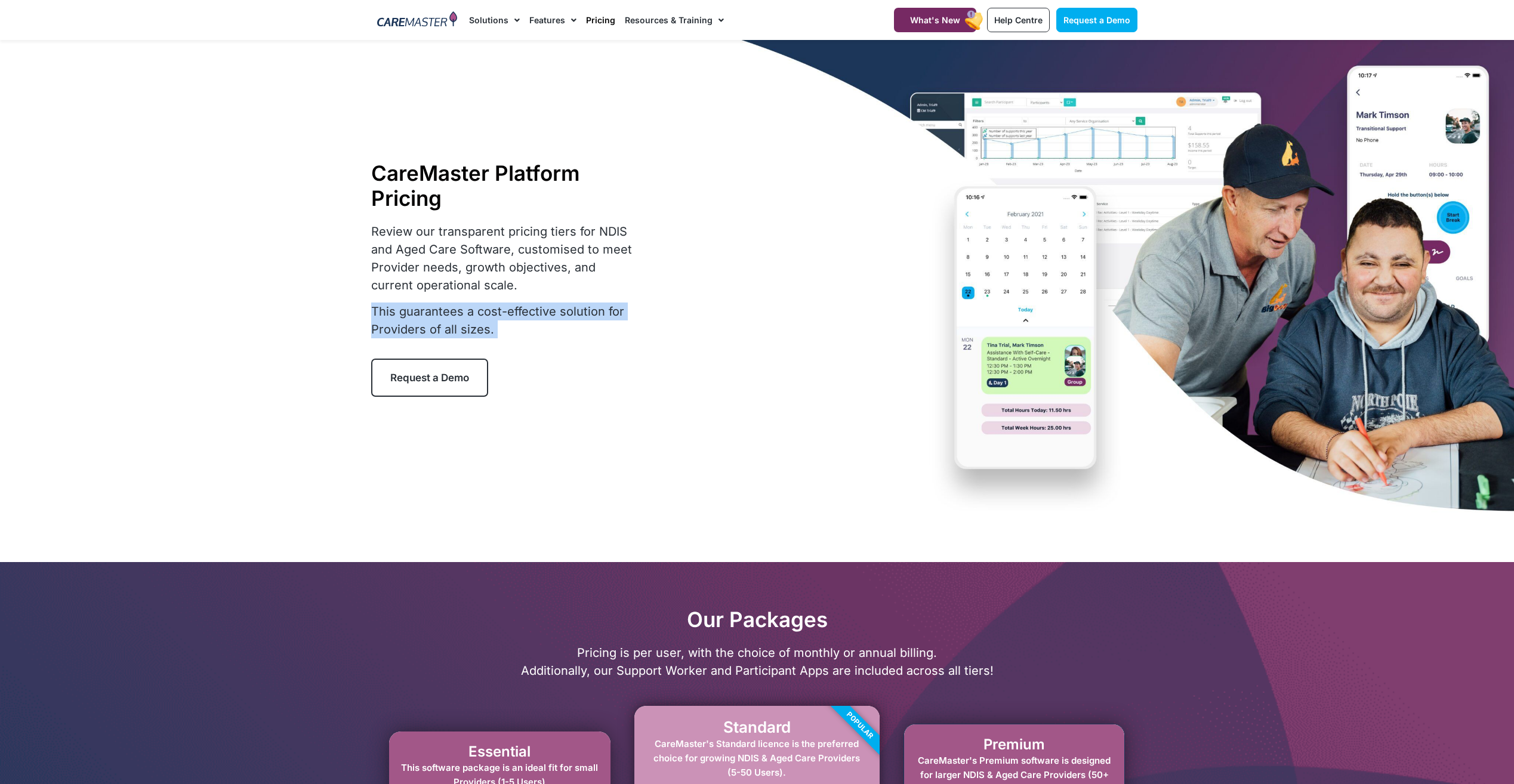
drag, startPoint x: 371, startPoint y: 308, endPoint x: 494, endPoint y: 330, distance: 125.0
click at [494, 330] on p "This guarantees a cost-effective solution for Providers of all sizes." at bounding box center [503, 320] width 265 height 35
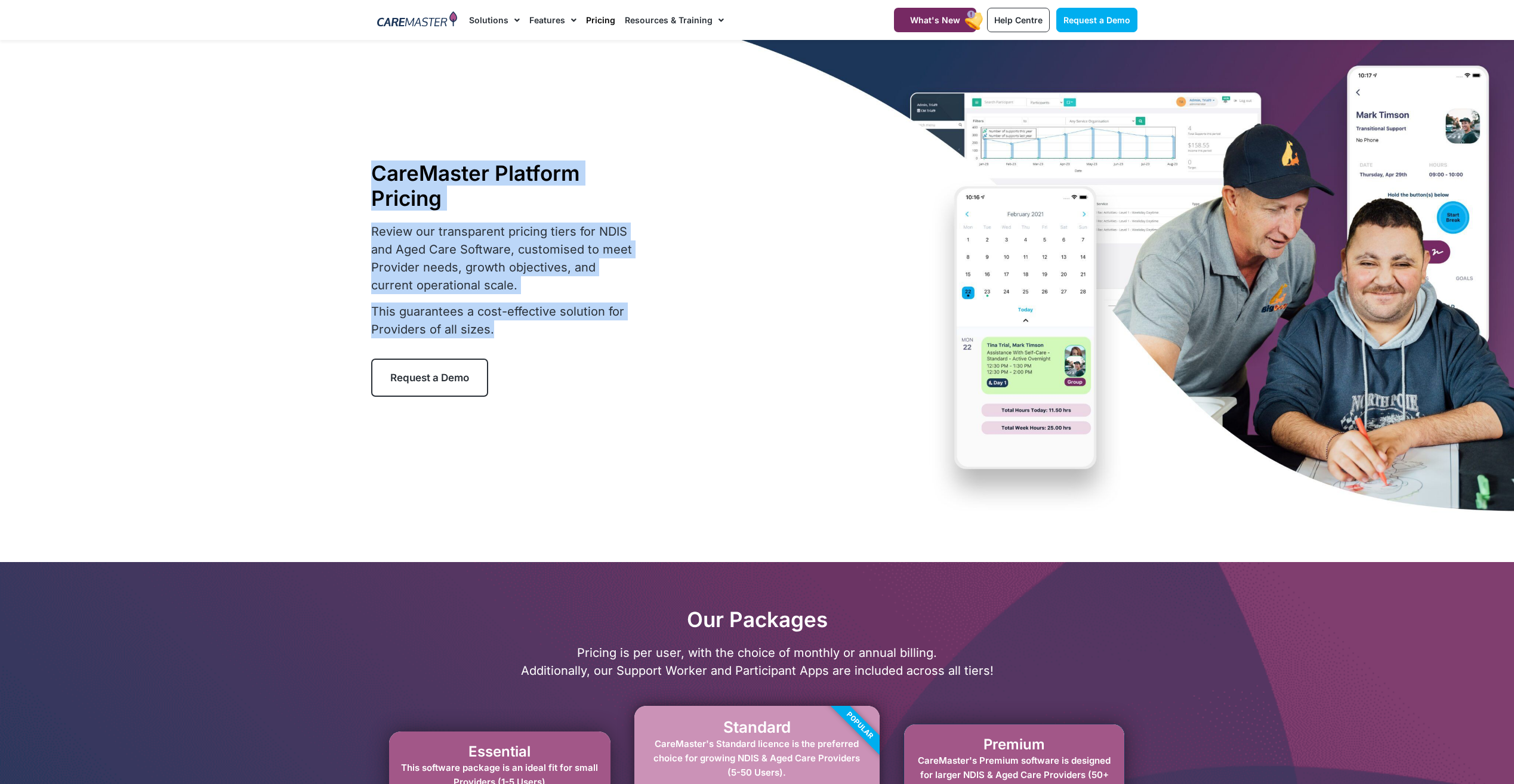
drag, startPoint x: 493, startPoint y: 332, endPoint x: 360, endPoint y: 305, distance: 135.7
click at [360, 305] on section "CareMaster Platform Pricing Review our transparent pricing tiers for NDIS and A…" at bounding box center [757, 279] width 1514 height 477
click at [360, 305] on div at bounding box center [757, 279] width 1514 height 477
drag, startPoint x: 367, startPoint y: 305, endPoint x: 511, endPoint y: 346, distance: 149.7
click at [511, 346] on section "CareMaster Platform Pricing Review our transparent pricing tiers for NDIS and A…" at bounding box center [757, 279] width 1514 height 477
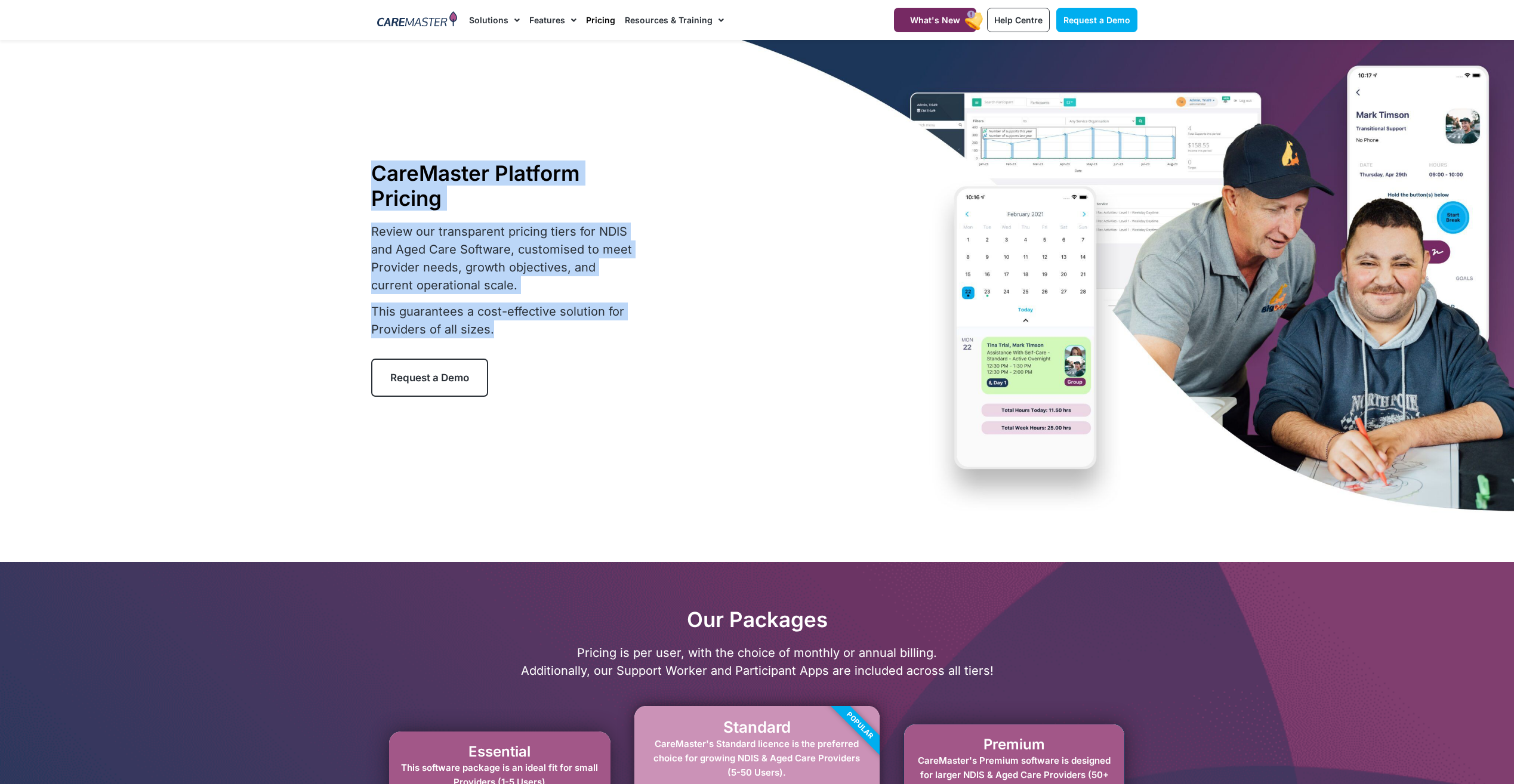
click at [511, 343] on div "Review our transparent pricing tiers for NDIS and Aged Care Software, customise…" at bounding box center [503, 284] width 265 height 125
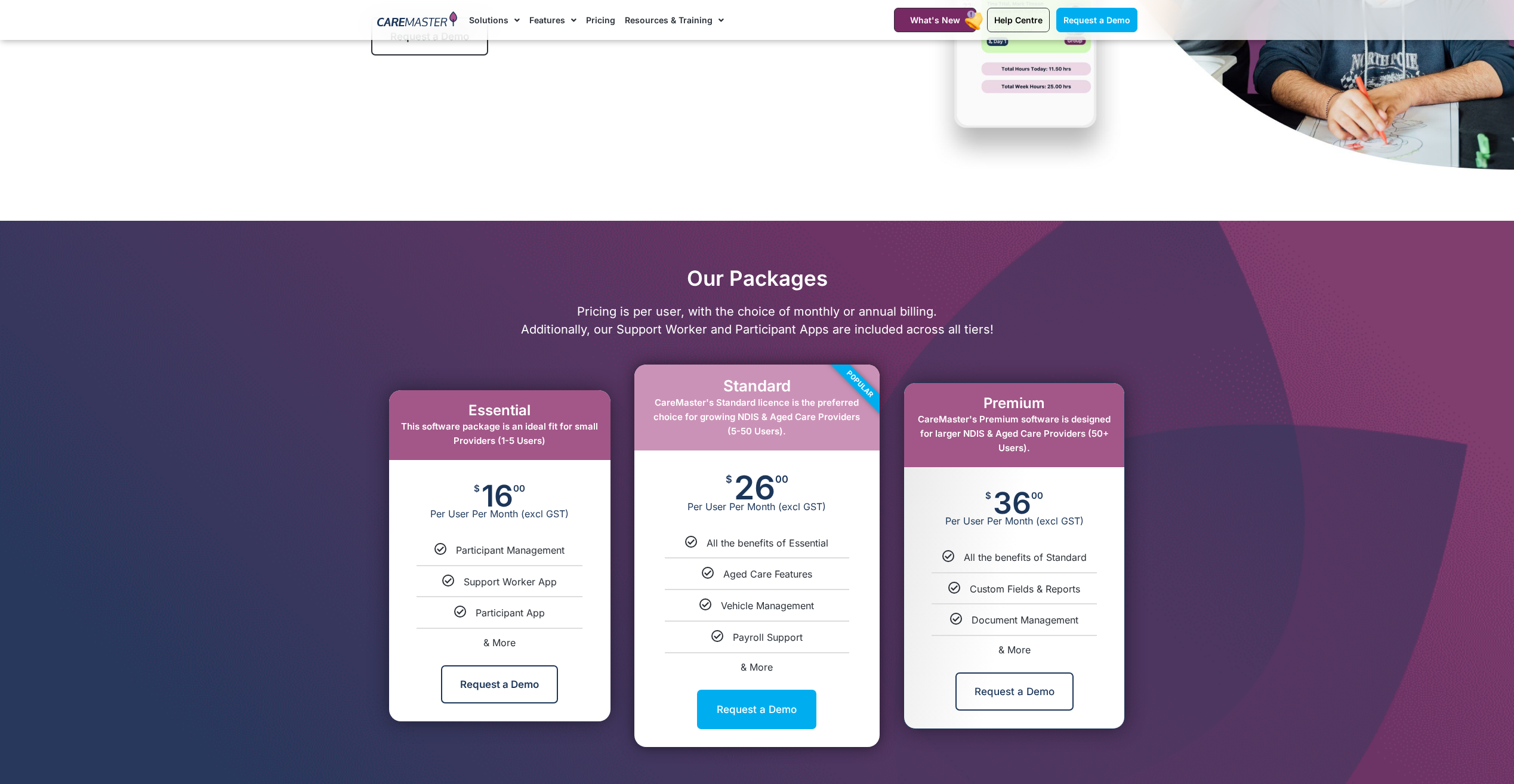
scroll to position [477, 0]
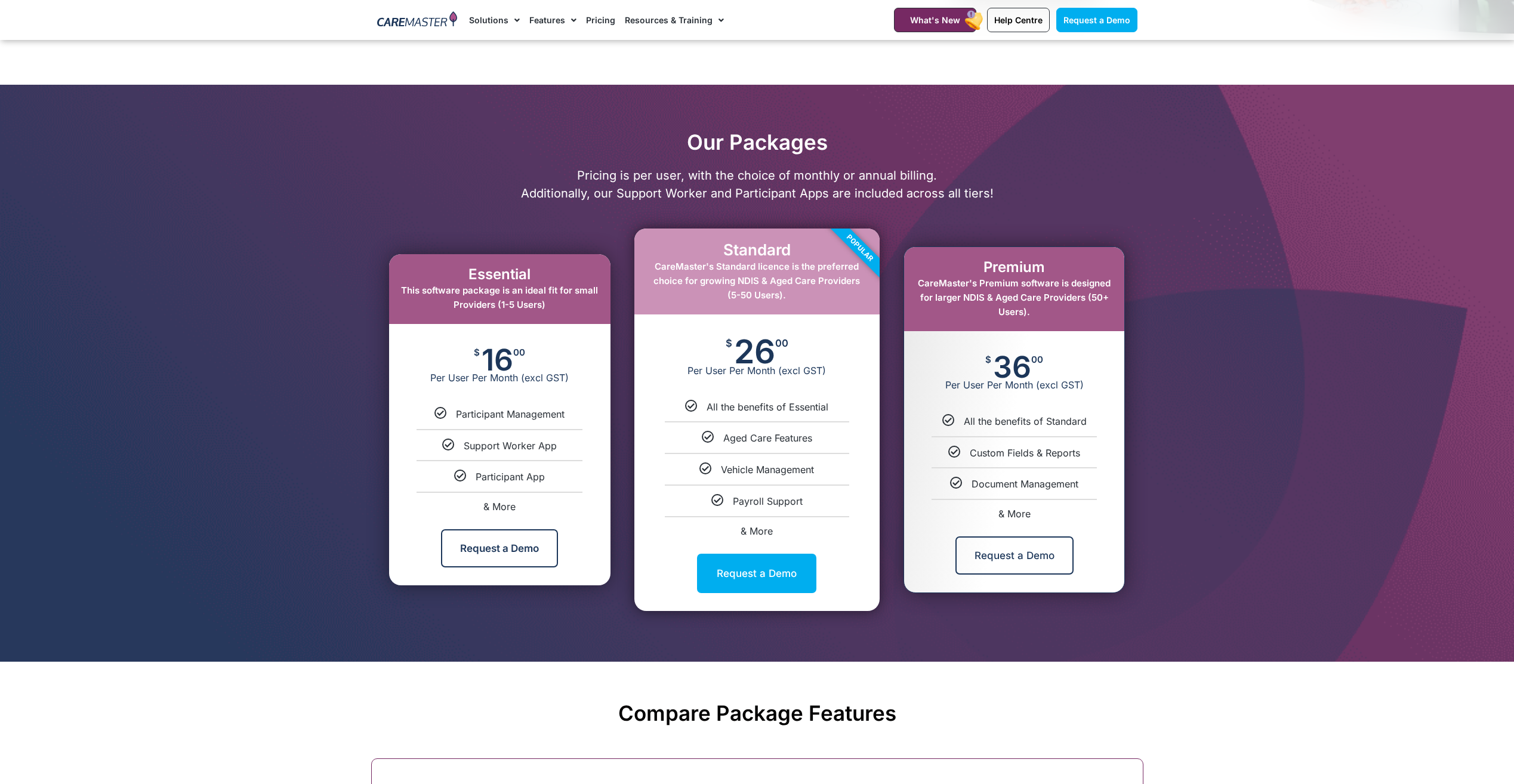
click at [484, 508] on span "& More" at bounding box center [500, 506] width 32 height 12
select select "***"
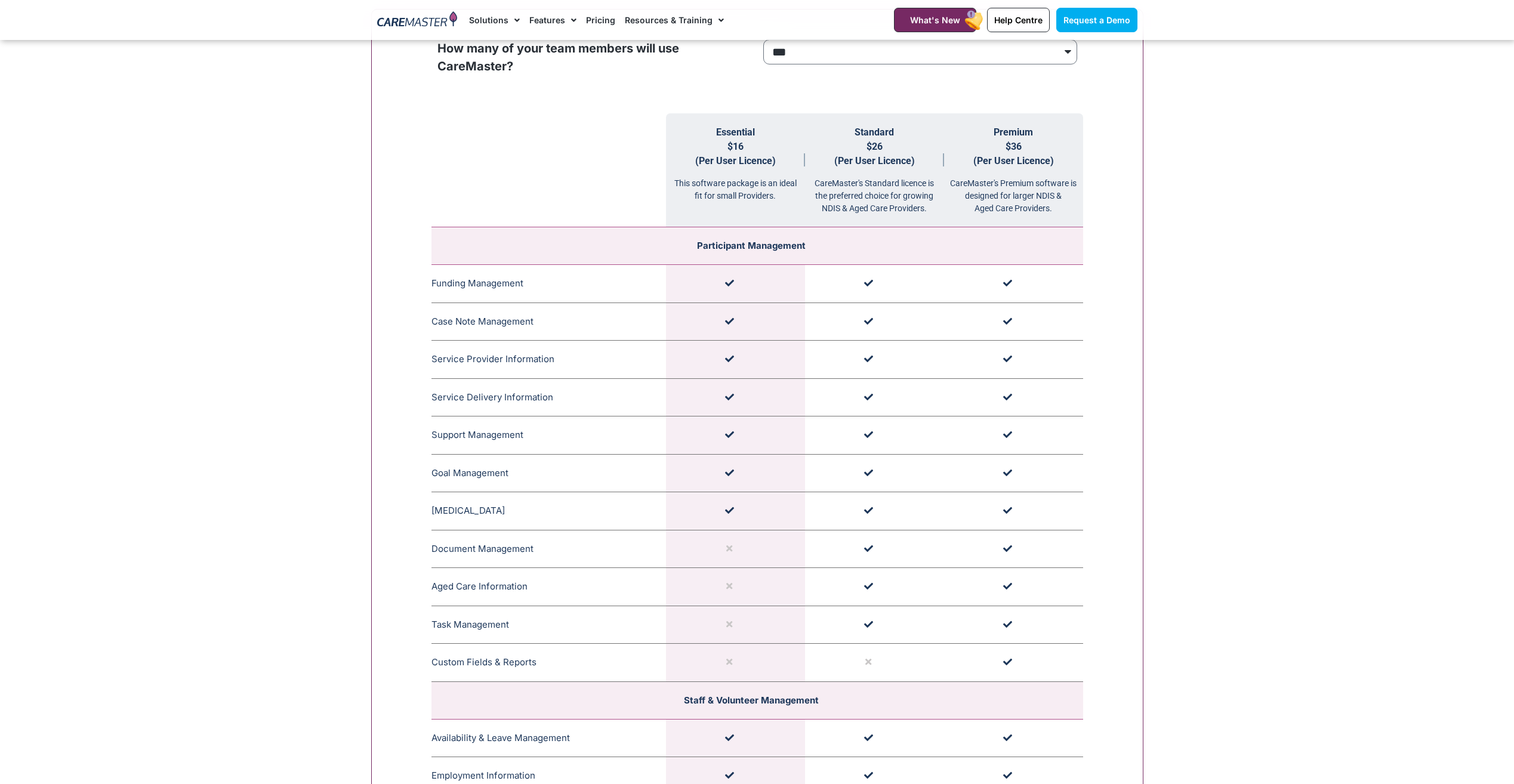
scroll to position [1271, 0]
